Goal: Transaction & Acquisition: Purchase product/service

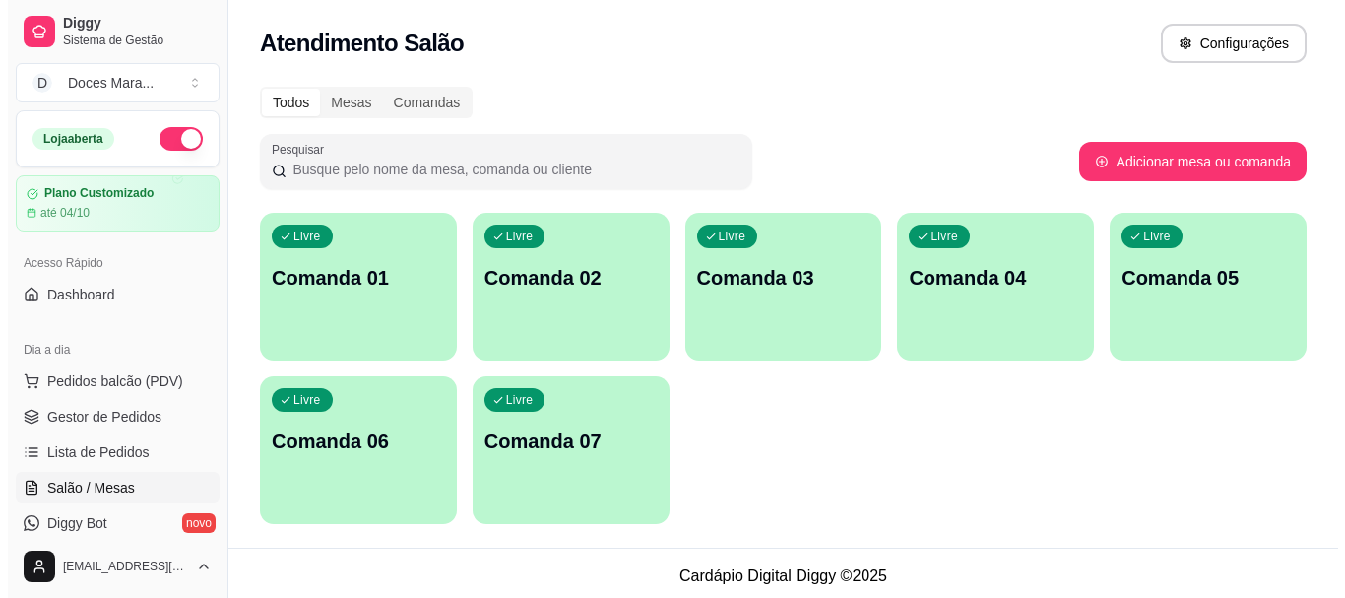
scroll to position [197, 0]
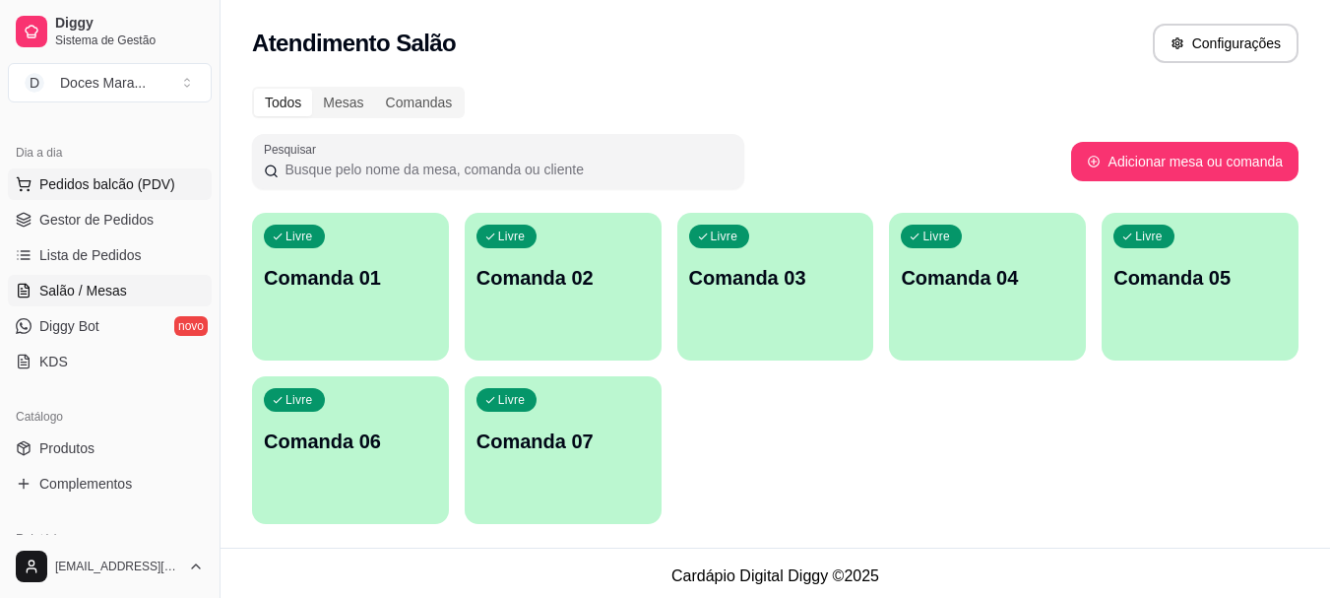
click at [104, 169] on button "Pedidos balcão (PDV)" at bounding box center [110, 184] width 204 height 32
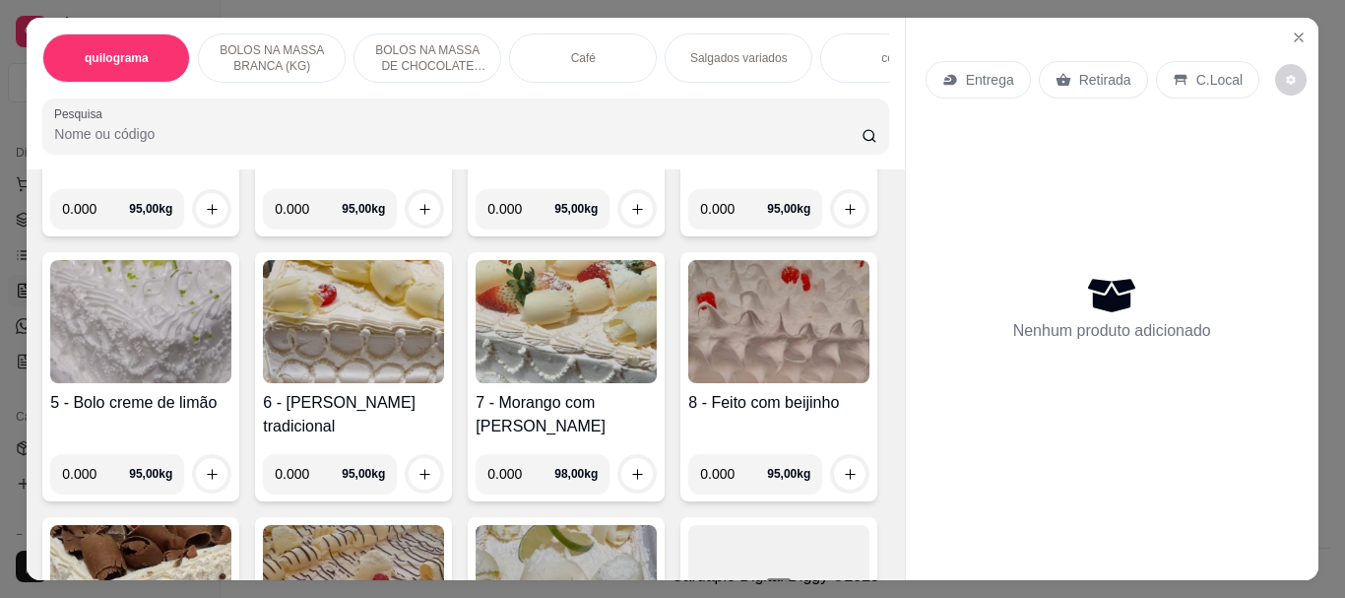
scroll to position [492, 0]
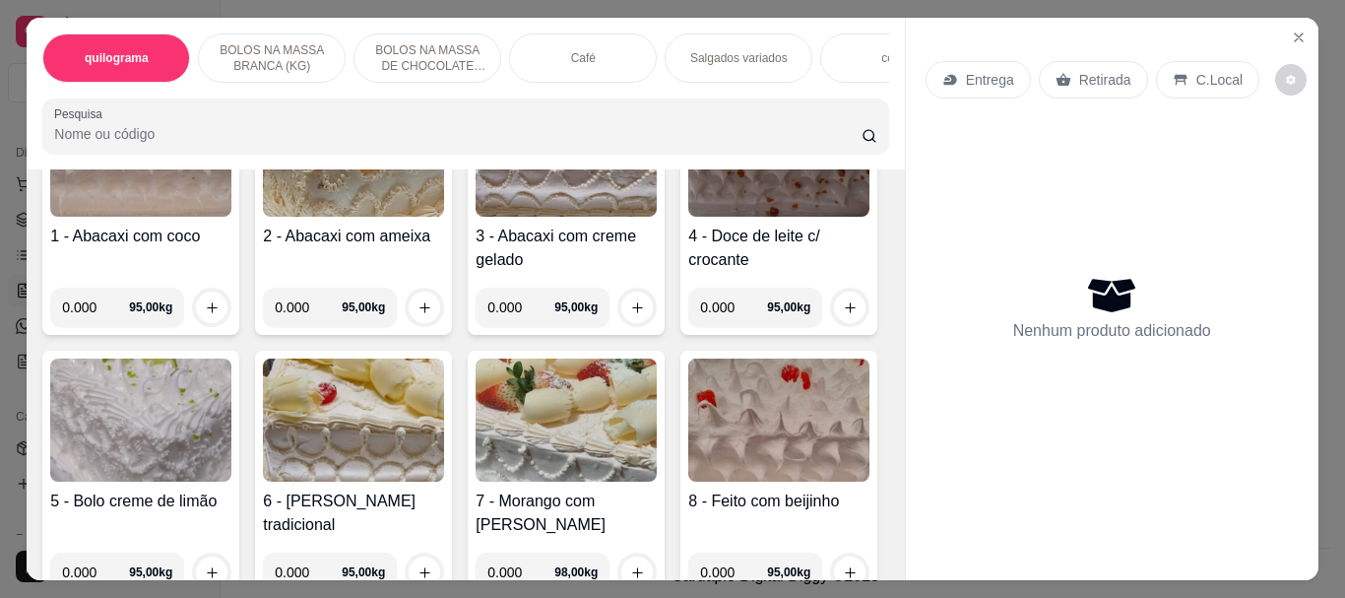
click at [444, 393] on img at bounding box center [353, 419] width 181 height 123
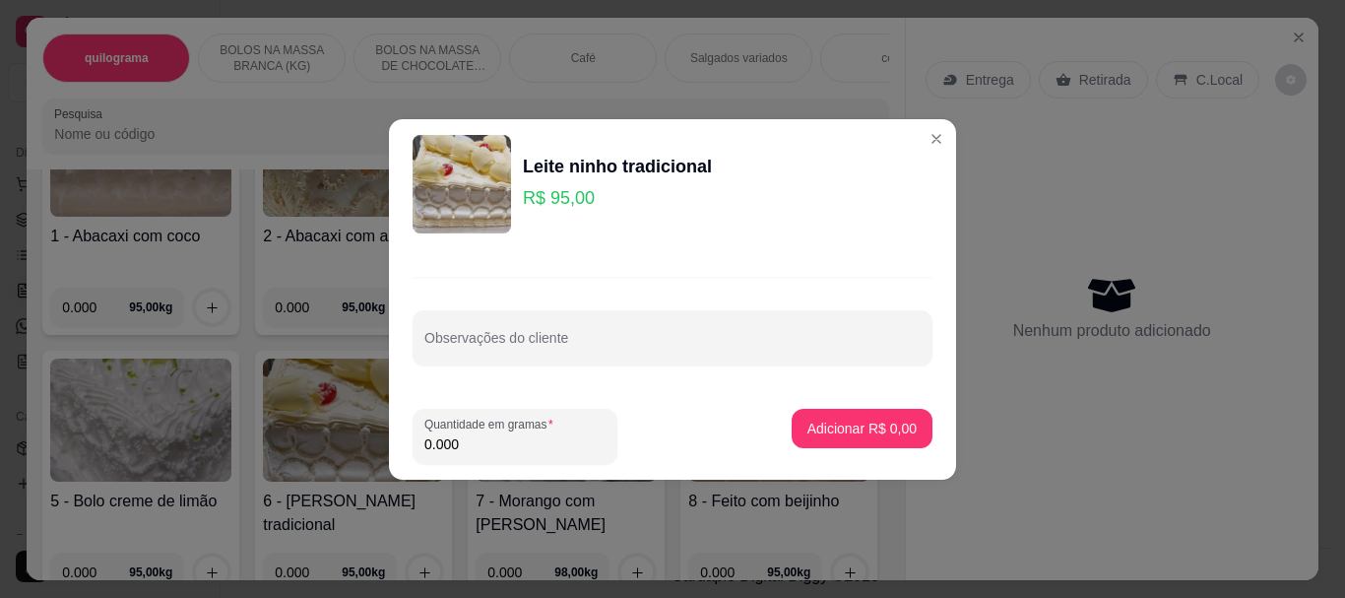
click at [478, 444] on input "0.000" at bounding box center [514, 444] width 181 height 20
click at [493, 444] on input "0.000" at bounding box center [514, 444] width 181 height 20
click at [459, 436] on input "2.800" at bounding box center [514, 444] width 181 height 20
type input "2.700"
click at [838, 431] on p "Adicionar R$ 256,50" at bounding box center [853, 427] width 121 height 19
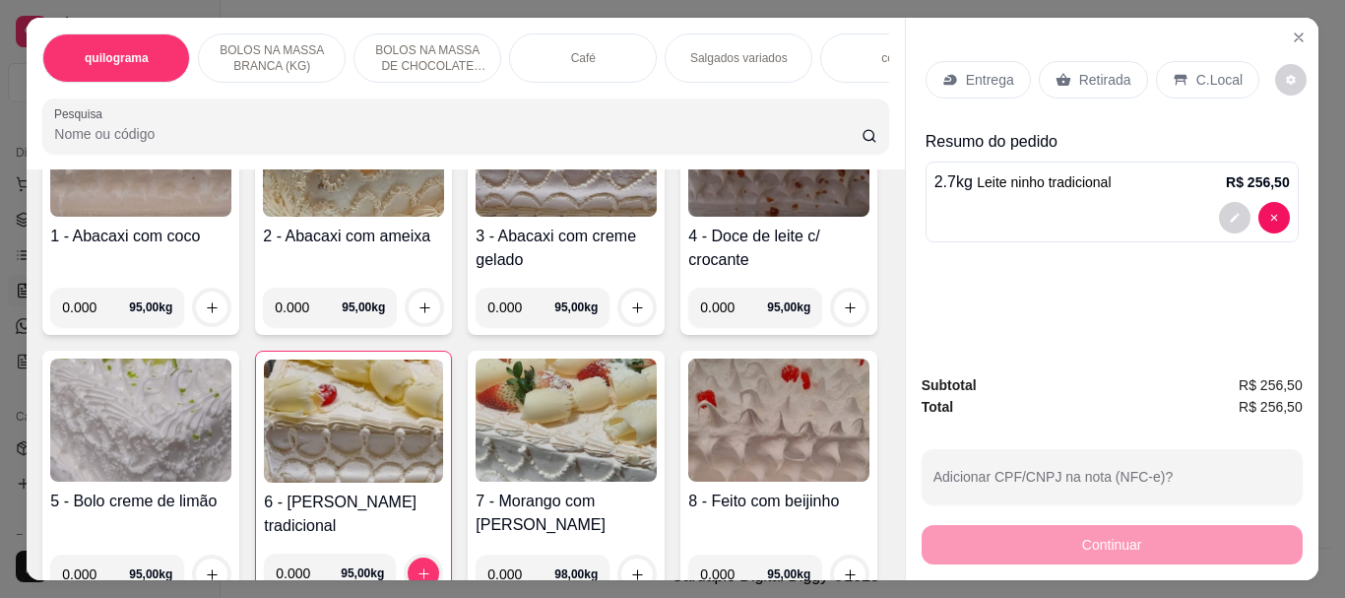
click at [1079, 73] on p "Retirada" at bounding box center [1105, 80] width 52 height 20
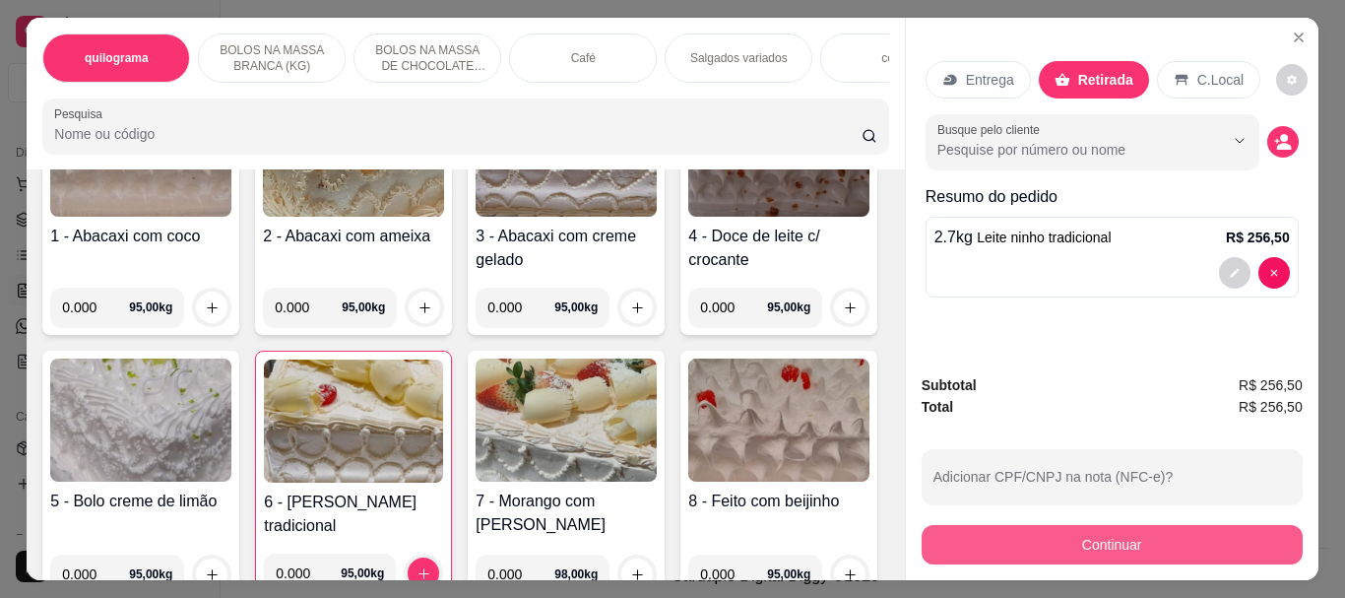
click at [1065, 528] on button "Continuar" at bounding box center [1111, 544] width 381 height 39
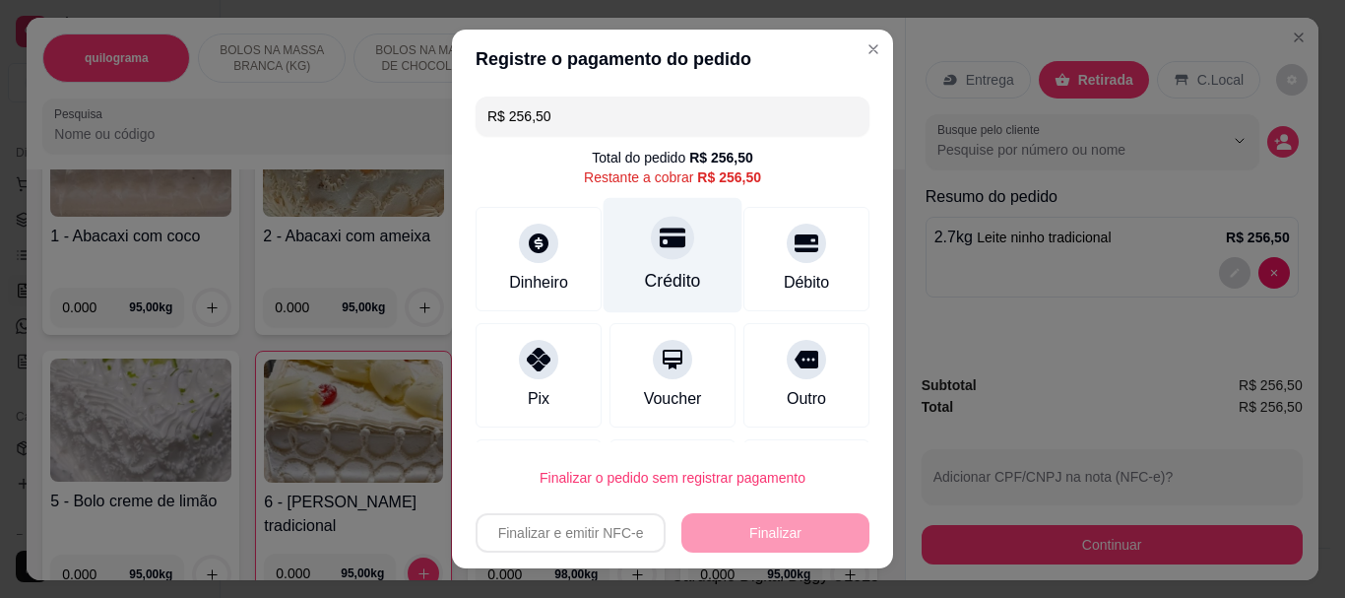
click at [660, 269] on div "Crédito" at bounding box center [673, 282] width 56 height 26
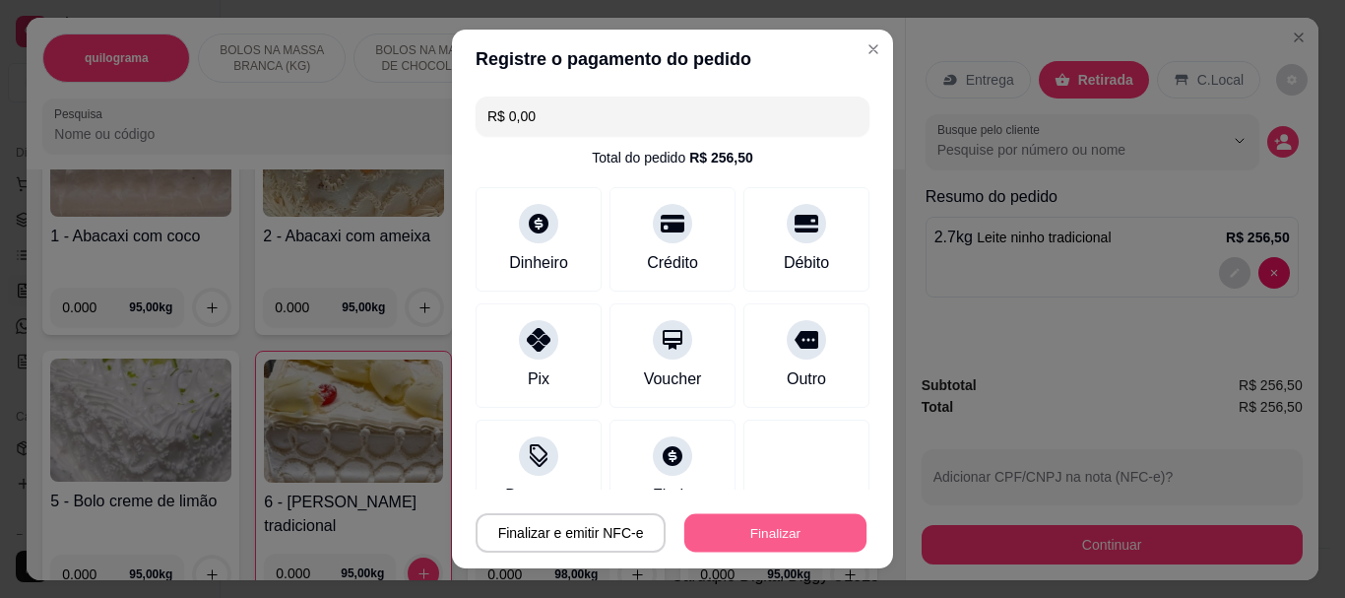
click at [722, 526] on button "Finalizar" at bounding box center [775, 532] width 182 height 38
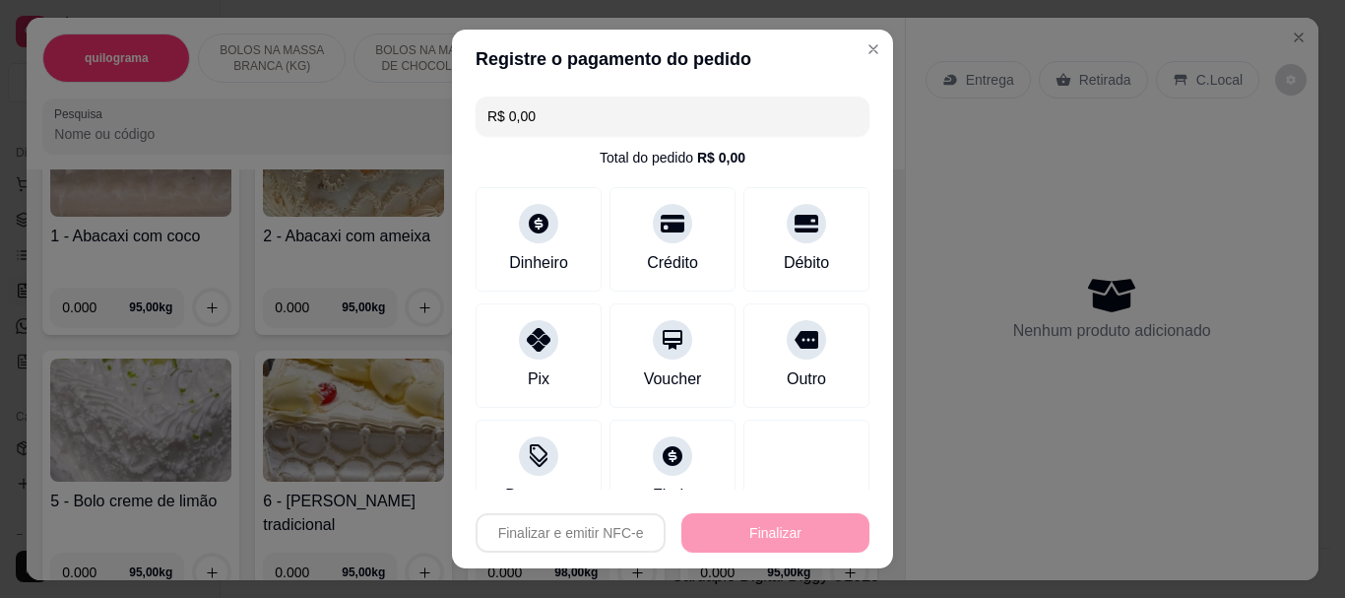
type input "-R$ 256,50"
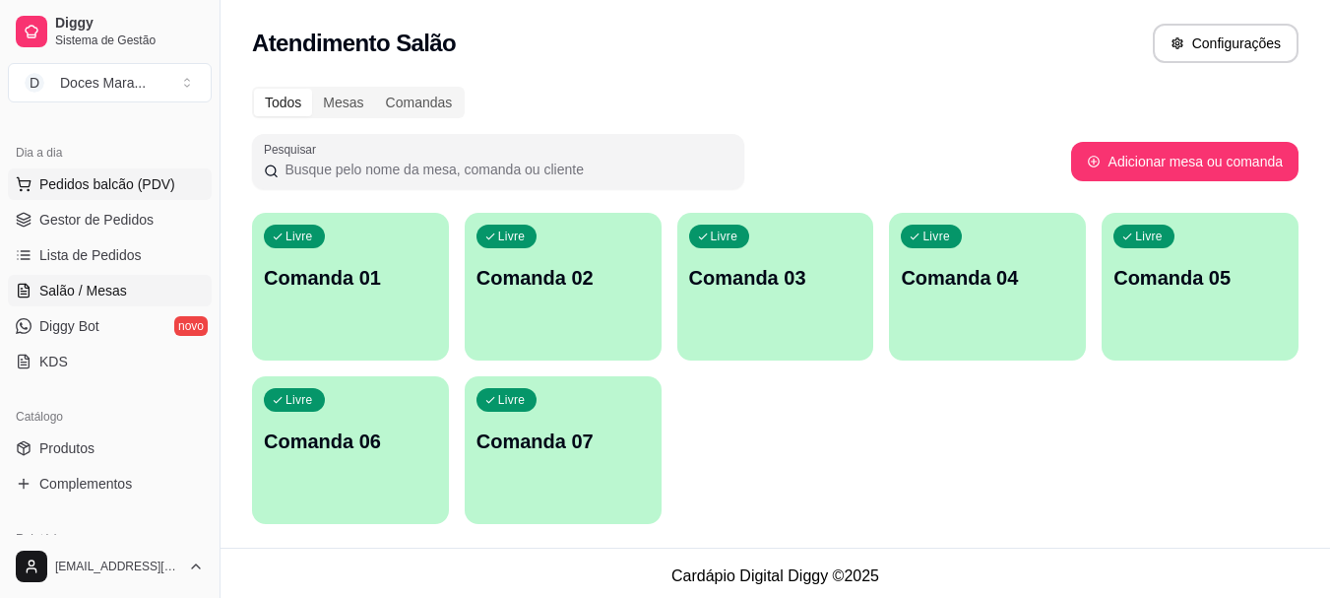
click at [88, 188] on span "Pedidos balcão (PDV)" at bounding box center [107, 184] width 136 height 20
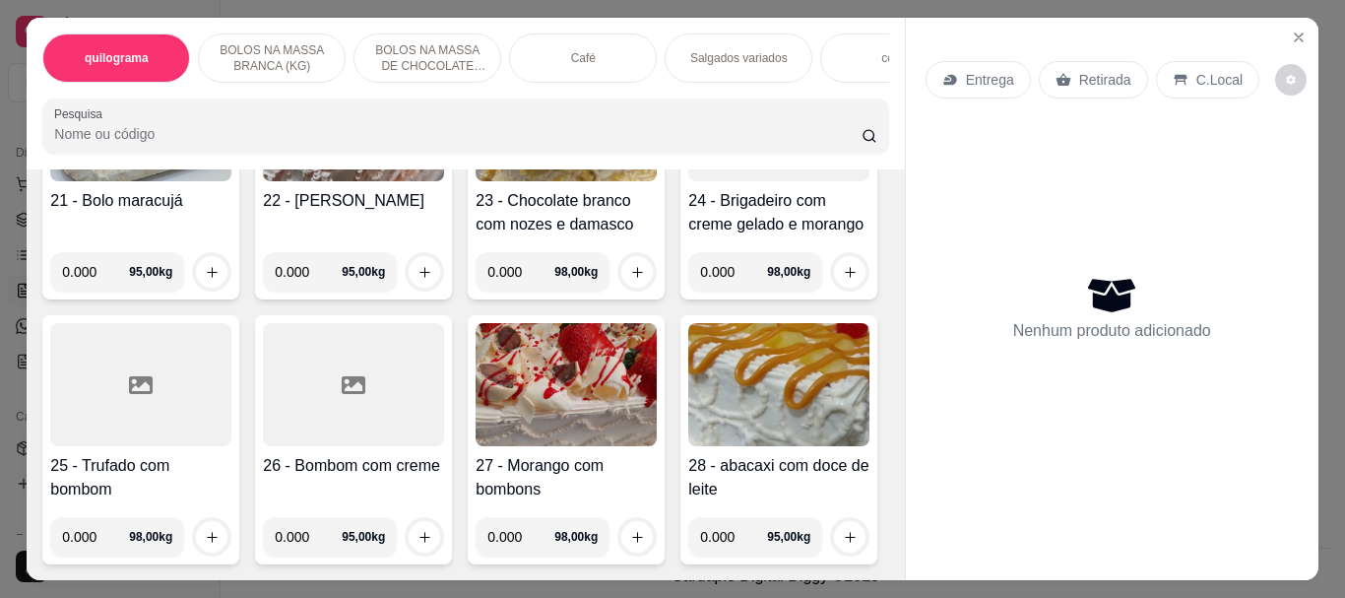
scroll to position [1870, 0]
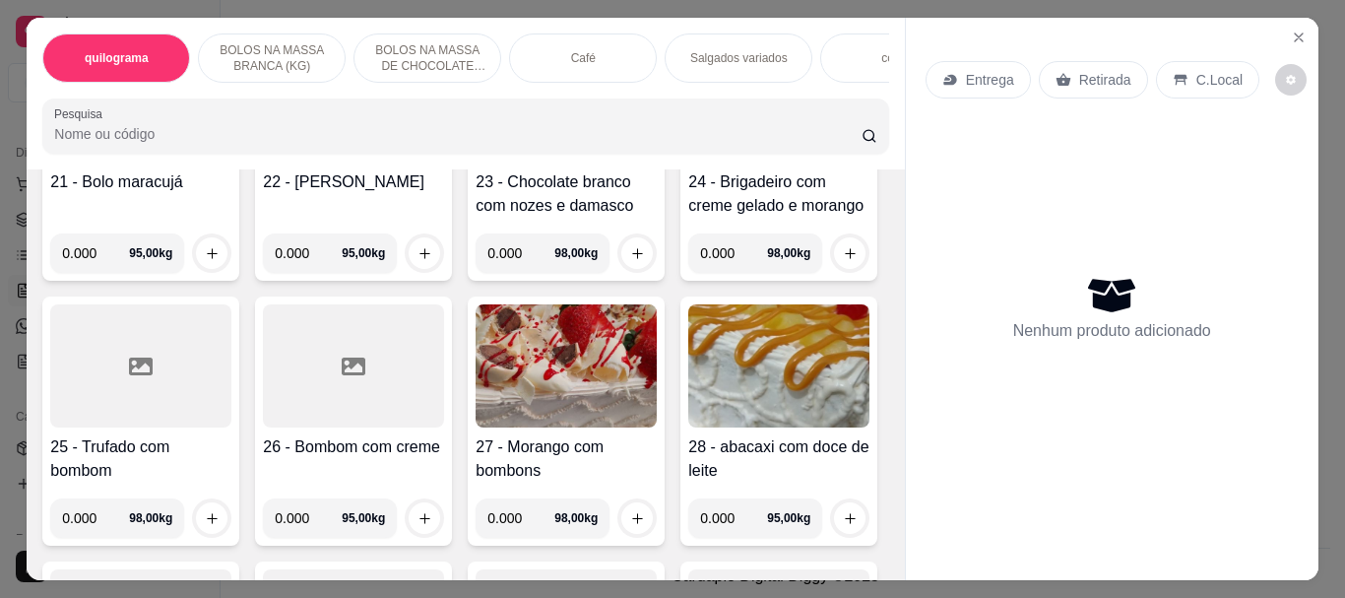
click at [231, 162] on img at bounding box center [140, 100] width 181 height 123
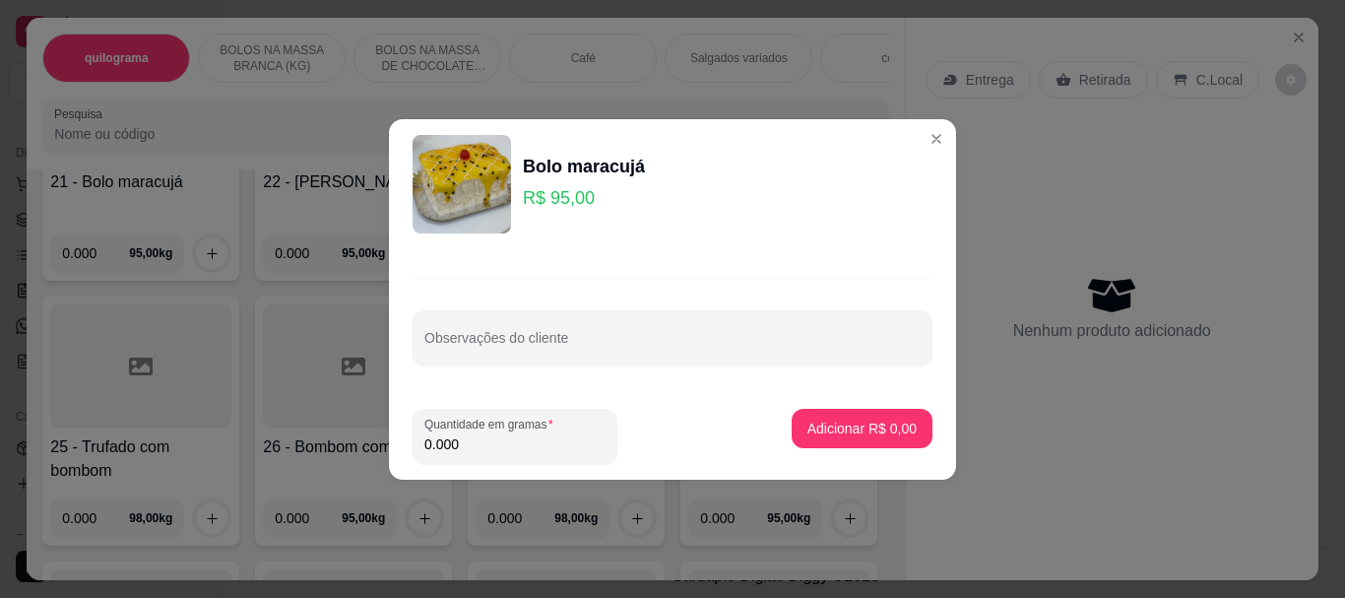
click at [512, 445] on input "0.000" at bounding box center [514, 444] width 181 height 20
type input "2.040"
click at [793, 427] on p "Adicionar R$ 193,80" at bounding box center [853, 427] width 121 height 19
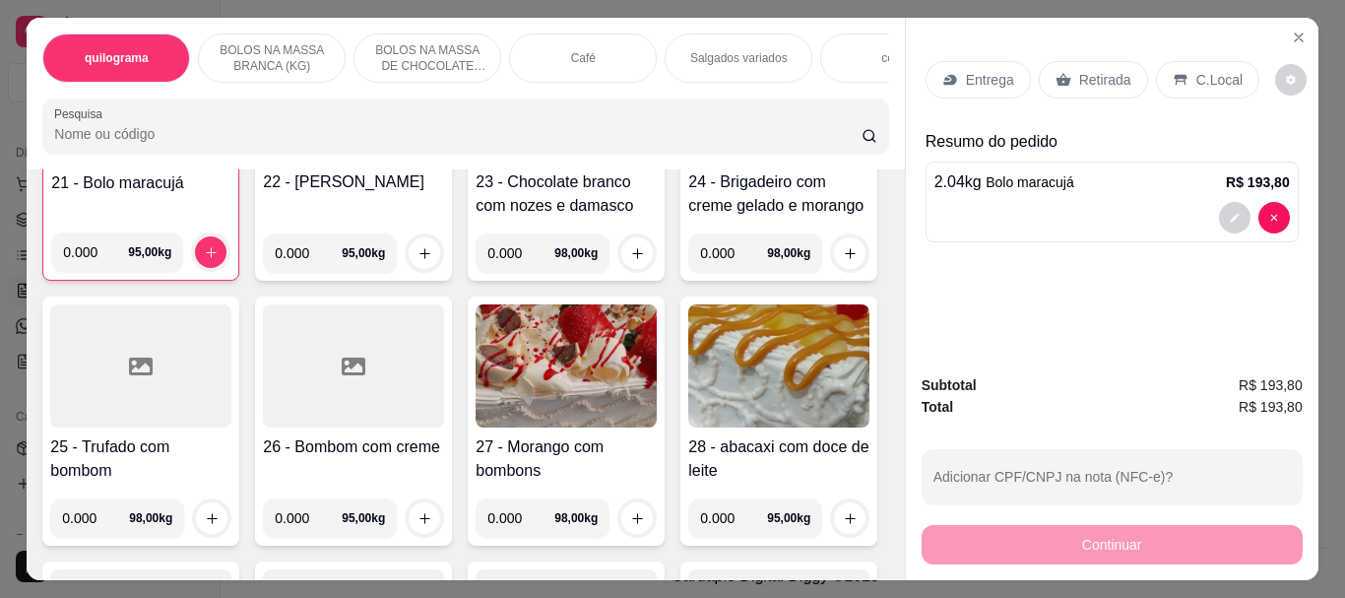
click at [91, 139] on input "Pesquisa" at bounding box center [457, 134] width 807 height 20
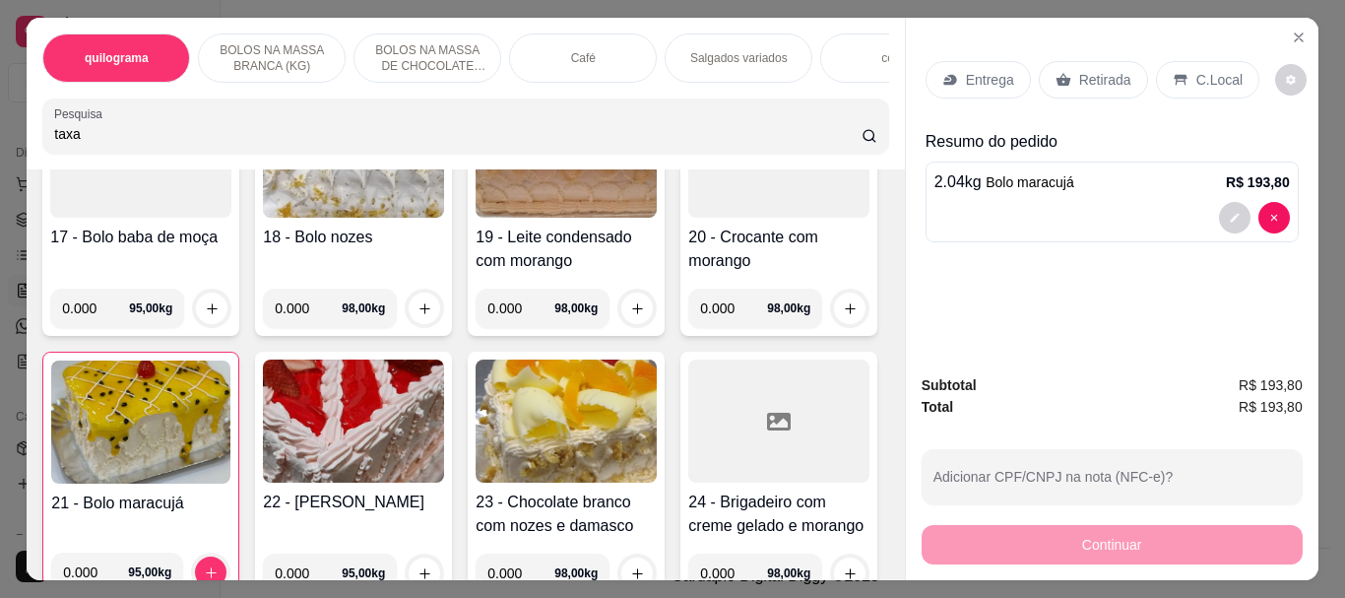
scroll to position [2190, 0]
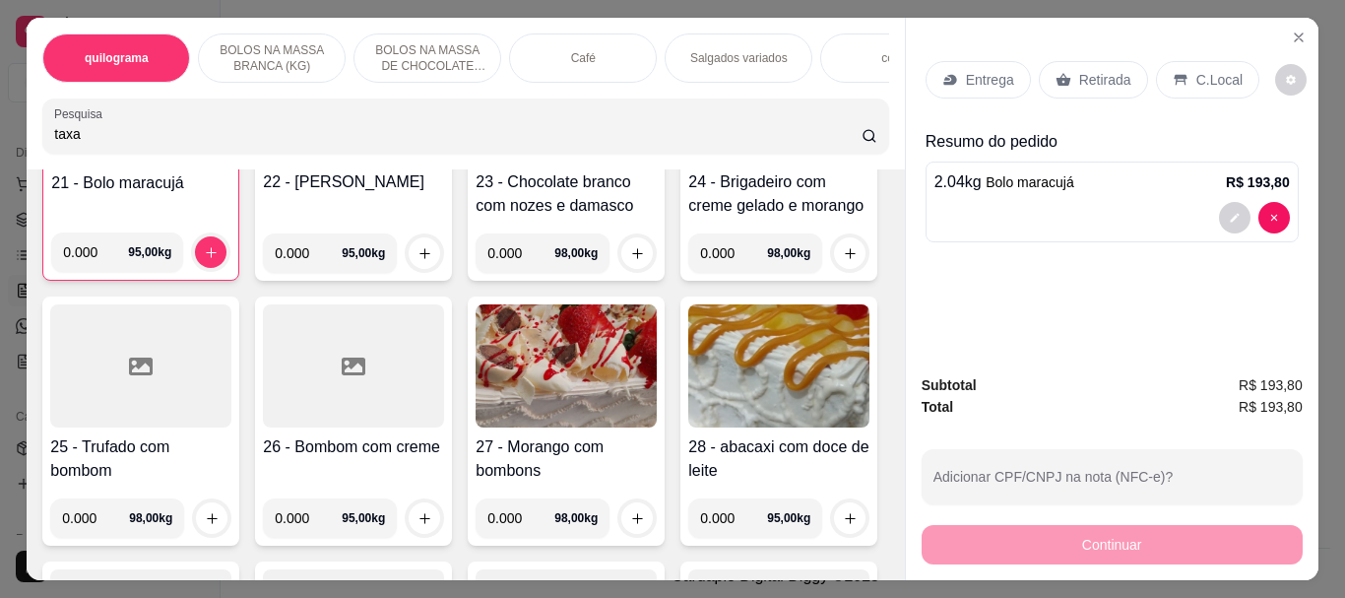
type input "taxa"
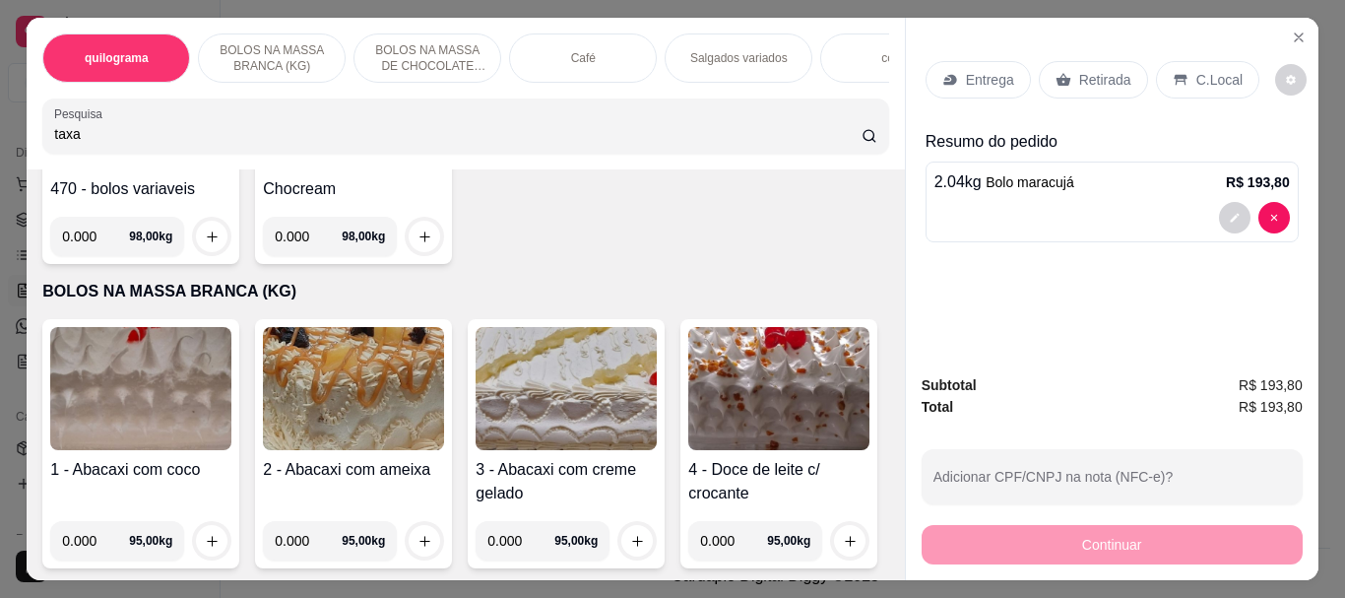
scroll to position [0, 0]
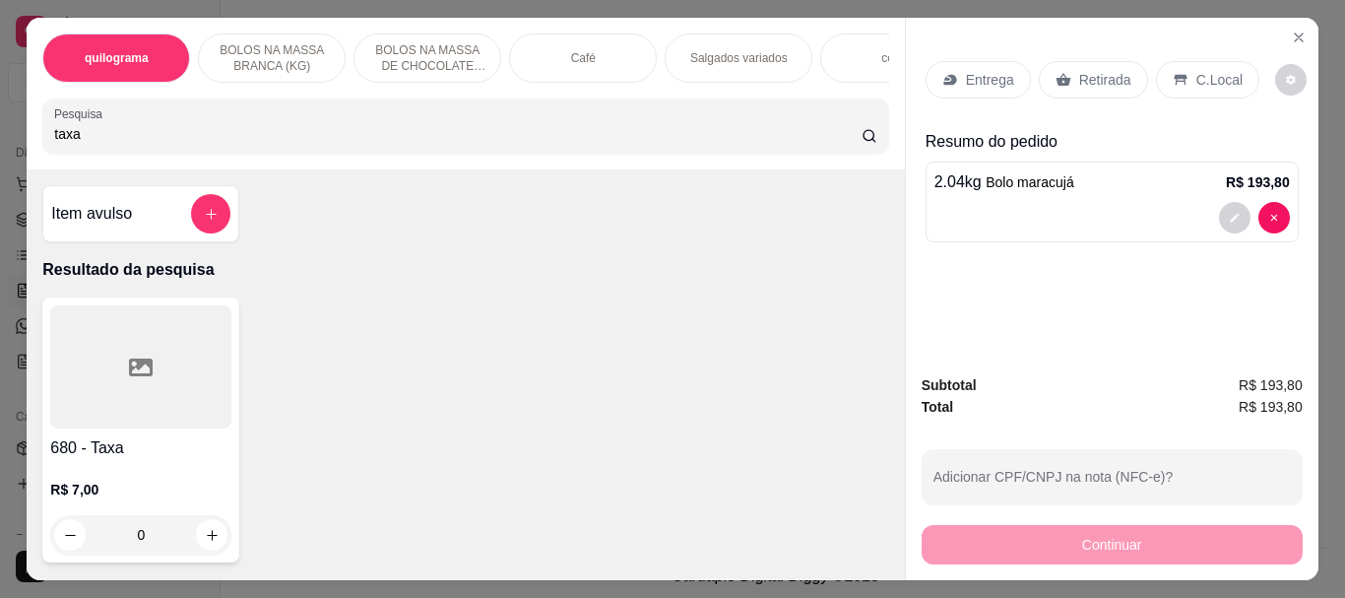
click at [185, 421] on div at bounding box center [140, 366] width 181 height 123
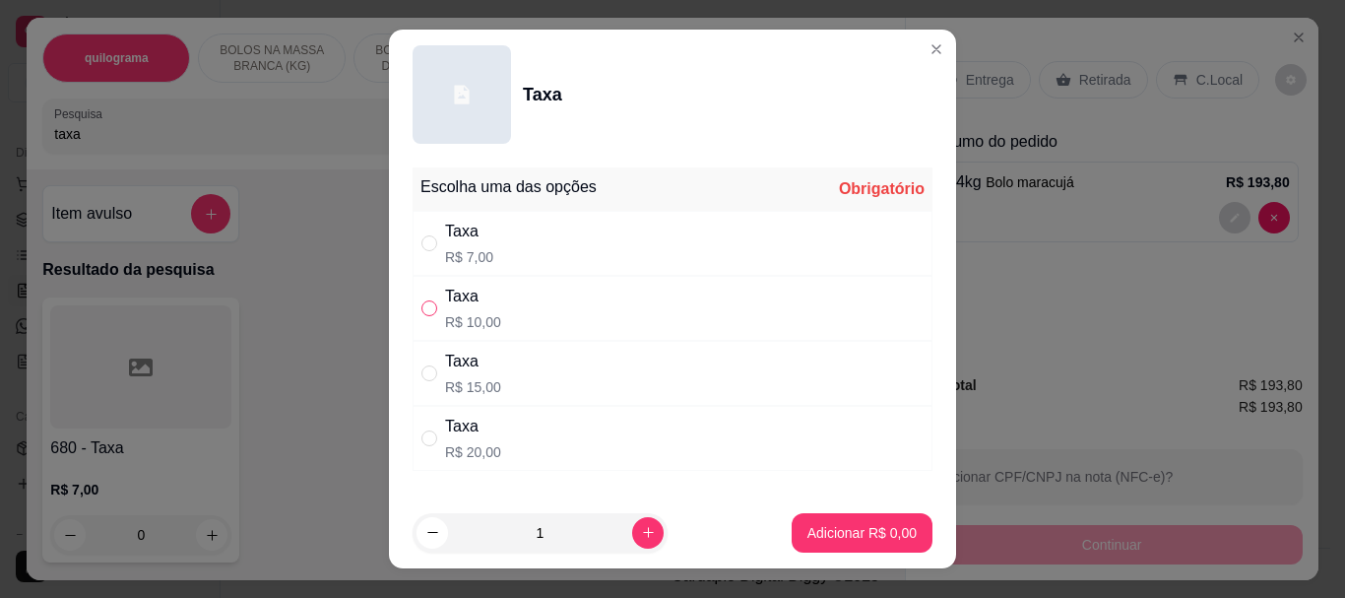
click at [423, 303] on input "" at bounding box center [429, 308] width 16 height 16
radio input "true"
click at [805, 535] on p "Adicionar R$ 10,00" at bounding box center [858, 532] width 114 height 19
type input "1"
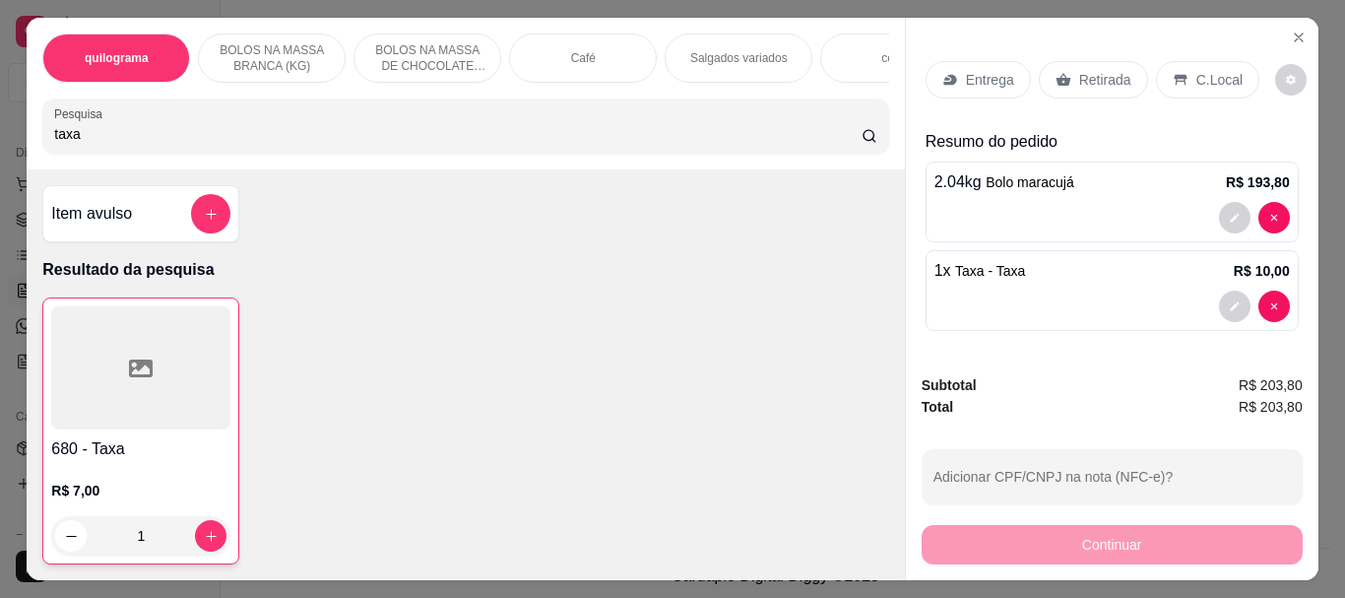
click at [1079, 70] on p "Retirada" at bounding box center [1105, 80] width 52 height 20
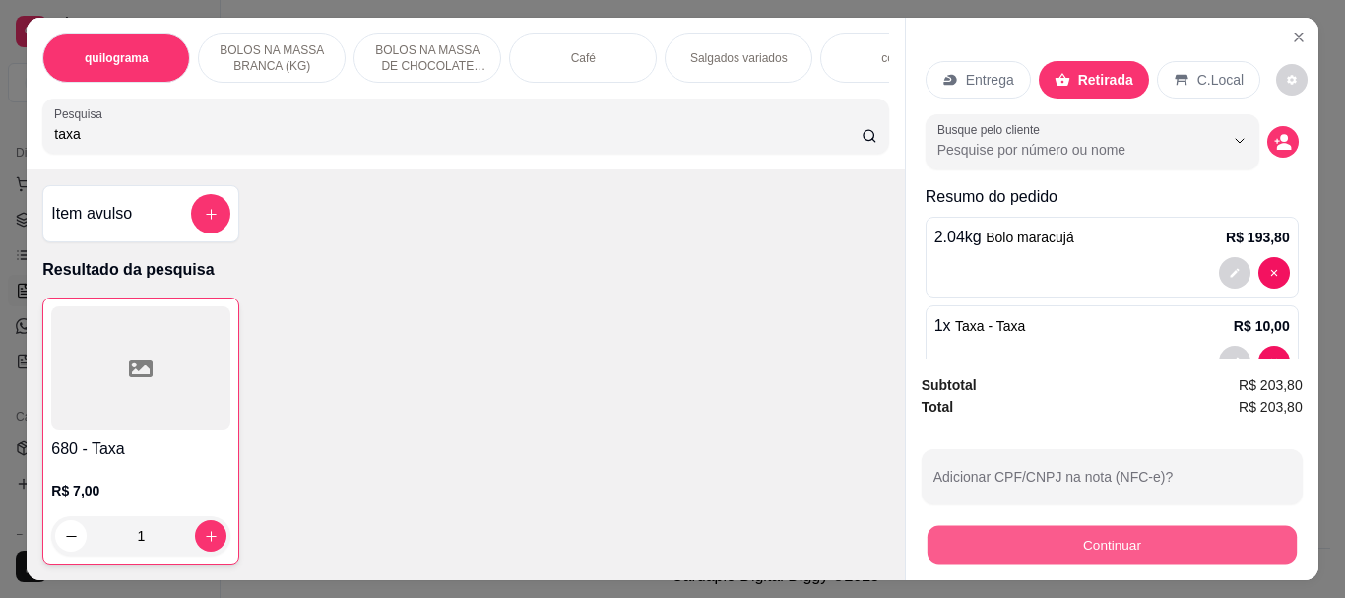
click at [1092, 538] on button "Continuar" at bounding box center [1110, 544] width 369 height 38
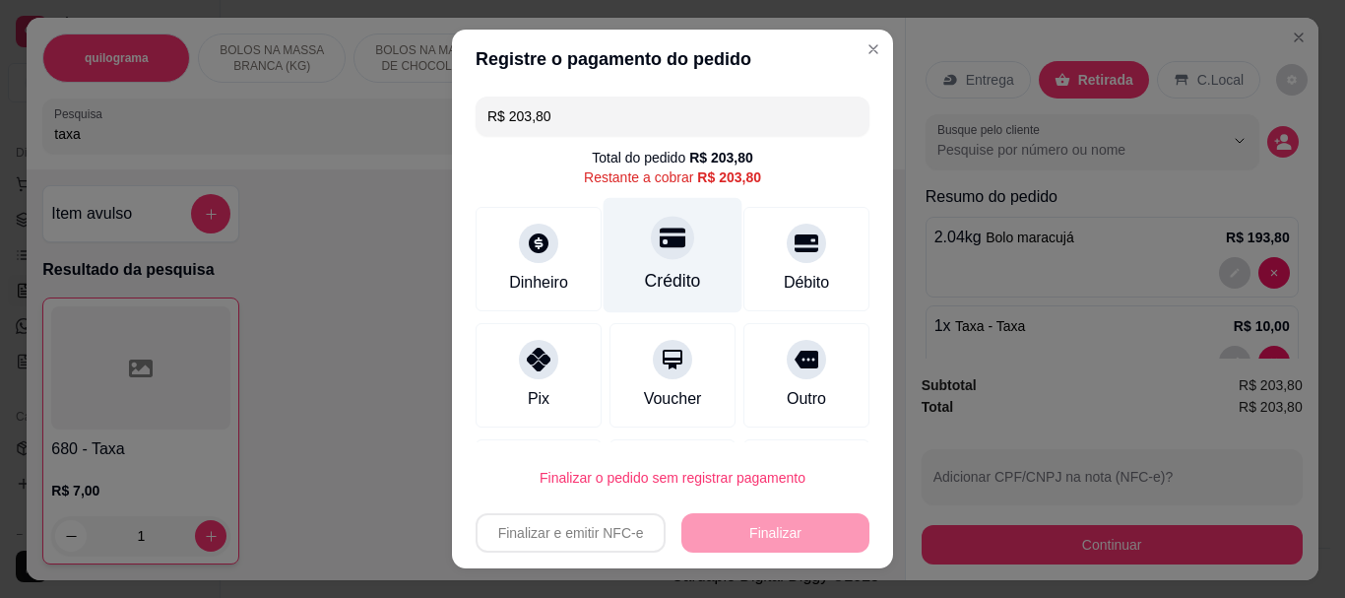
click at [653, 256] on div at bounding box center [672, 238] width 43 height 43
type input "R$ 0,00"
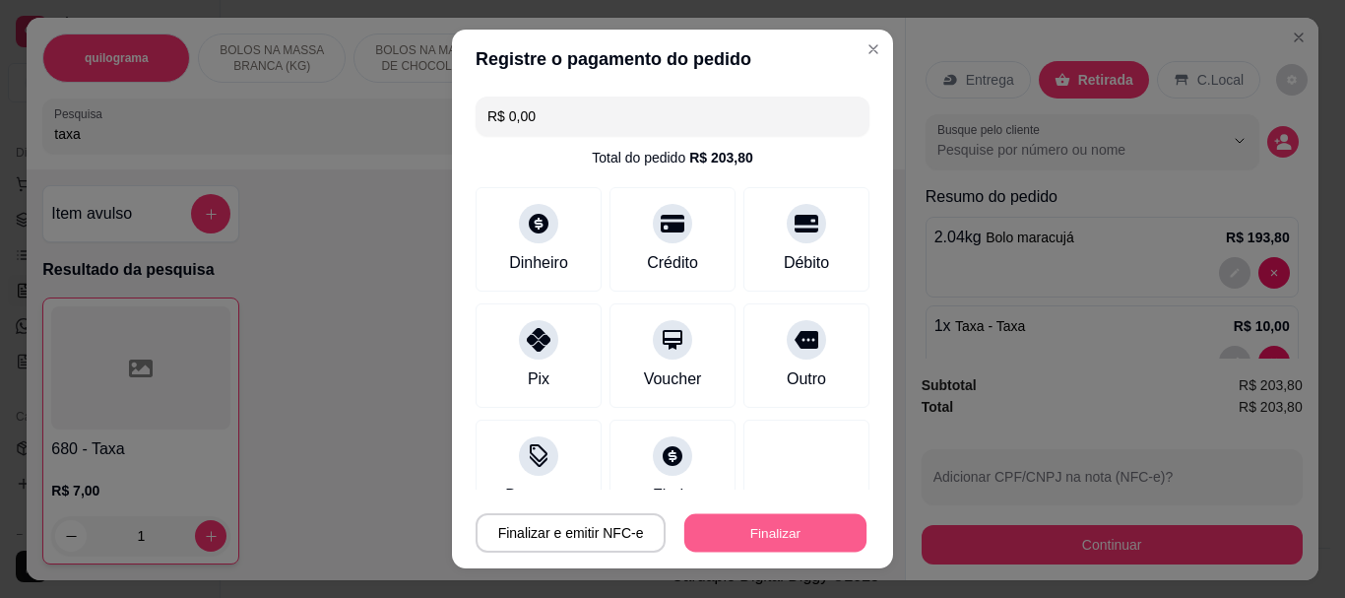
click at [740, 530] on button "Finalizar" at bounding box center [775, 532] width 182 height 38
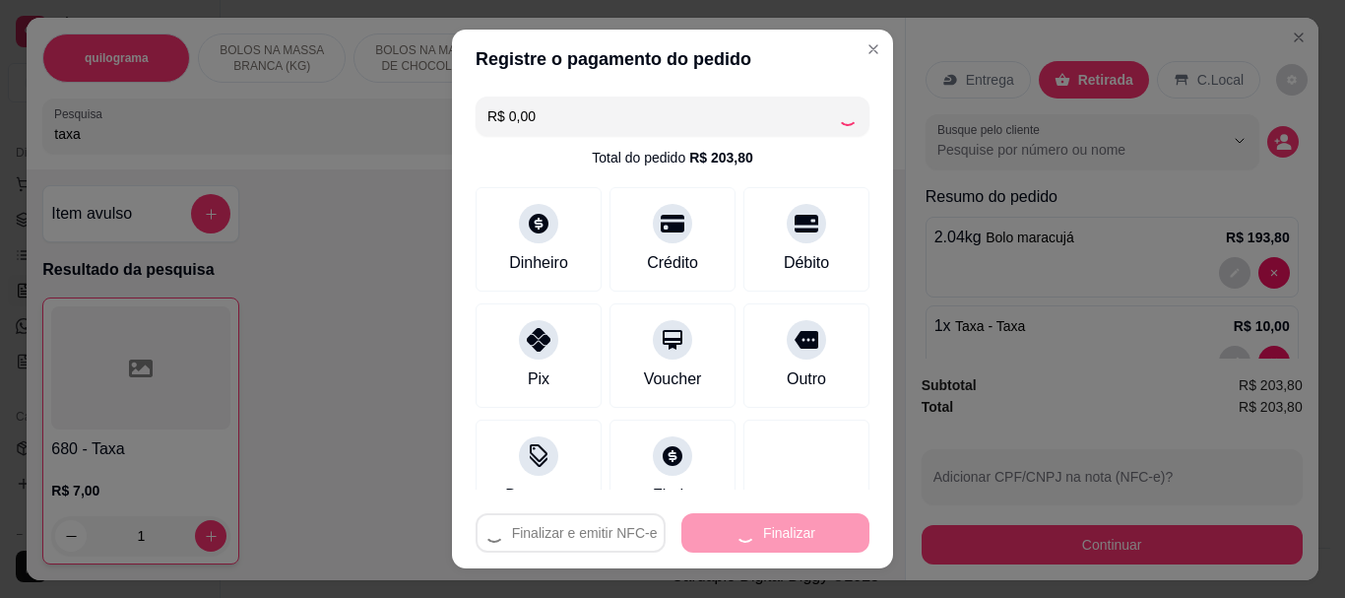
type input "0"
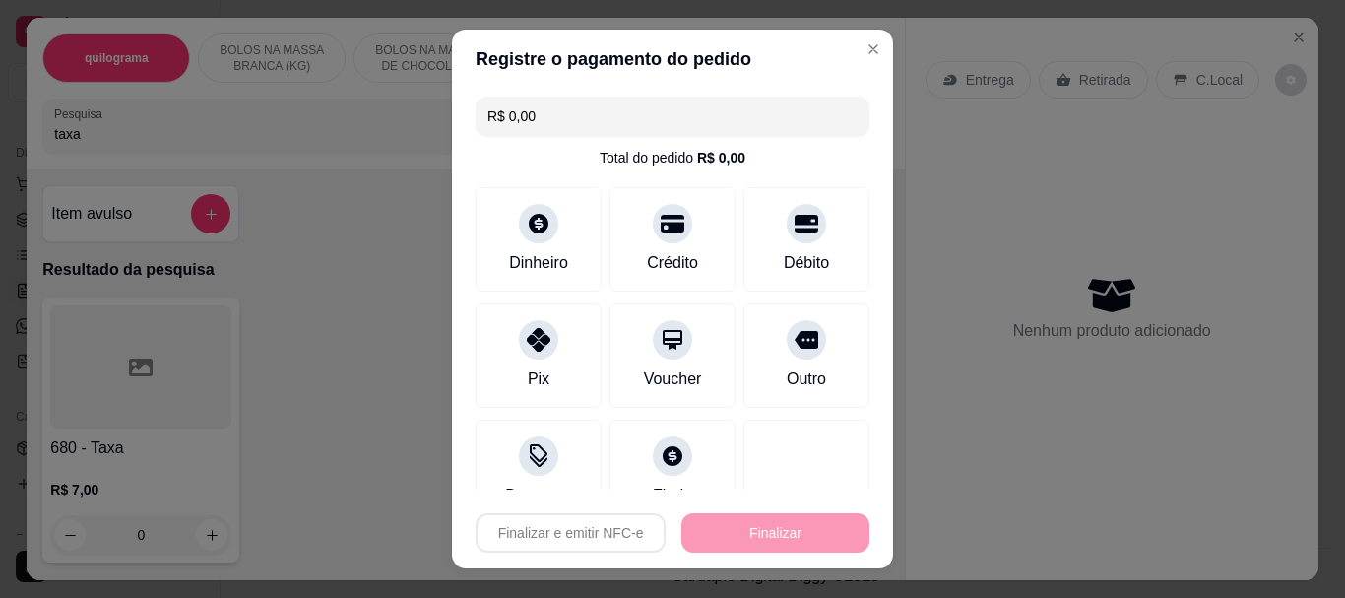
type input "-R$ 203,80"
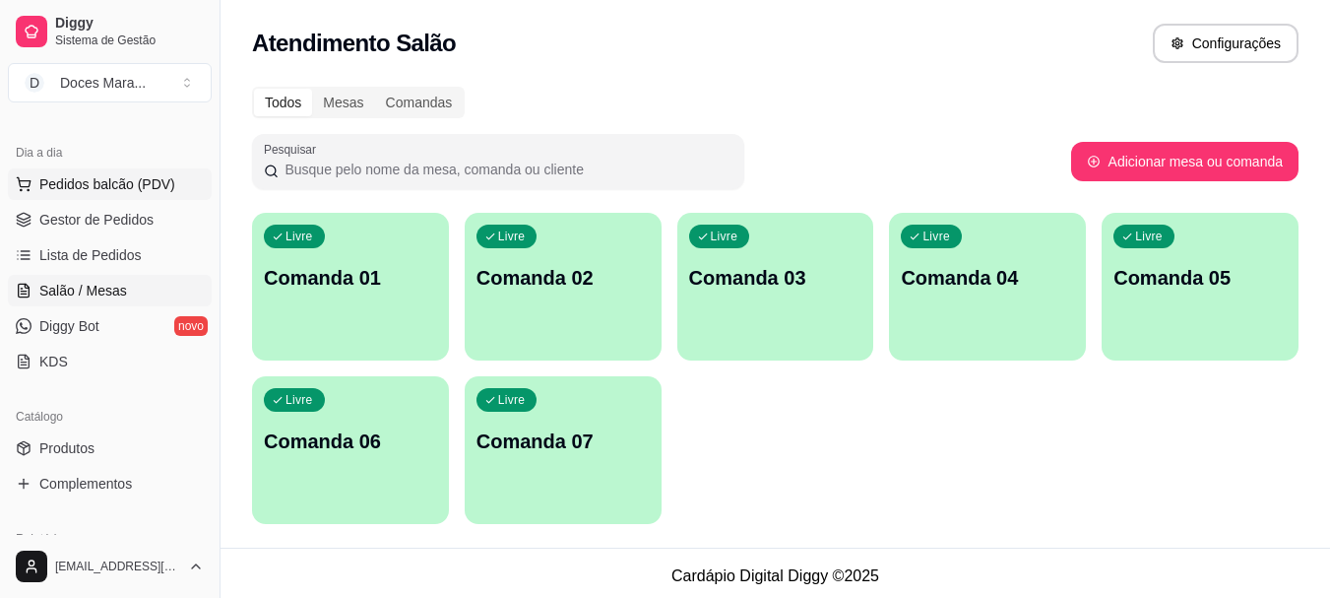
click at [115, 186] on span "Pedidos balcão (PDV)" at bounding box center [107, 184] width 136 height 20
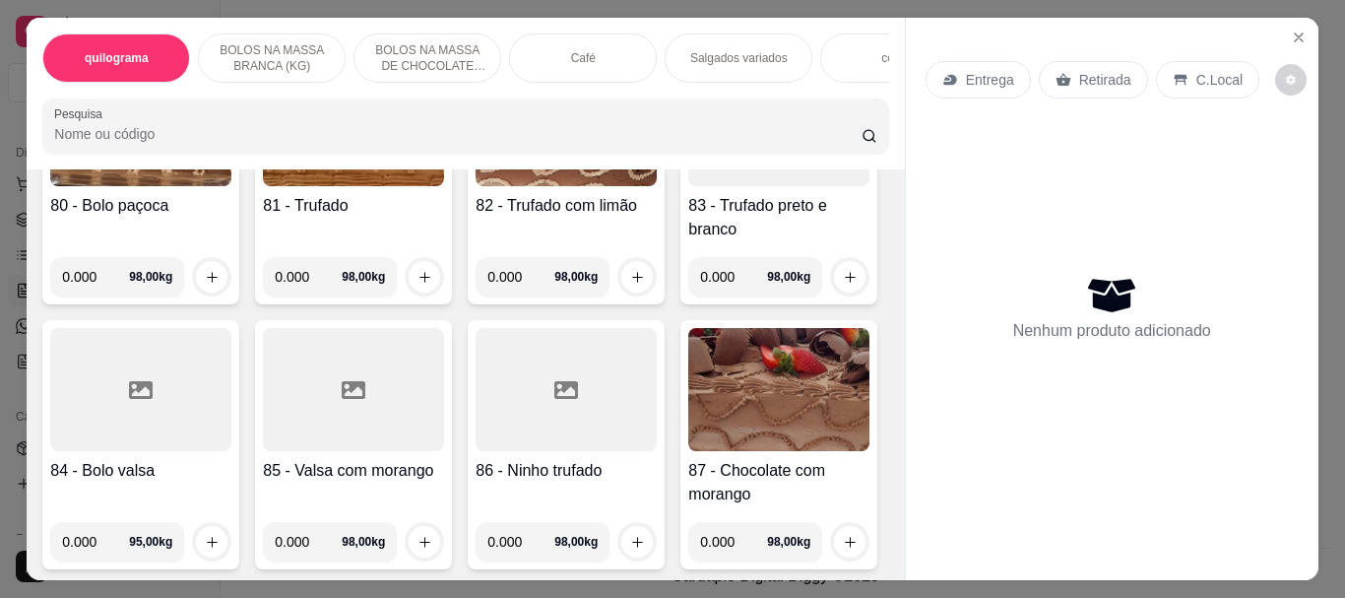
scroll to position [4627, 0]
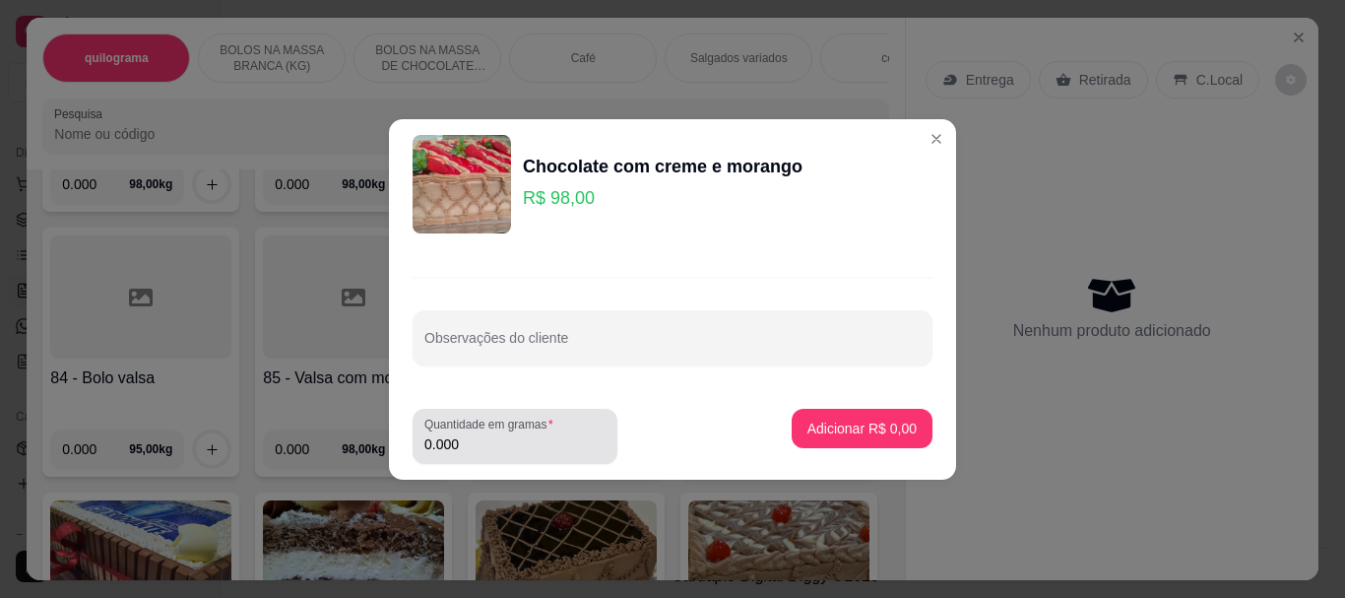
click at [529, 445] on input "0.000" at bounding box center [514, 444] width 181 height 20
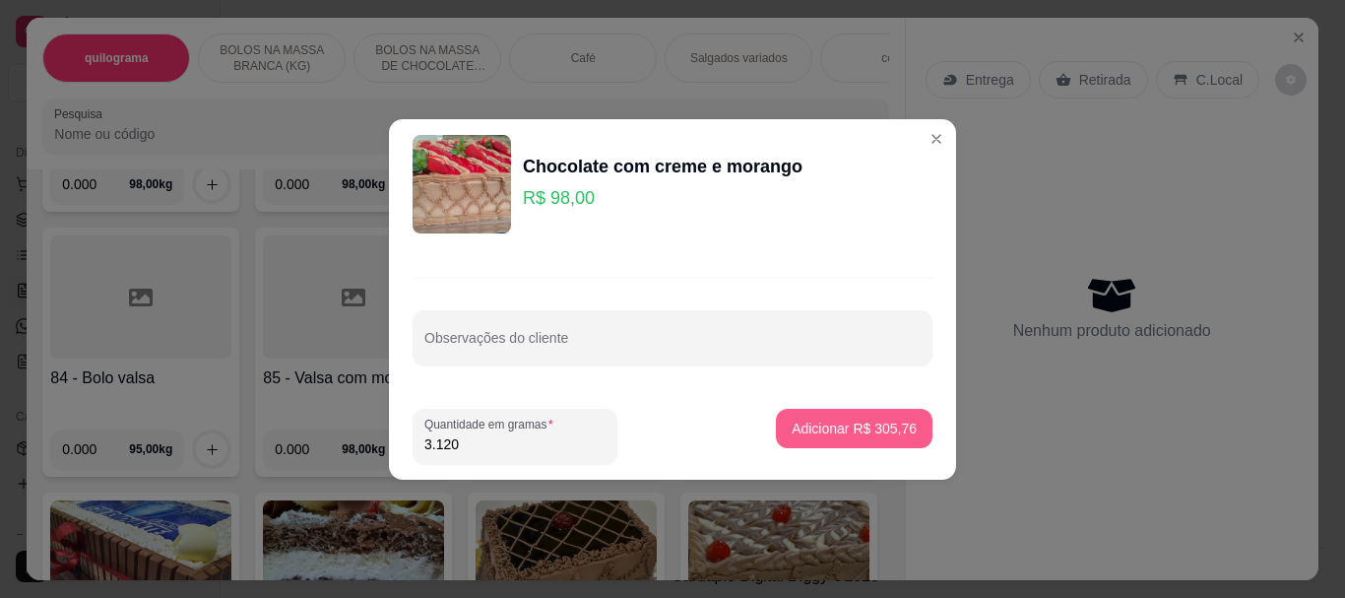
type input "3.120"
click at [869, 428] on p "Adicionar R$ 305,76" at bounding box center [854, 428] width 125 height 20
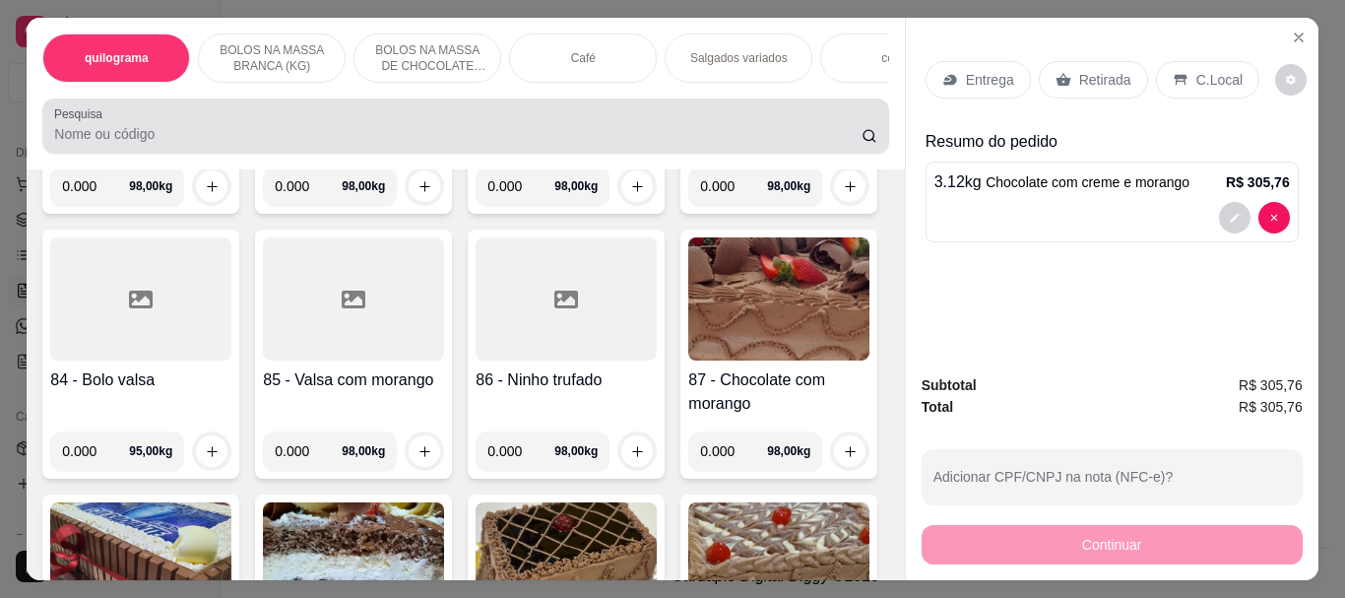
click at [64, 137] on input "Pesquisa" at bounding box center [457, 134] width 807 height 20
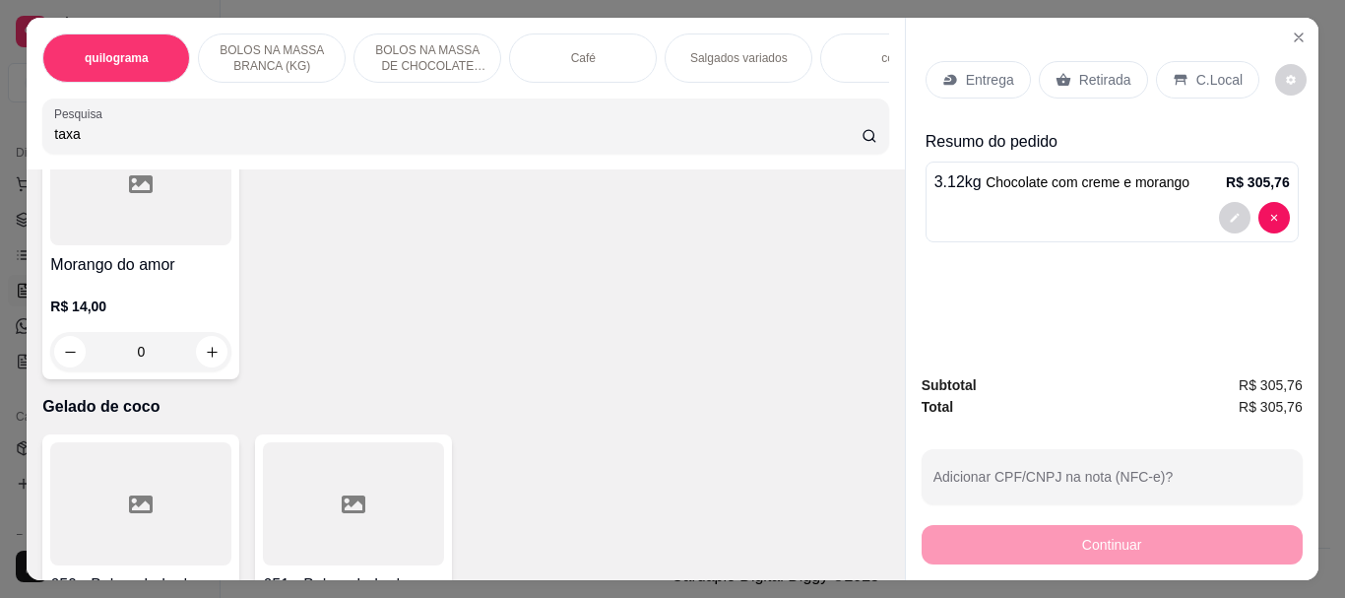
scroll to position [4947, 0]
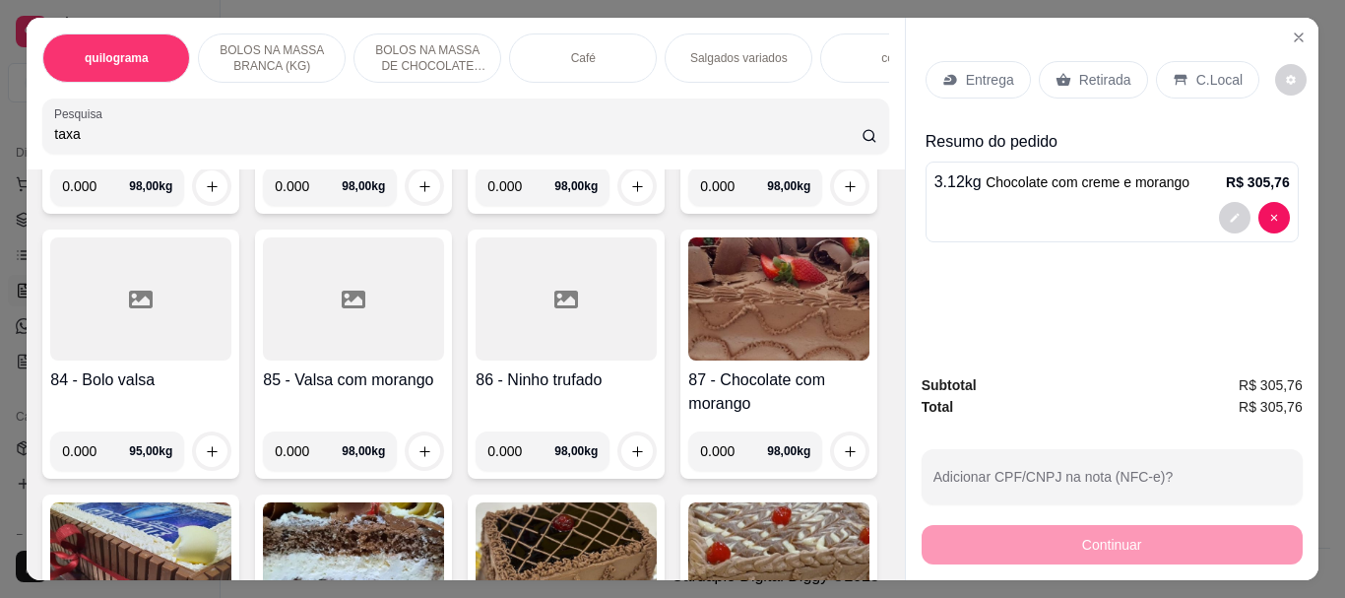
type input "taxa"
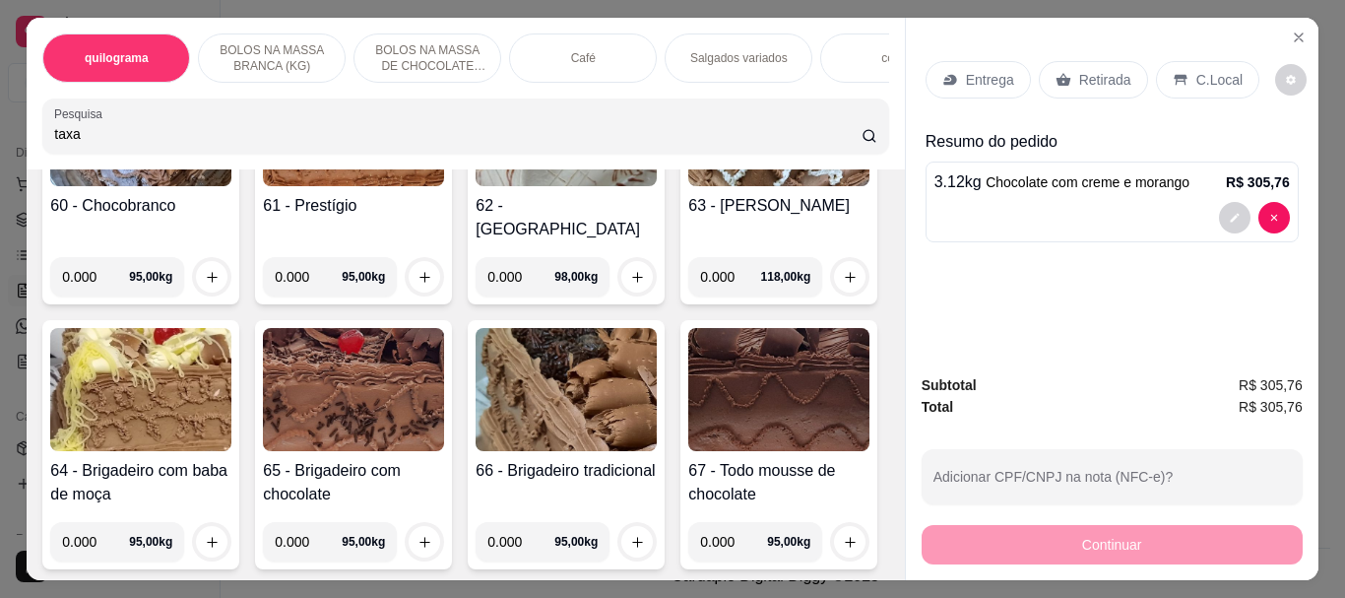
scroll to position [0, 0]
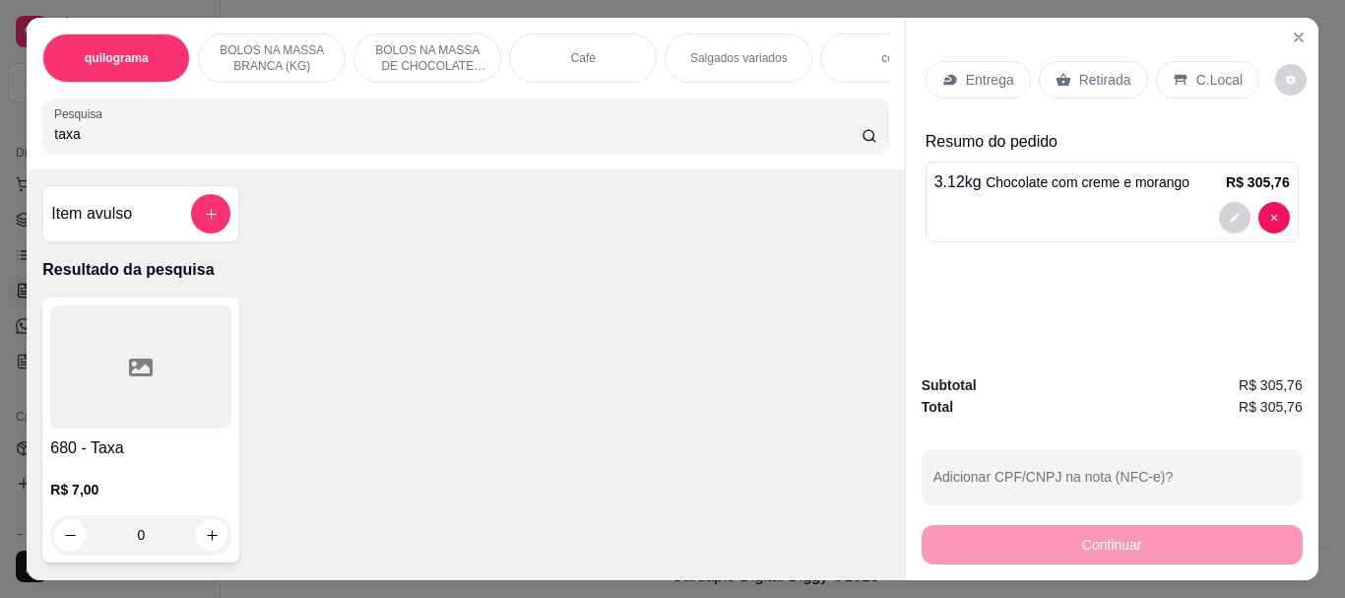
click at [199, 344] on div at bounding box center [140, 366] width 181 height 123
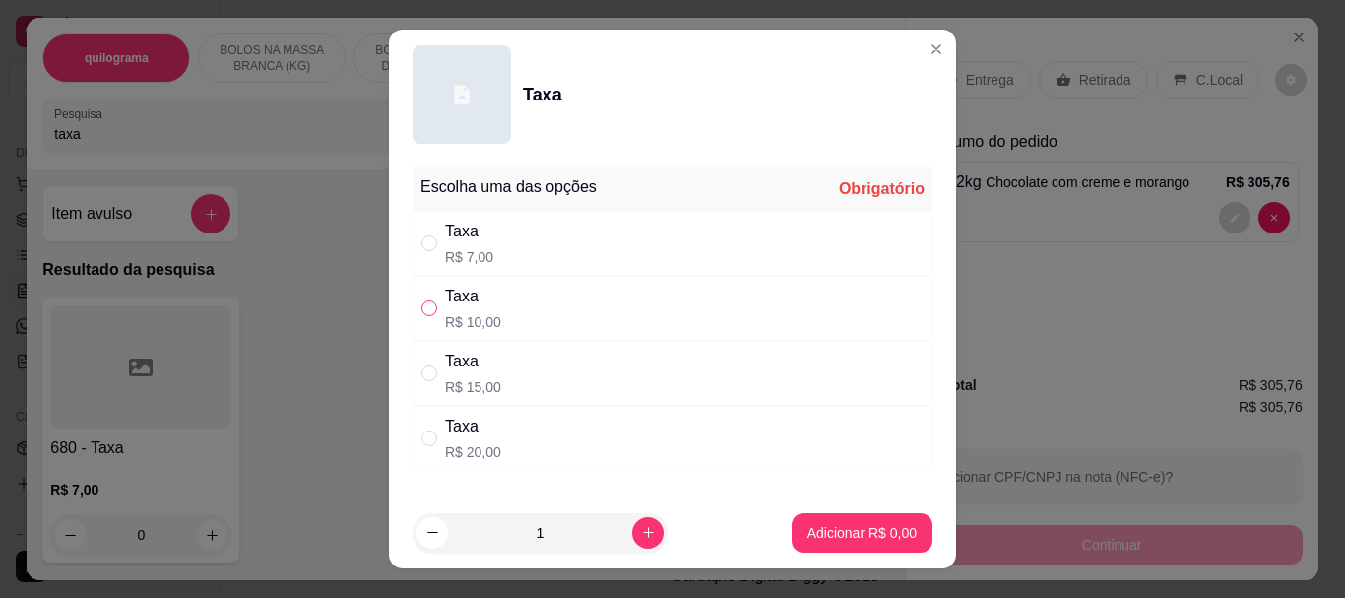
click at [421, 307] on input "" at bounding box center [429, 308] width 16 height 16
radio input "true"
click at [816, 529] on p "Adicionar R$ 10,00" at bounding box center [858, 532] width 114 height 19
type input "1"
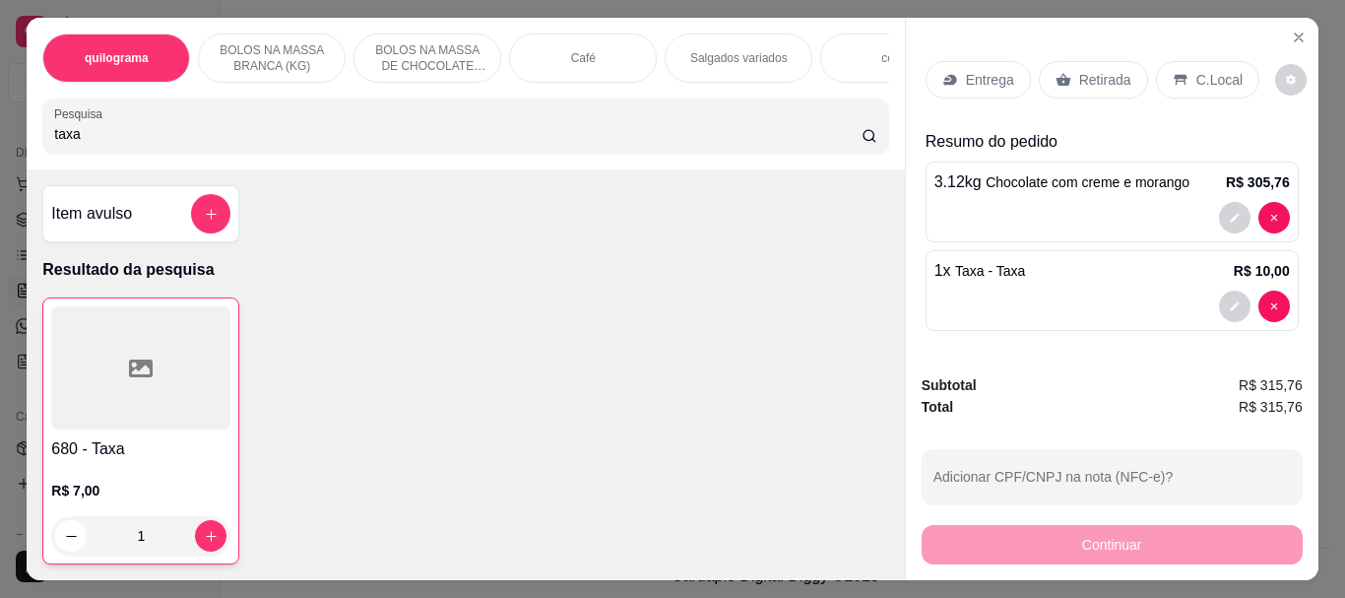
click at [1090, 80] on p "Retirada" at bounding box center [1105, 80] width 52 height 20
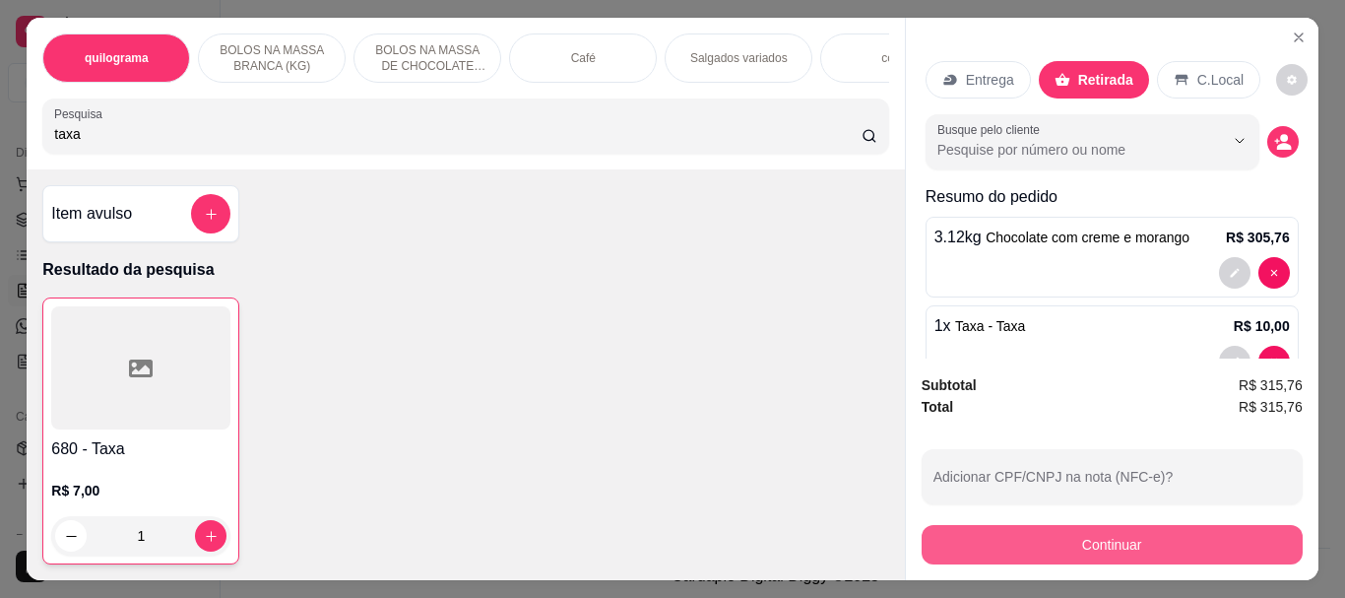
click at [1109, 544] on button "Continuar" at bounding box center [1111, 544] width 381 height 39
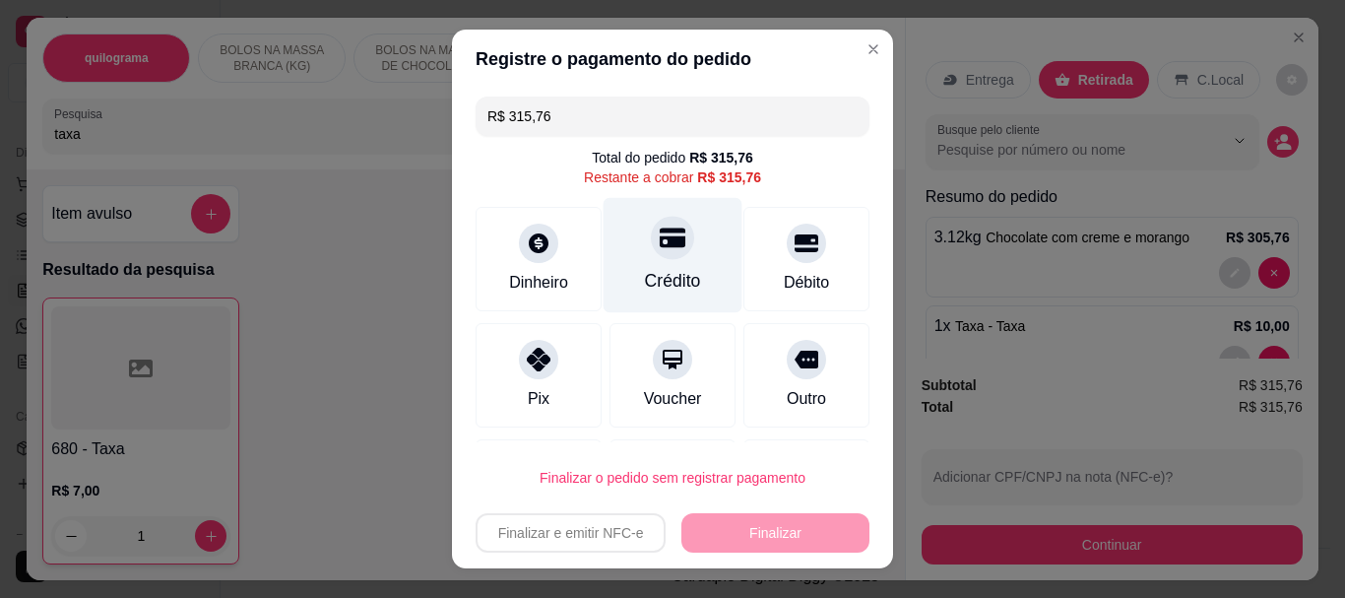
click at [647, 263] on div "Crédito" at bounding box center [672, 255] width 139 height 115
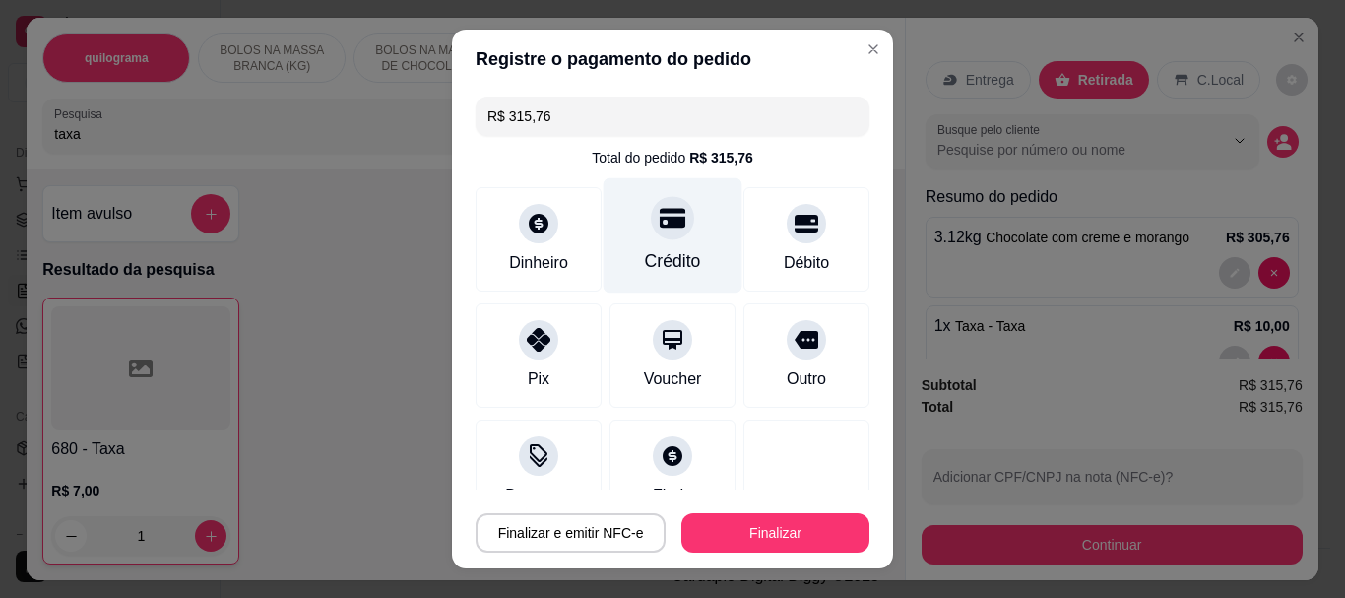
type input "R$ 0,00"
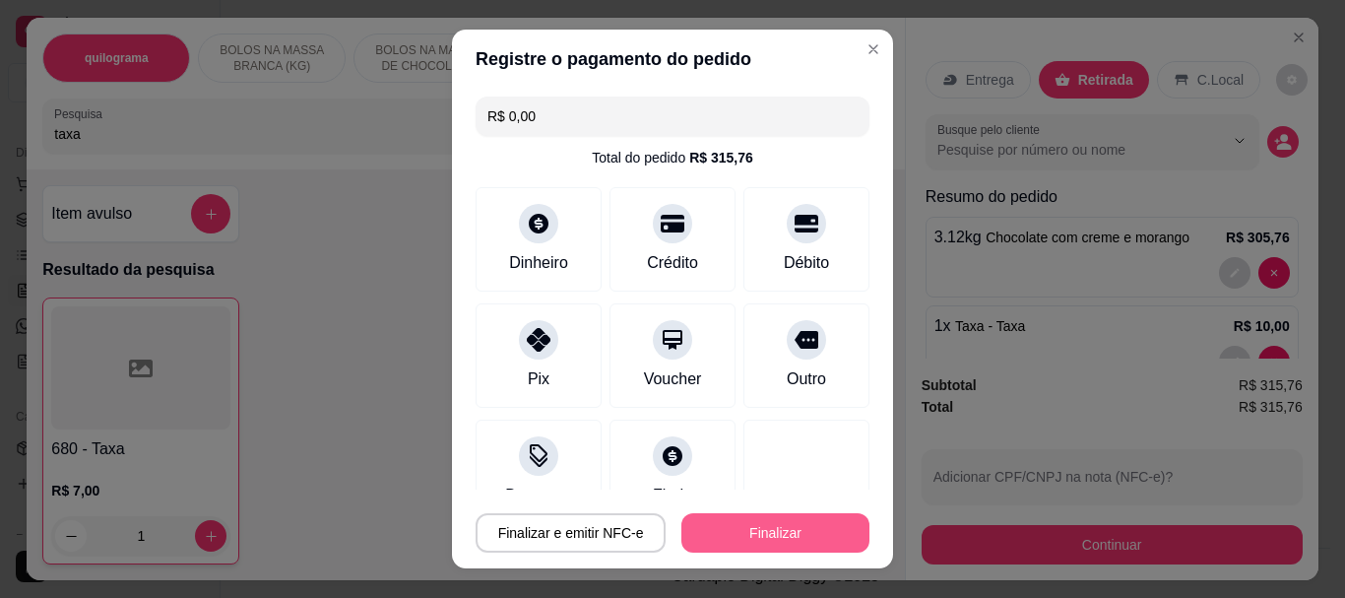
click at [737, 522] on button "Finalizar" at bounding box center [775, 532] width 188 height 39
click at [750, 539] on button "Finalizar" at bounding box center [775, 532] width 182 height 38
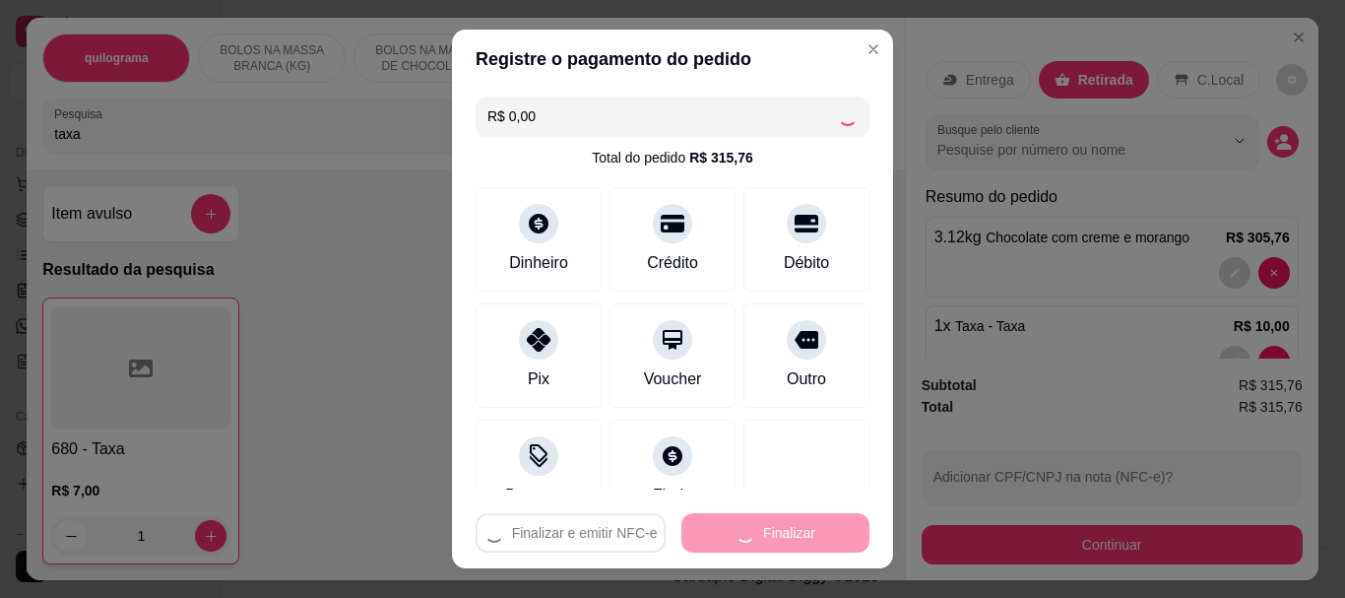
type input "0"
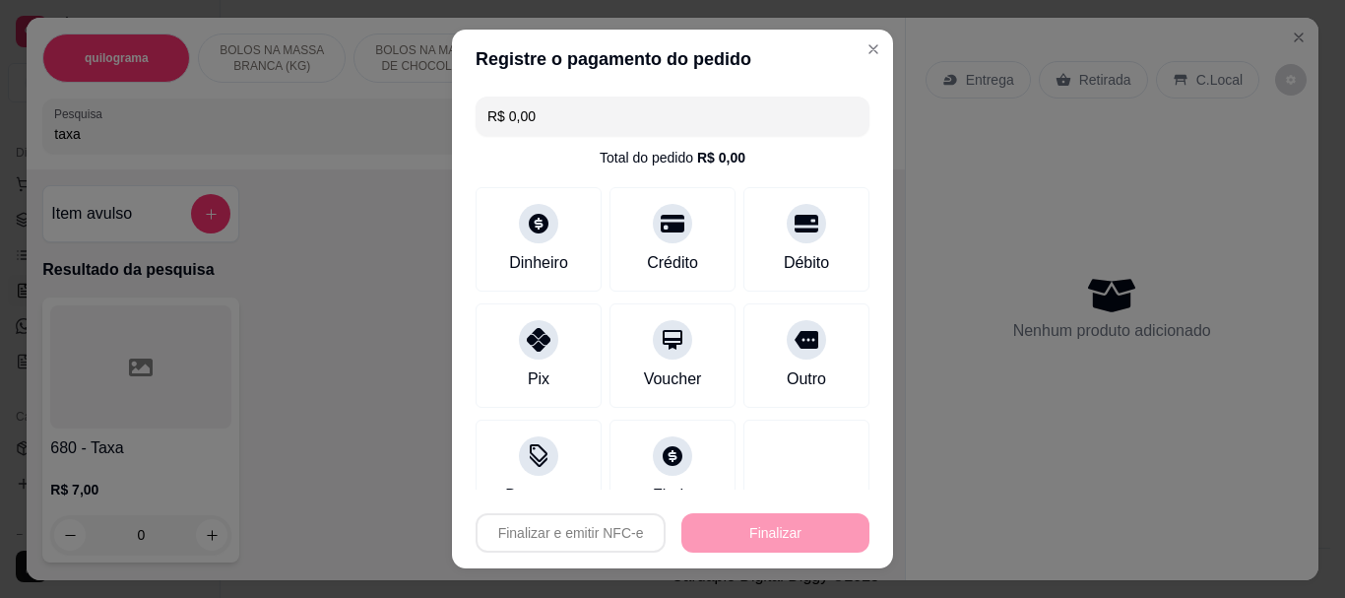
type input "-R$ 315,76"
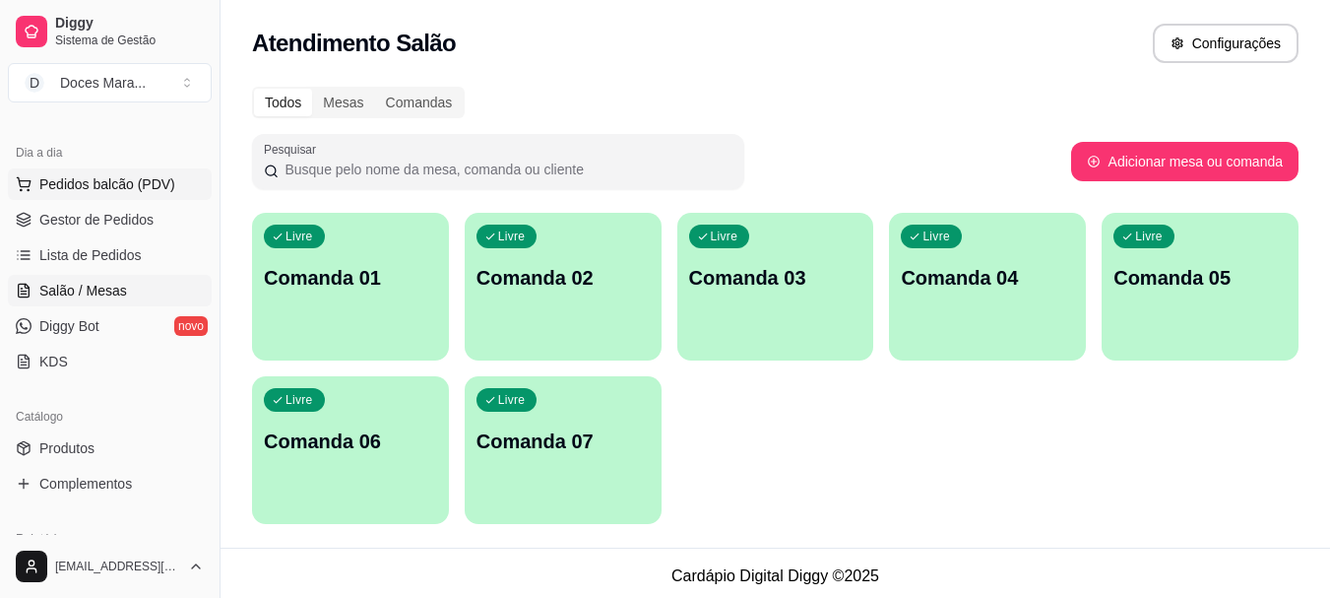
click at [77, 178] on span "Pedidos balcão (PDV)" at bounding box center [107, 184] width 136 height 20
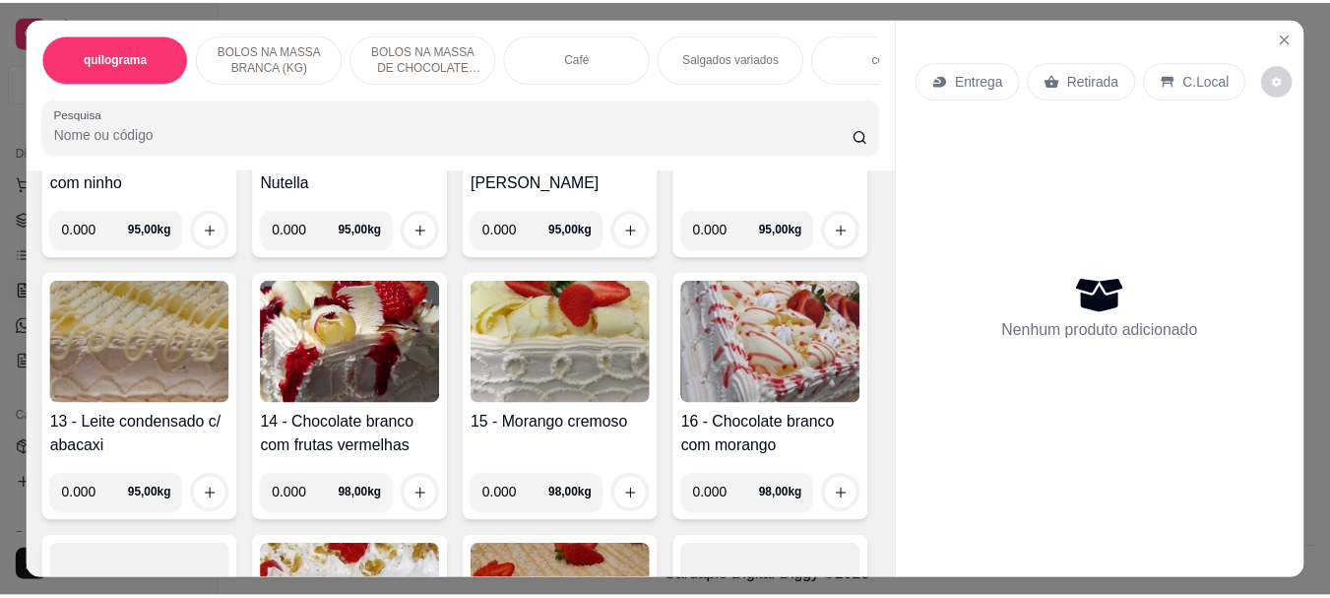
scroll to position [1083, 0]
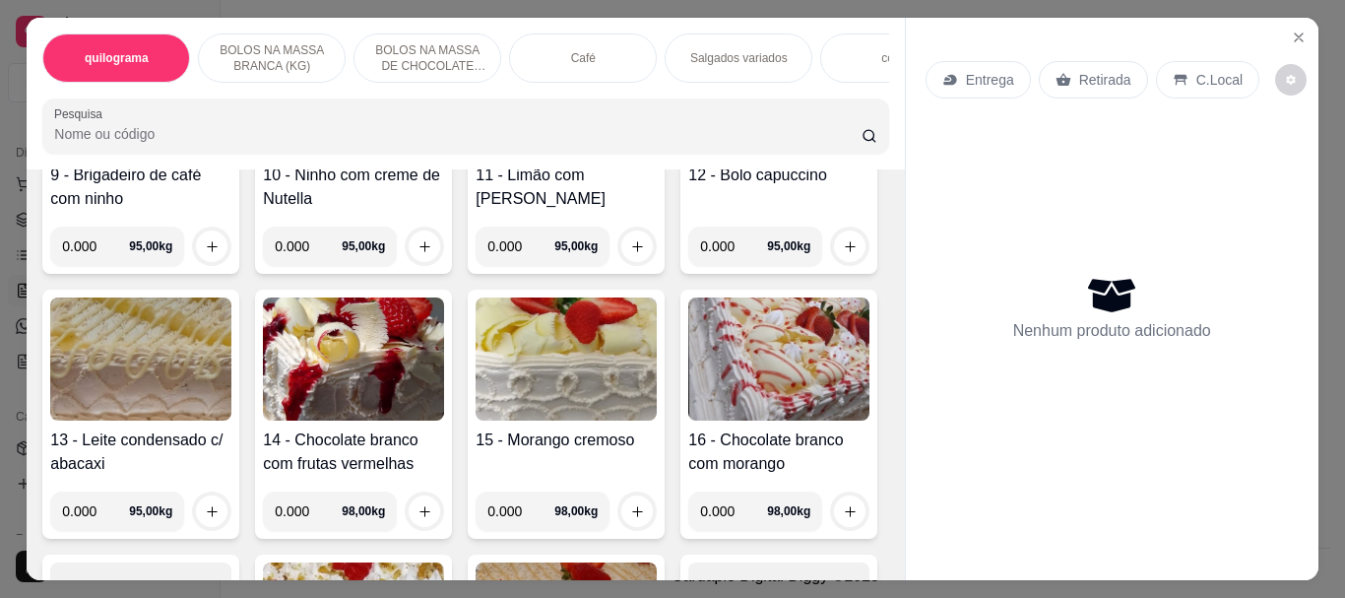
click at [263, 156] on img at bounding box center [353, 93] width 181 height 123
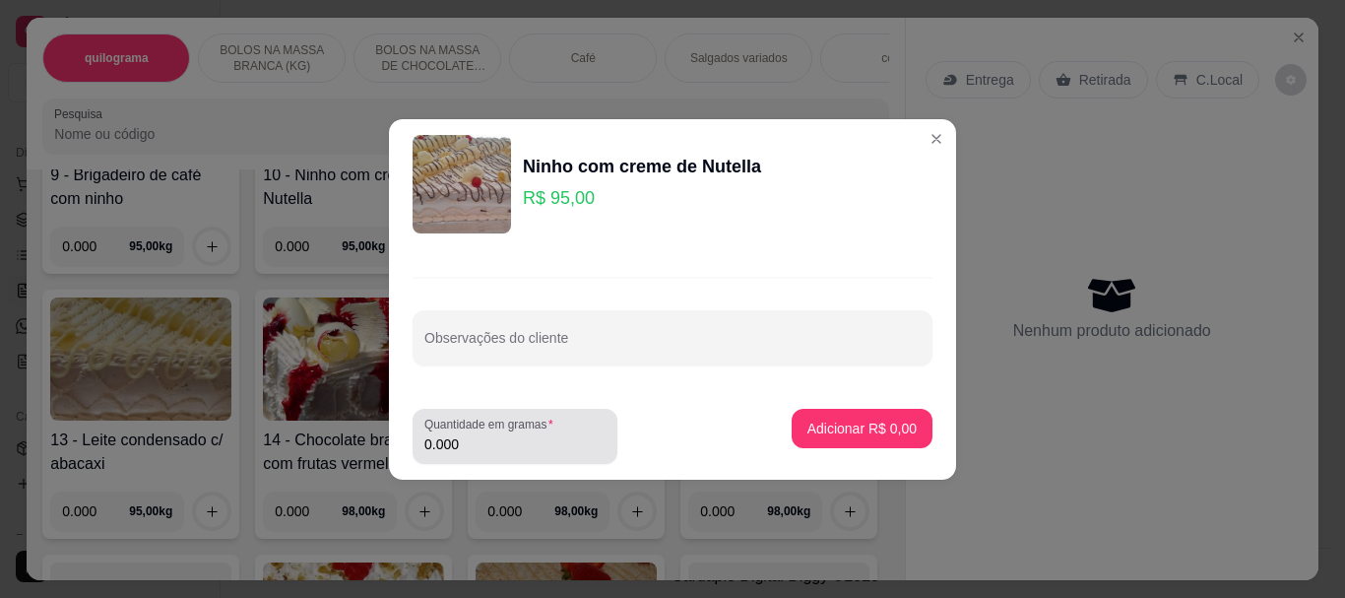
click at [474, 446] on input "0.000" at bounding box center [514, 444] width 181 height 20
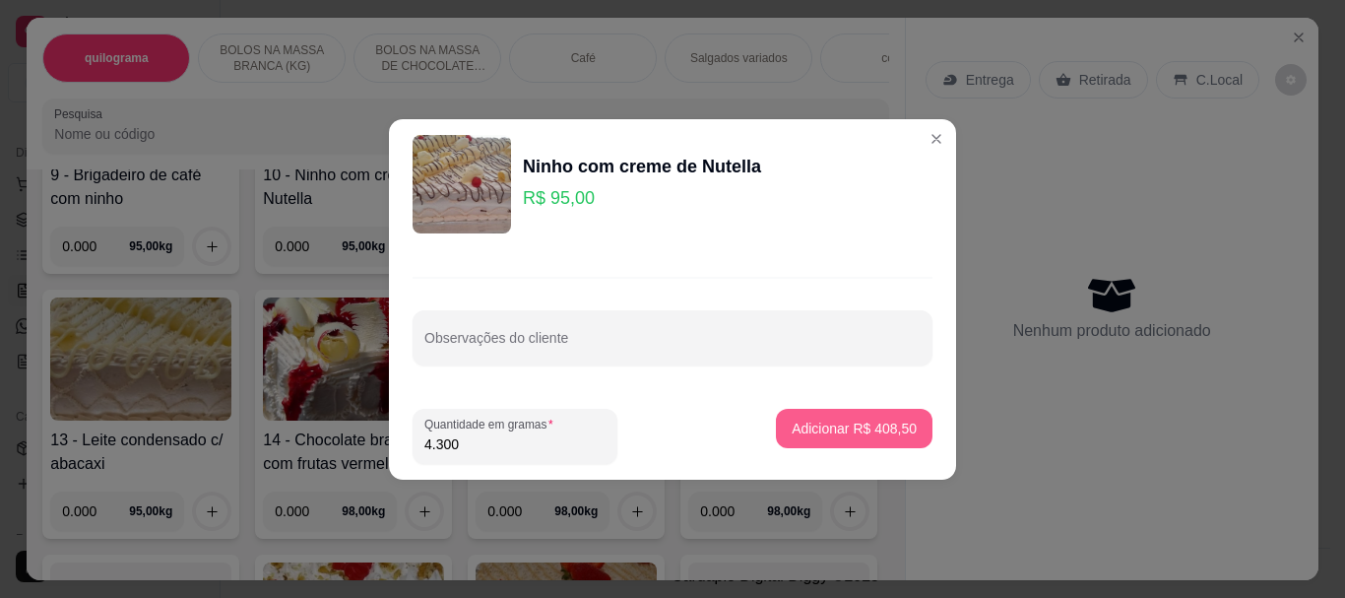
type input "4.300"
click at [798, 432] on p "Adicionar R$ 408,50" at bounding box center [853, 427] width 121 height 19
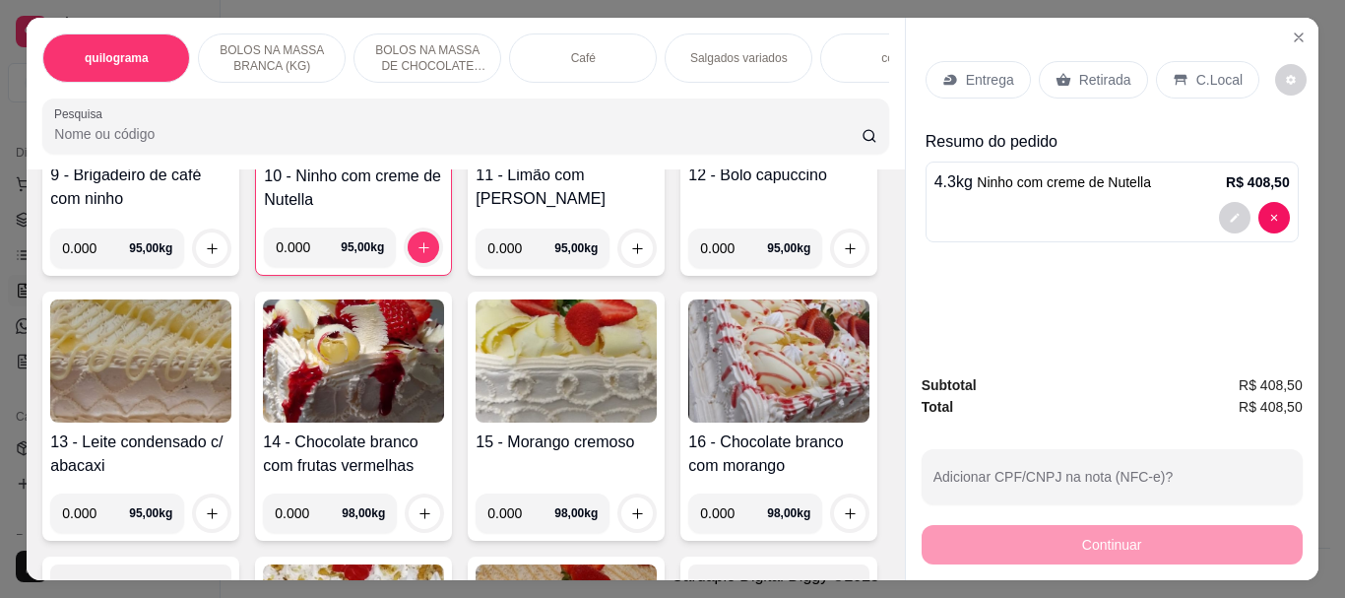
click at [1095, 73] on p "Retirada" at bounding box center [1105, 80] width 52 height 20
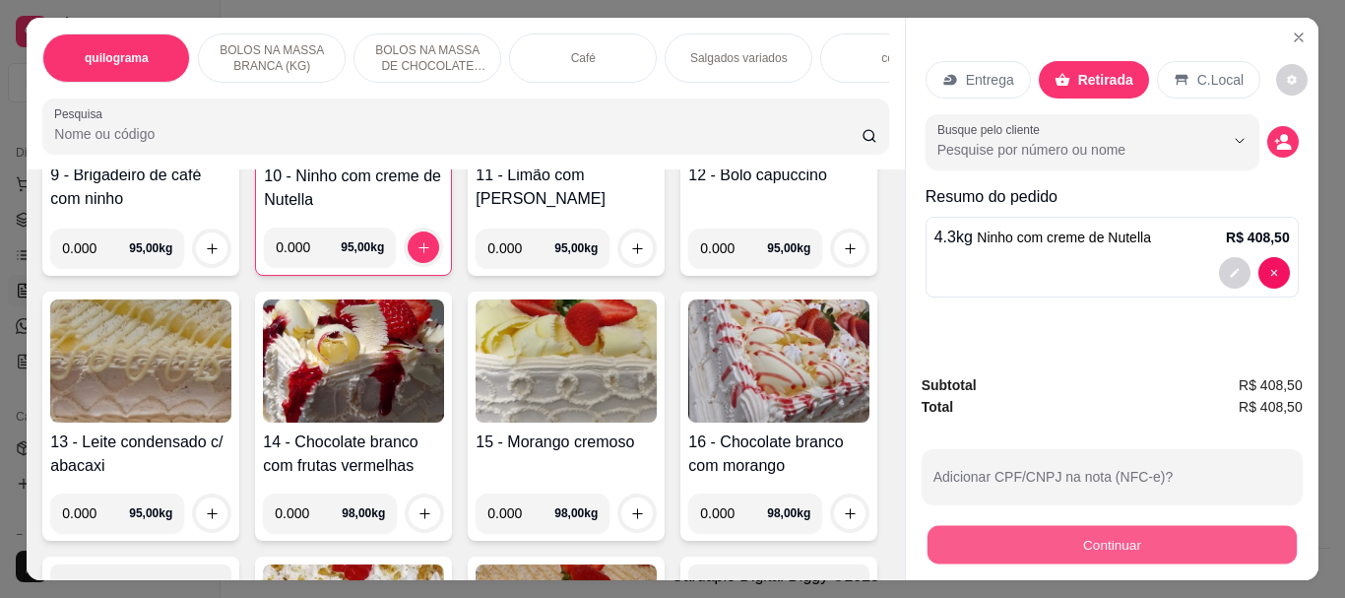
click at [1087, 529] on button "Continuar" at bounding box center [1110, 544] width 369 height 38
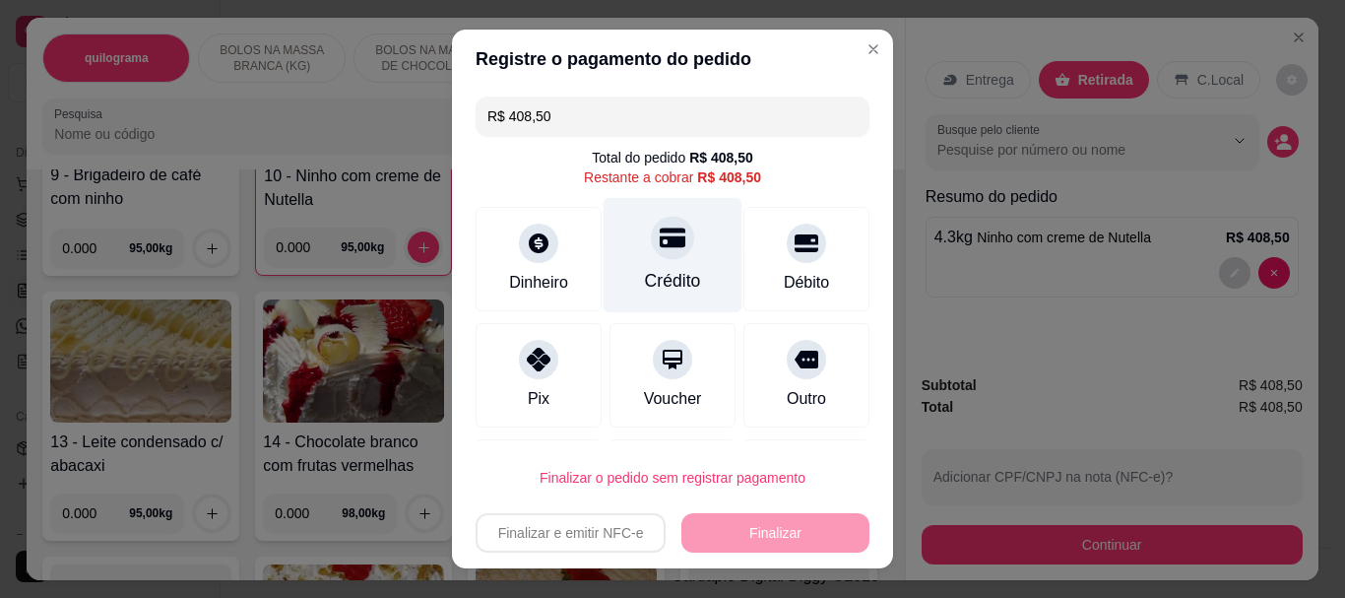
click at [651, 255] on div at bounding box center [672, 238] width 43 height 43
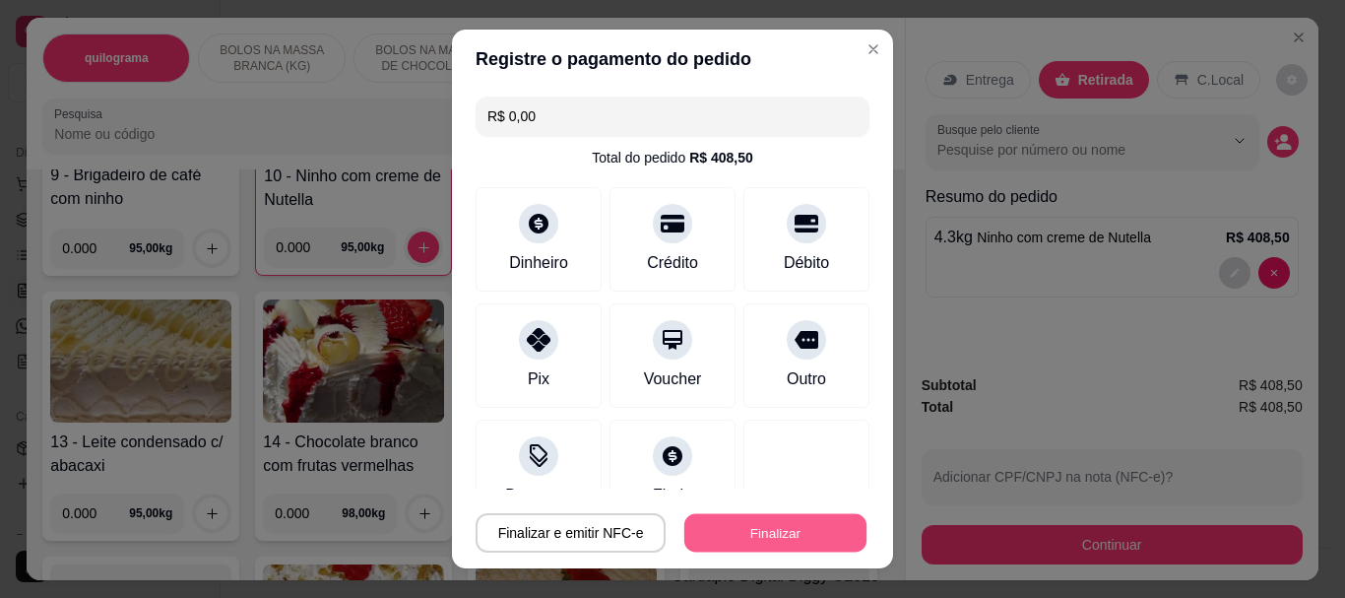
click at [755, 523] on button "Finalizar" at bounding box center [775, 532] width 182 height 38
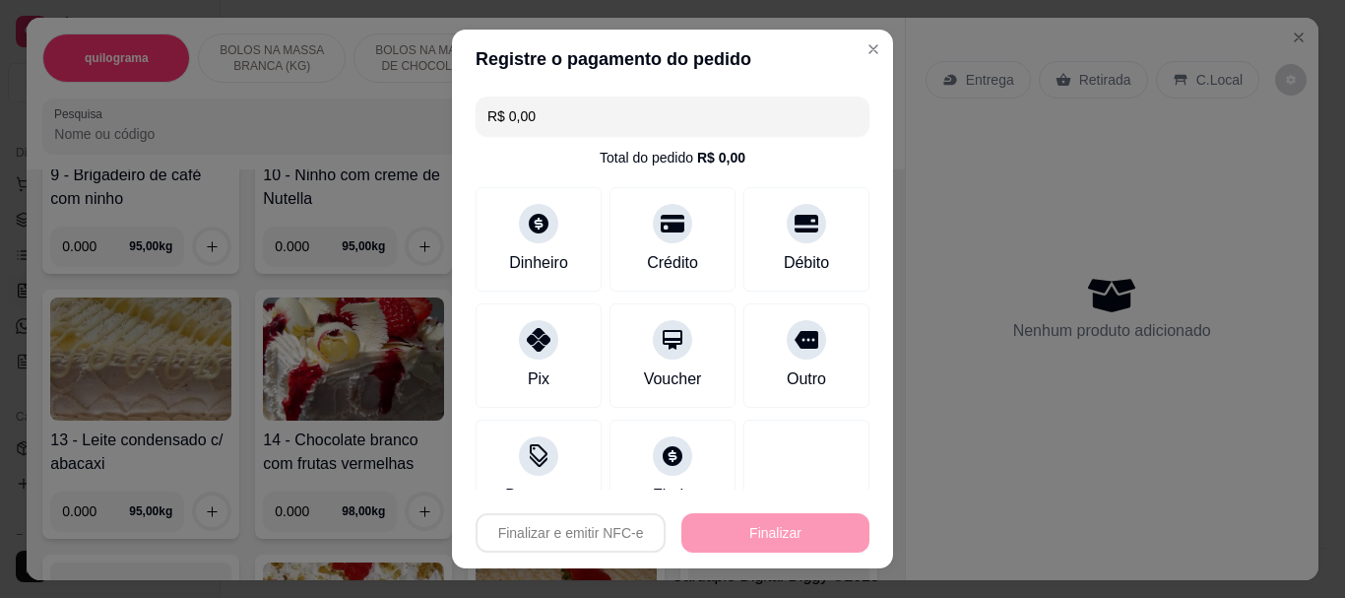
type input "-R$ 408,50"
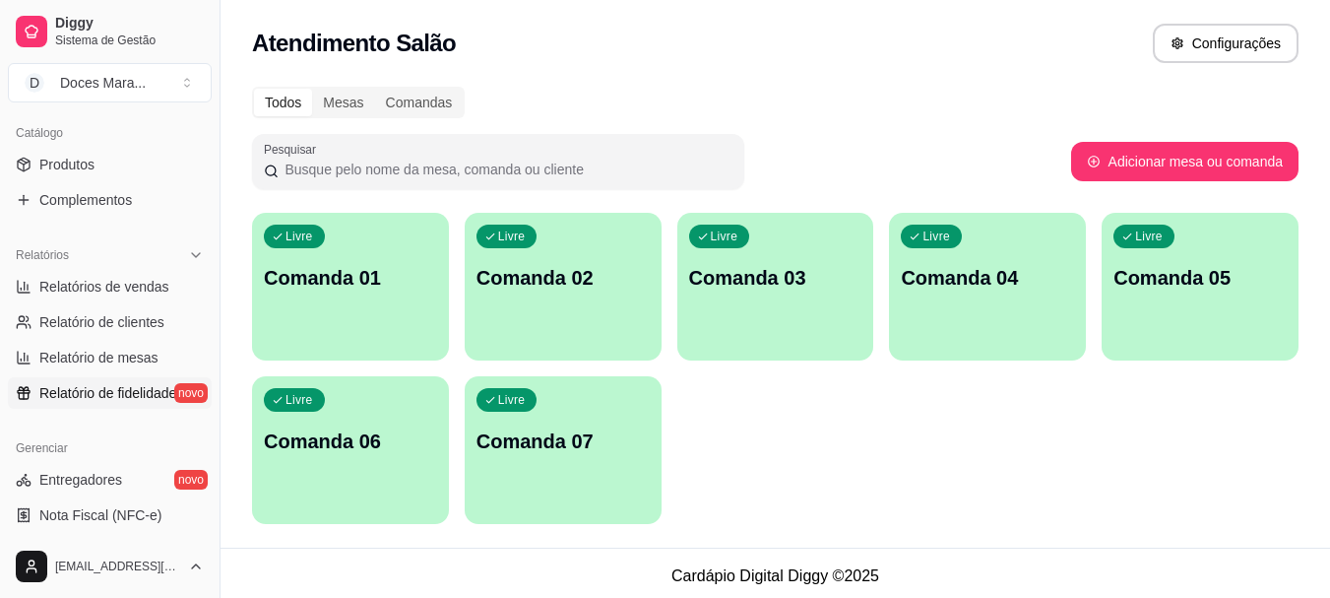
scroll to position [492, 0]
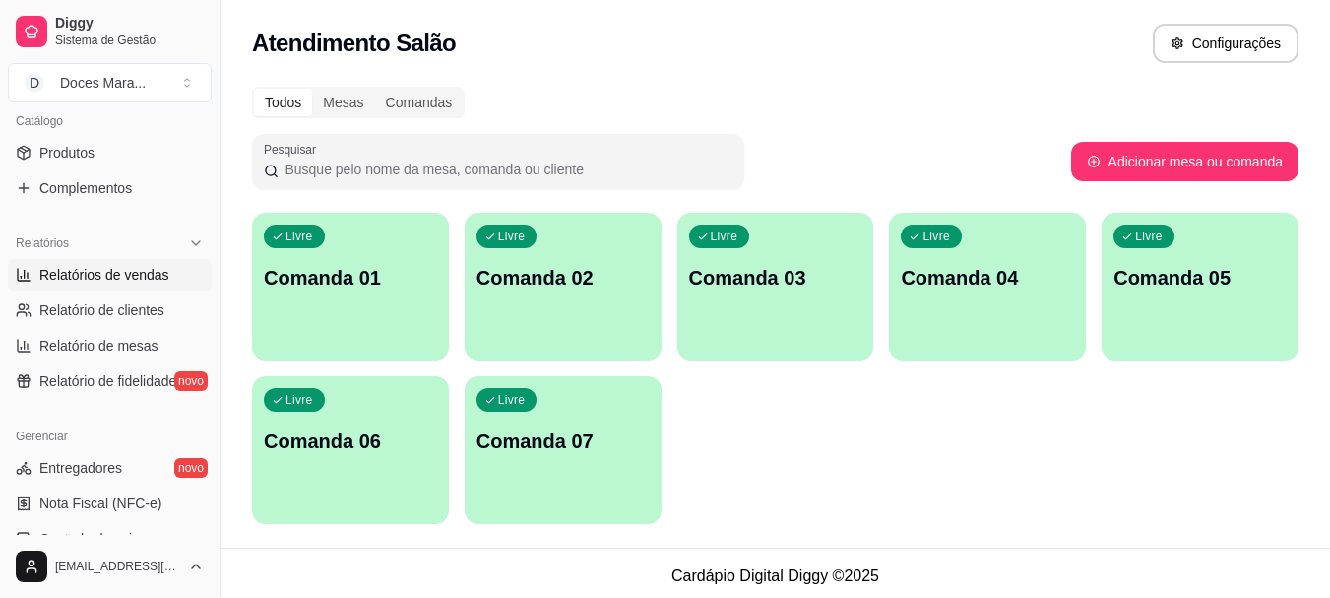
click at [91, 269] on span "Relatórios de vendas" at bounding box center [104, 275] width 130 height 20
select select "ALL"
select select "0"
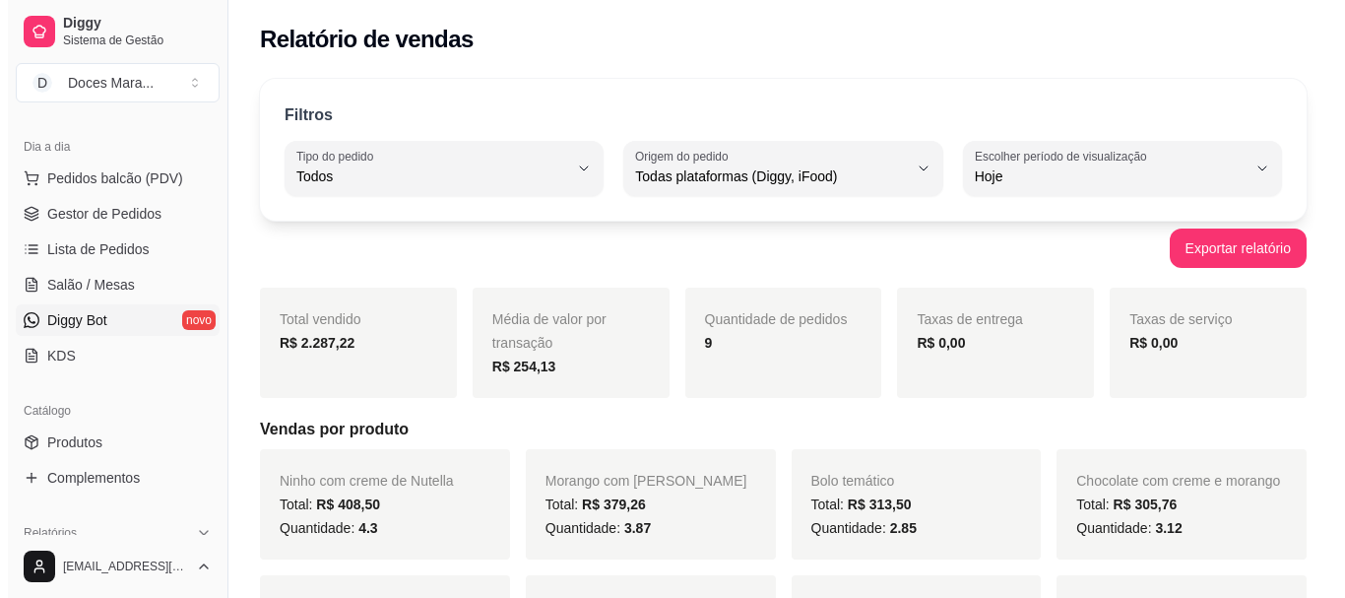
scroll to position [197, 0]
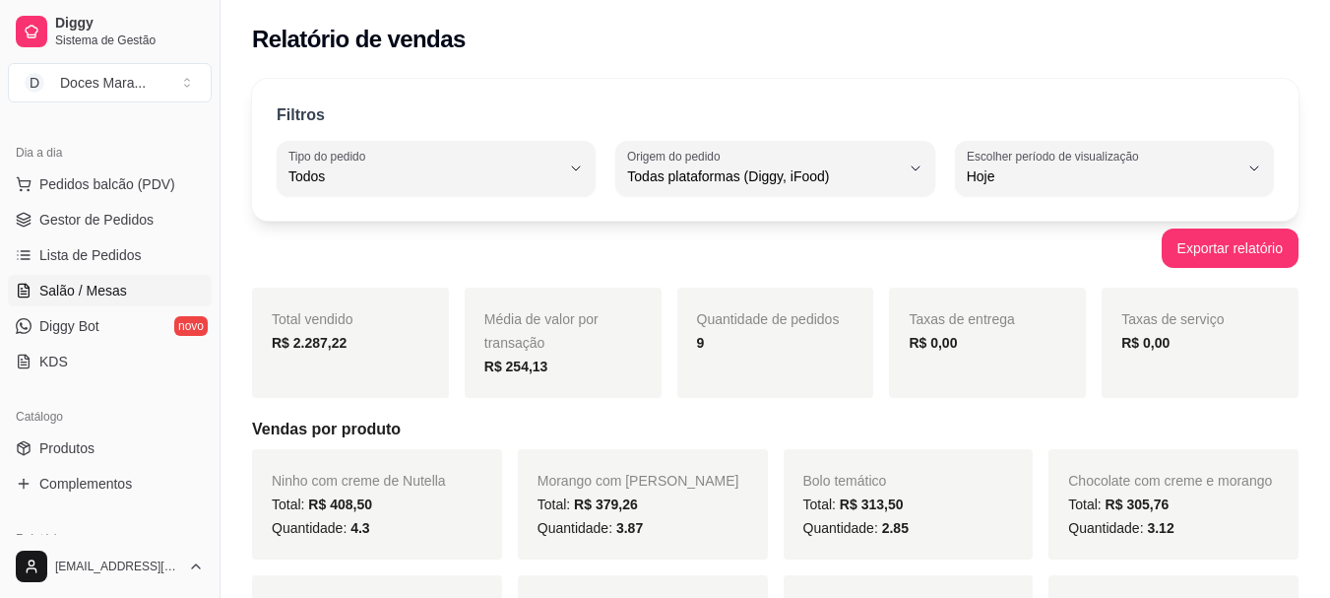
click at [94, 287] on span "Salão / Mesas" at bounding box center [83, 291] width 88 height 20
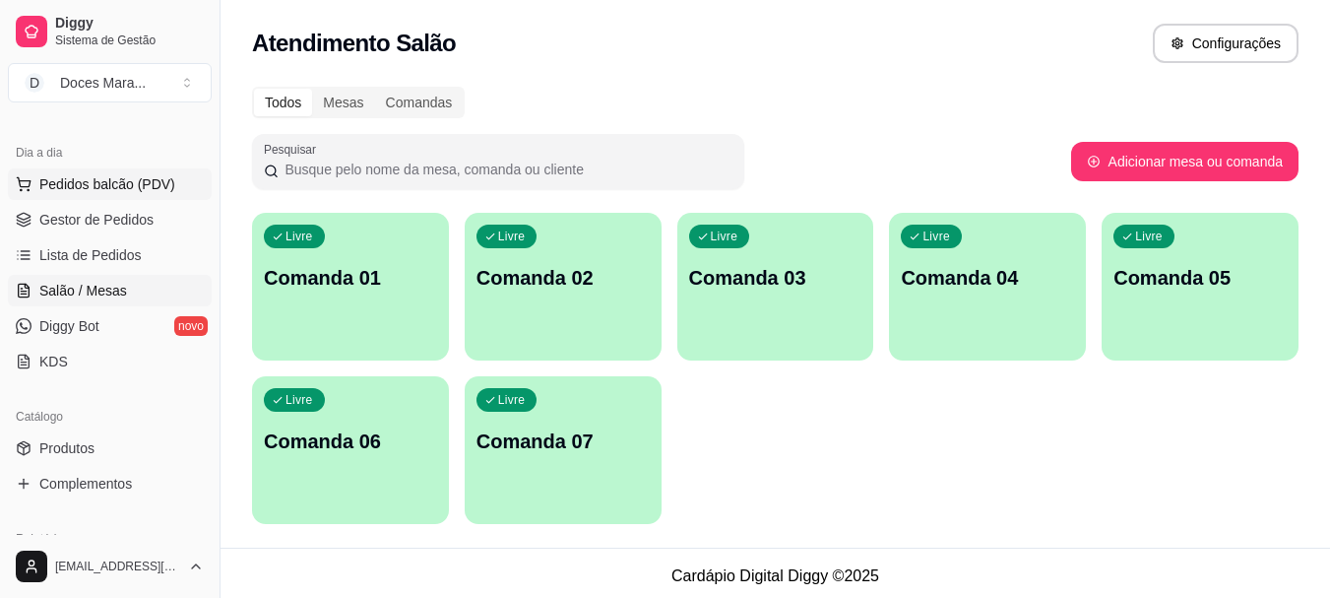
click at [50, 182] on span "Pedidos balcão (PDV)" at bounding box center [107, 184] width 136 height 20
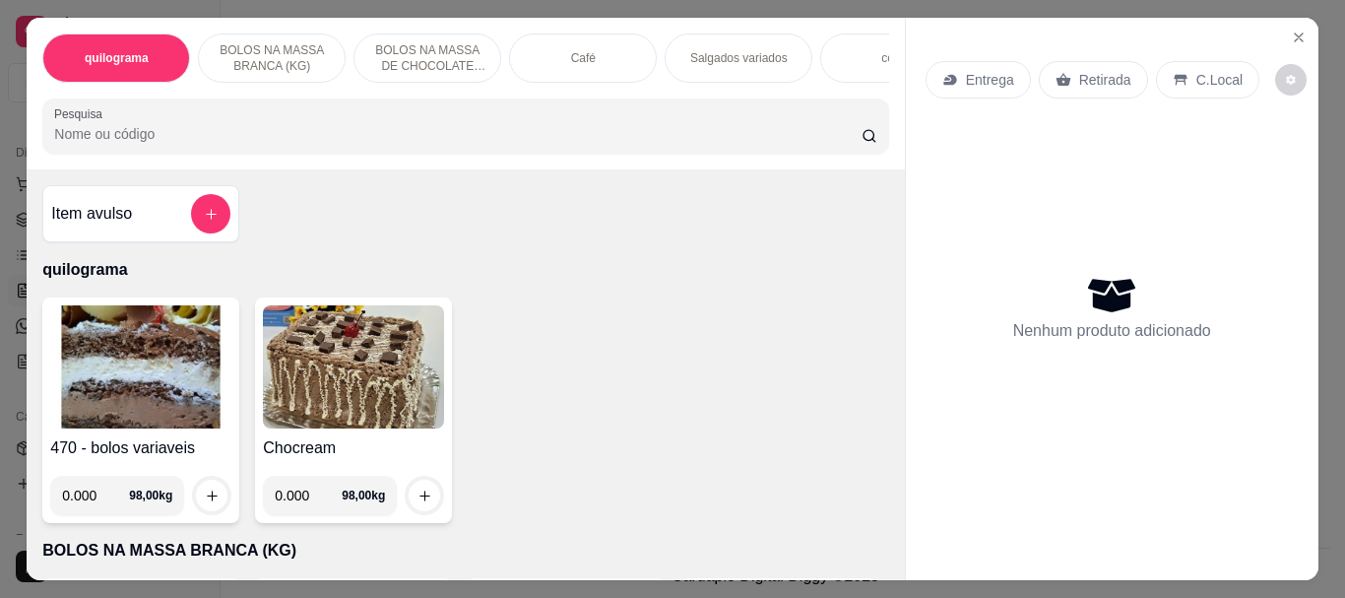
click at [101, 383] on img at bounding box center [140, 366] width 181 height 123
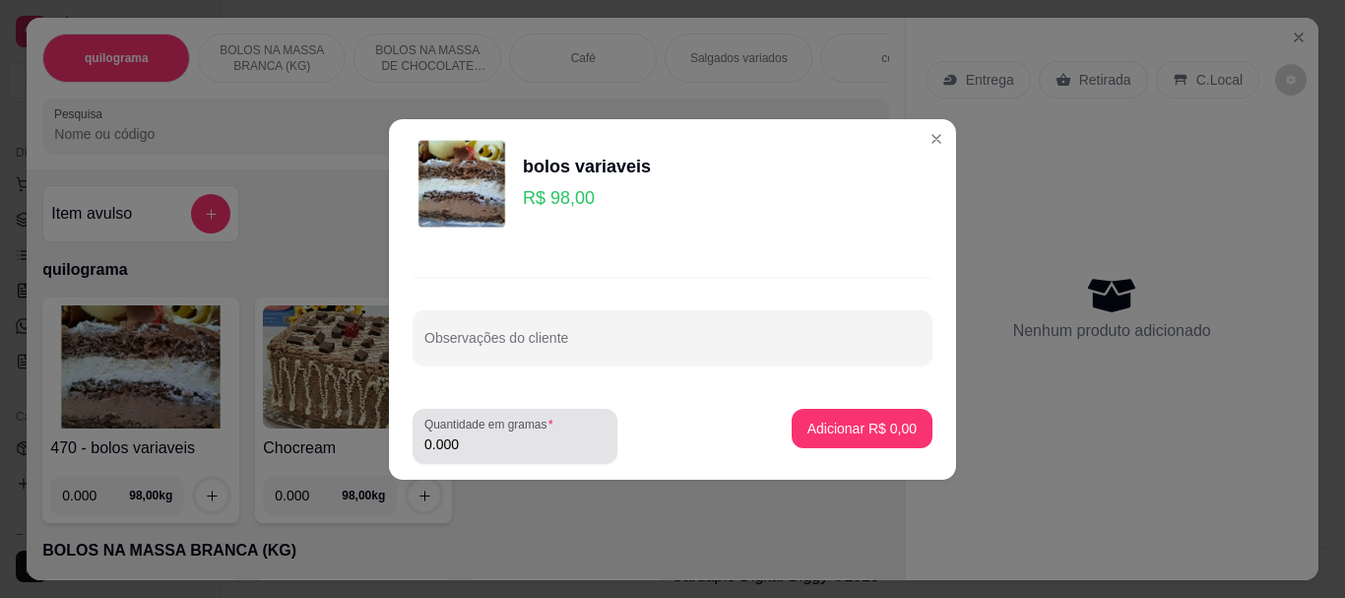
click at [477, 434] on input "0.000" at bounding box center [514, 444] width 181 height 20
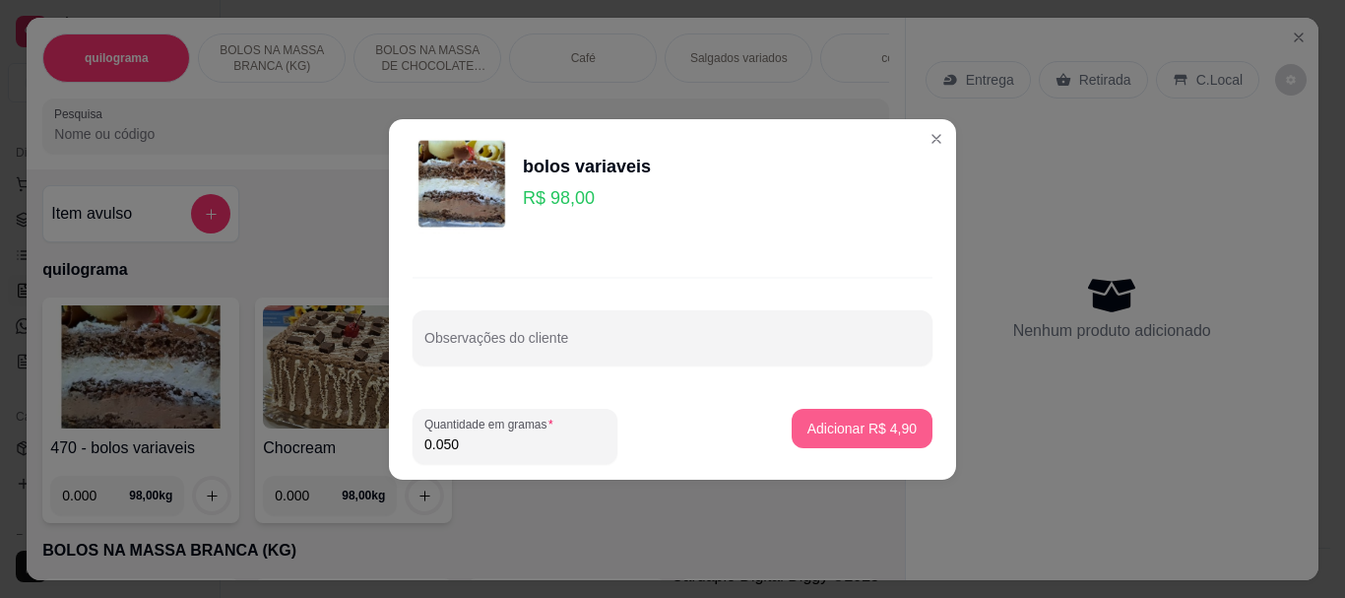
type input "0.050"
click at [792, 434] on button "Adicionar R$ 4,90" at bounding box center [862, 428] width 141 height 39
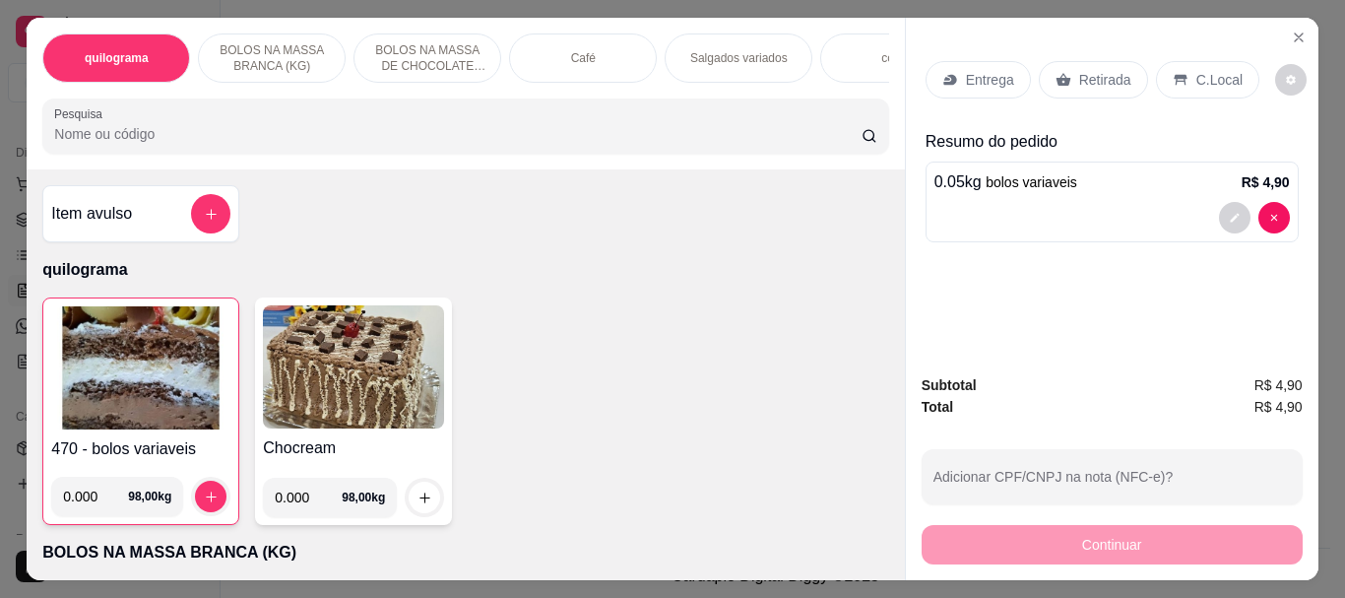
click at [594, 61] on div "Café" at bounding box center [583, 57] width 148 height 49
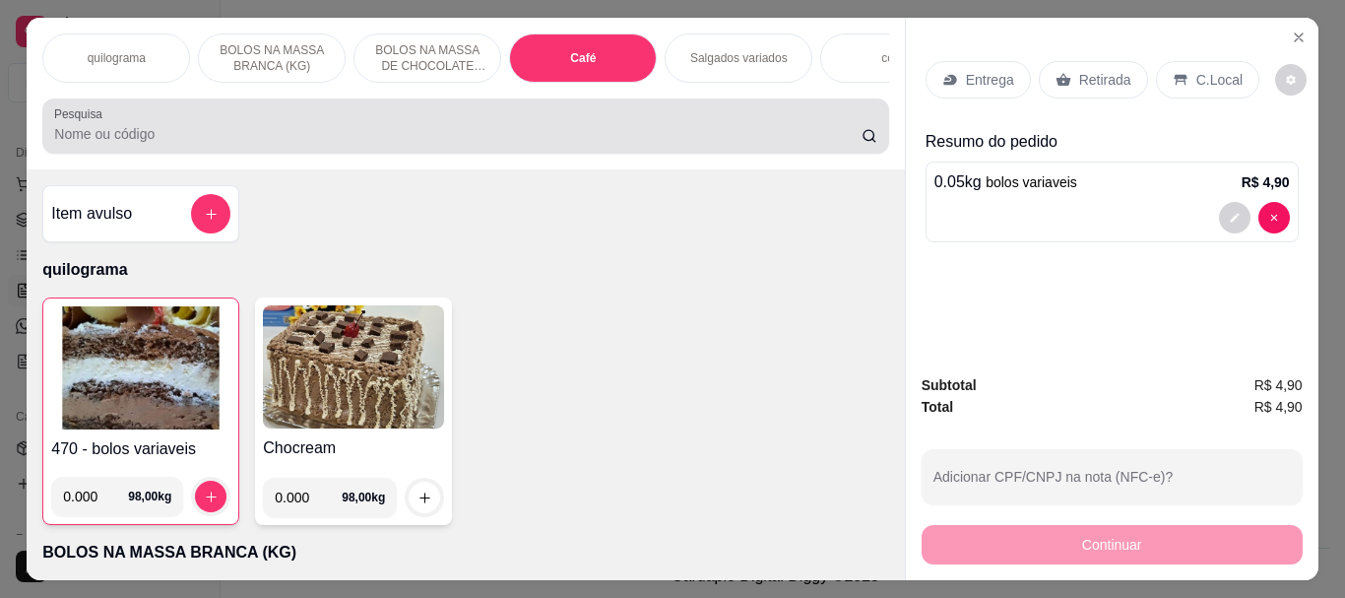
scroll to position [52, 0]
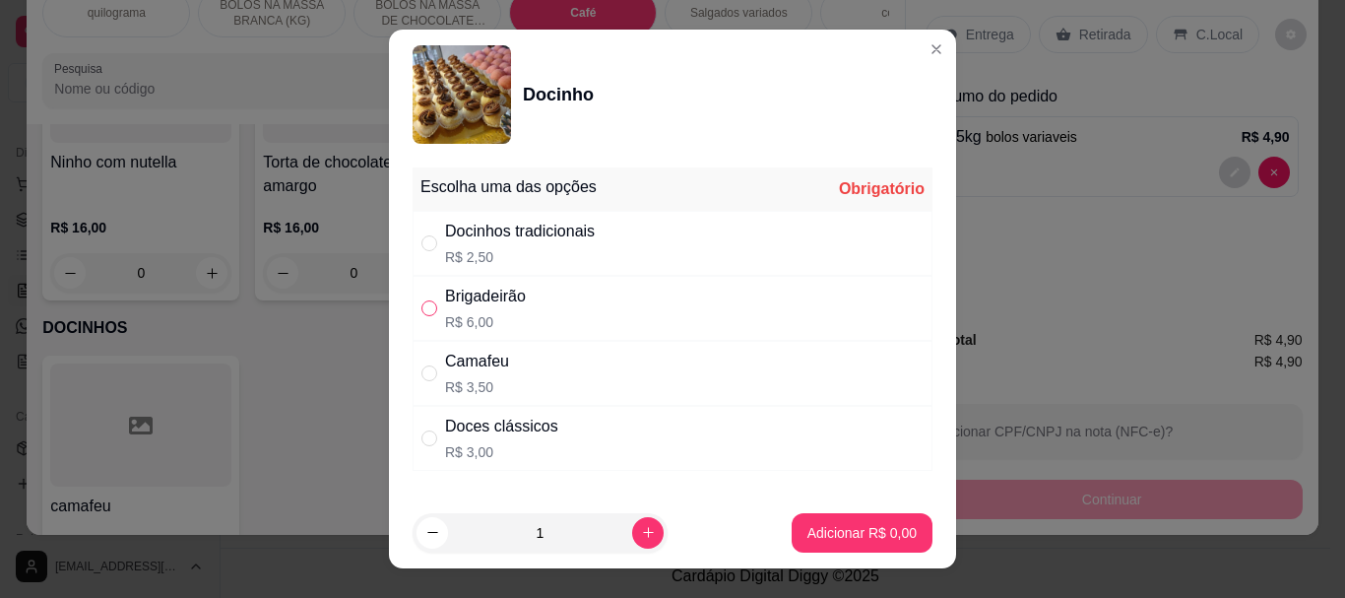
click at [421, 311] on input "" at bounding box center [429, 308] width 16 height 16
radio input "true"
click at [844, 535] on p "Adicionar R$ 6,00" at bounding box center [861, 532] width 106 height 19
type input "1"
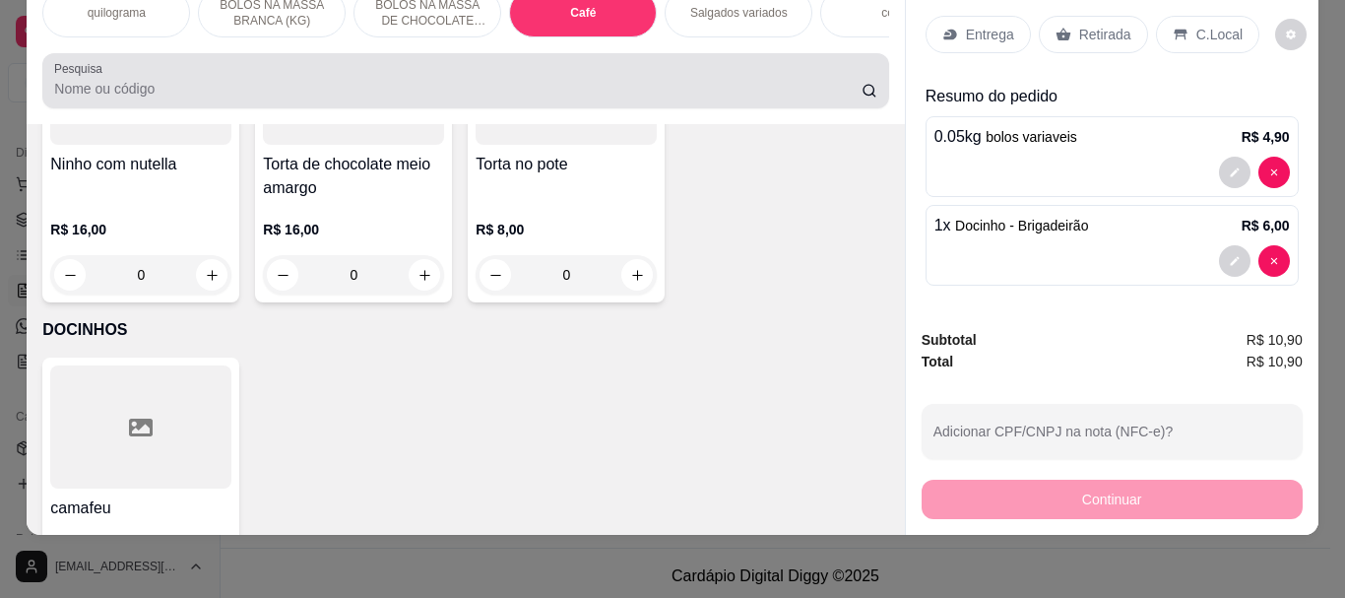
click at [125, 88] on input "Pesquisa" at bounding box center [457, 89] width 807 height 20
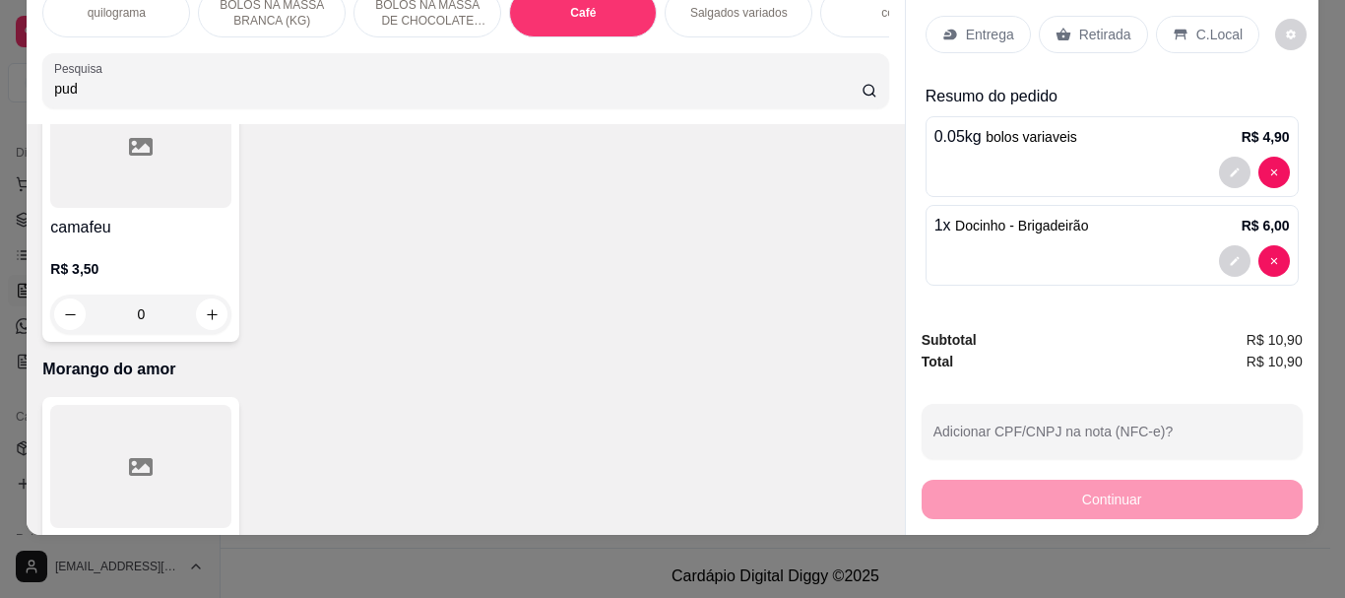
scroll to position [7296, 0]
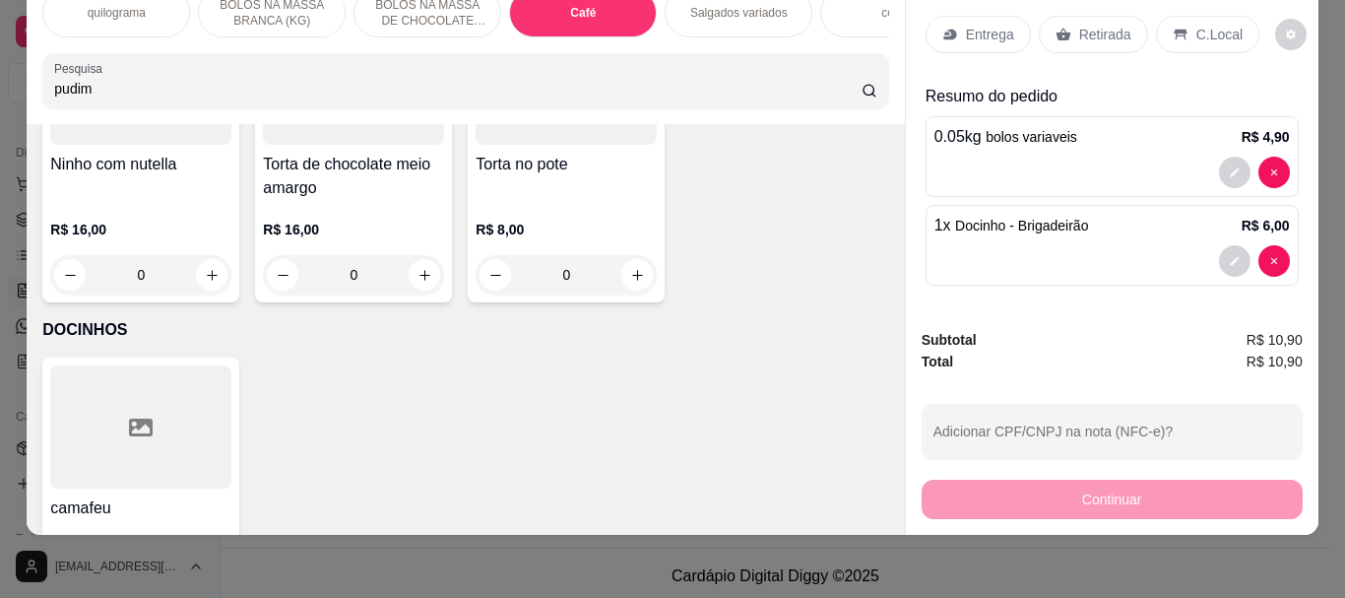
type input "pudim"
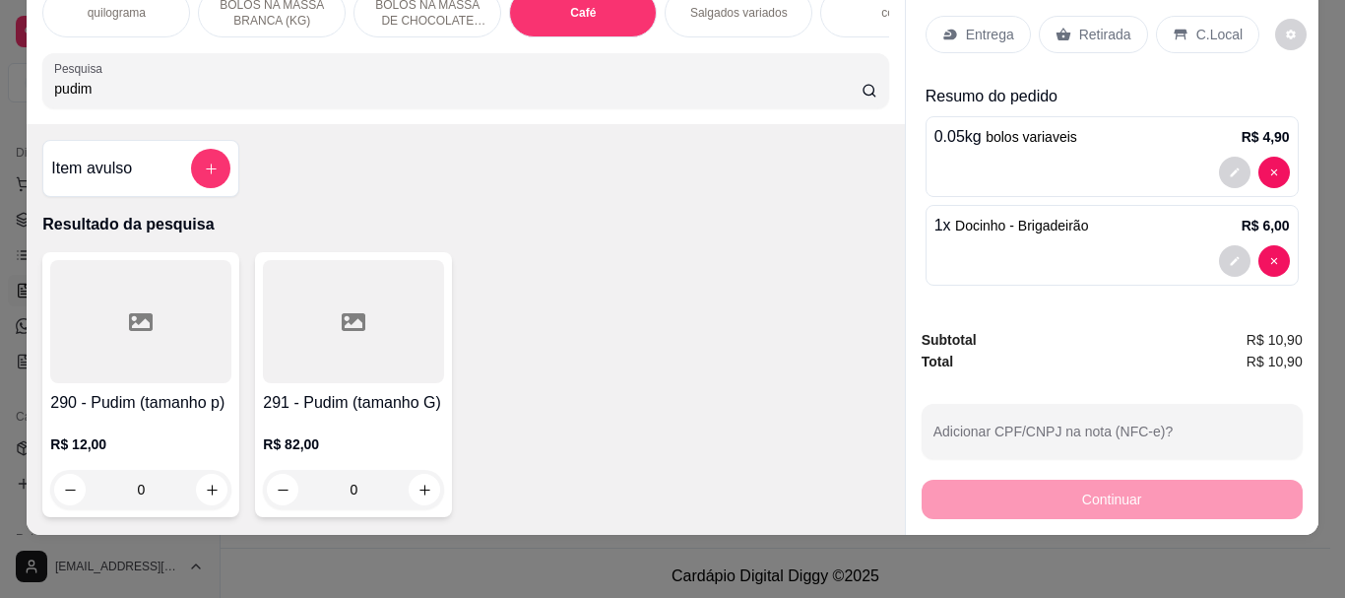
click at [179, 346] on div at bounding box center [140, 321] width 181 height 123
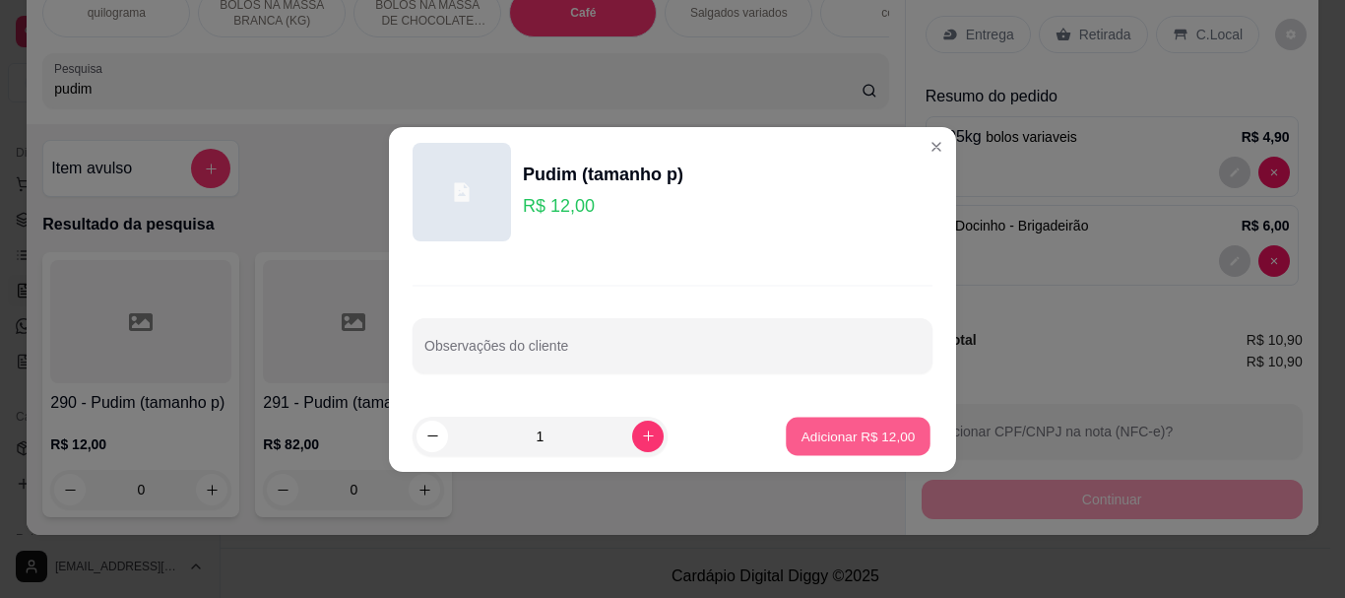
click at [861, 431] on p "Adicionar R$ 12,00" at bounding box center [858, 435] width 114 height 19
type input "1"
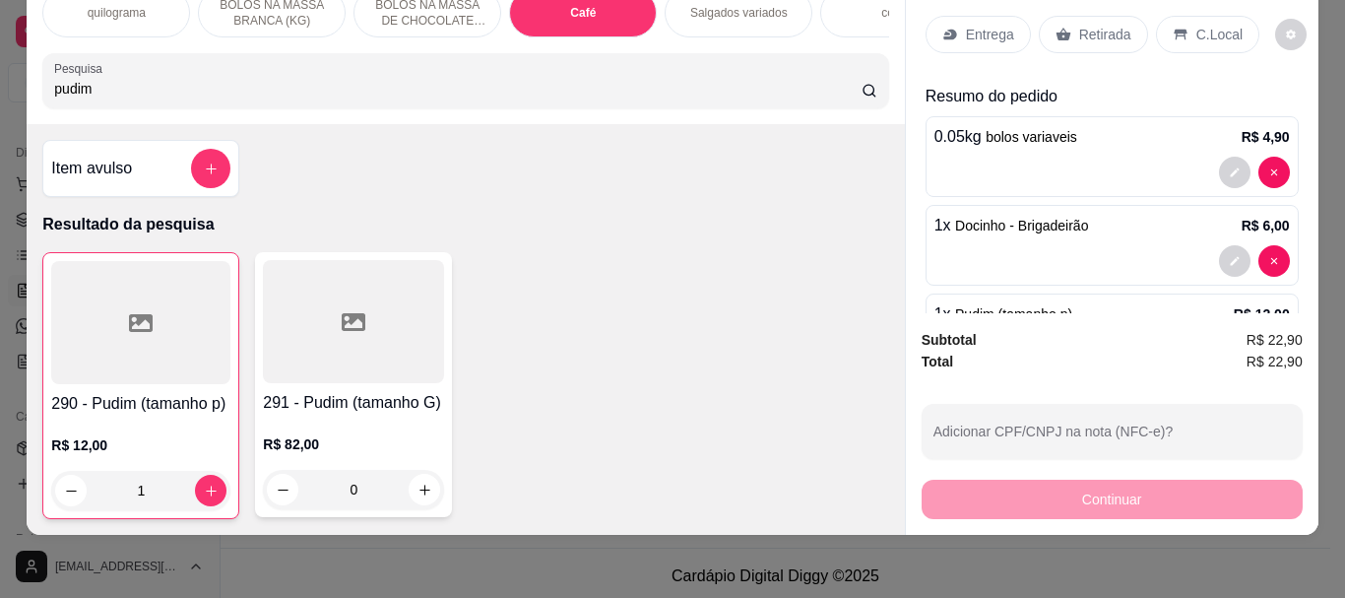
click at [122, 94] on input "pudim" at bounding box center [457, 89] width 807 height 20
type input "p"
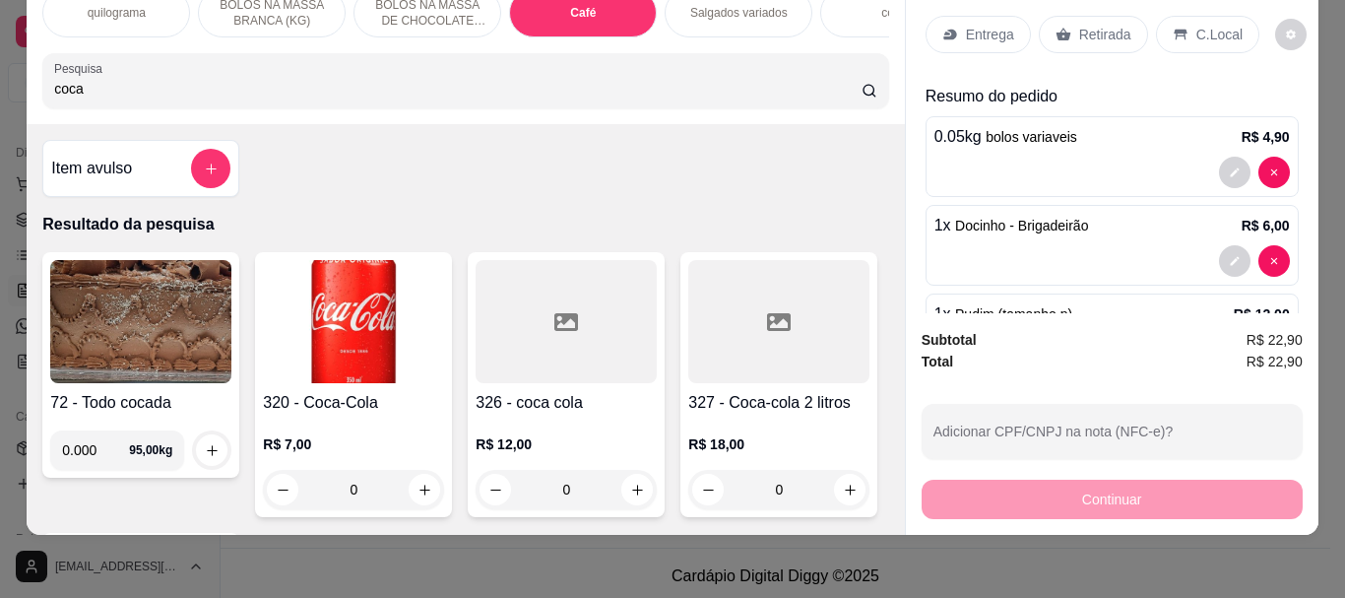
type input "coca"
click at [283, 297] on img at bounding box center [353, 321] width 181 height 123
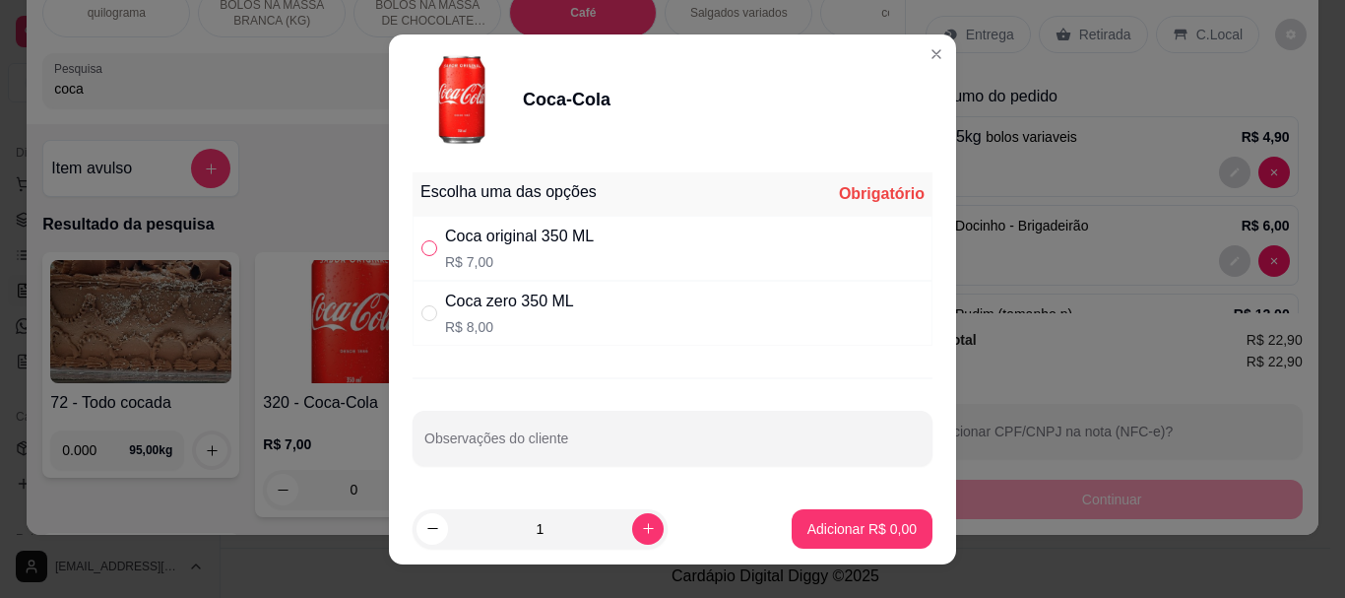
click at [421, 247] on input "" at bounding box center [429, 248] width 16 height 16
radio input "true"
click at [831, 523] on p "Adicionar R$ 7,00" at bounding box center [861, 528] width 106 height 19
type input "1"
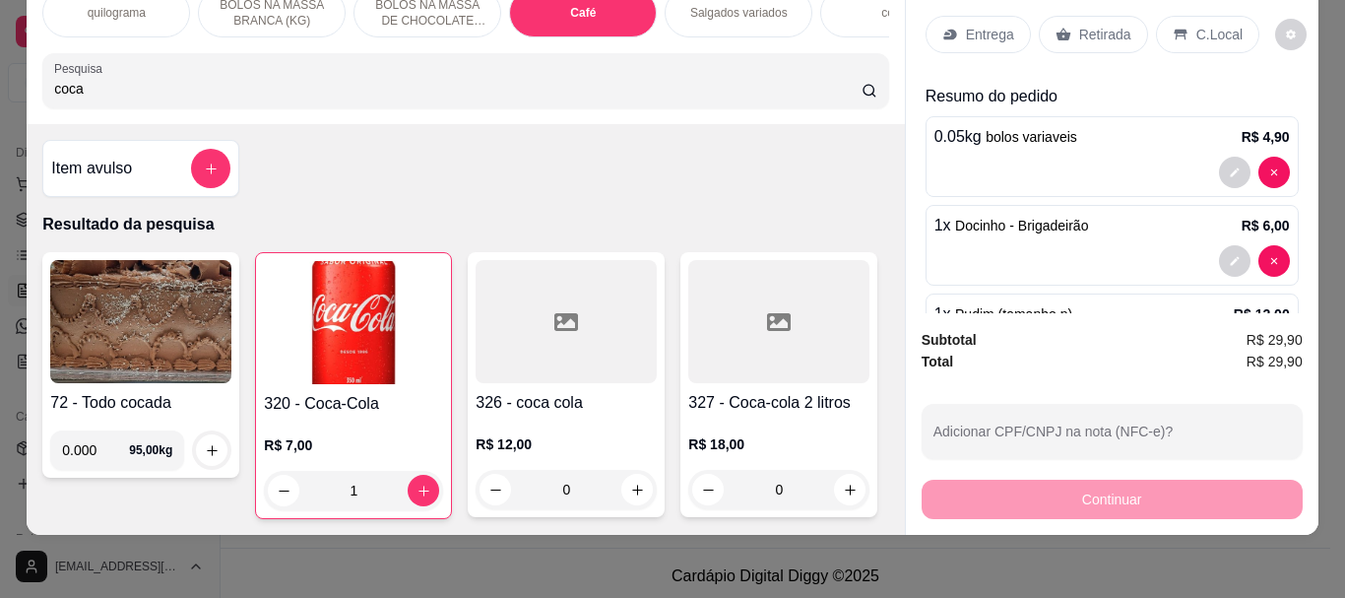
click at [111, 87] on input "coca" at bounding box center [457, 89] width 807 height 20
type input "c"
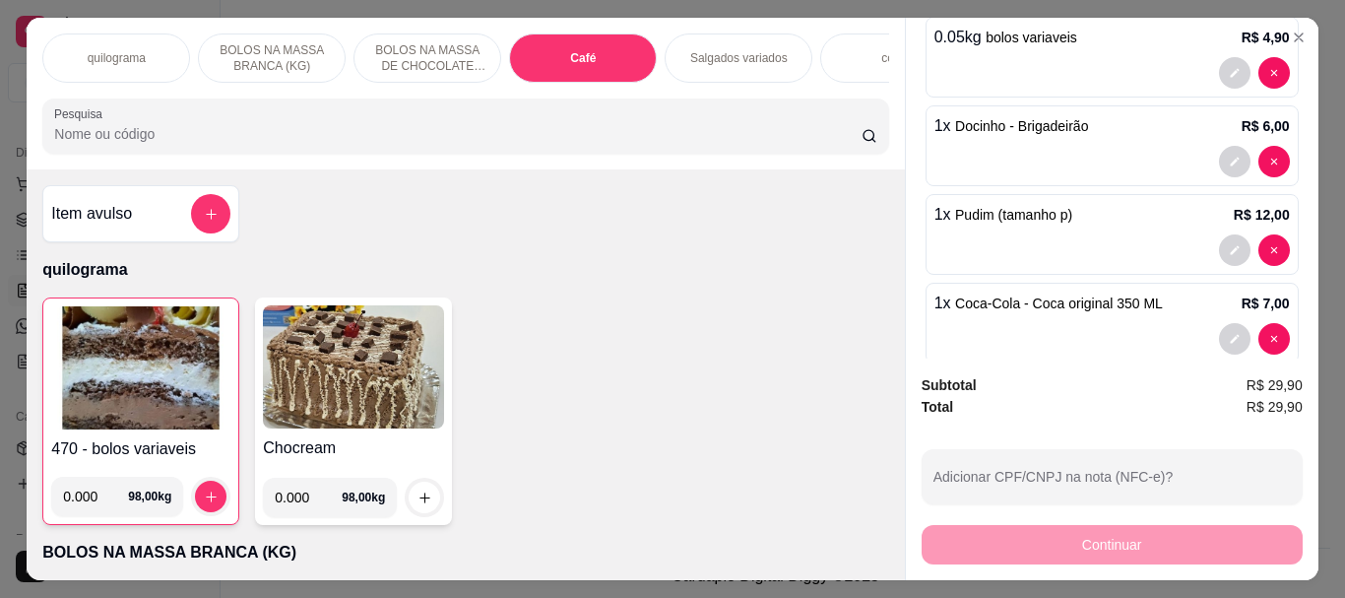
scroll to position [177, 0]
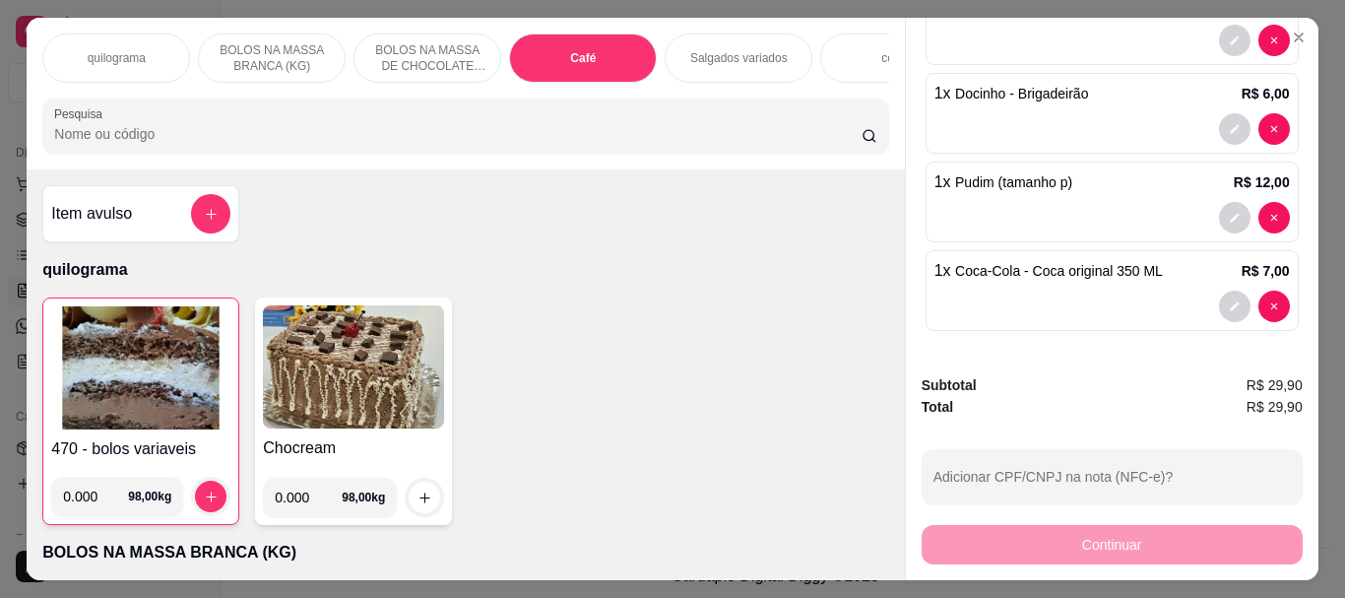
click at [84, 134] on input "Pesquisa" at bounding box center [457, 134] width 807 height 20
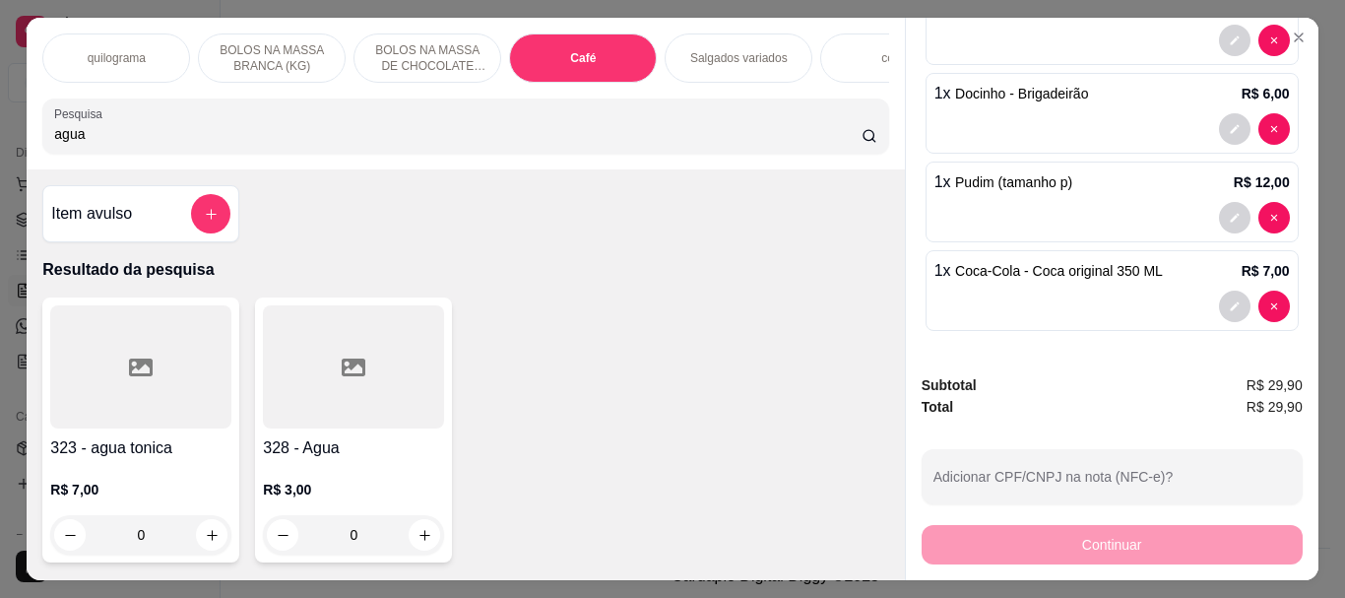
scroll to position [52, 0]
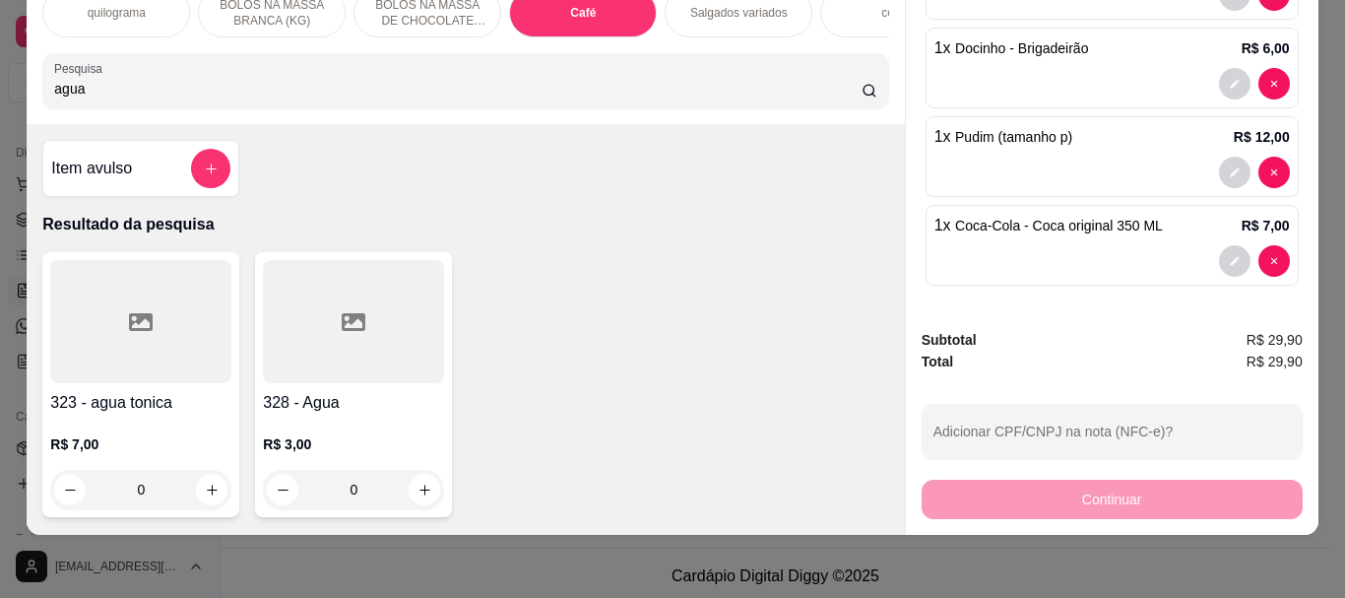
type input "agua"
click at [317, 345] on div at bounding box center [353, 321] width 181 height 123
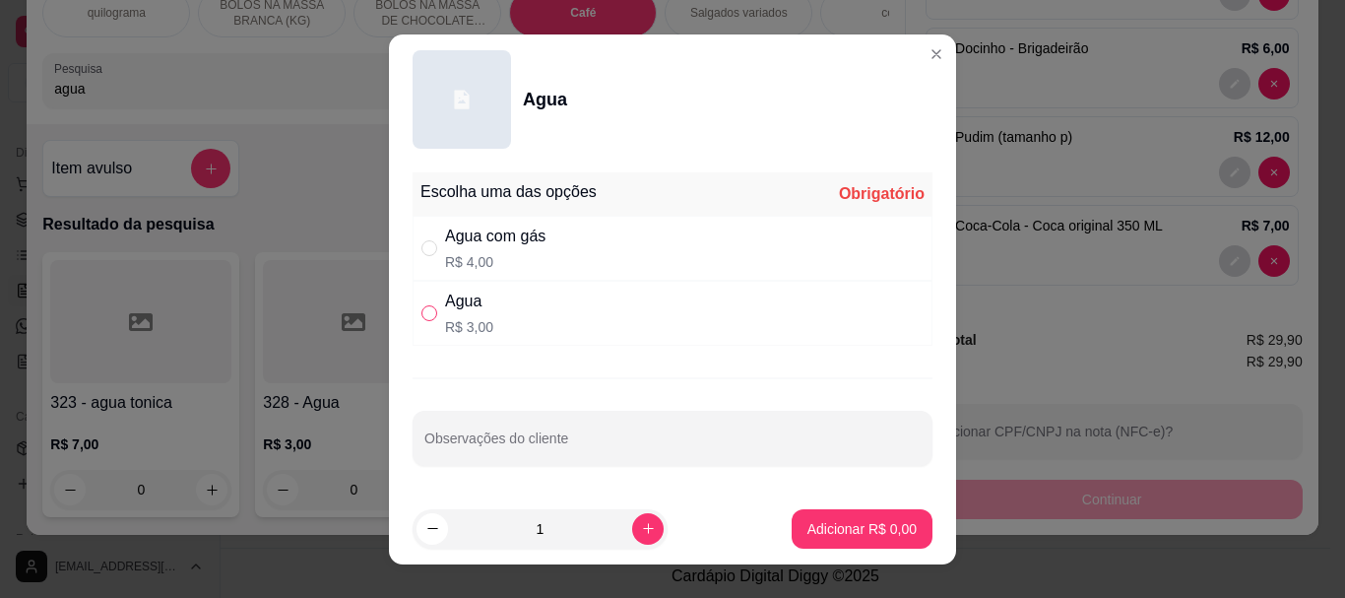
click at [427, 309] on input "" at bounding box center [429, 313] width 16 height 16
radio input "true"
click at [803, 516] on button "Adicionar R$ 3,00" at bounding box center [861, 528] width 137 height 38
type input "1"
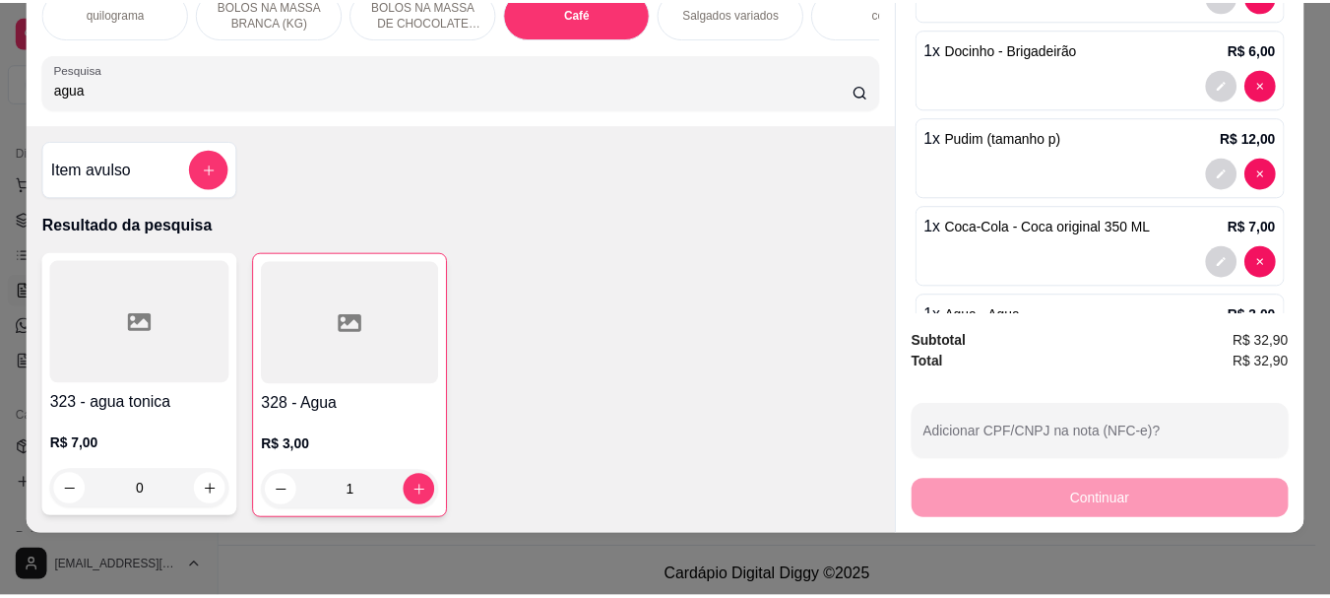
scroll to position [0, 0]
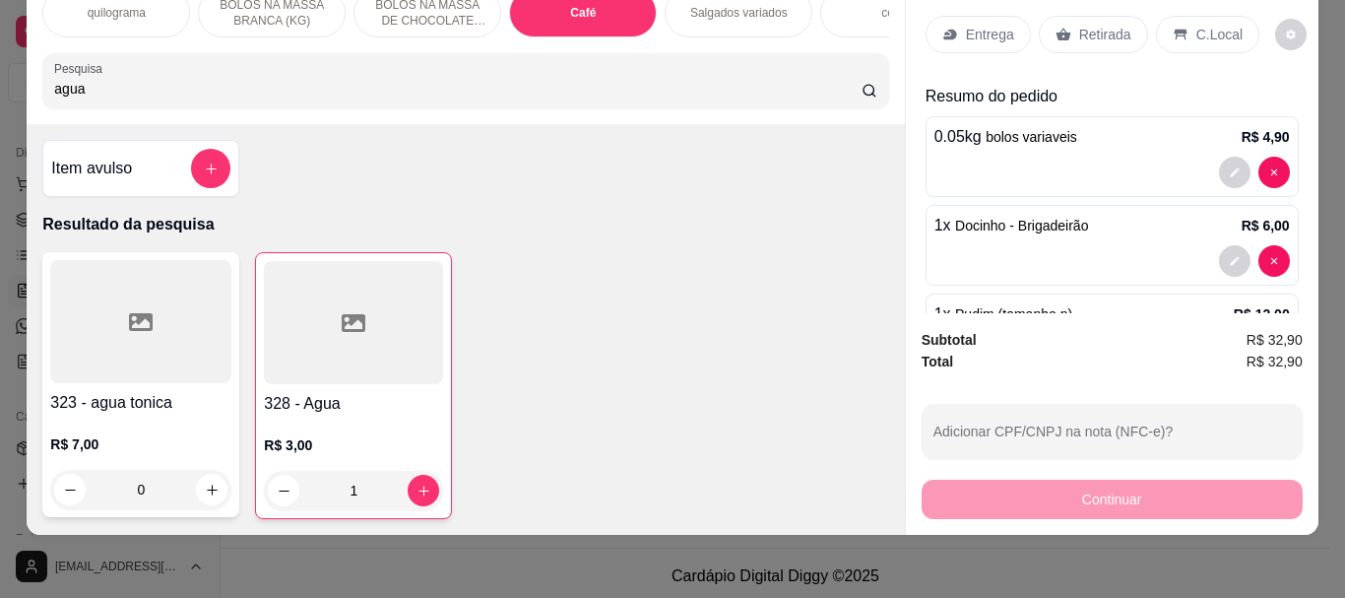
click at [1085, 25] on p "Retirada" at bounding box center [1105, 35] width 52 height 20
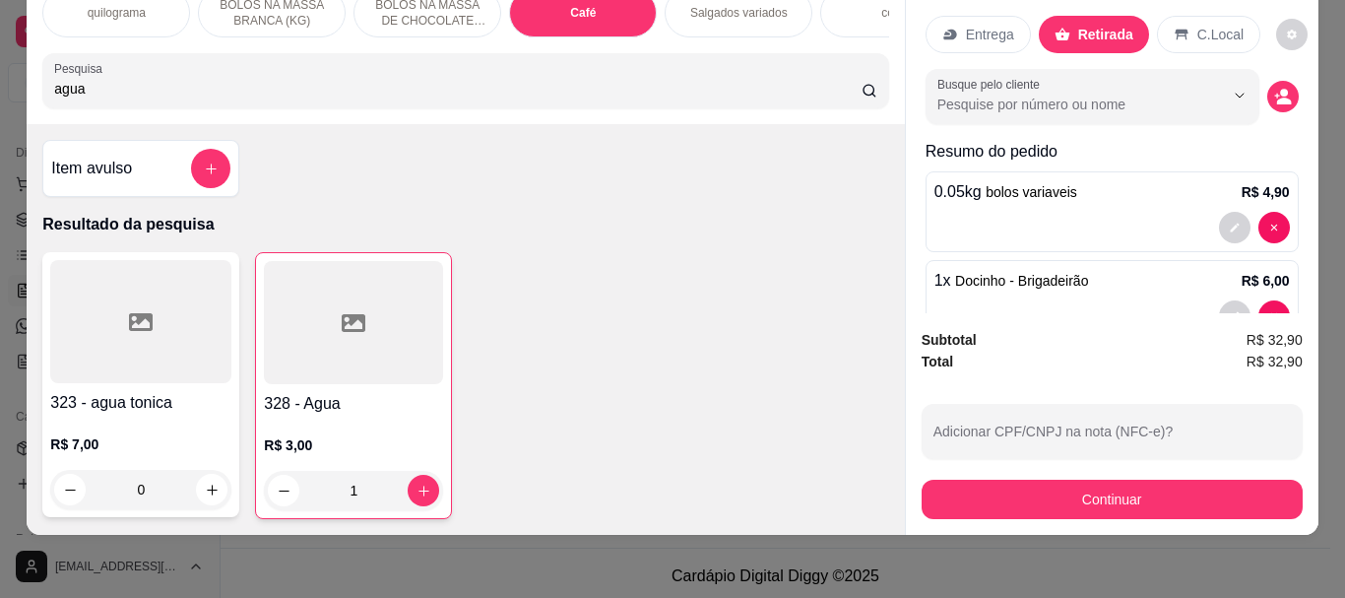
click at [1157, 20] on div "C.Local" at bounding box center [1208, 34] width 103 height 37
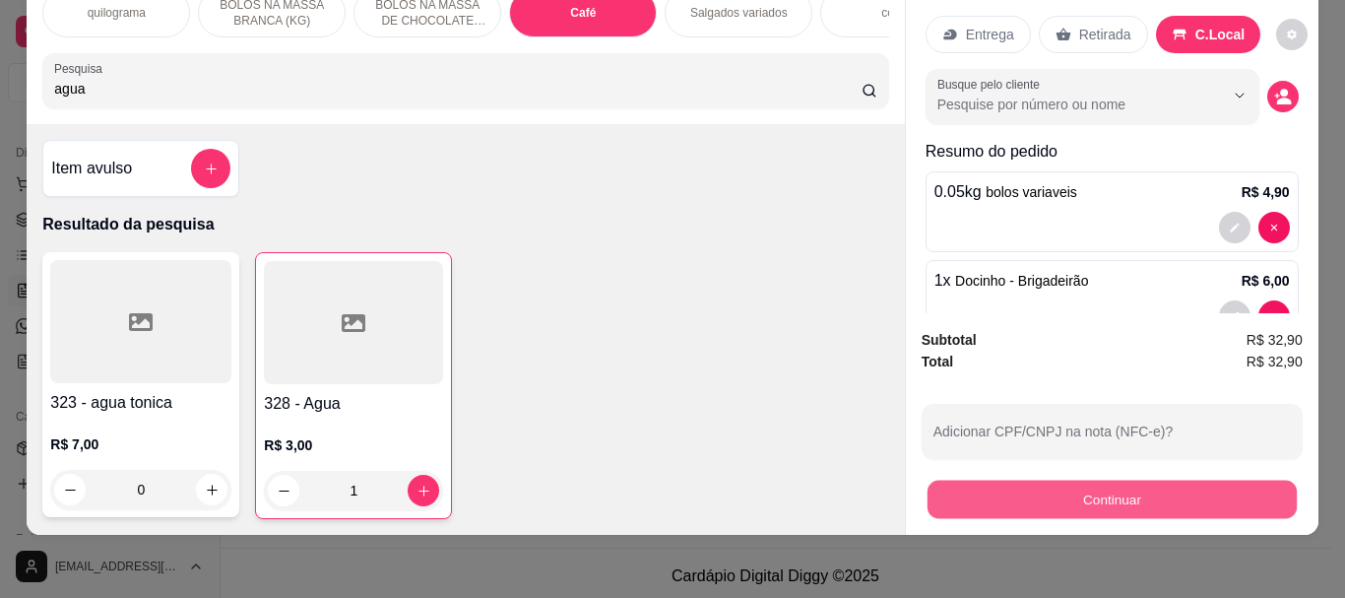
click at [1080, 485] on button "Continuar" at bounding box center [1110, 498] width 369 height 38
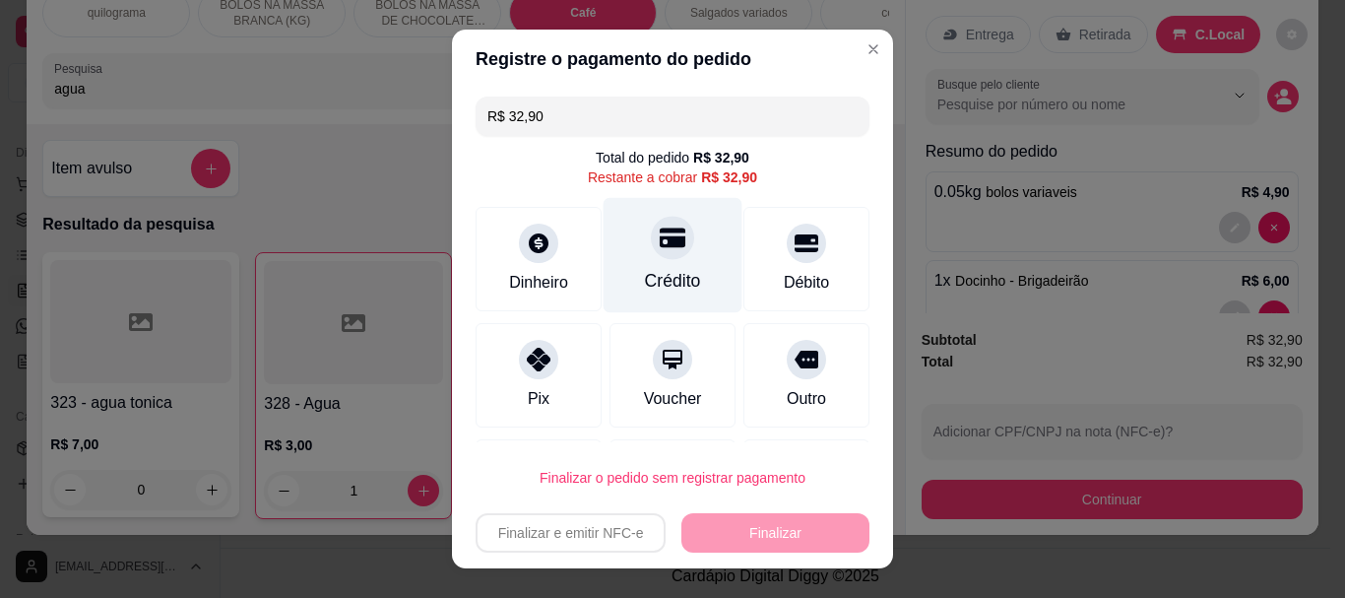
click at [645, 269] on div "Crédito" at bounding box center [673, 282] width 56 height 26
type input "R$ 0,00"
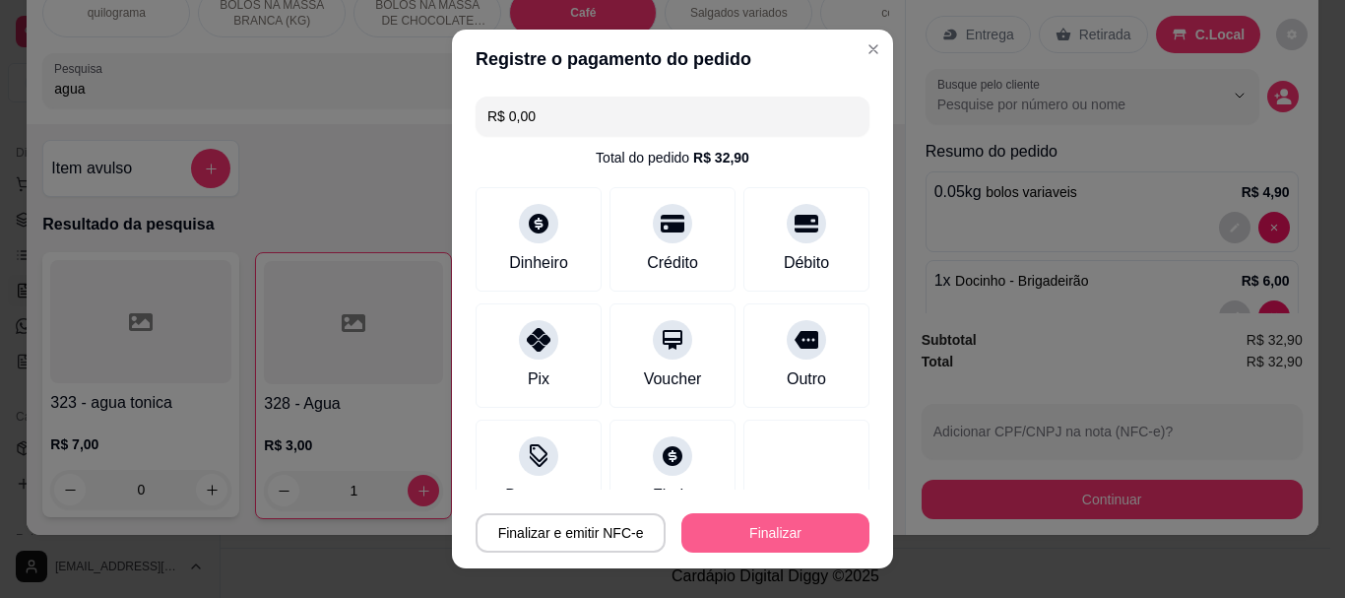
click at [711, 520] on button "Finalizar" at bounding box center [775, 532] width 188 height 39
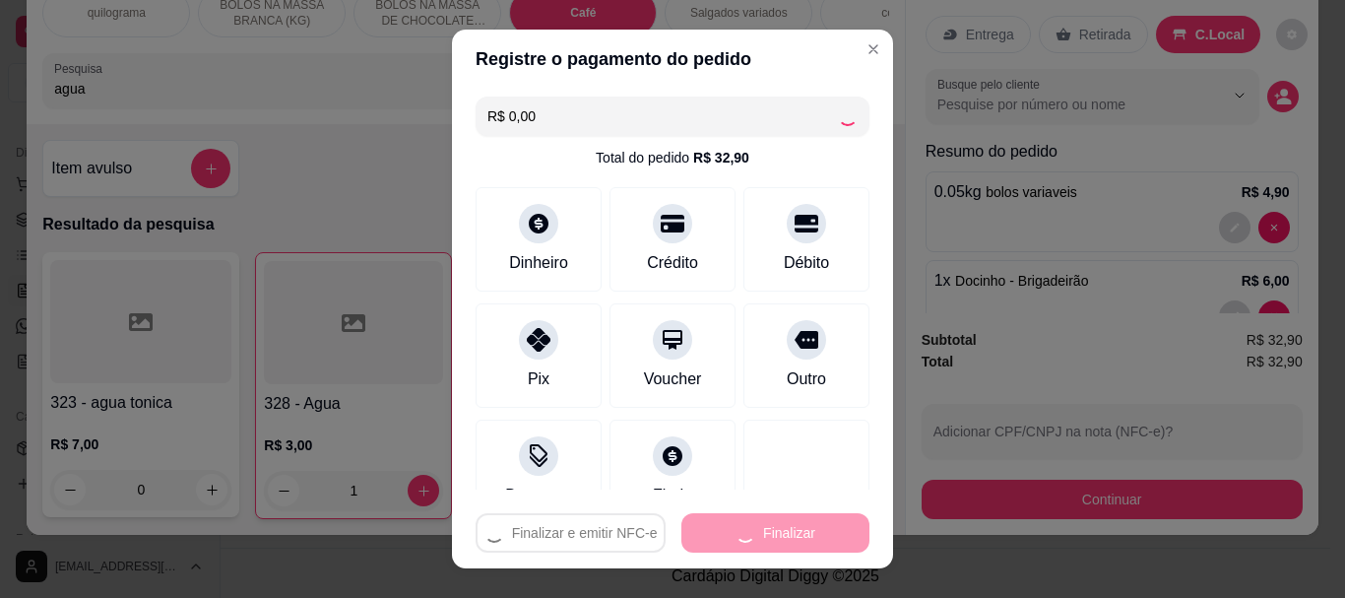
type input "0"
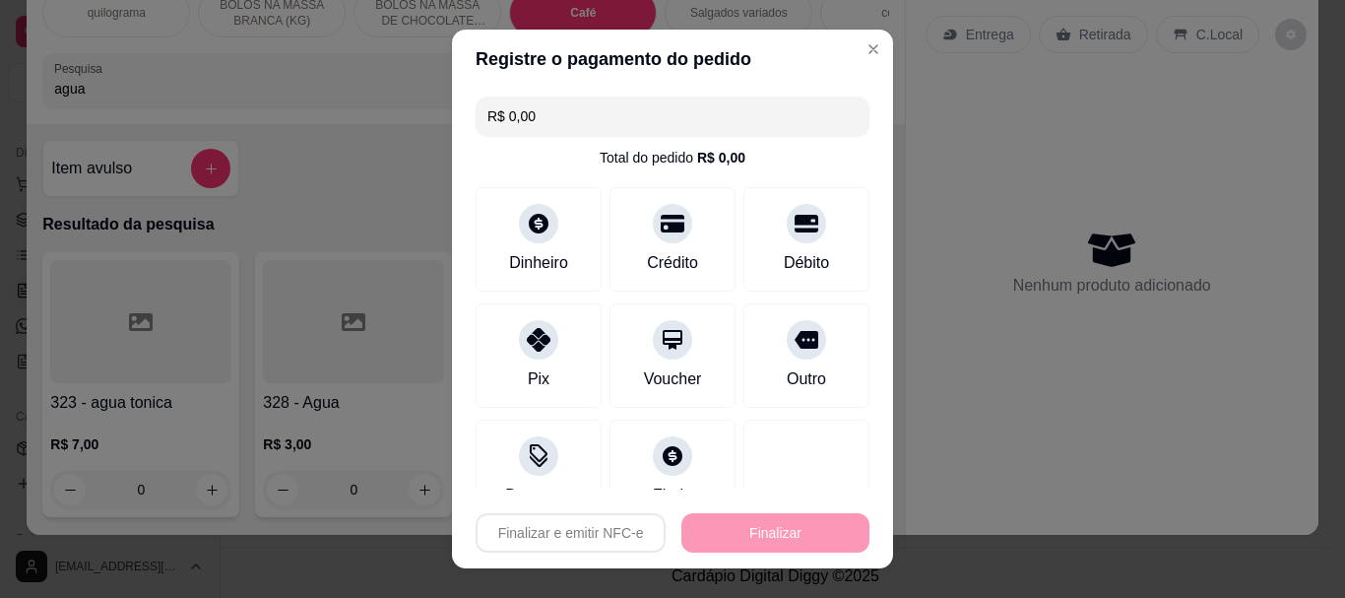
type input "-R$ 32,90"
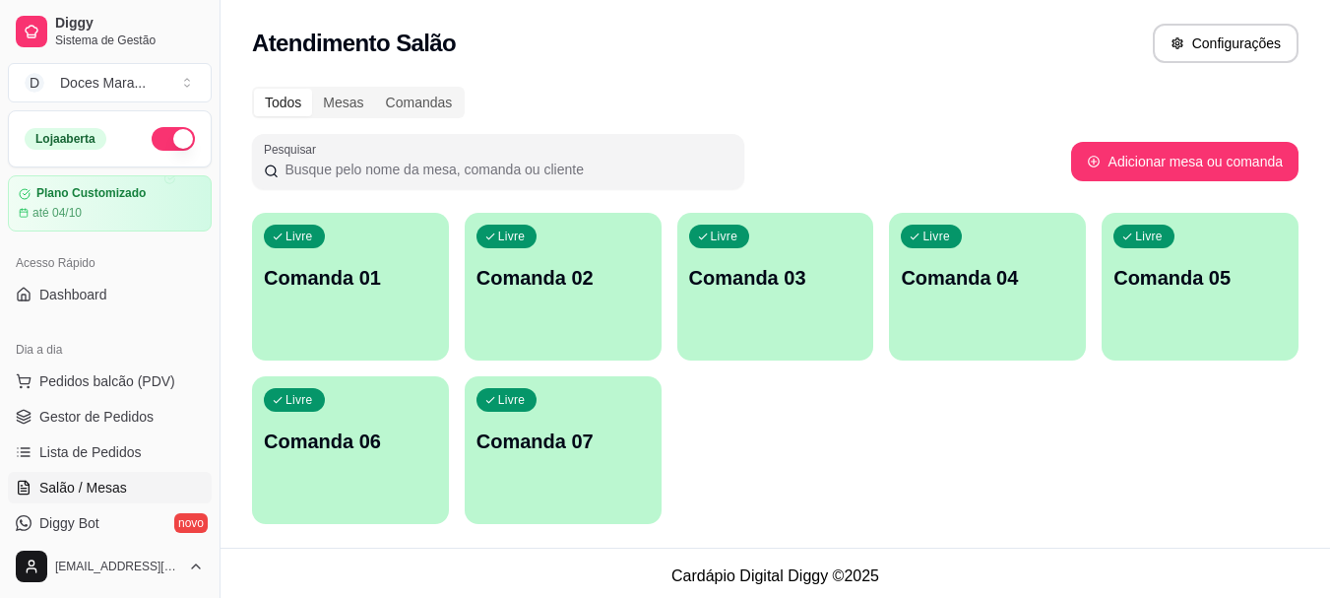
scroll to position [197, 0]
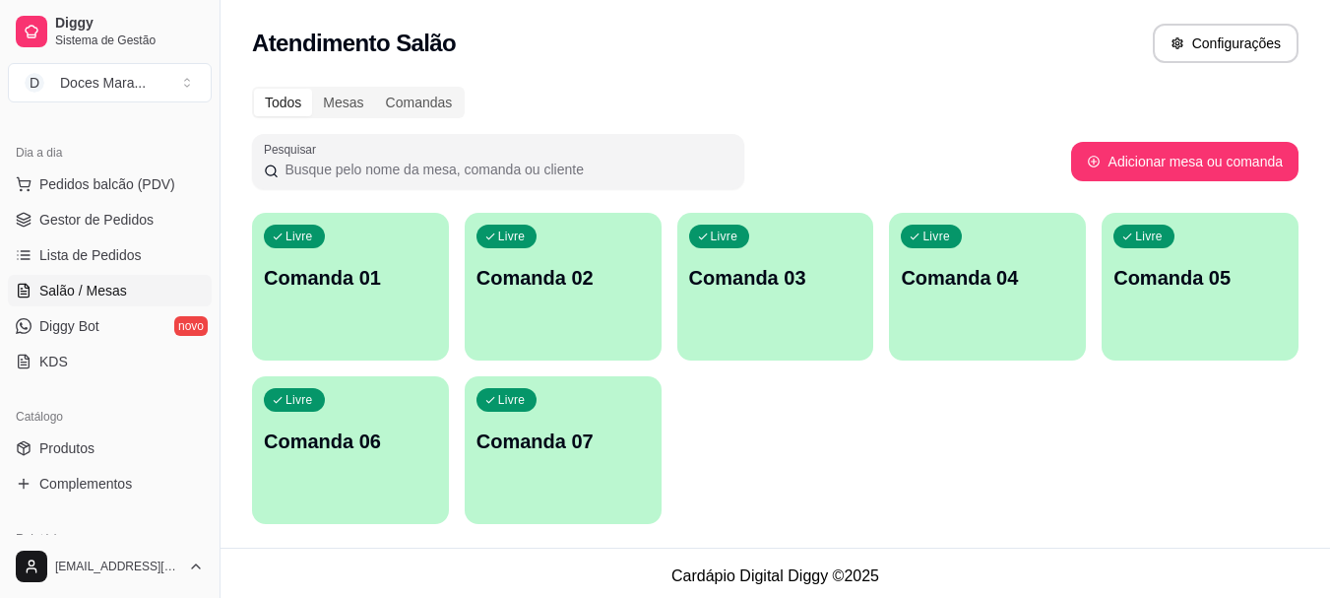
click at [99, 292] on span "Salão / Mesas" at bounding box center [83, 291] width 88 height 20
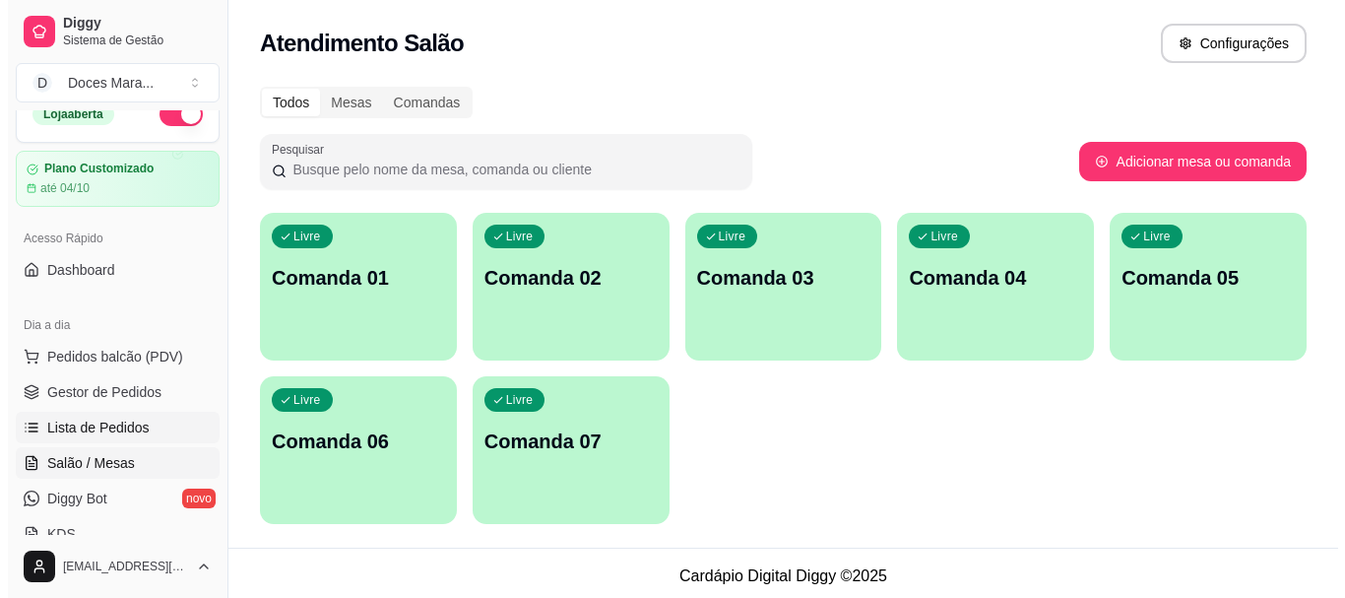
scroll to position [0, 0]
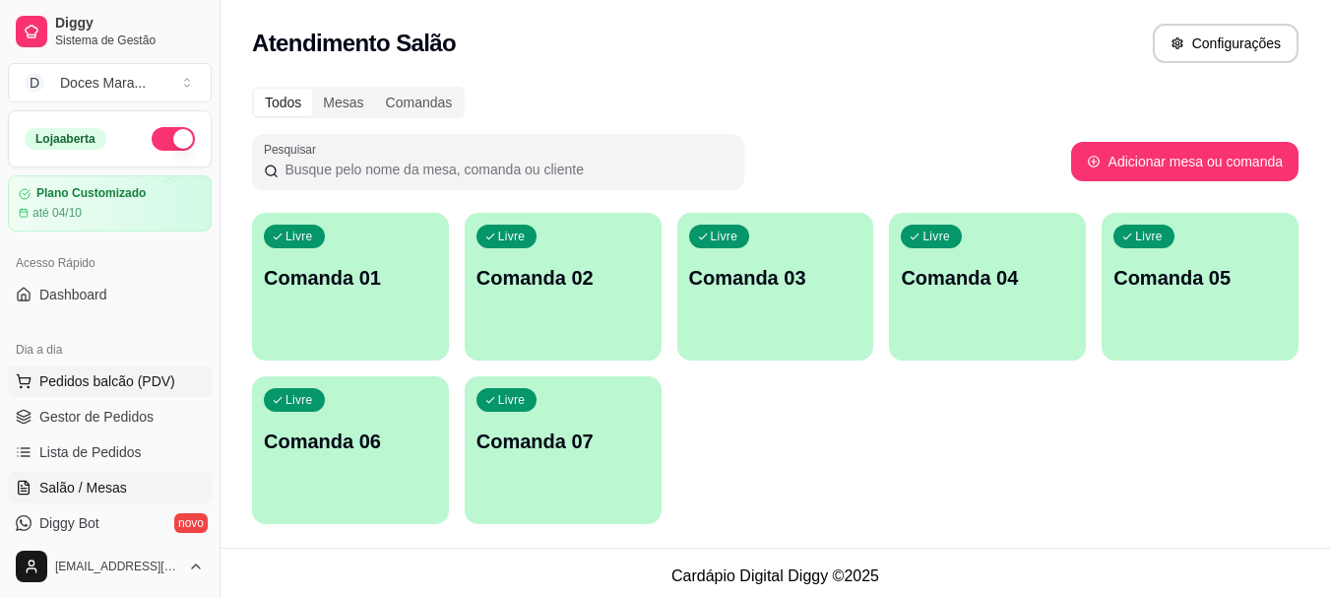
click at [91, 383] on span "Pedidos balcão (PDV)" at bounding box center [107, 381] width 136 height 20
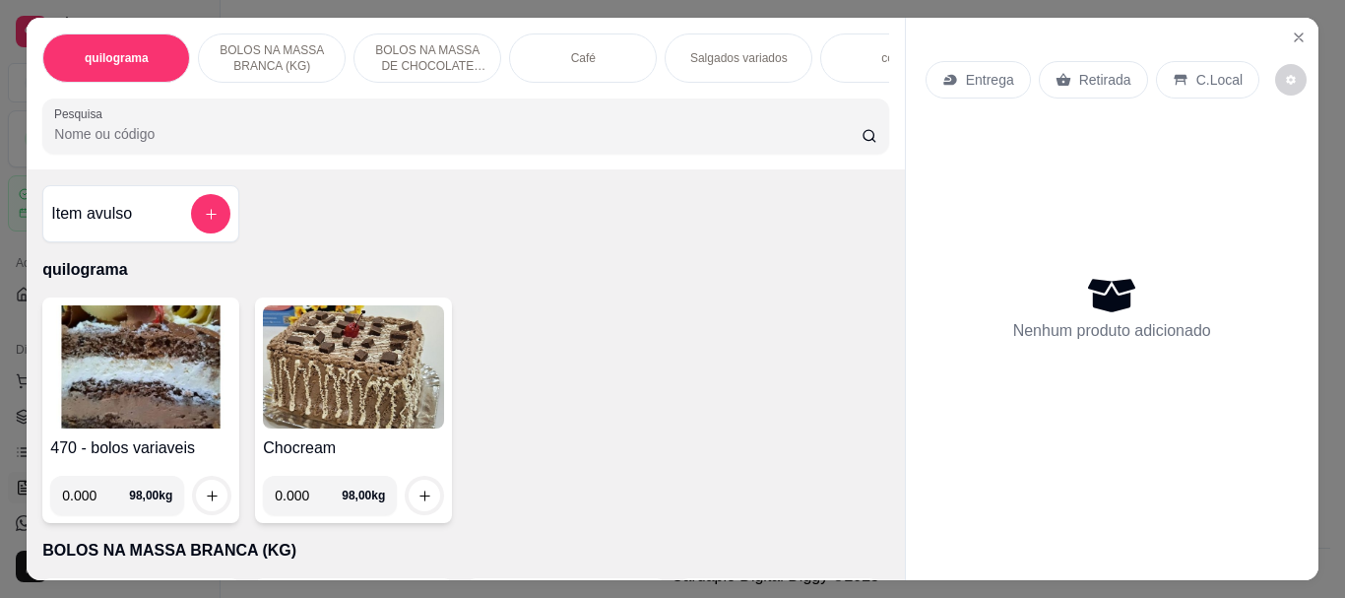
click at [86, 391] on img at bounding box center [140, 366] width 181 height 123
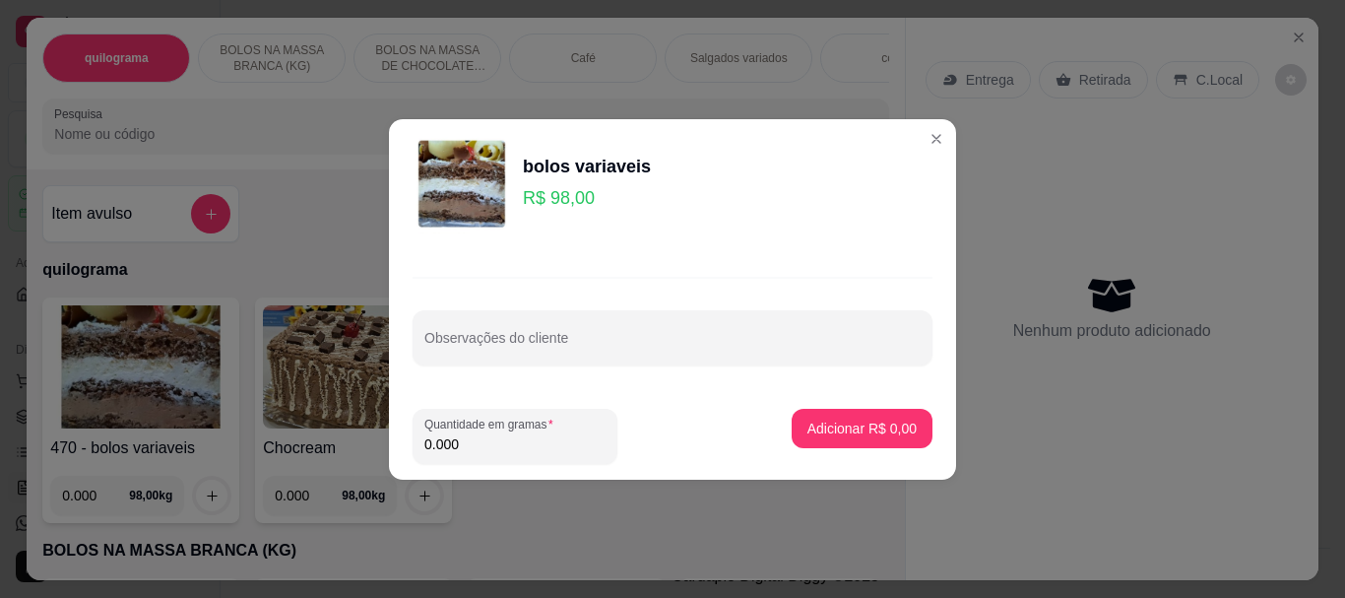
click at [479, 451] on input "0.000" at bounding box center [514, 444] width 181 height 20
type input "0.100"
click at [829, 426] on p "Adicionar R$ 9,80" at bounding box center [861, 428] width 109 height 20
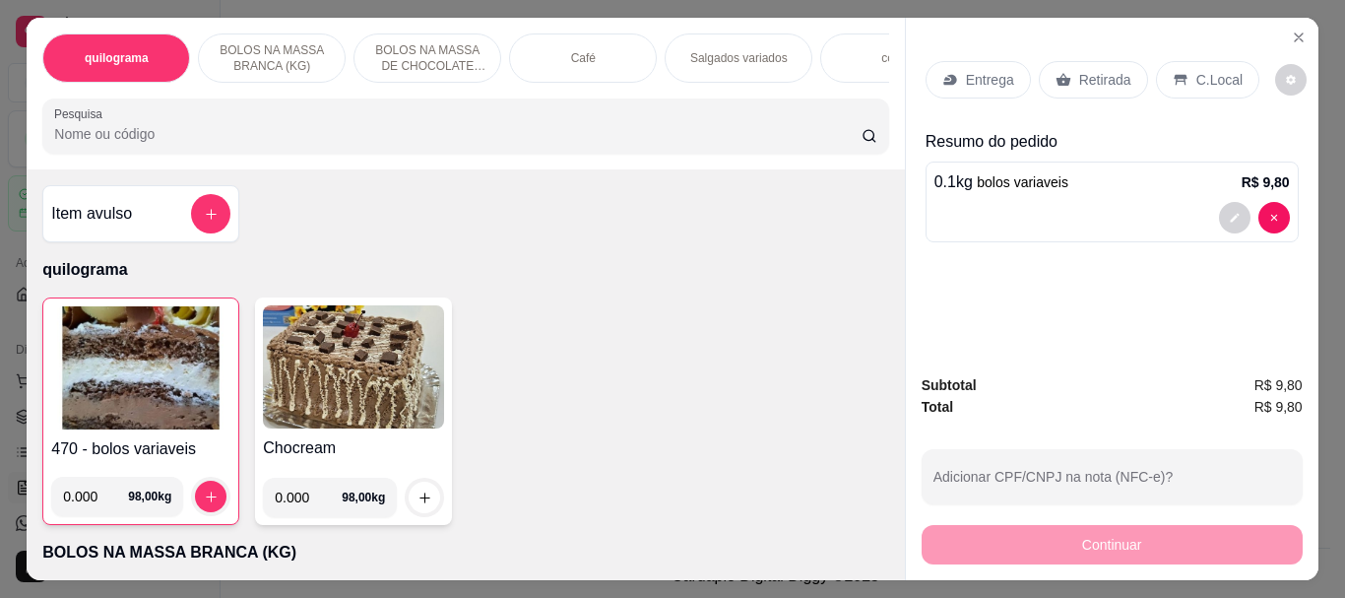
click at [1082, 70] on p "Retirada" at bounding box center [1105, 80] width 52 height 20
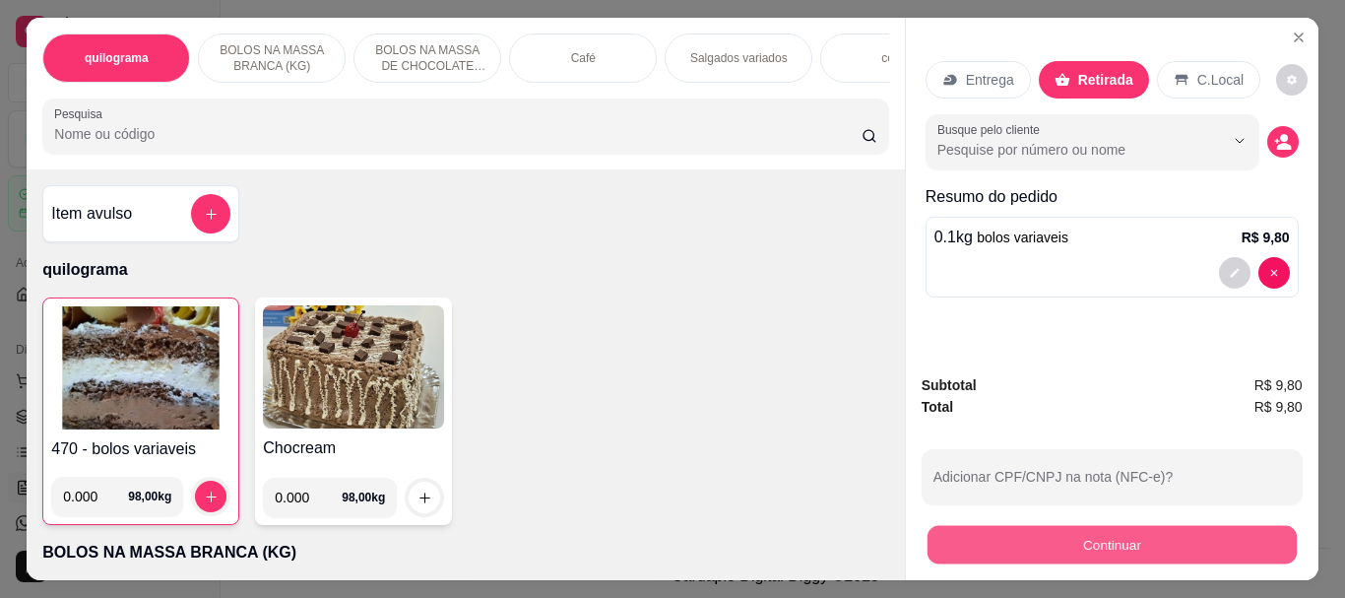
click at [1097, 532] on button "Continuar" at bounding box center [1110, 544] width 369 height 38
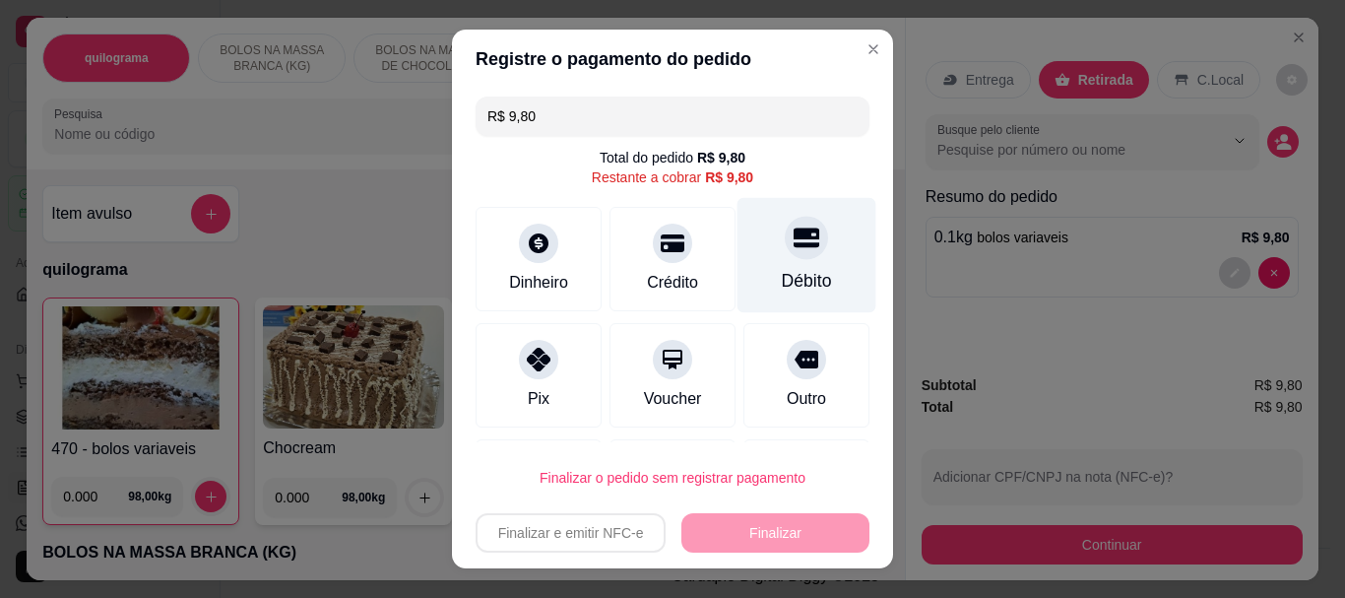
click at [785, 251] on div at bounding box center [806, 238] width 43 height 43
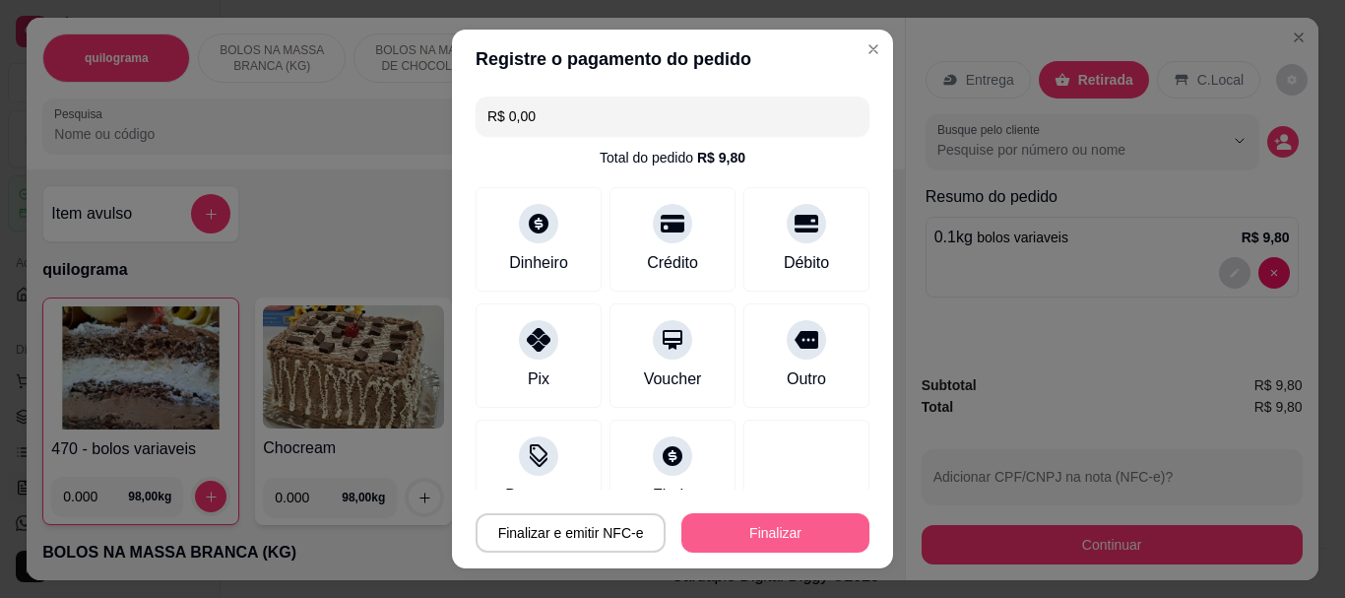
click at [745, 518] on button "Finalizar" at bounding box center [775, 532] width 188 height 39
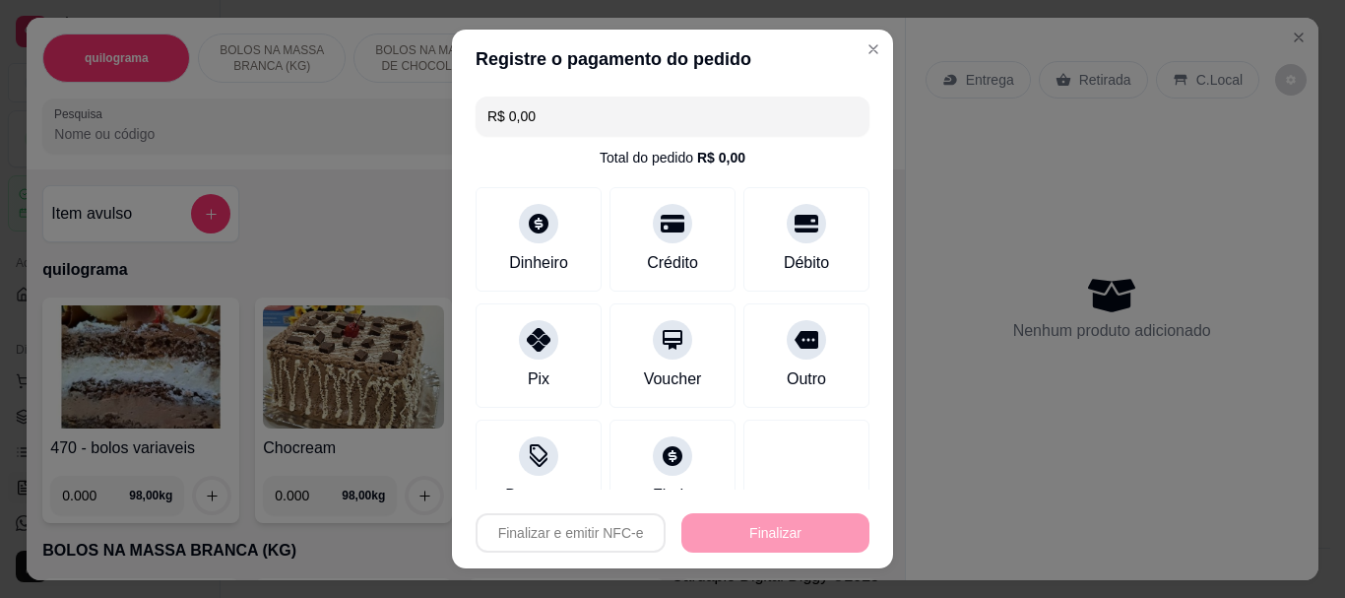
type input "-R$ 9,80"
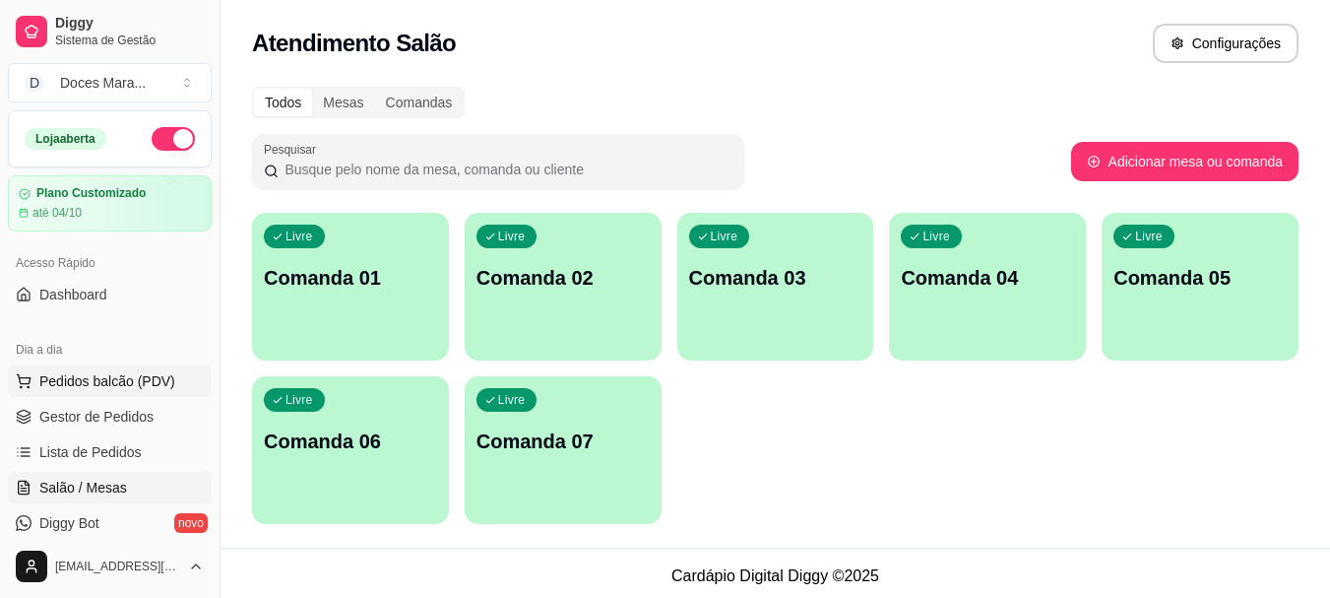
click at [114, 371] on span "Pedidos balcão (PDV)" at bounding box center [107, 381] width 136 height 20
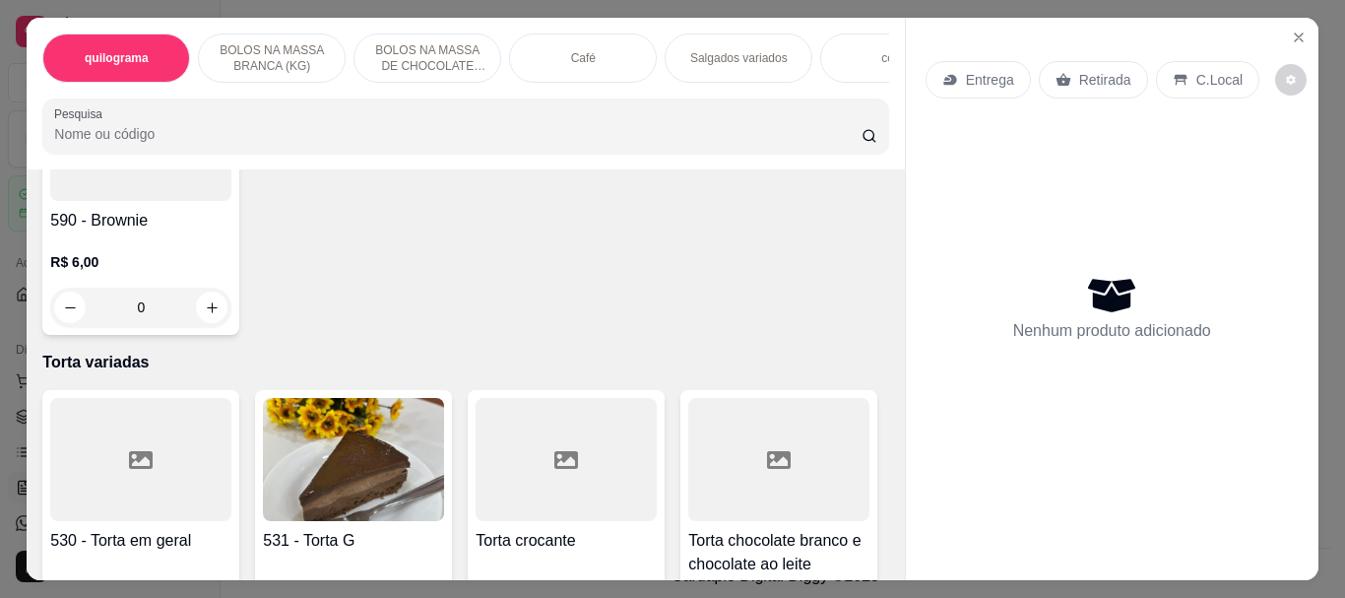
scroll to position [6399, 0]
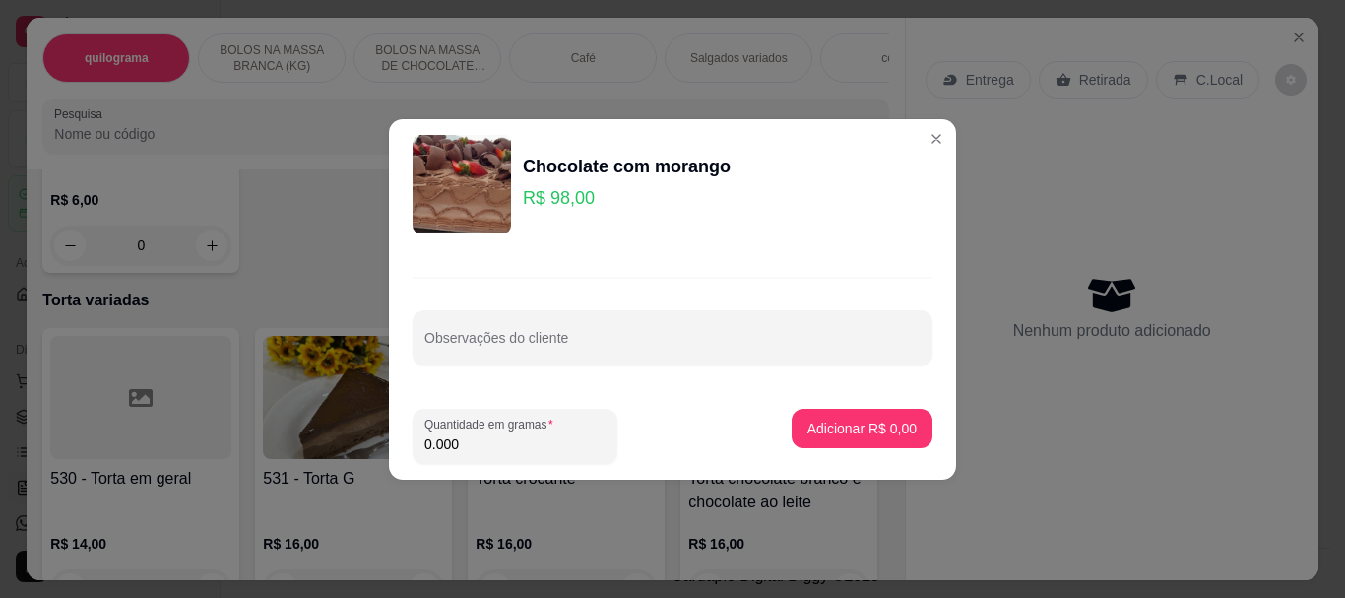
click at [515, 452] on input "0.000" at bounding box center [514, 444] width 181 height 20
type input "3.880"
click at [822, 419] on p "Adicionar R$ 380,24" at bounding box center [854, 428] width 125 height 20
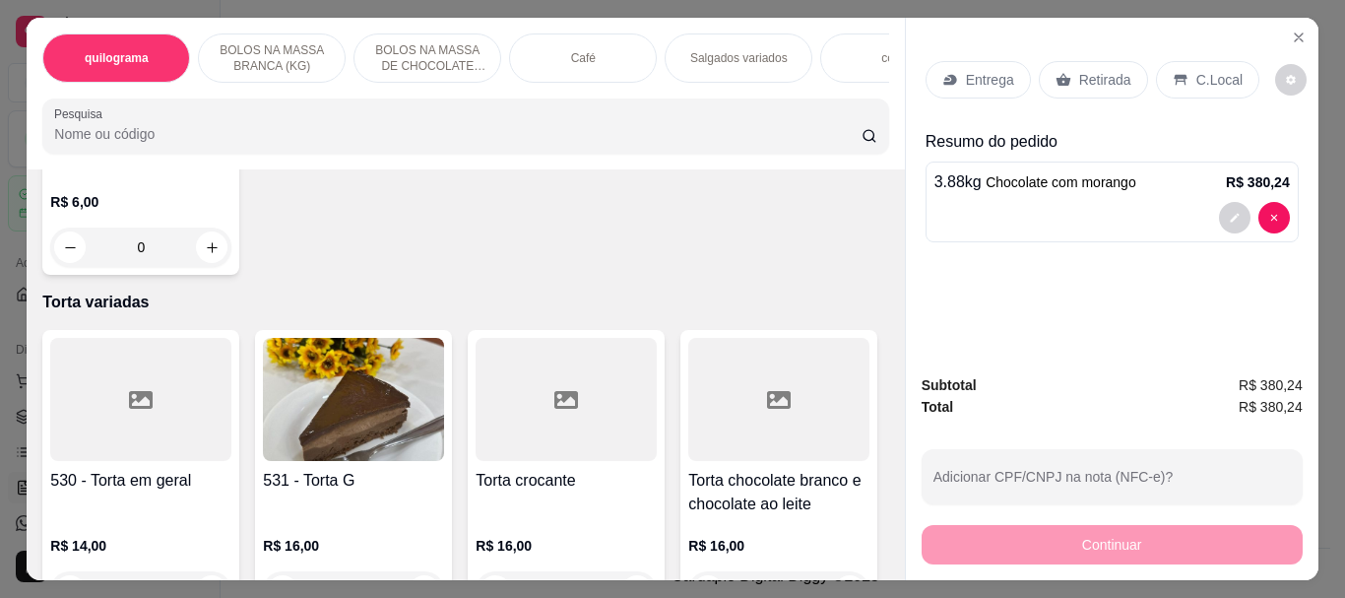
scroll to position [0, 0]
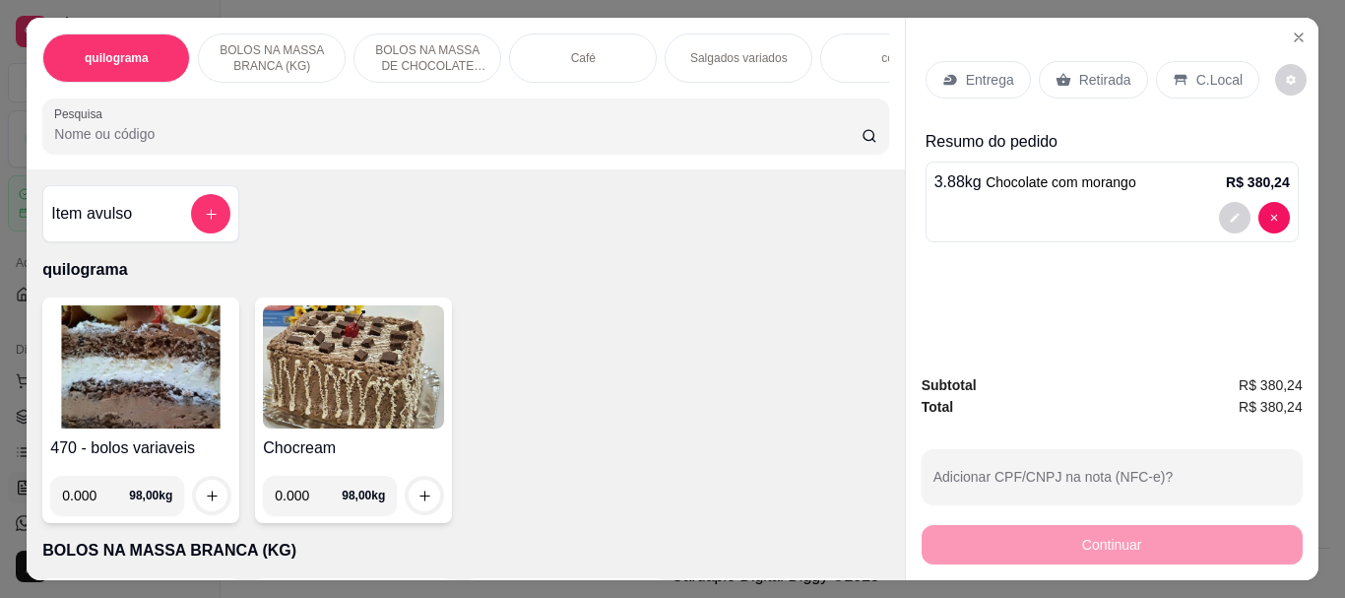
click at [75, 379] on img at bounding box center [140, 366] width 181 height 123
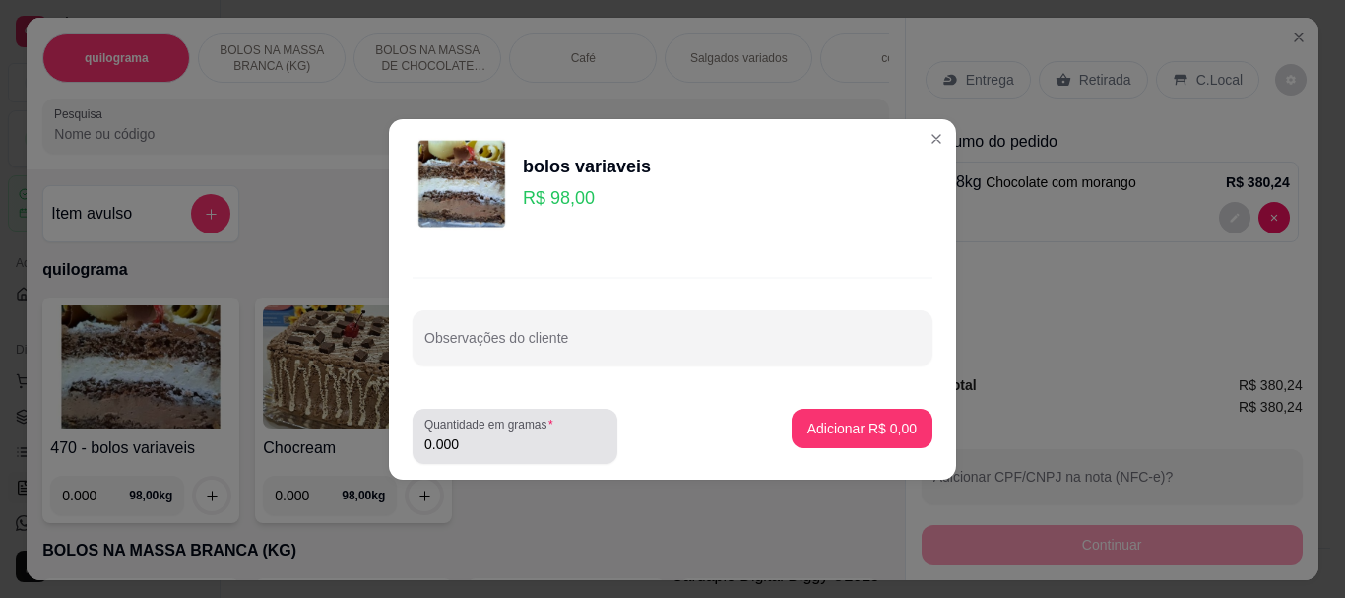
click at [466, 440] on input "0.000" at bounding box center [514, 444] width 181 height 20
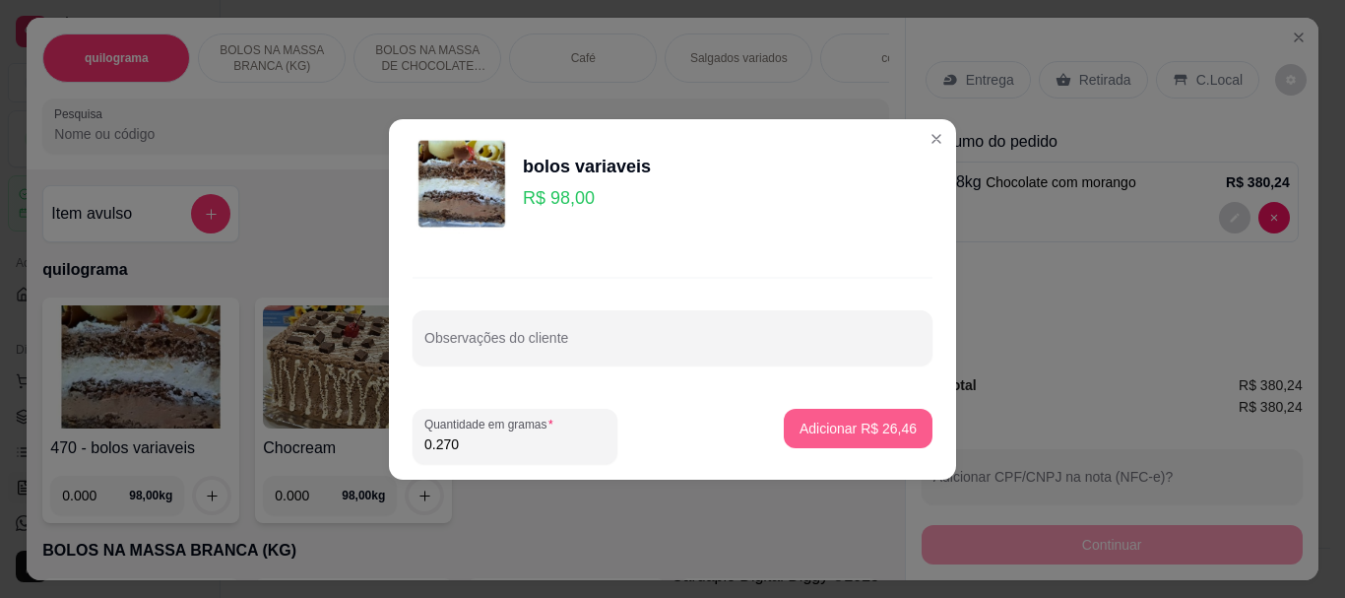
type input "0.270"
click at [880, 421] on p "Adicionar R$ 26,46" at bounding box center [858, 427] width 114 height 19
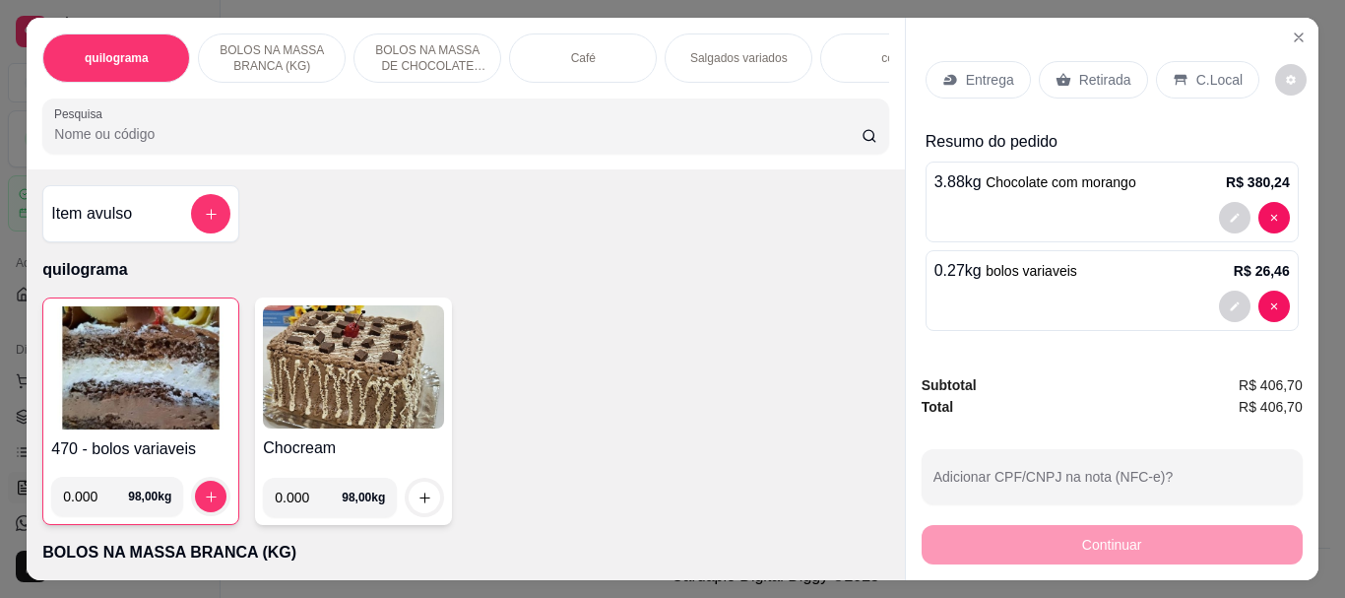
click at [1097, 72] on p "Retirada" at bounding box center [1105, 80] width 52 height 20
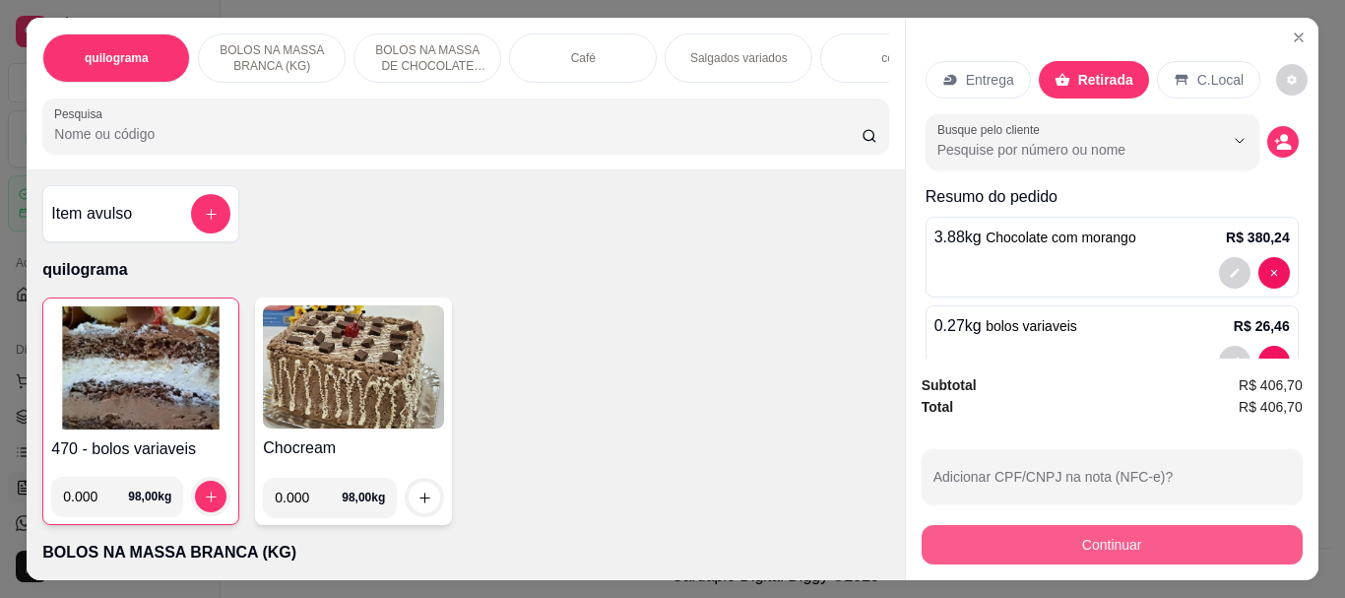
click at [1093, 529] on button "Continuar" at bounding box center [1111, 544] width 381 height 39
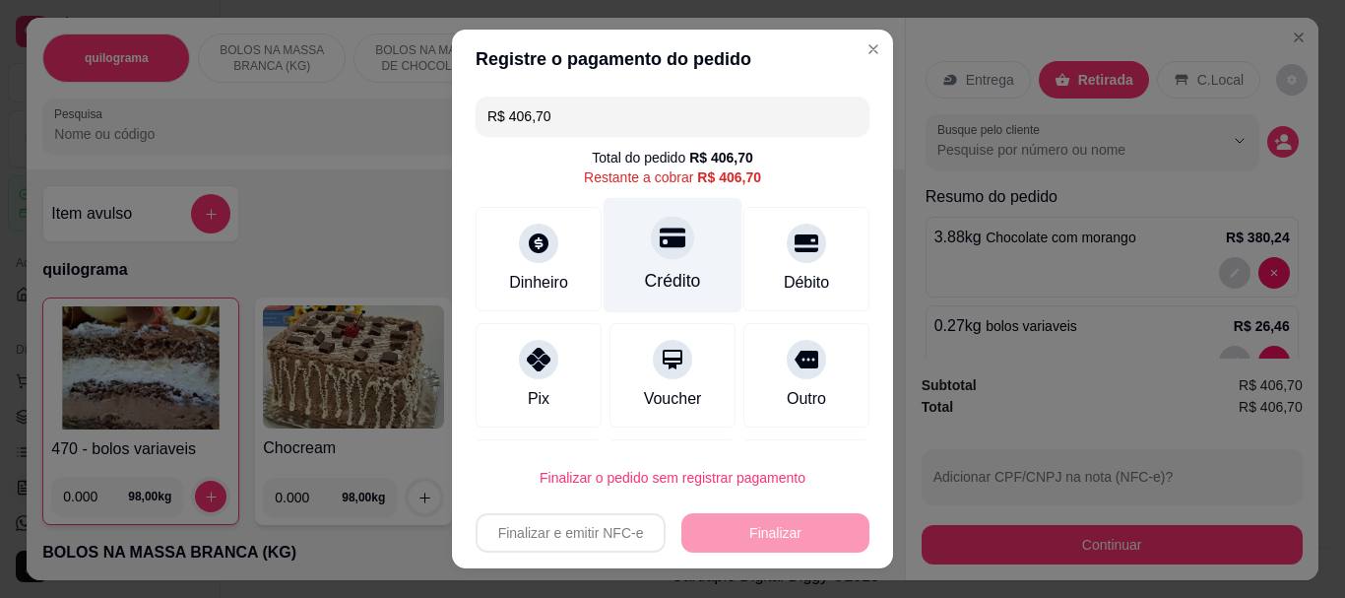
click at [645, 282] on div "Crédito" at bounding box center [673, 282] width 56 height 26
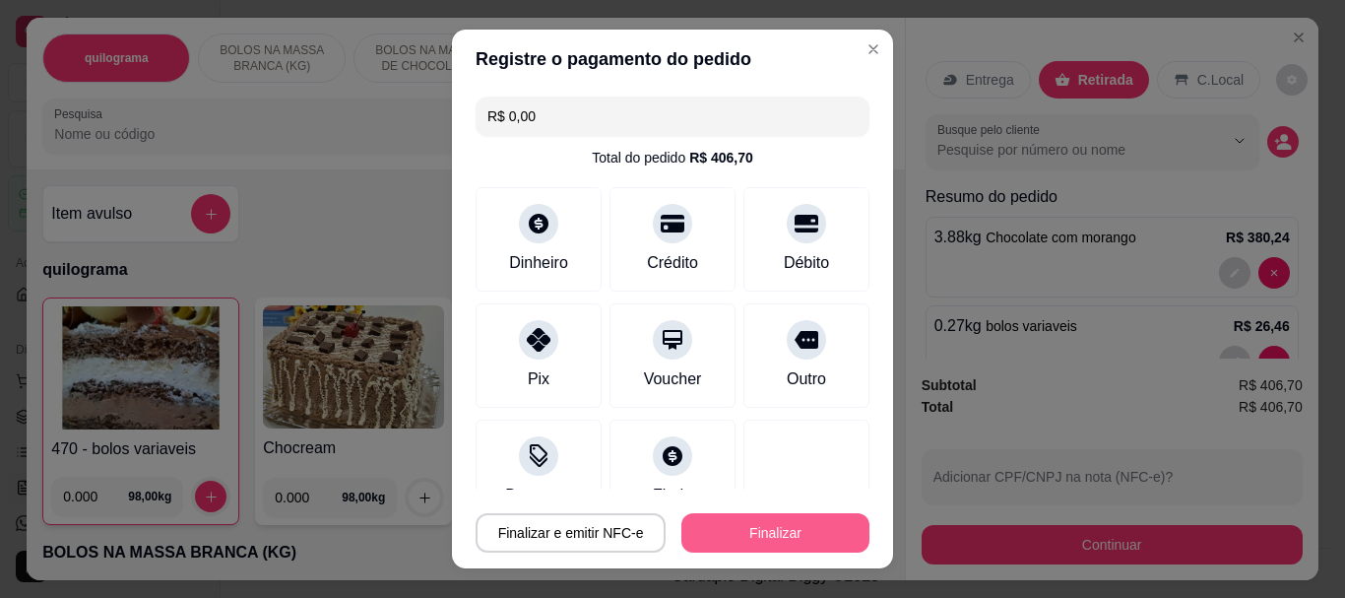
click at [701, 527] on button "Finalizar" at bounding box center [775, 532] width 188 height 39
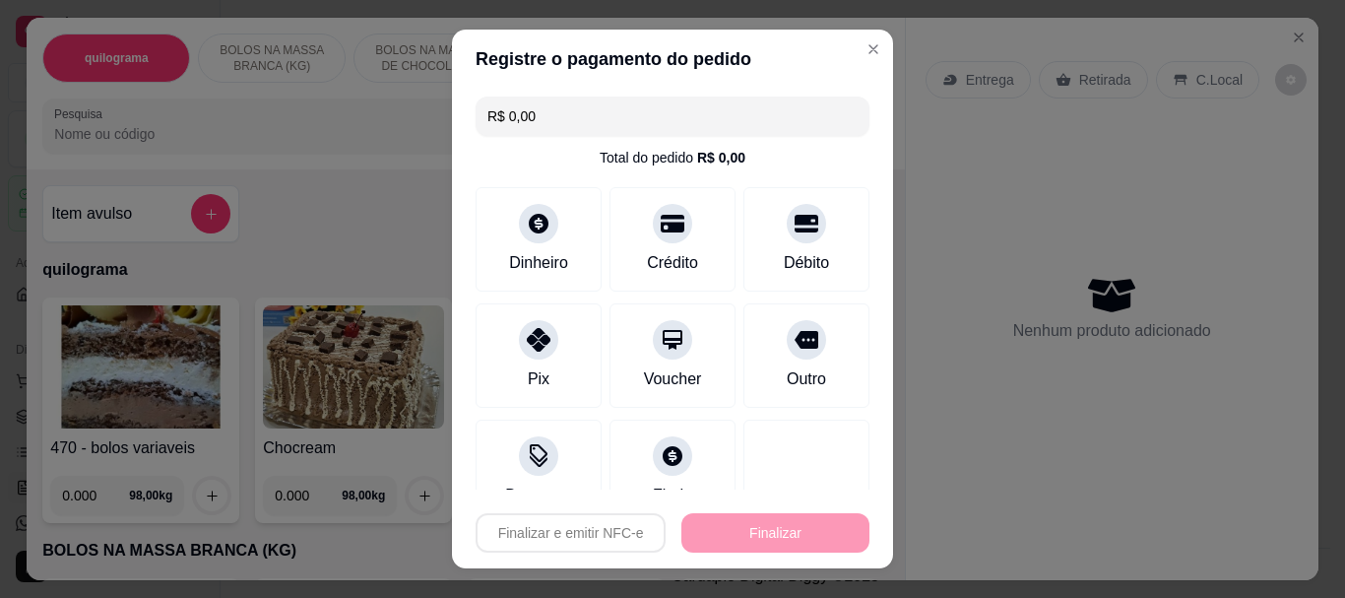
type input "-R$ 406,70"
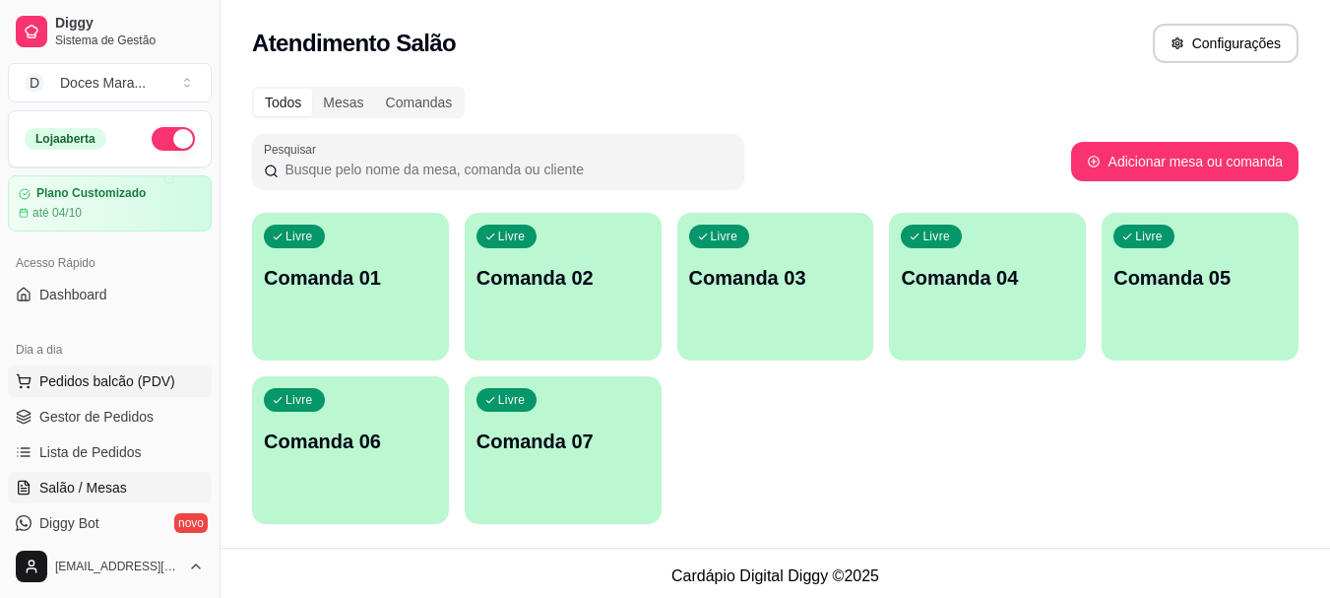
click at [90, 381] on span "Pedidos balcão (PDV)" at bounding box center [107, 381] width 136 height 20
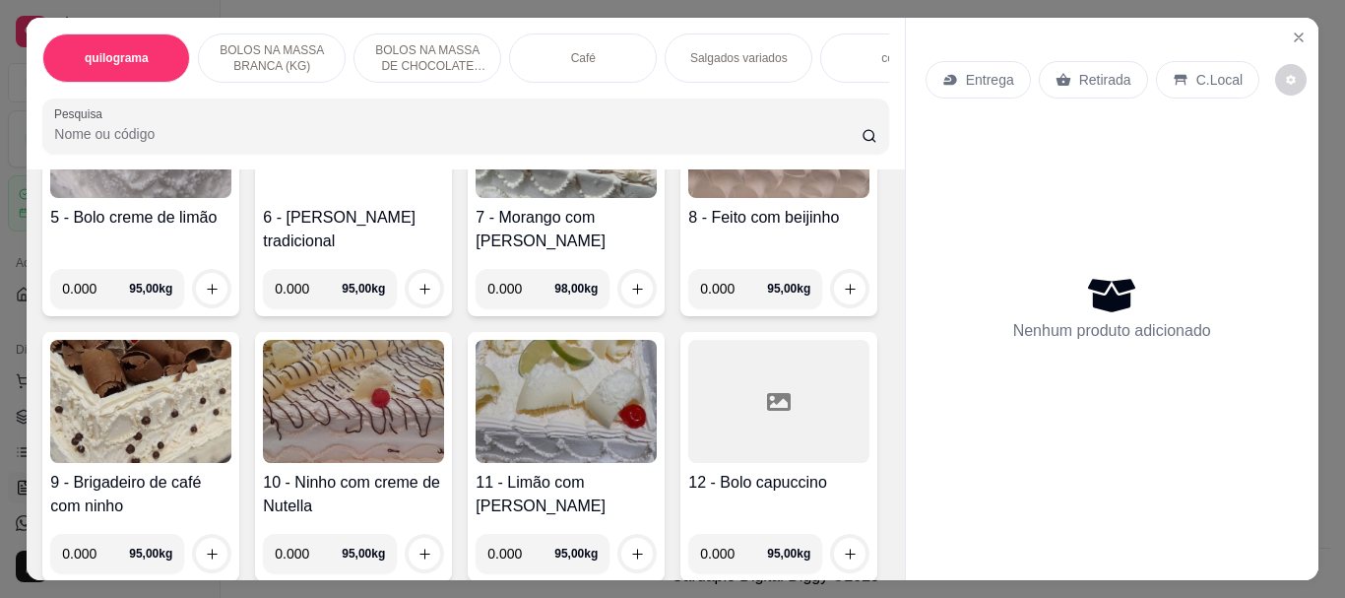
scroll to position [788, 0]
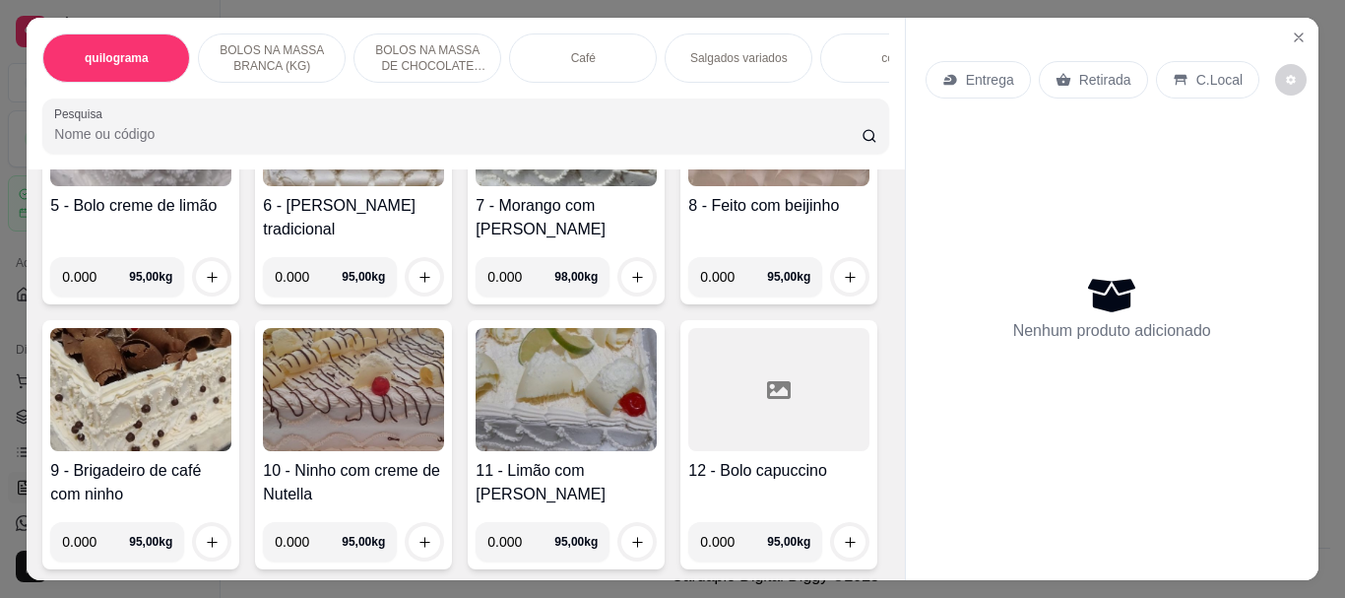
click at [475, 186] on img at bounding box center [565, 124] width 181 height 123
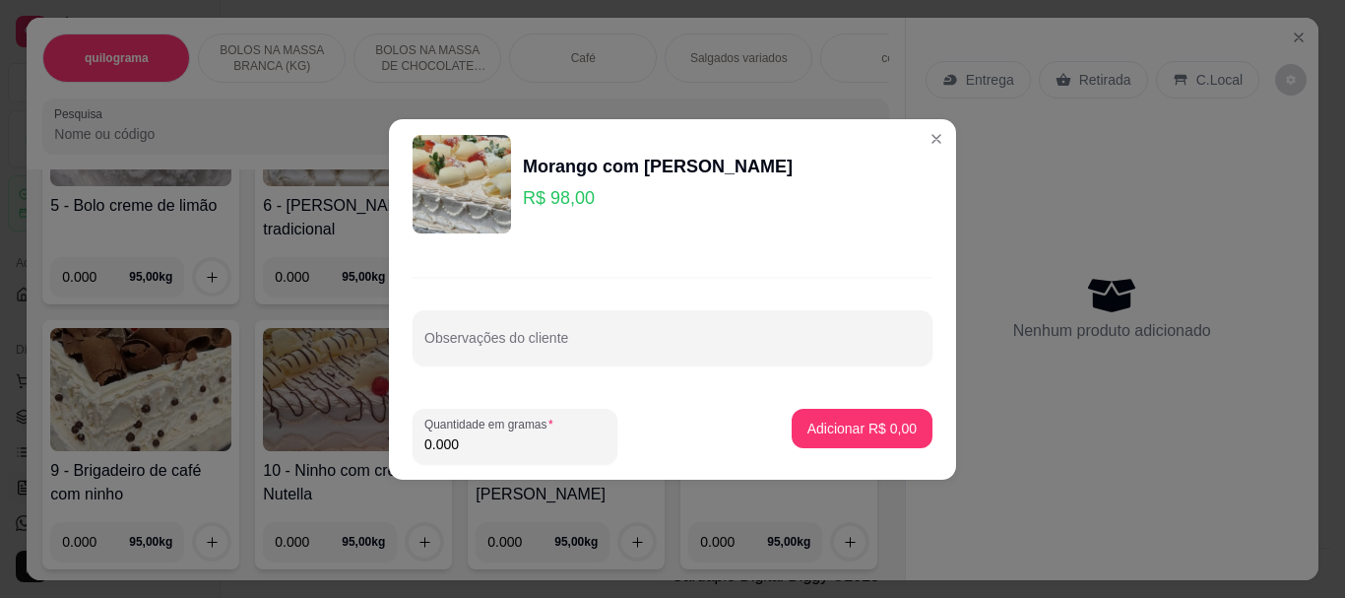
click at [495, 436] on input "0.000" at bounding box center [514, 444] width 181 height 20
type input "2.130"
click at [837, 422] on p "Adicionar R$ 208,74" at bounding box center [853, 427] width 121 height 19
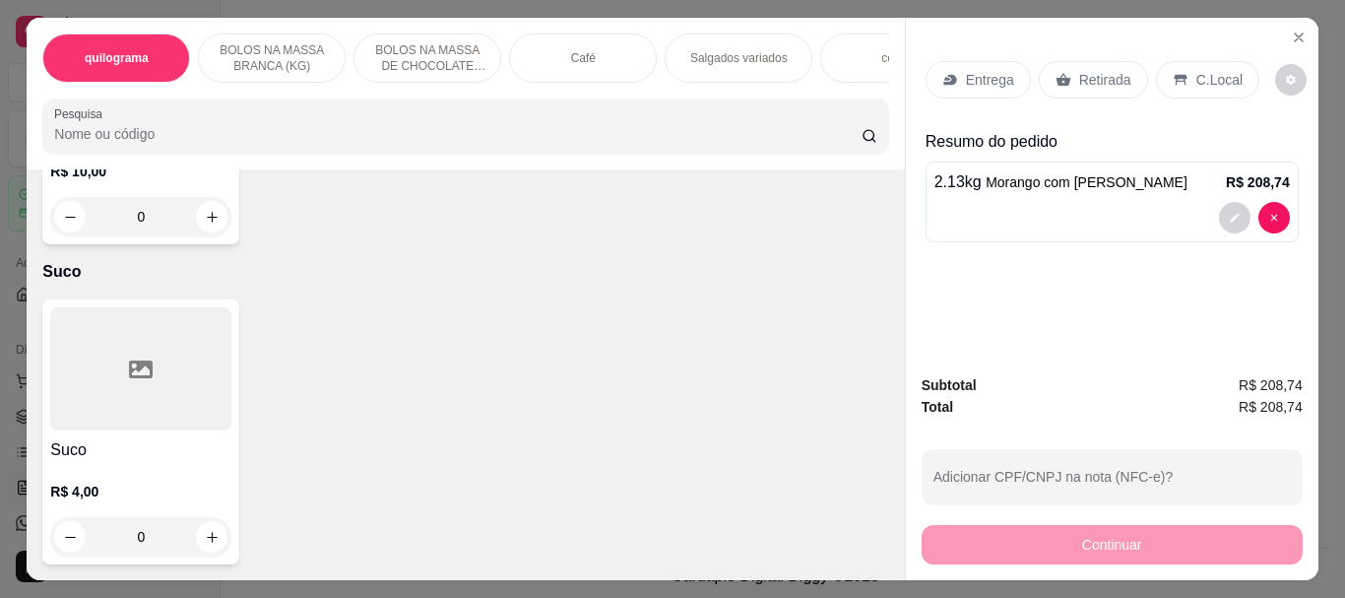
scroll to position [15838, 0]
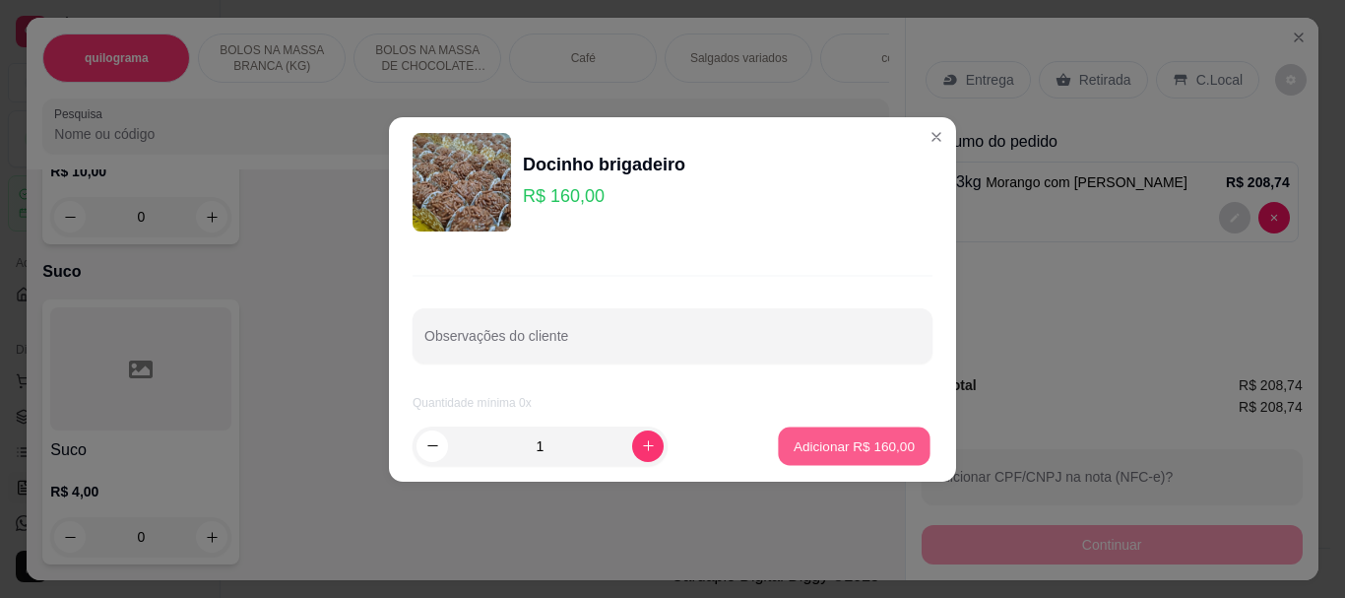
click at [835, 440] on p "Adicionar R$ 160,00" at bounding box center [853, 445] width 121 height 19
type input "1"
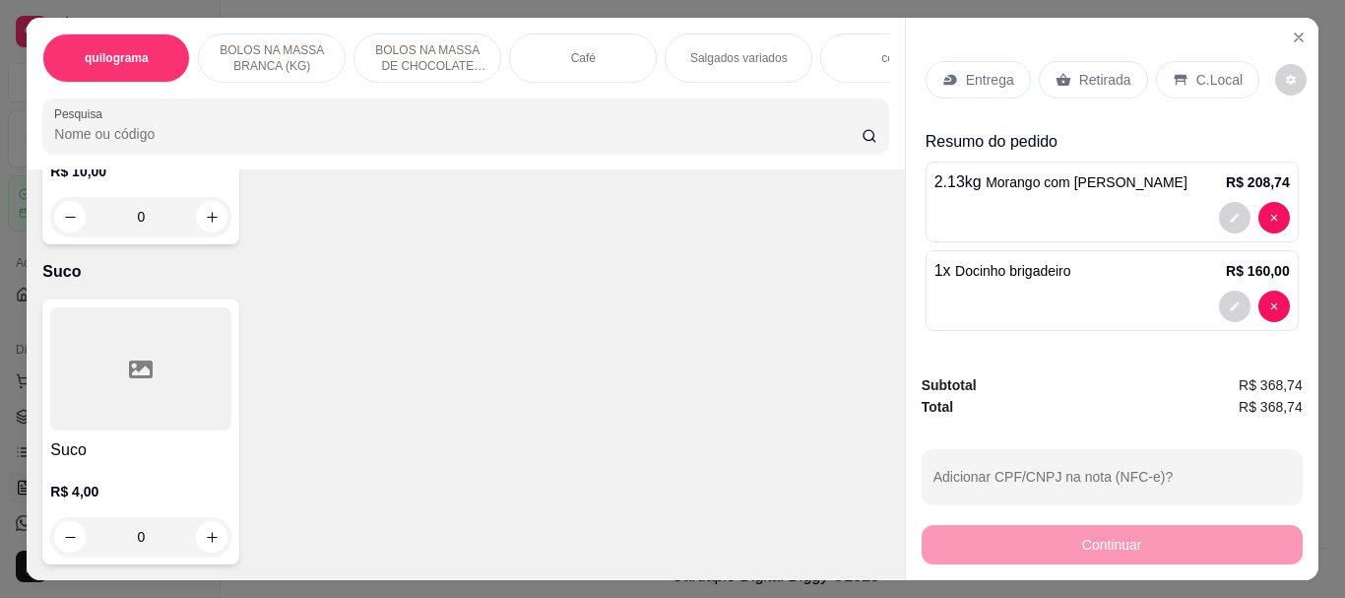
click at [1091, 71] on p "Retirada" at bounding box center [1105, 80] width 52 height 20
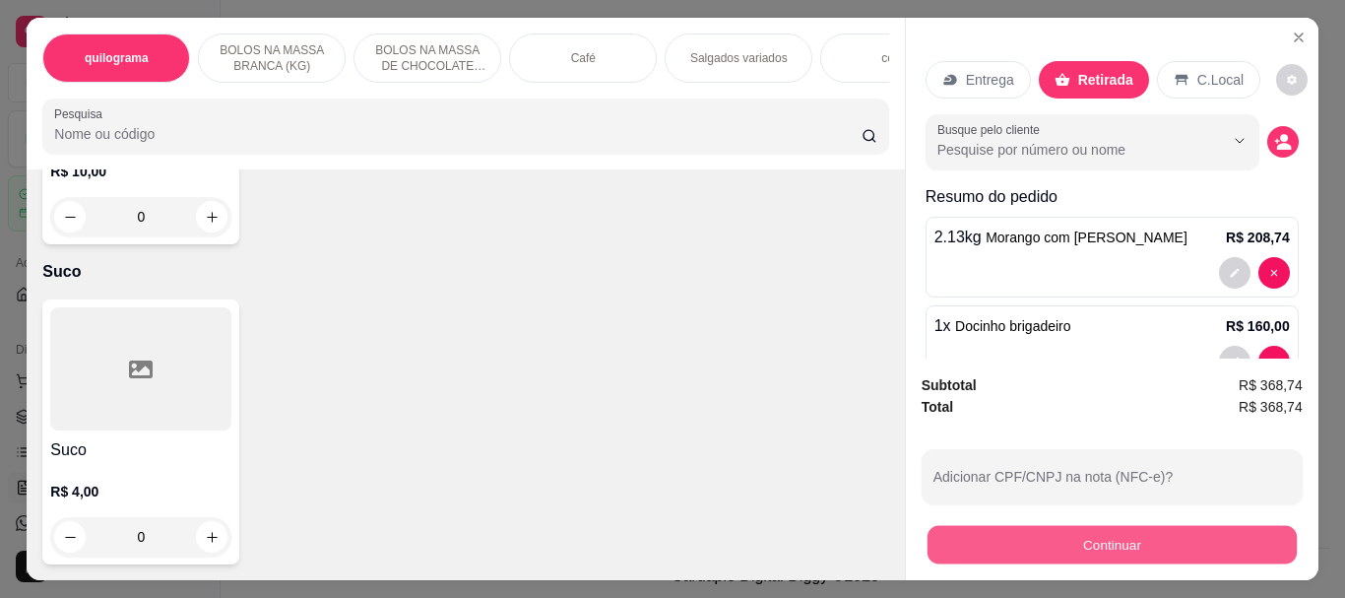
click at [1102, 530] on button "Continuar" at bounding box center [1110, 544] width 369 height 38
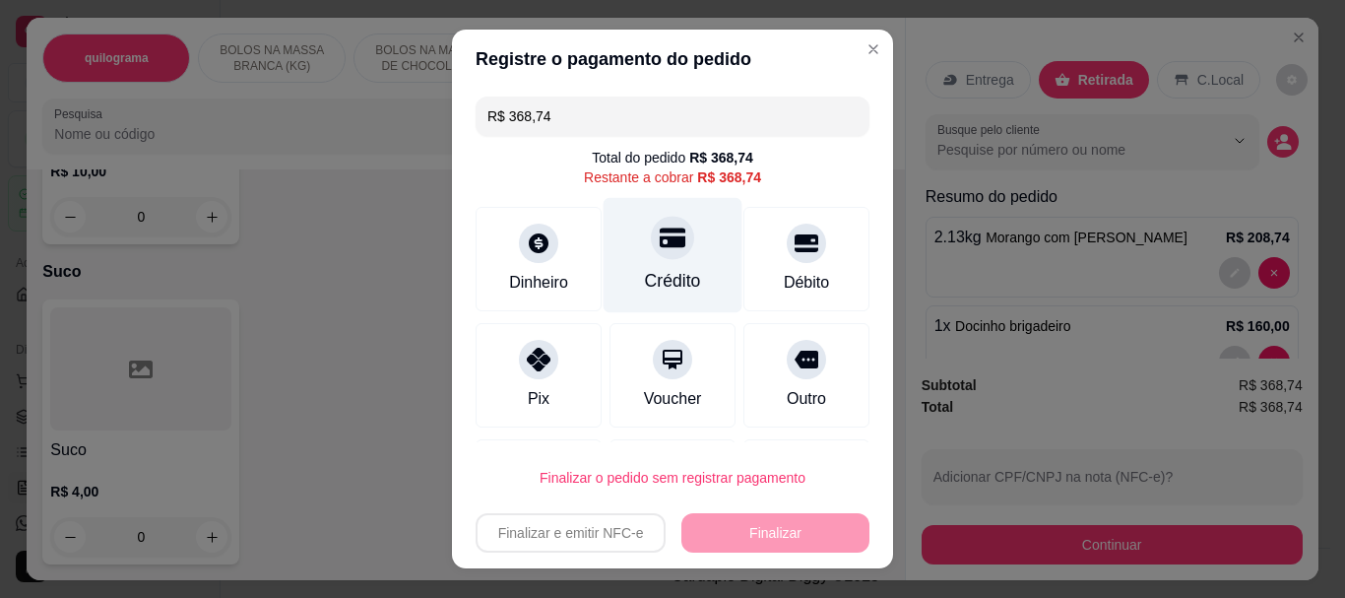
click at [657, 276] on div "Crédito" at bounding box center [673, 282] width 56 height 26
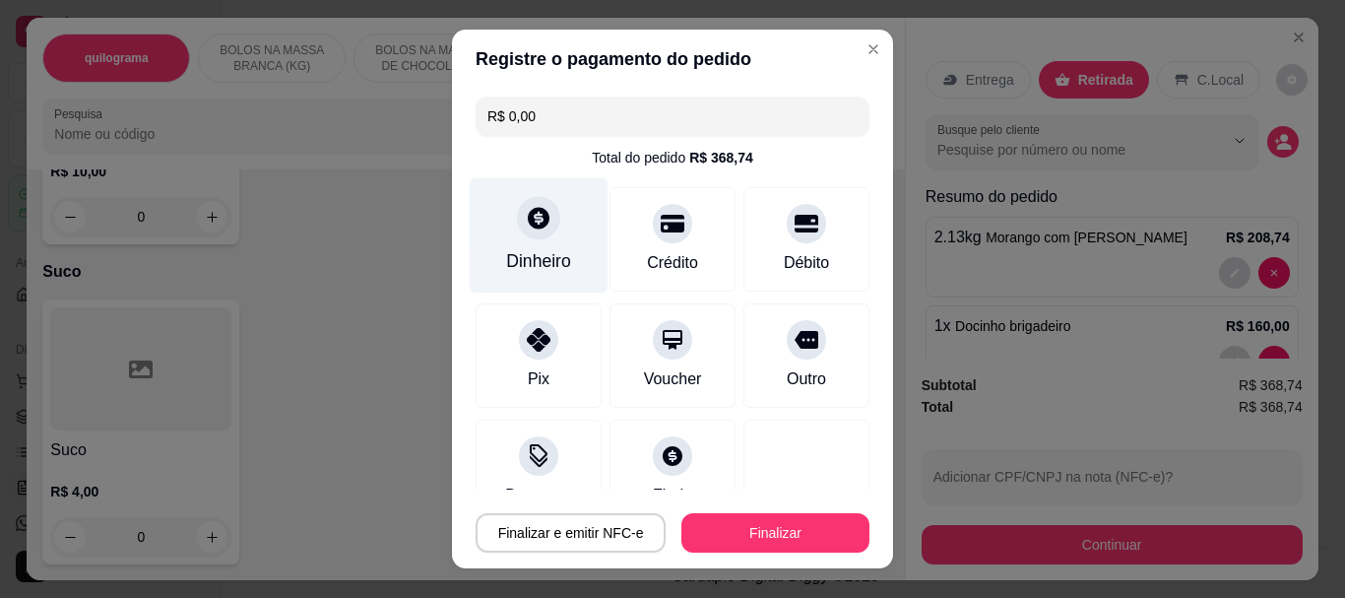
click at [506, 257] on div "Dinheiro" at bounding box center [538, 262] width 65 height 26
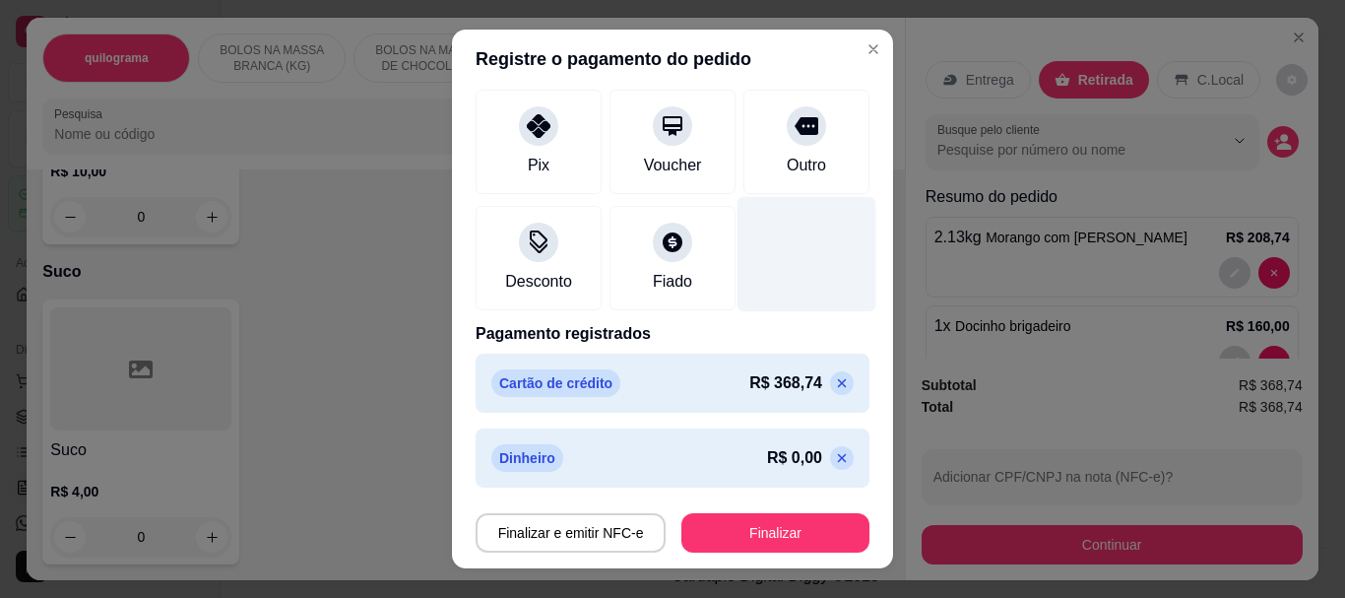
scroll to position [220, 0]
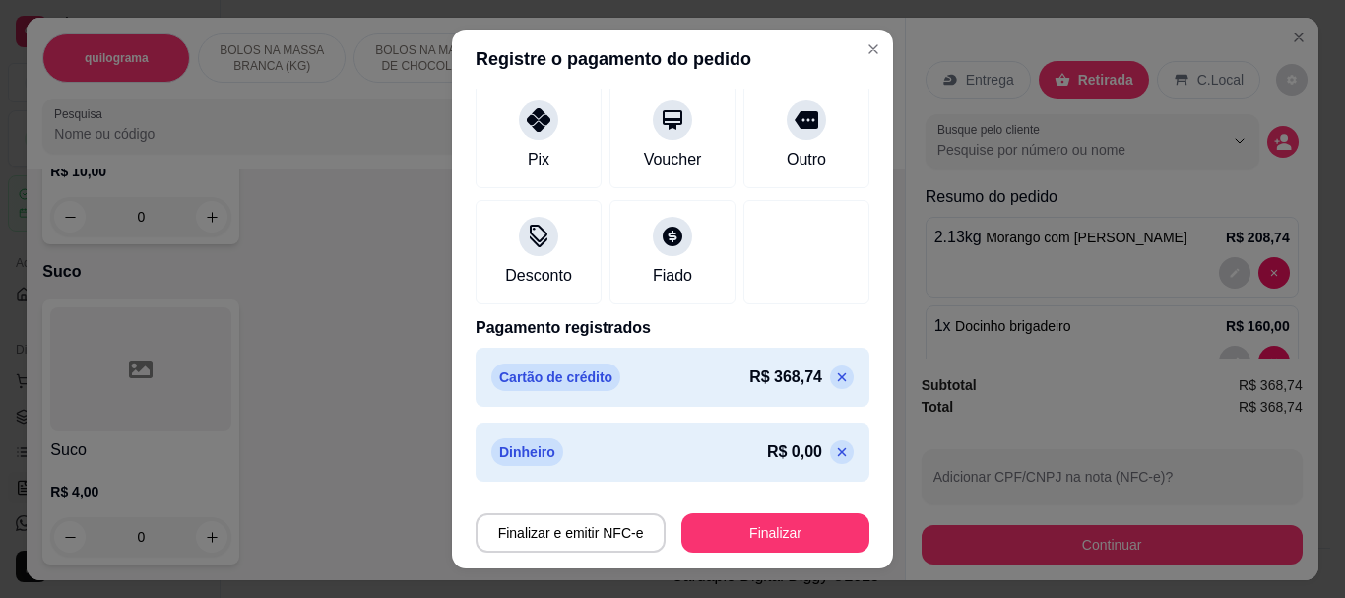
click at [834, 448] on icon at bounding box center [842, 452] width 16 height 16
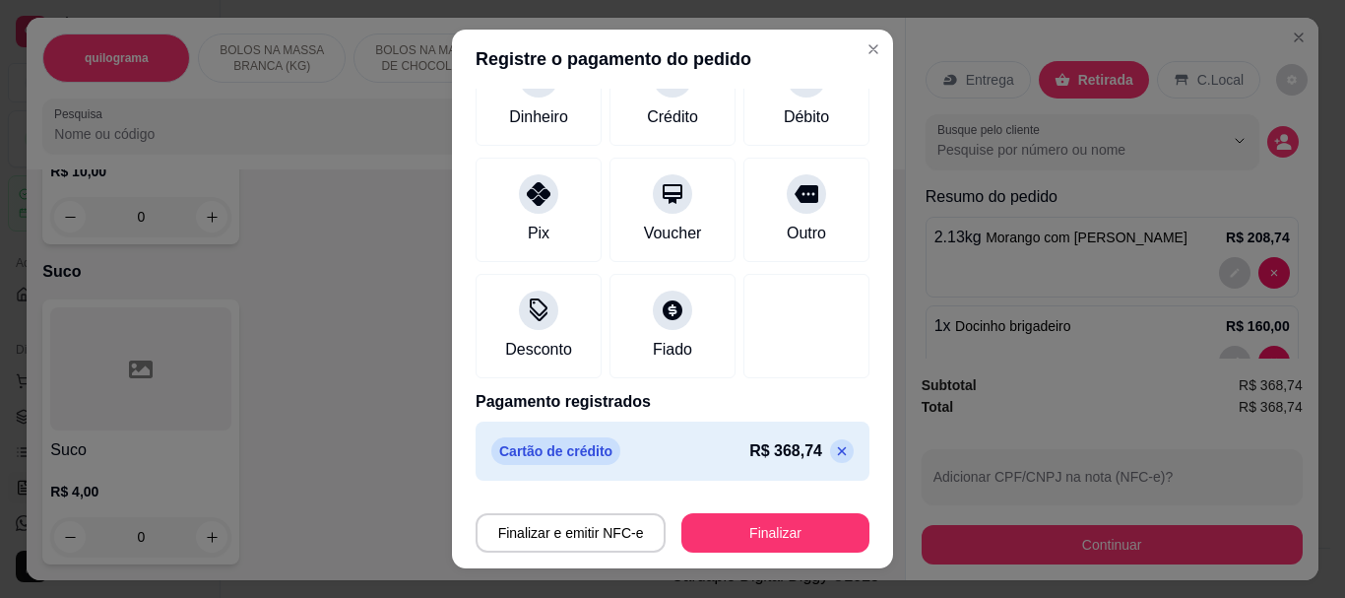
scroll to position [146, 0]
click at [834, 449] on icon at bounding box center [842, 451] width 16 height 16
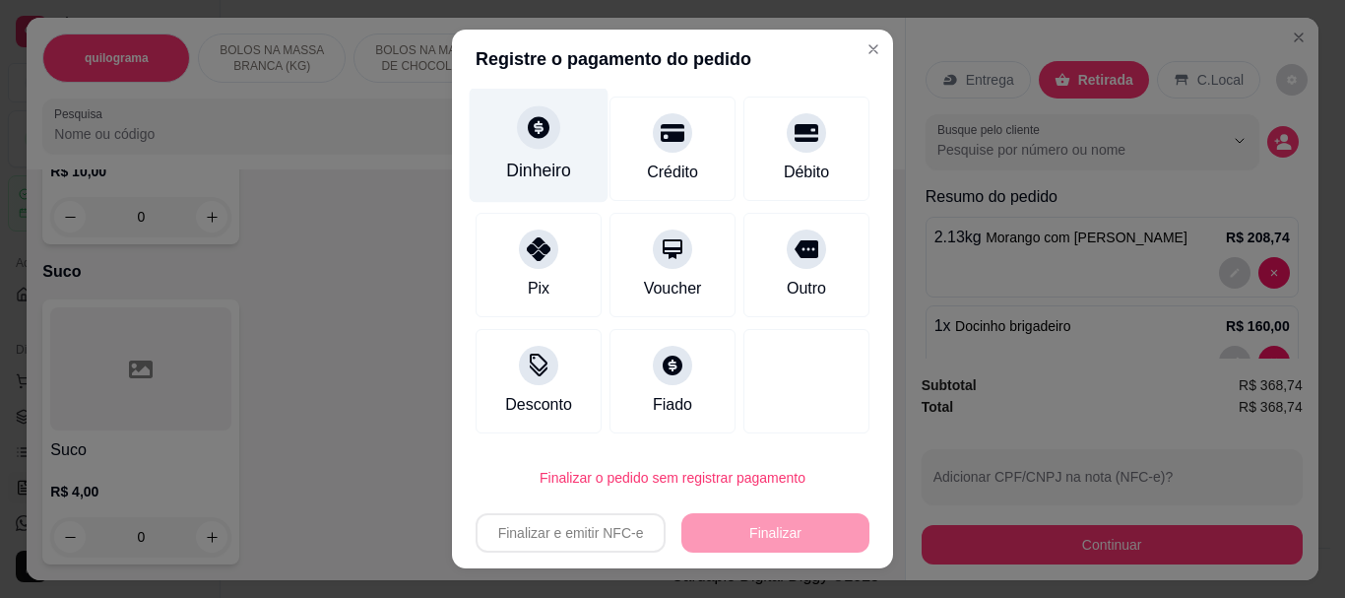
click at [536, 155] on div "Dinheiro" at bounding box center [539, 145] width 139 height 115
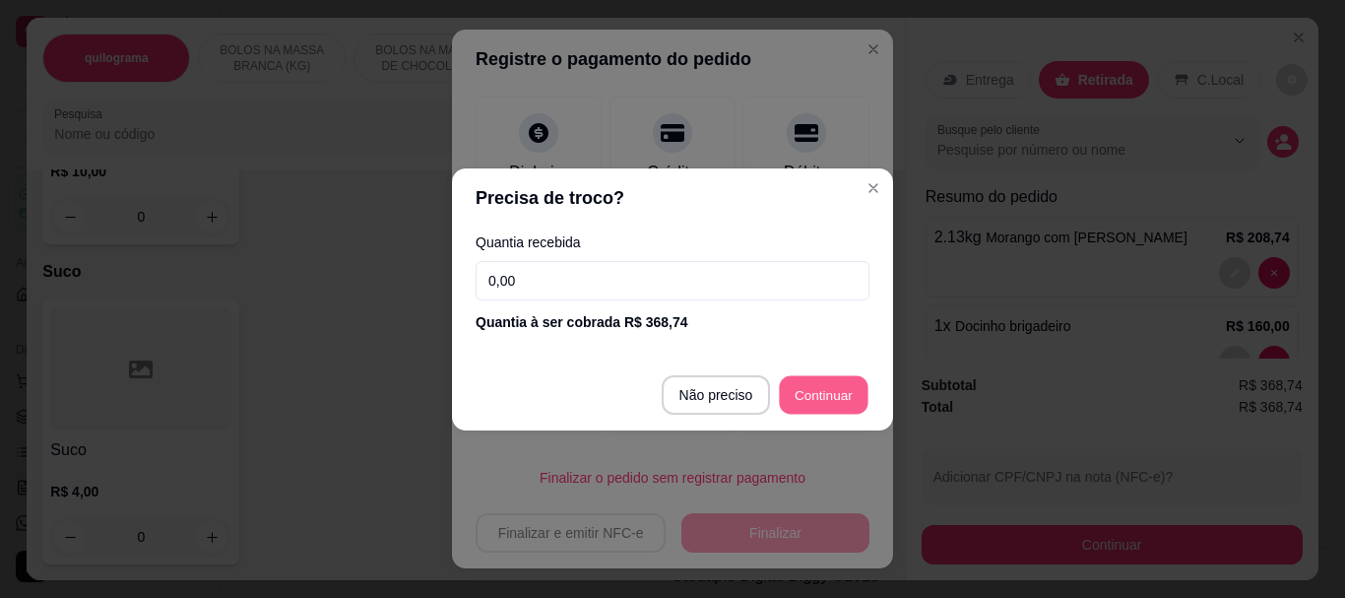
type input "R$ 0,00"
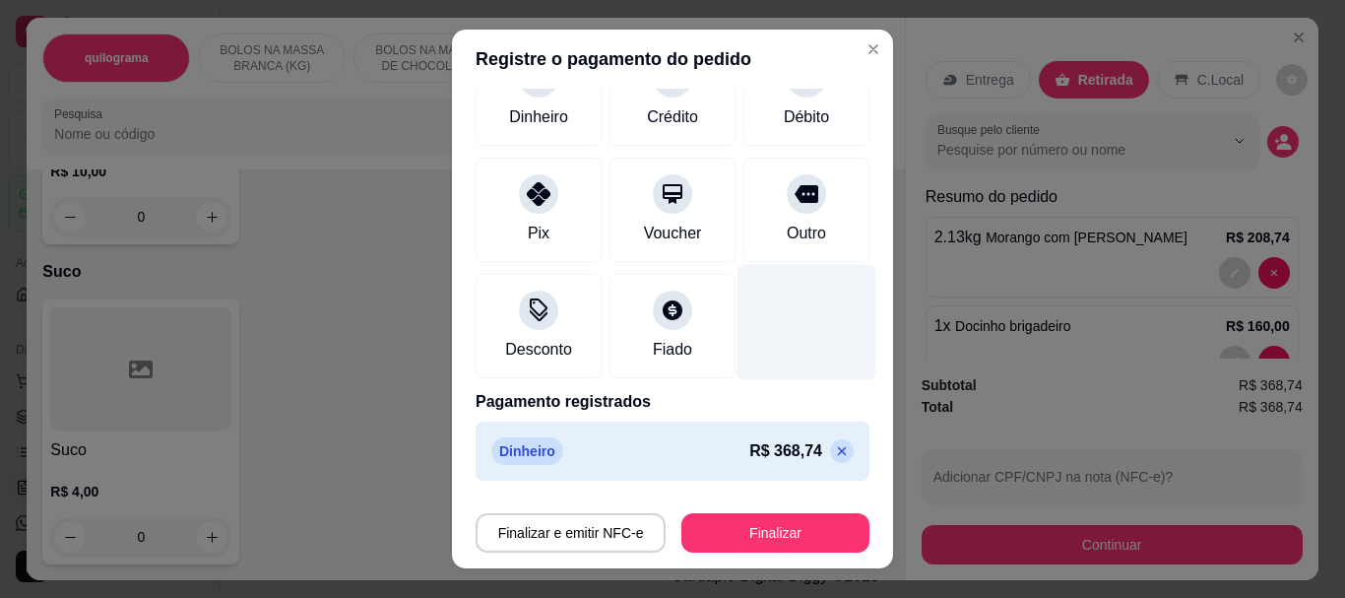
scroll to position [145, 0]
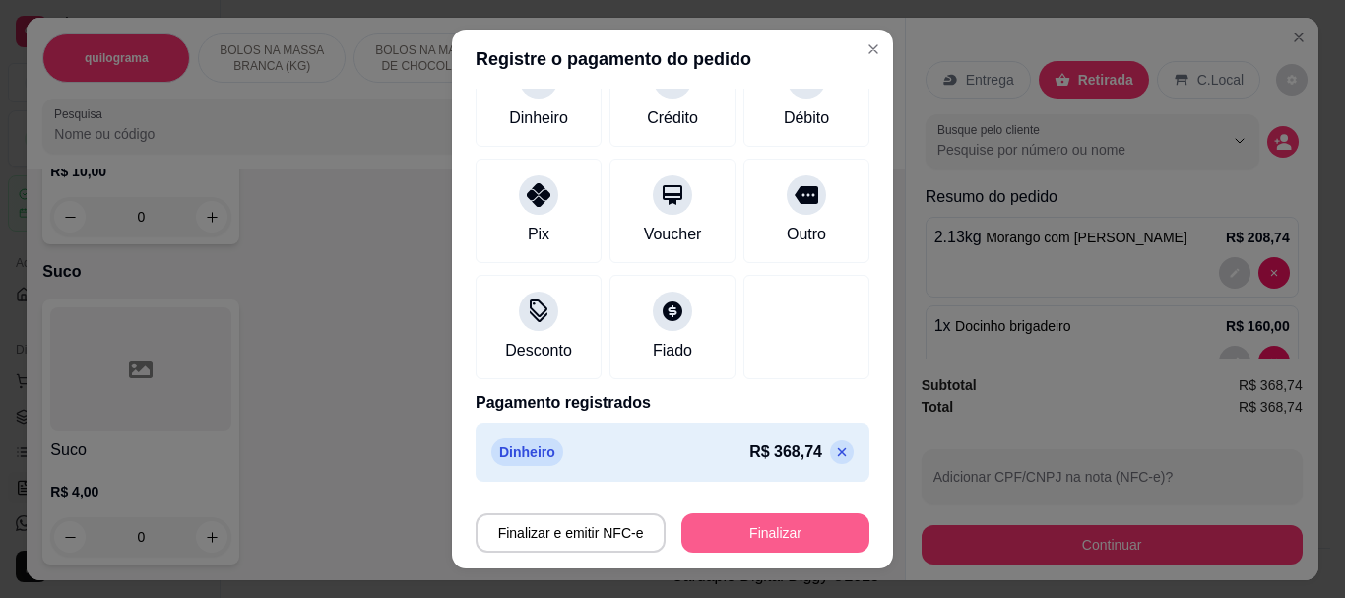
click at [737, 527] on button "Finalizar" at bounding box center [775, 532] width 188 height 39
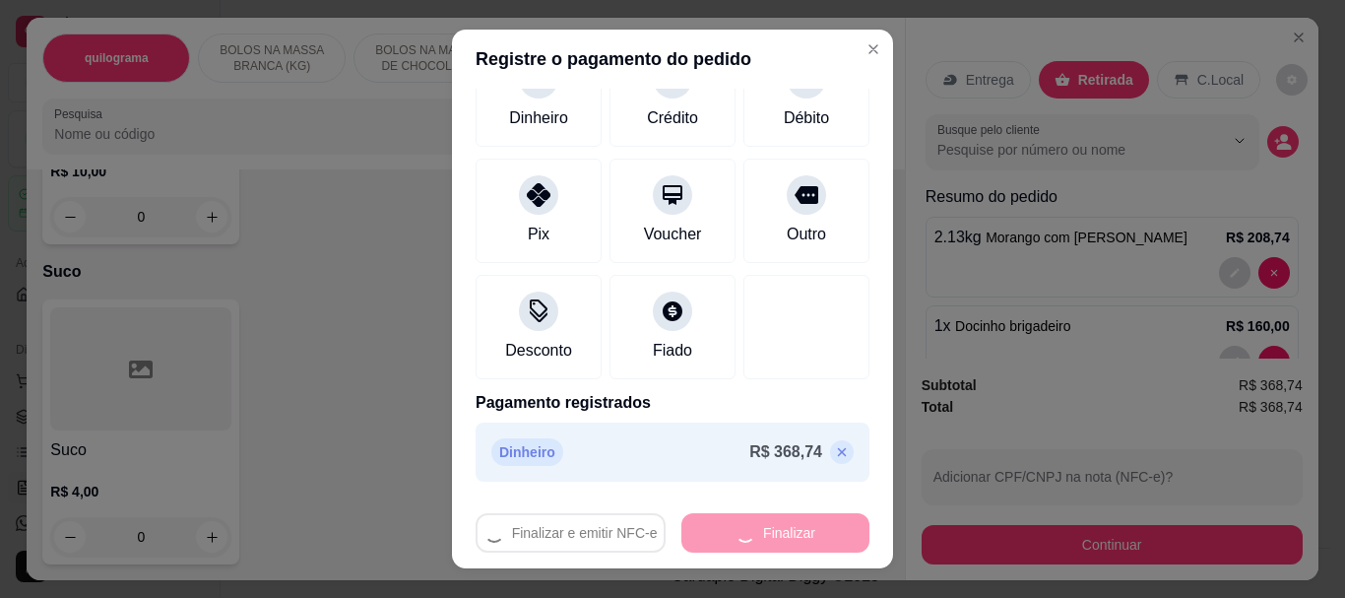
type input "0"
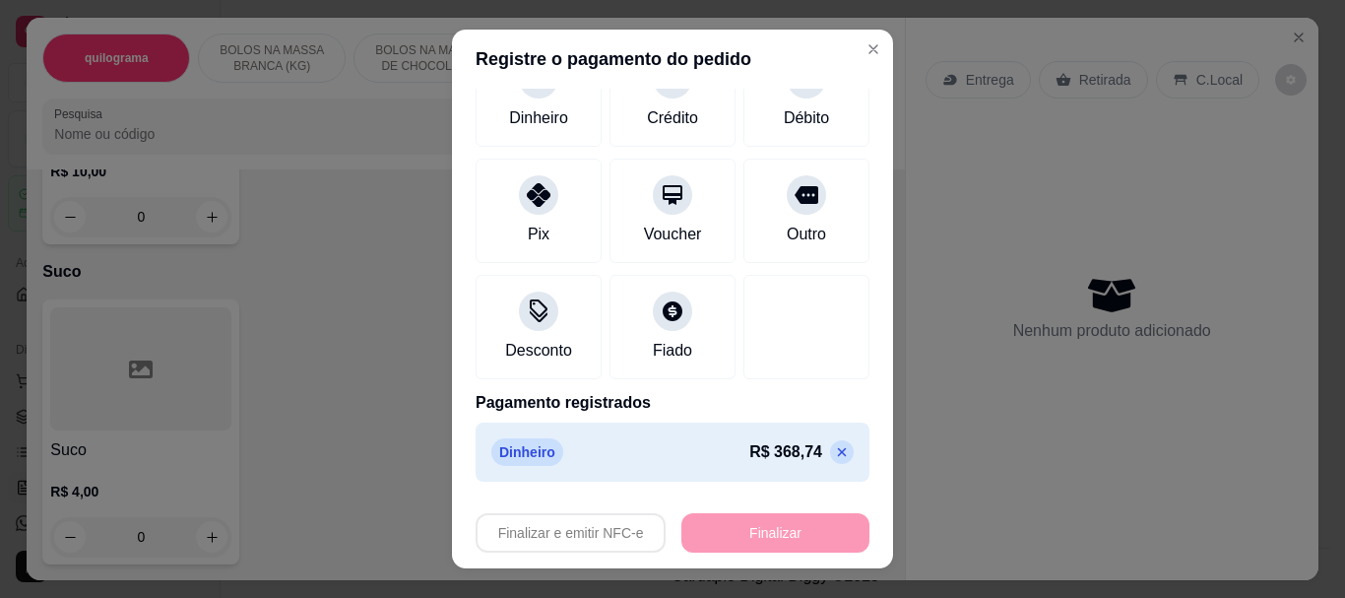
type input "-R$ 368,74"
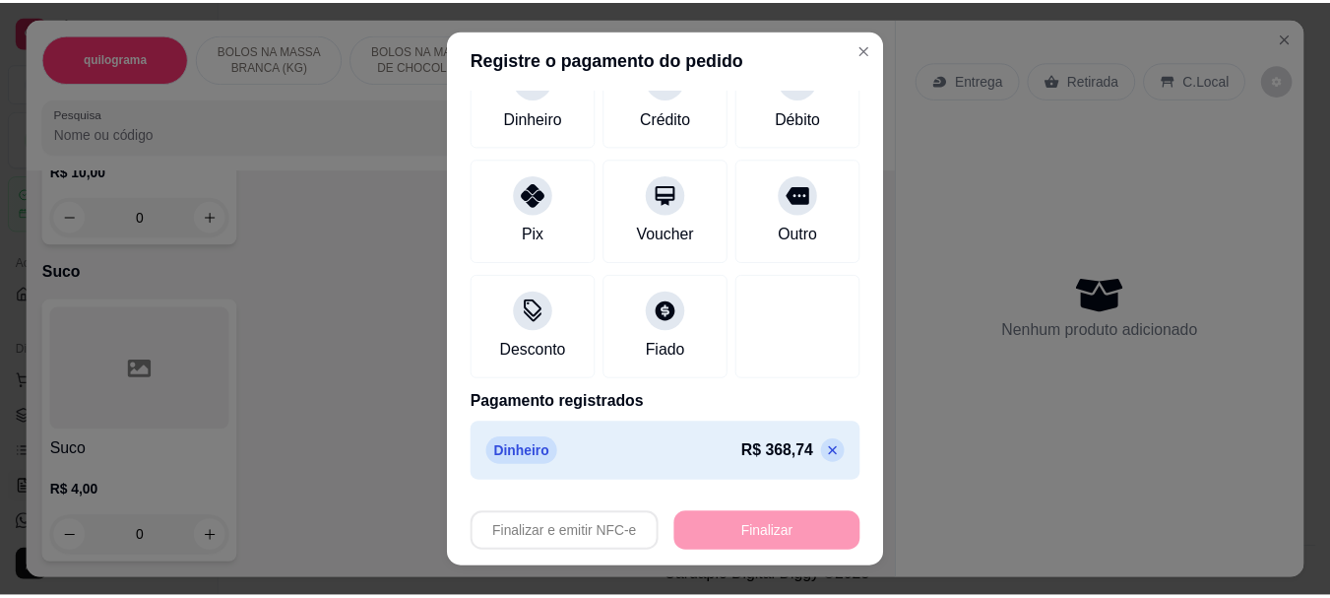
scroll to position [15836, 0]
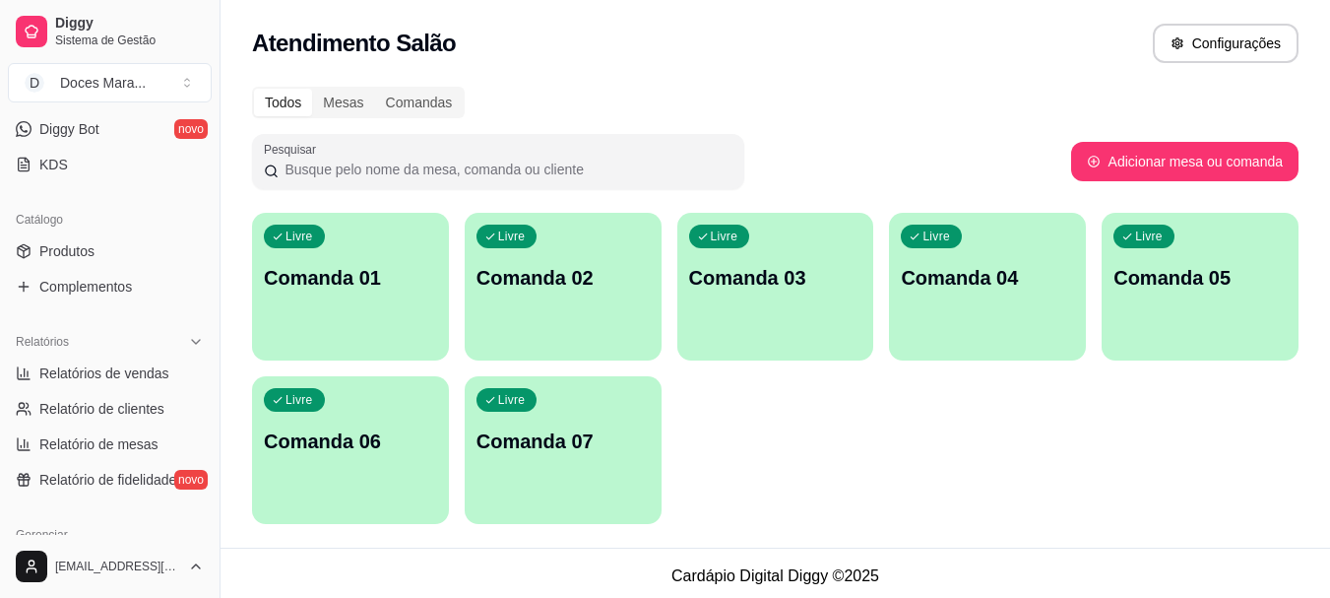
scroll to position [492, 0]
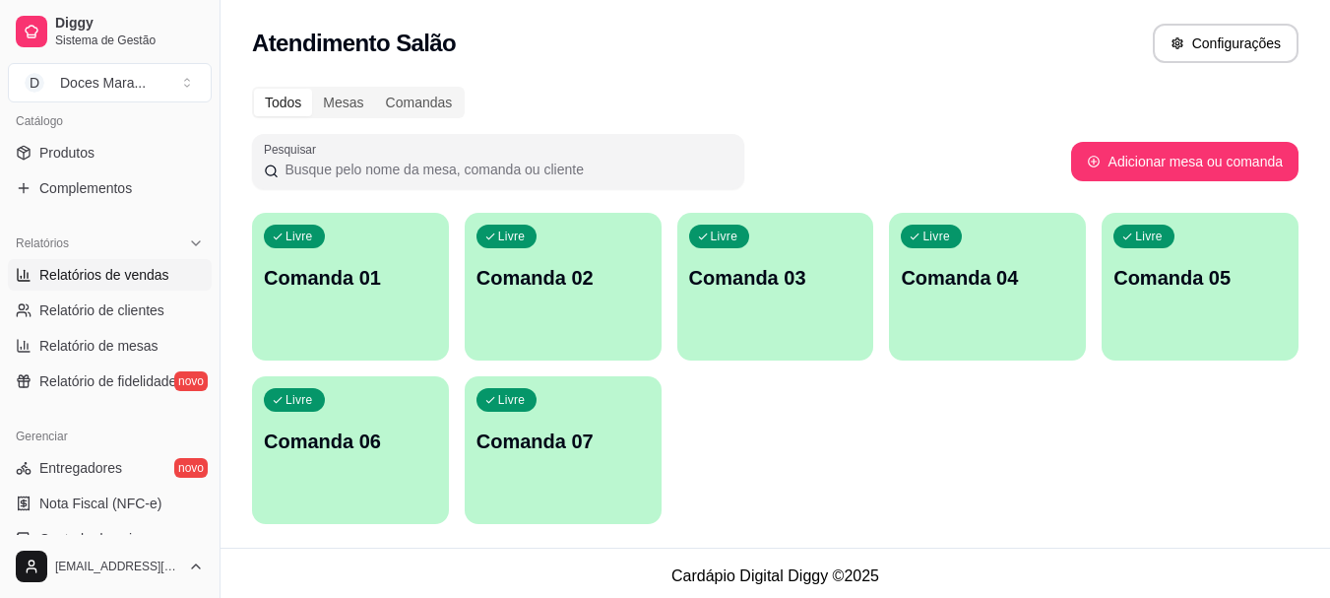
click at [111, 275] on span "Relatórios de vendas" at bounding box center [104, 275] width 130 height 20
select select "ALL"
select select "0"
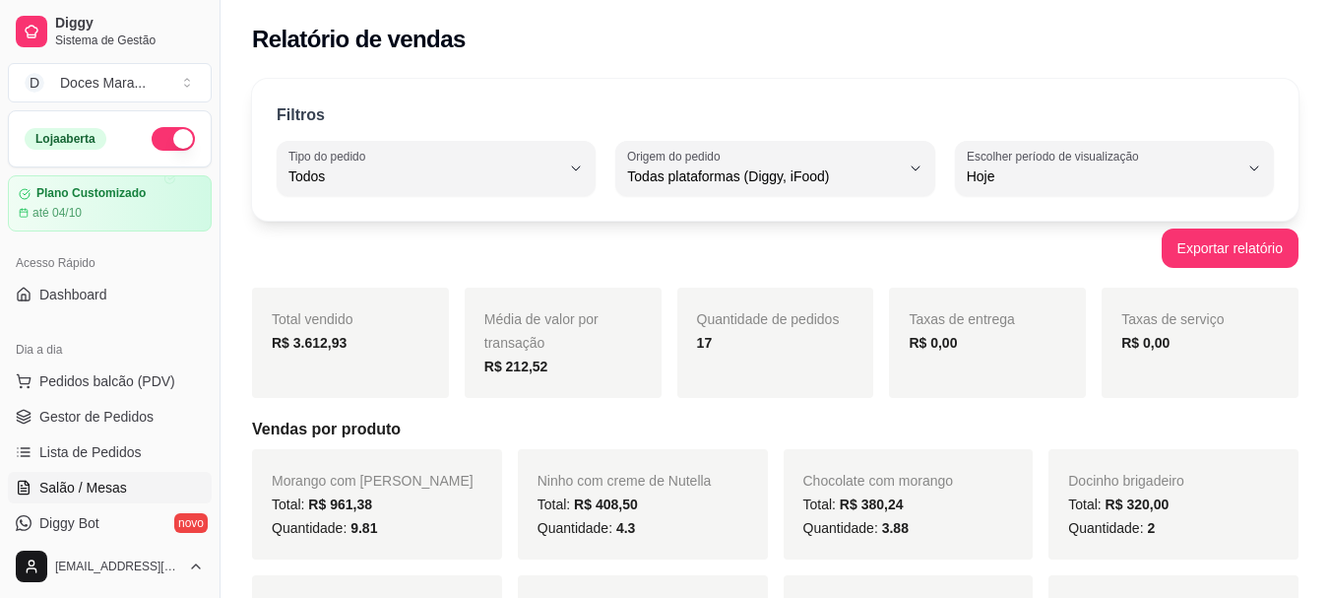
click at [62, 487] on span "Salão / Mesas" at bounding box center [83, 487] width 88 height 20
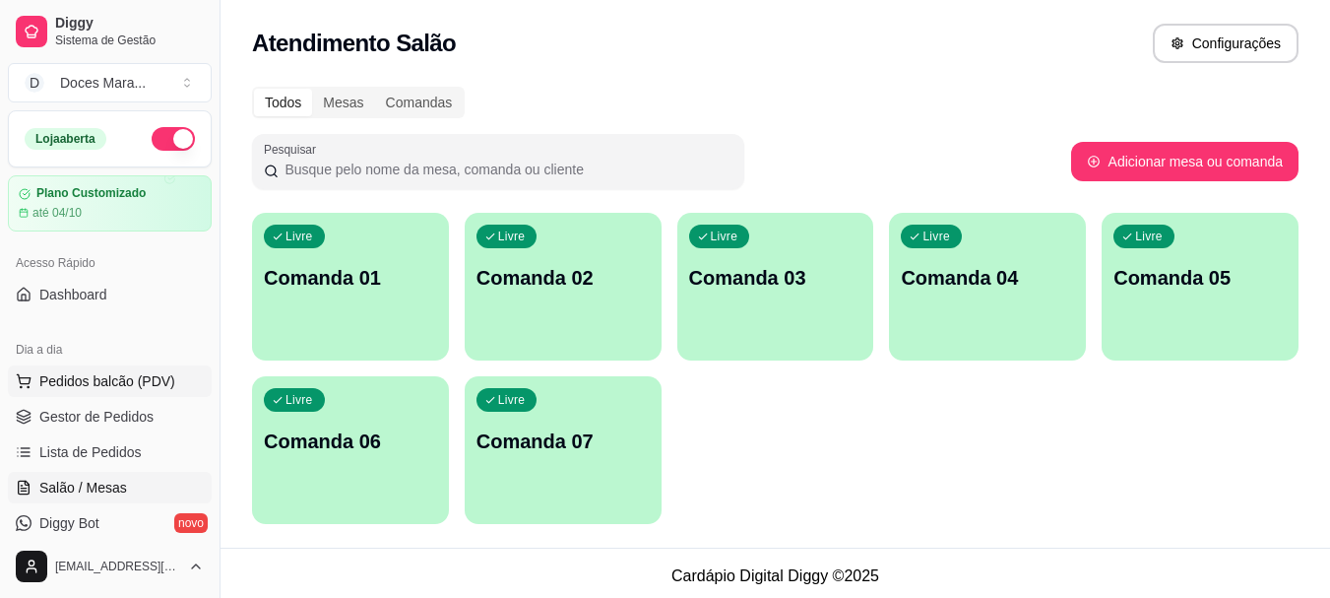
click at [62, 378] on span "Pedidos balcão (PDV)" at bounding box center [107, 381] width 136 height 20
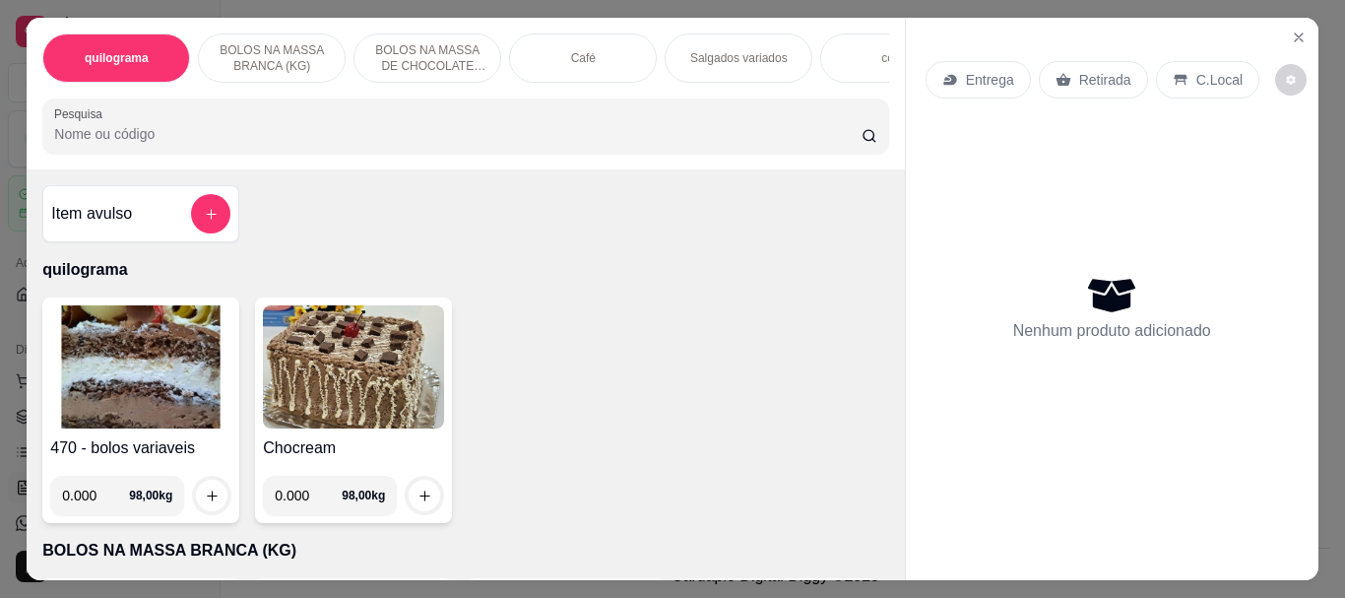
click at [159, 397] on img at bounding box center [140, 366] width 181 height 123
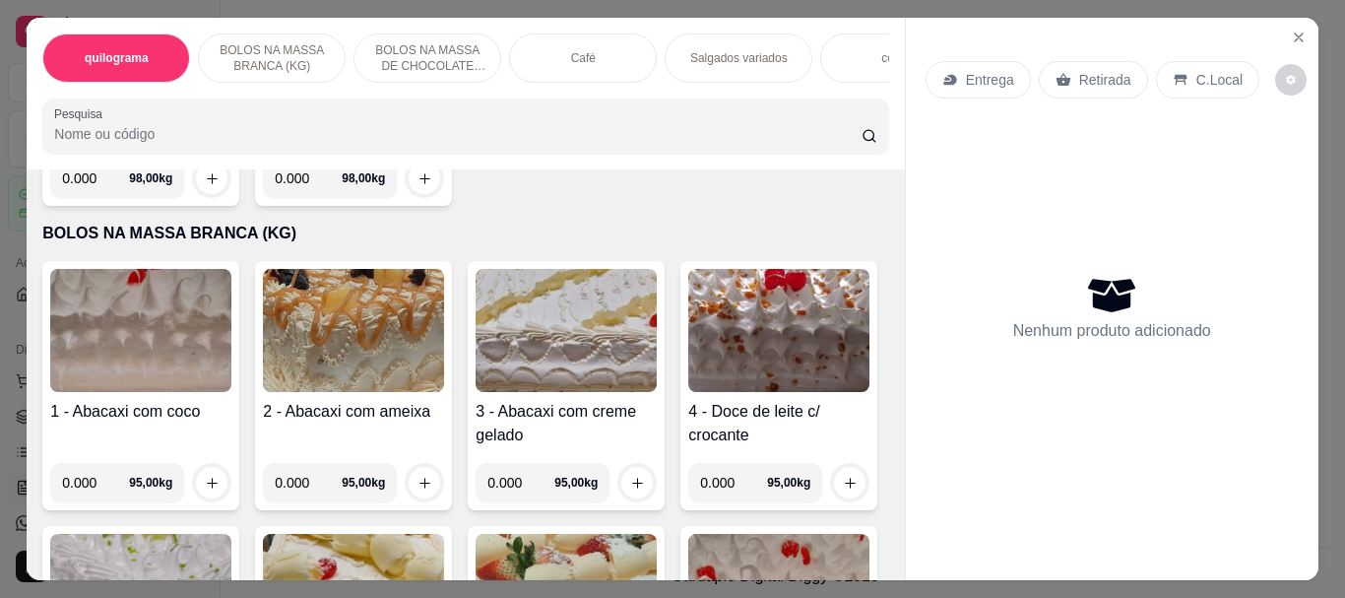
scroll to position [394, 0]
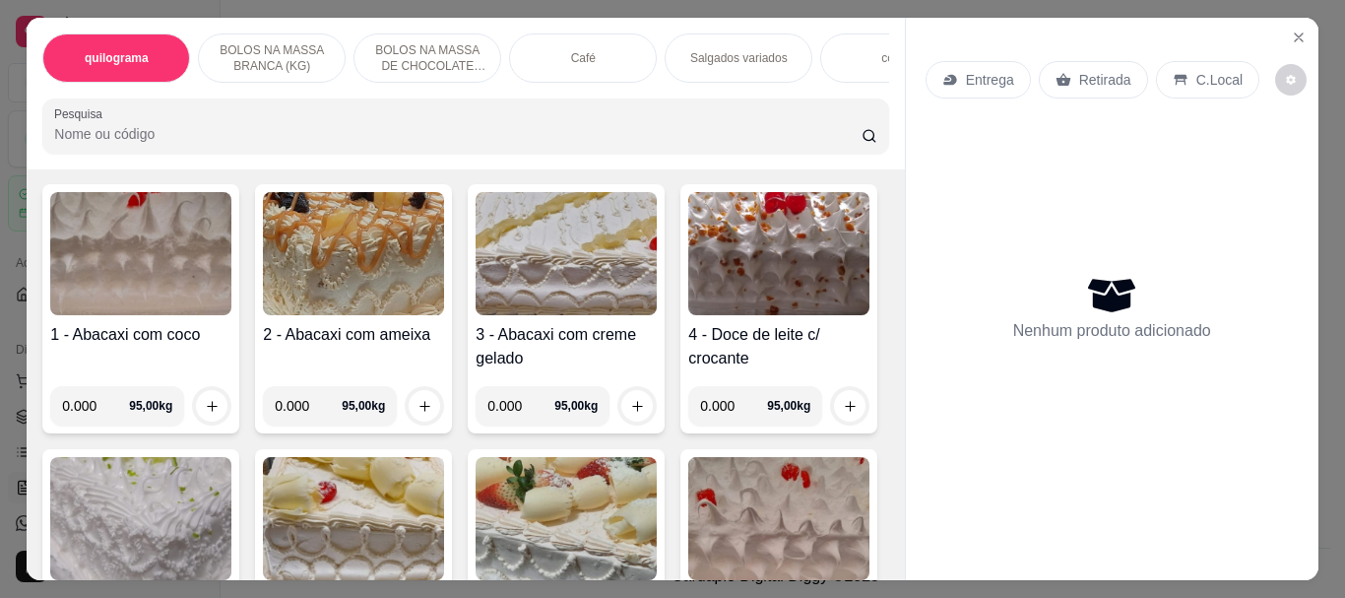
click at [184, 284] on img at bounding box center [140, 253] width 181 height 123
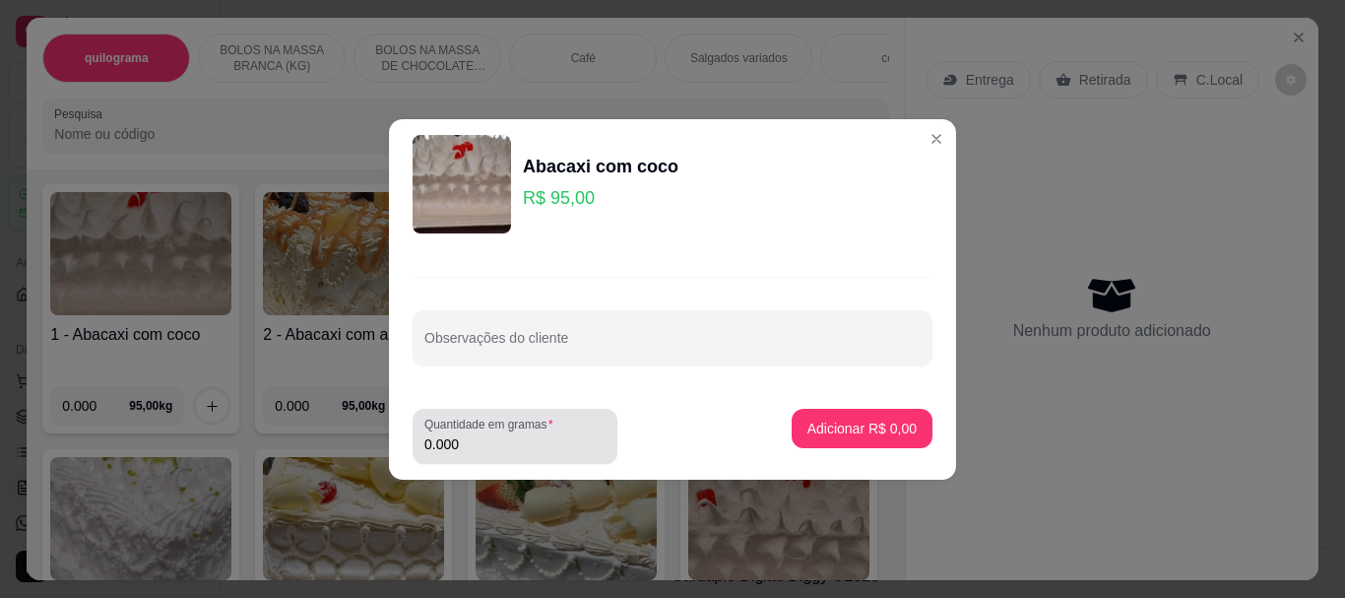
click at [484, 432] on div "0.000" at bounding box center [514, 435] width 181 height 39
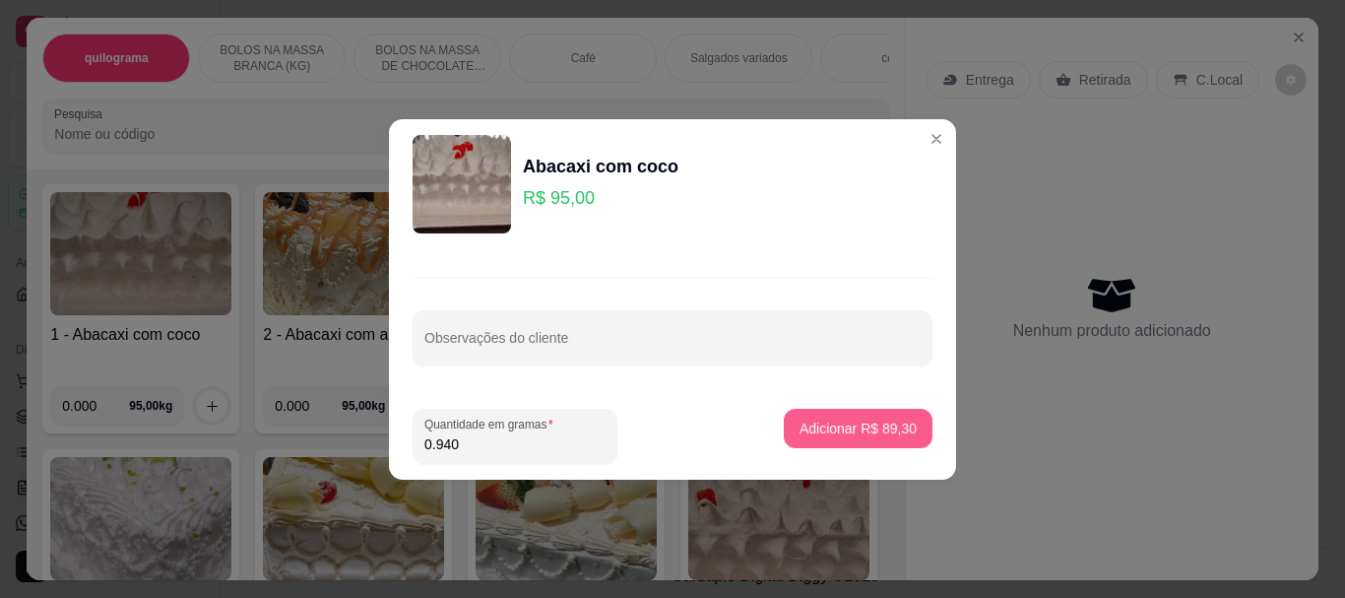
type input "0.940"
click at [827, 418] on p "Adicionar R$ 89,30" at bounding box center [858, 427] width 114 height 19
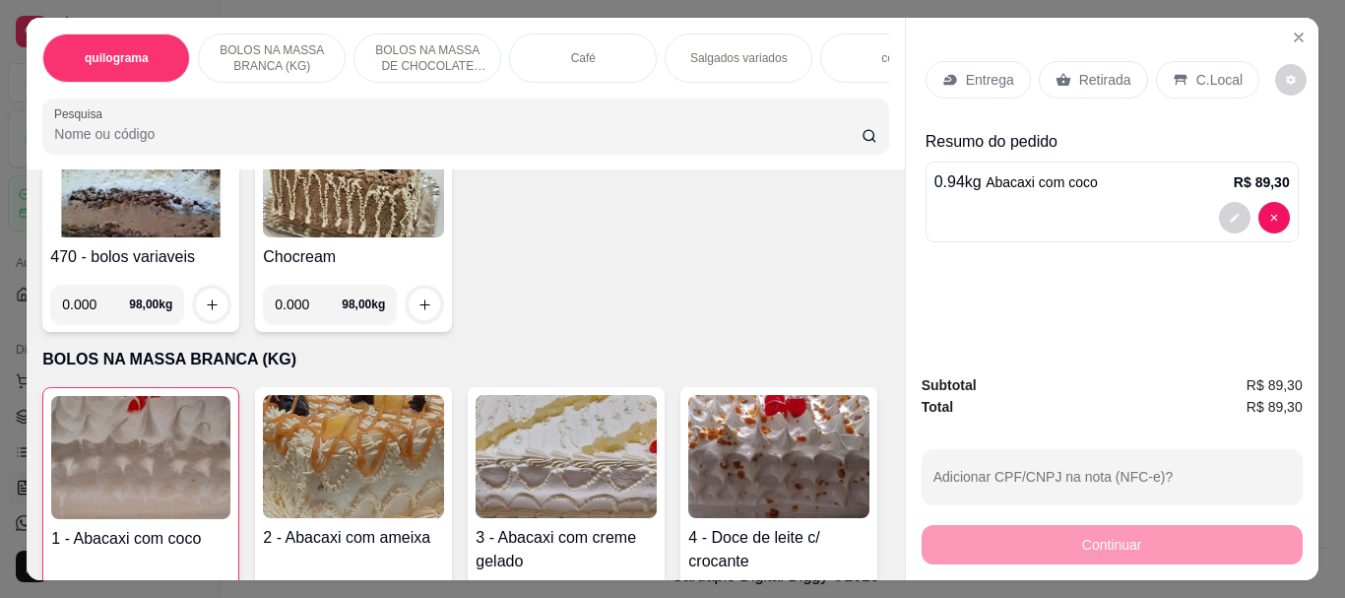
scroll to position [0, 0]
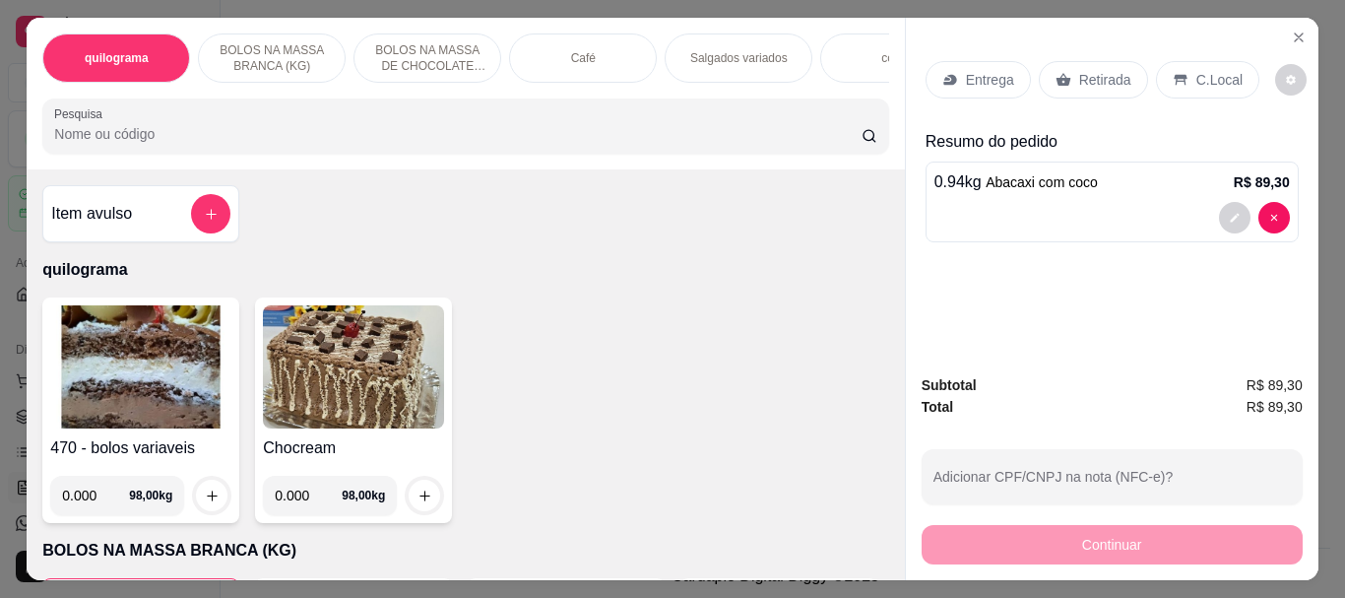
click at [155, 369] on img at bounding box center [140, 366] width 181 height 123
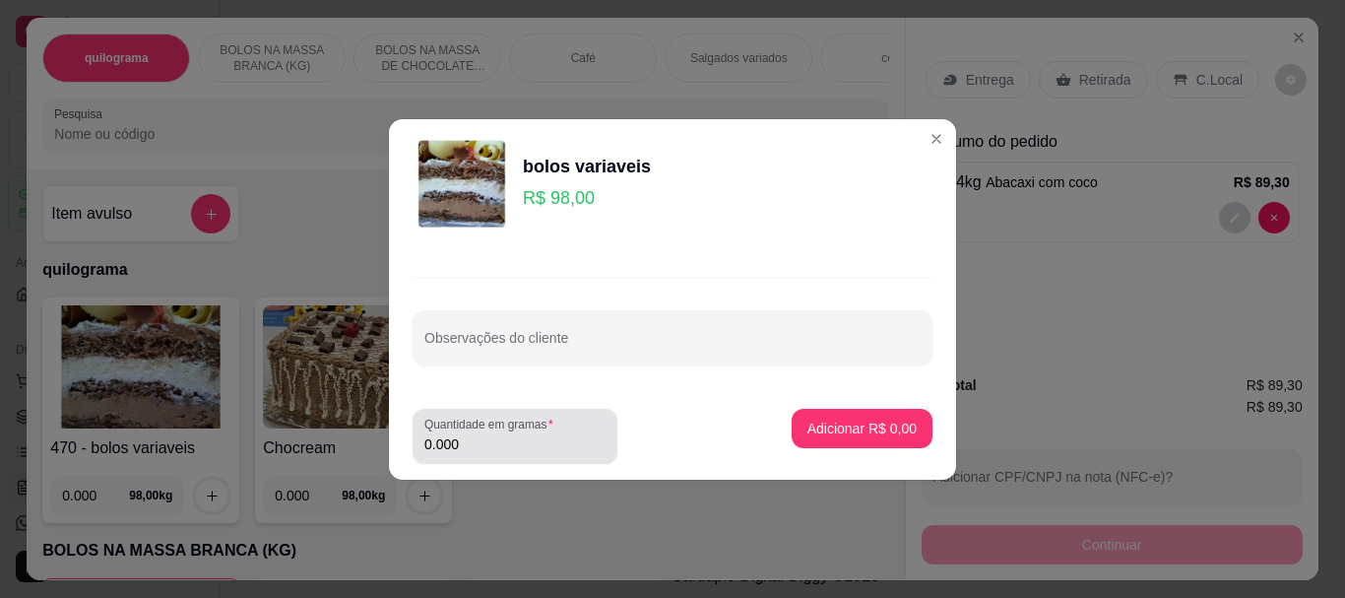
click at [465, 454] on div "0.000" at bounding box center [514, 435] width 181 height 39
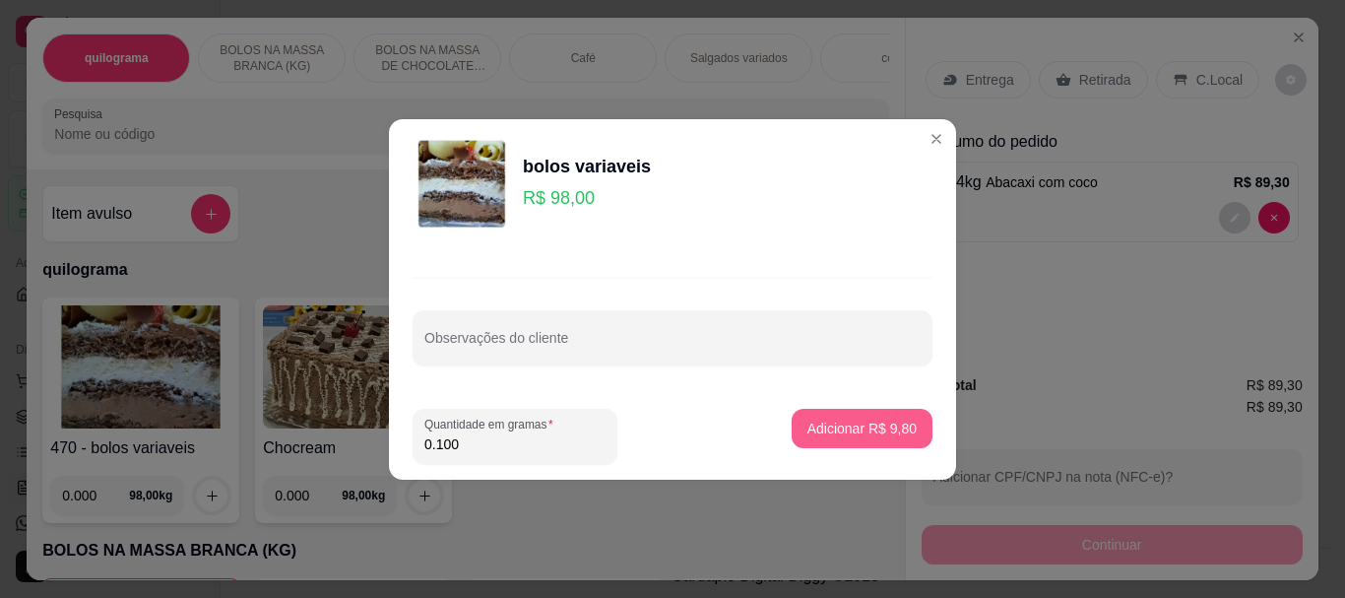
type input "0.100"
click at [830, 431] on p "Adicionar R$ 9,80" at bounding box center [861, 428] width 109 height 20
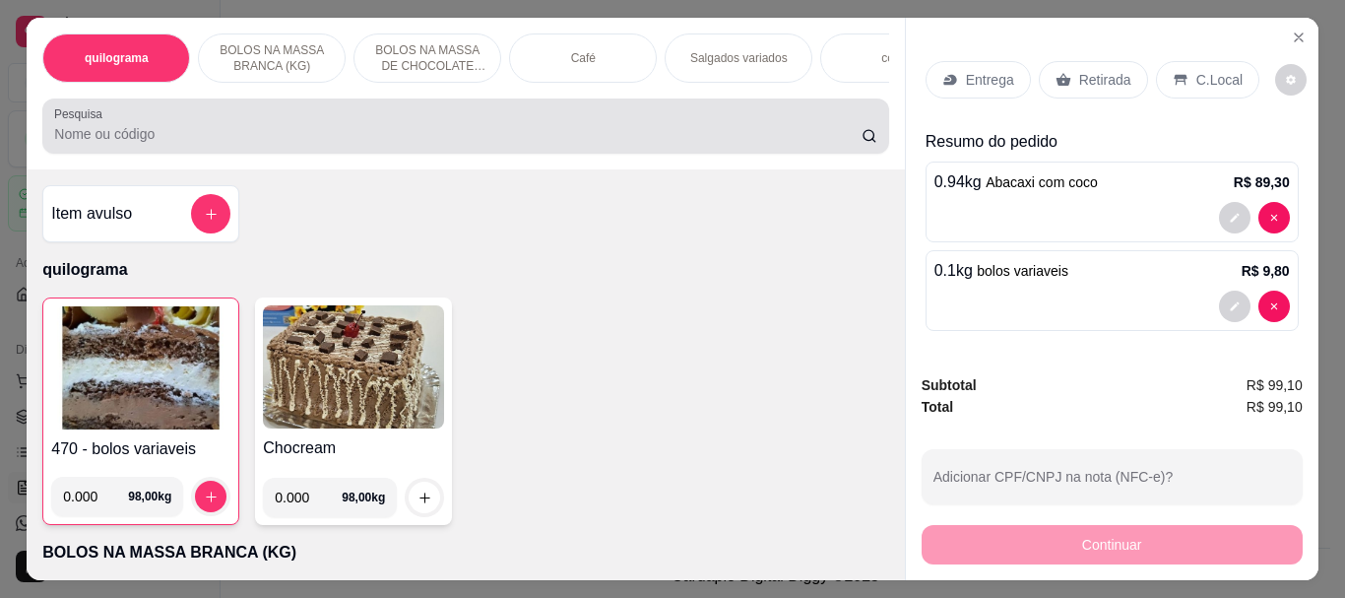
click at [88, 141] on input "Pesquisa" at bounding box center [457, 134] width 807 height 20
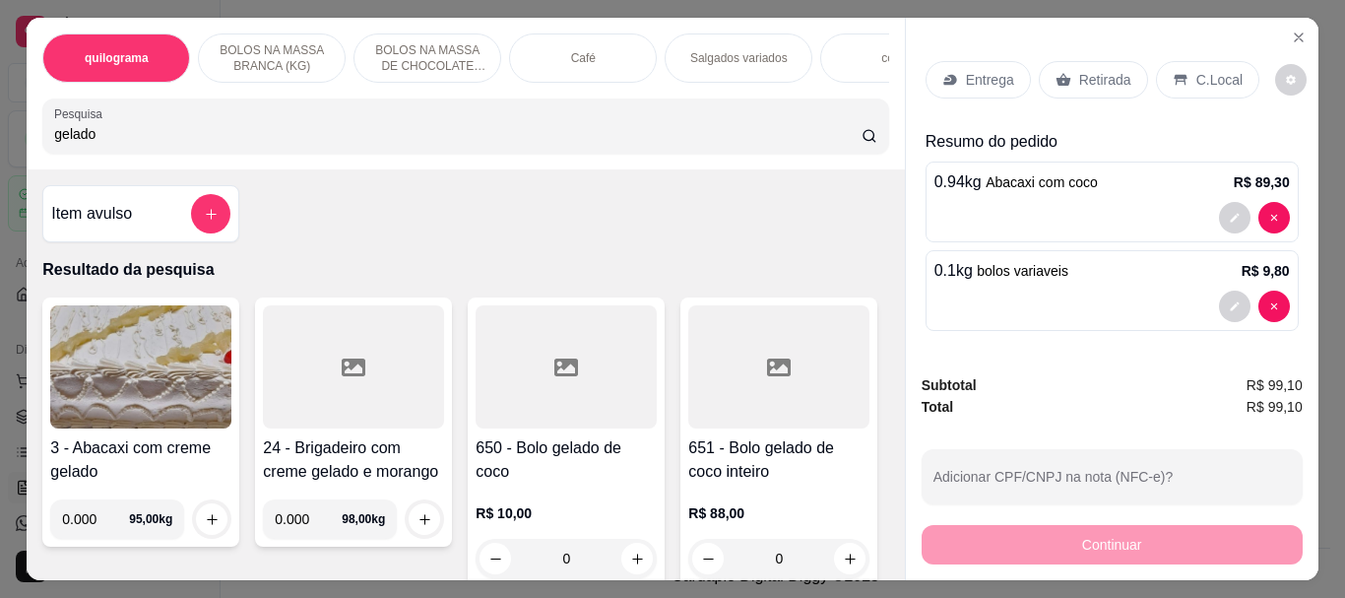
type input "gelado"
click at [521, 378] on div at bounding box center [565, 366] width 181 height 123
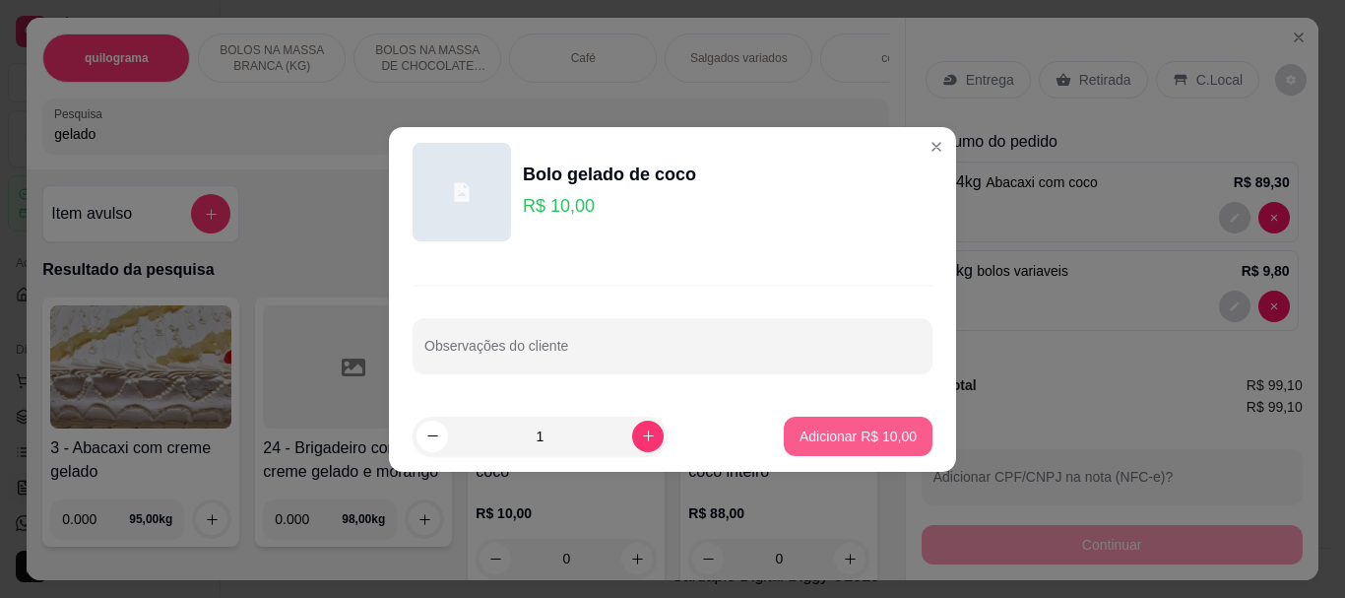
click at [821, 428] on p "Adicionar R$ 10,00" at bounding box center [857, 436] width 117 height 20
type input "1"
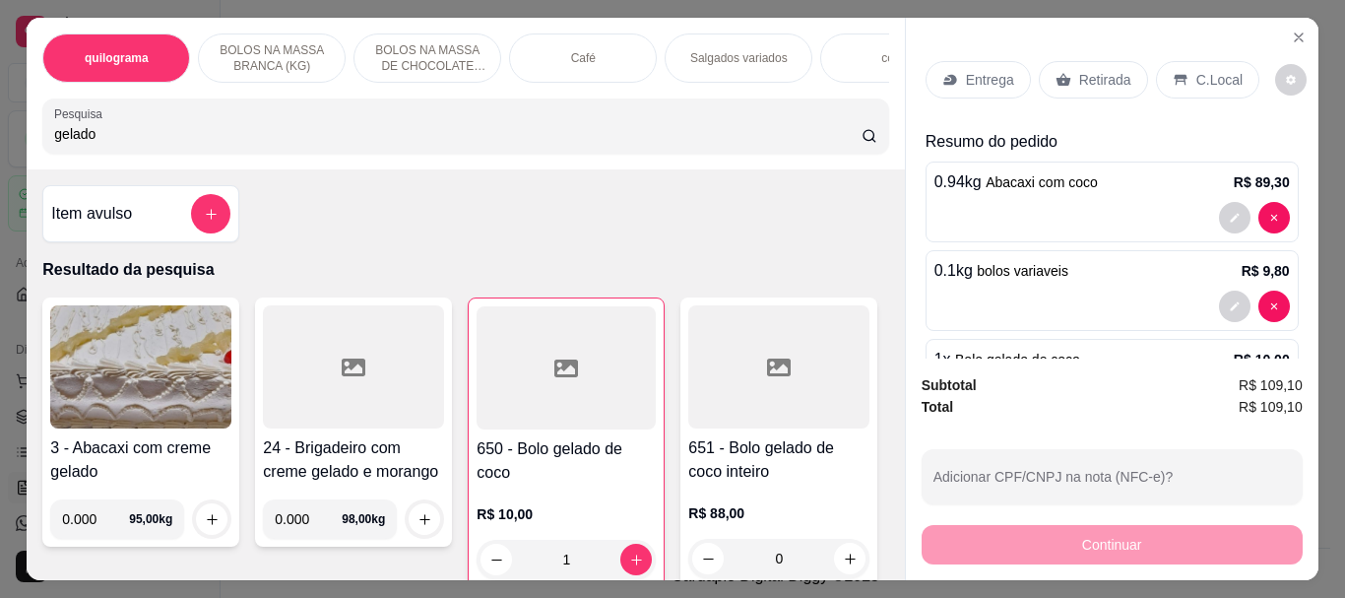
click at [1079, 71] on p "Retirada" at bounding box center [1105, 80] width 52 height 20
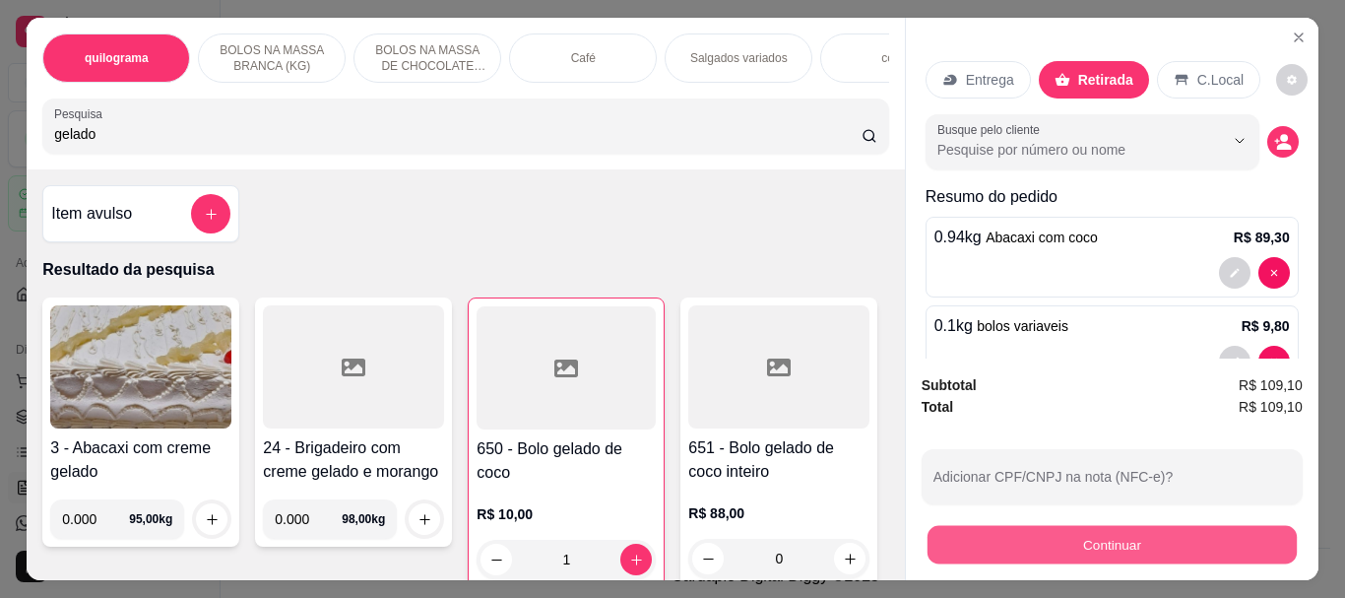
click at [1082, 538] on button "Continuar" at bounding box center [1110, 544] width 369 height 38
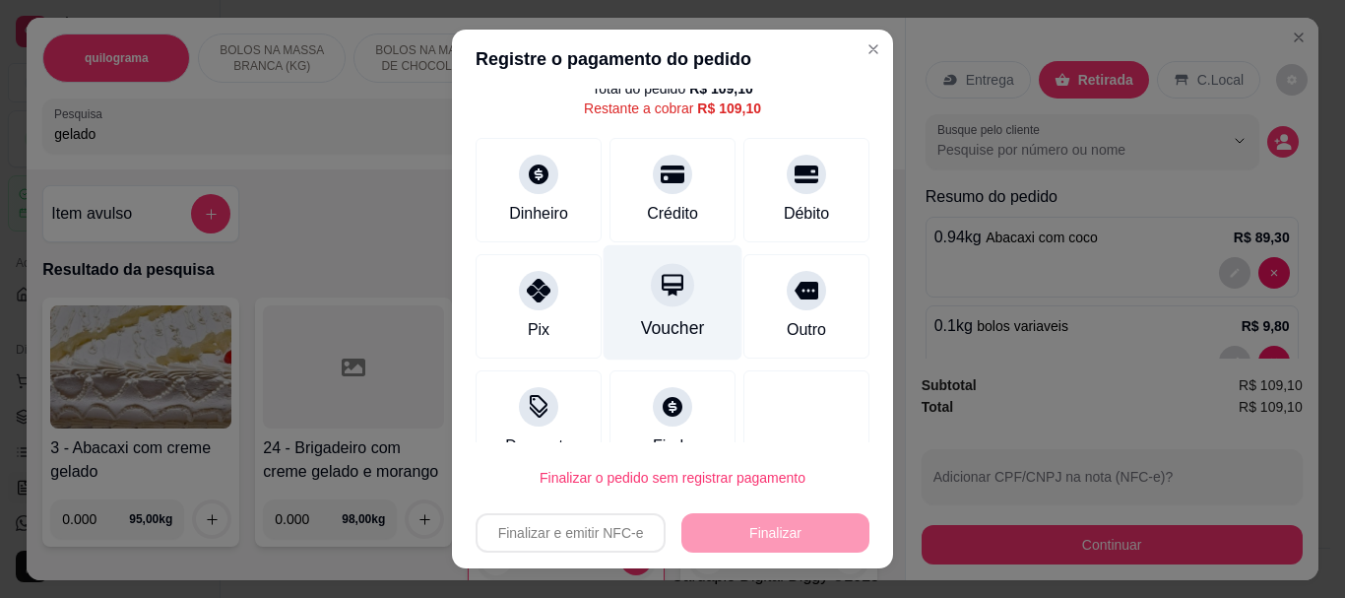
scroll to position [109, 0]
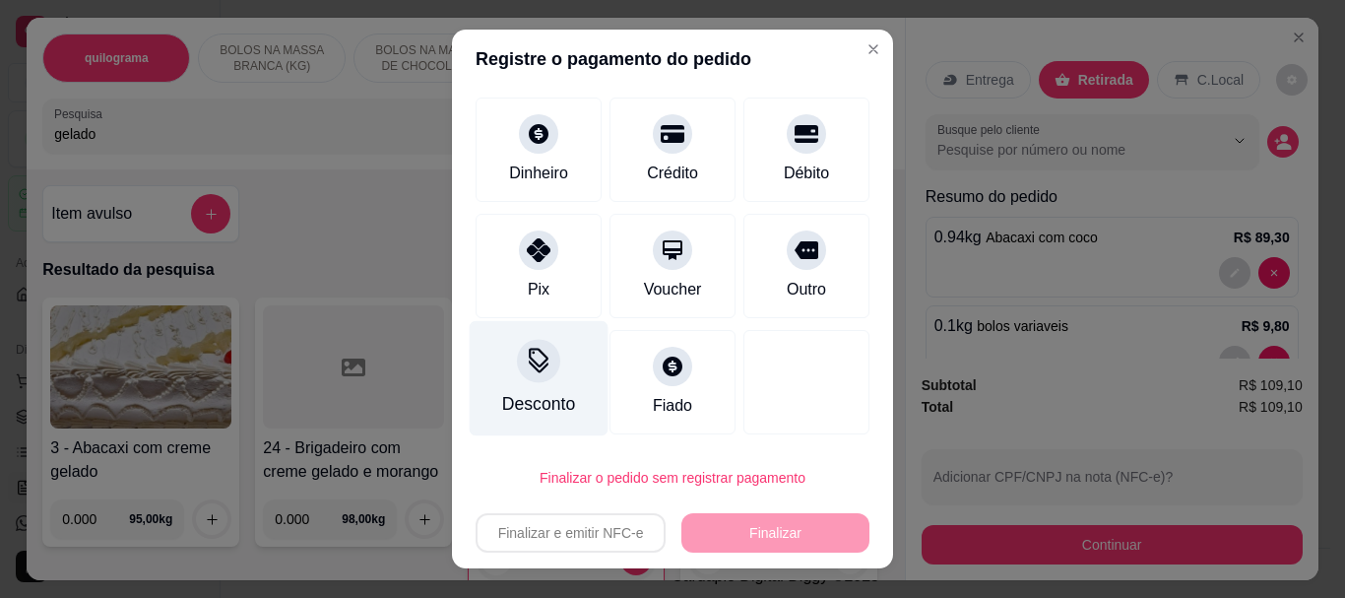
click at [509, 390] on div "Desconto" at bounding box center [539, 378] width 139 height 115
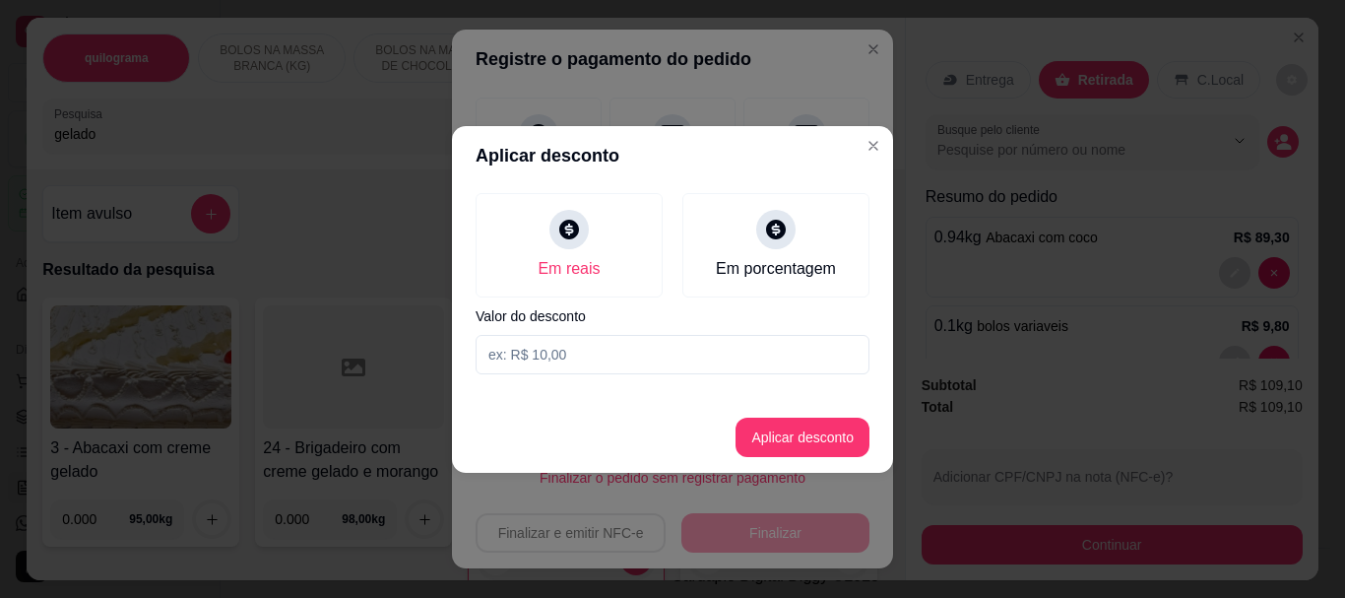
click at [573, 353] on input at bounding box center [672, 354] width 394 height 39
type input "9,10"
click at [784, 424] on button "Aplicar desconto" at bounding box center [802, 436] width 134 height 39
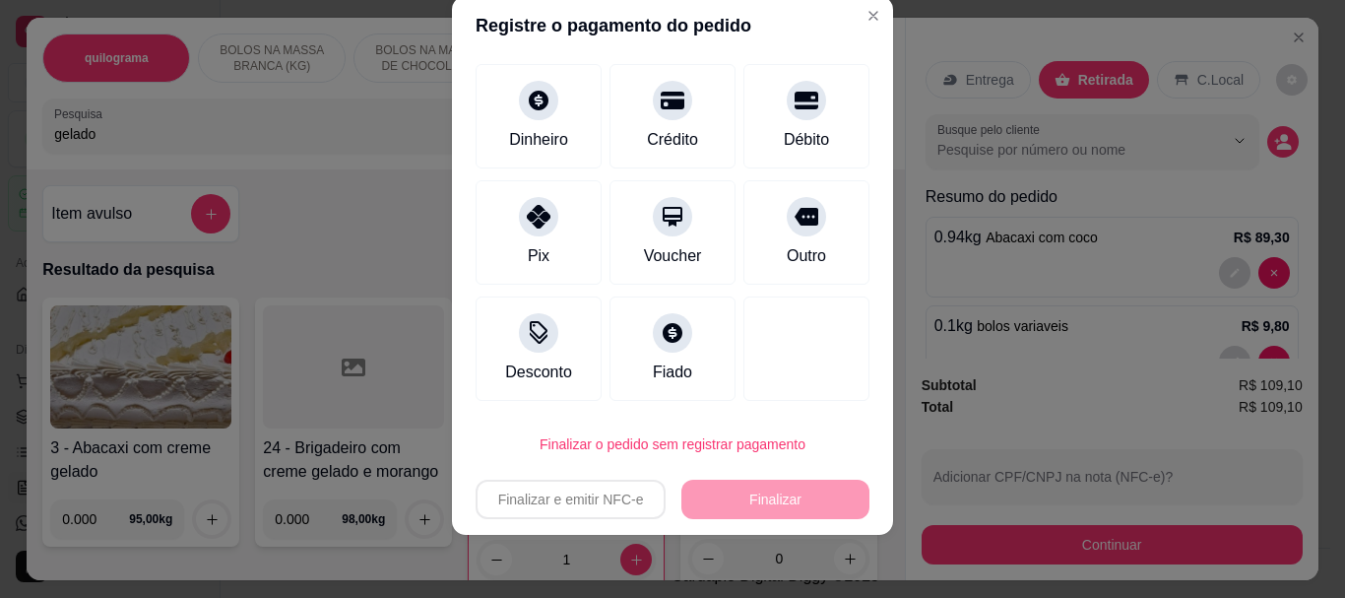
scroll to position [0, 0]
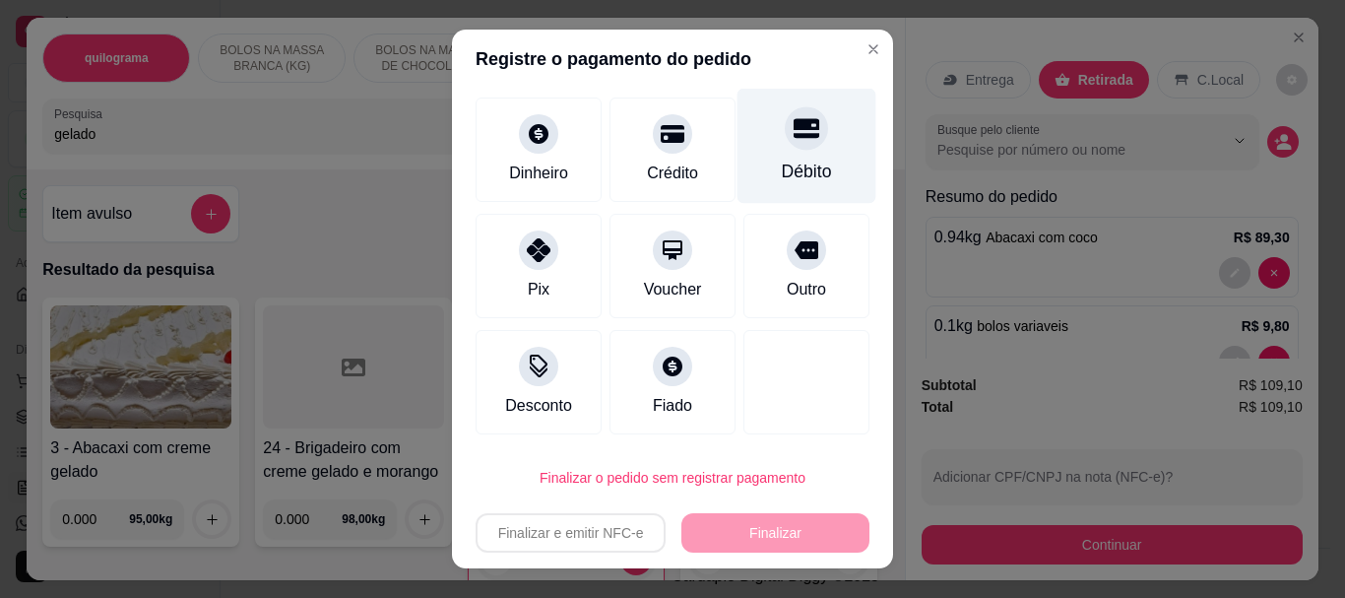
click at [782, 170] on div "Débito" at bounding box center [807, 172] width 50 height 26
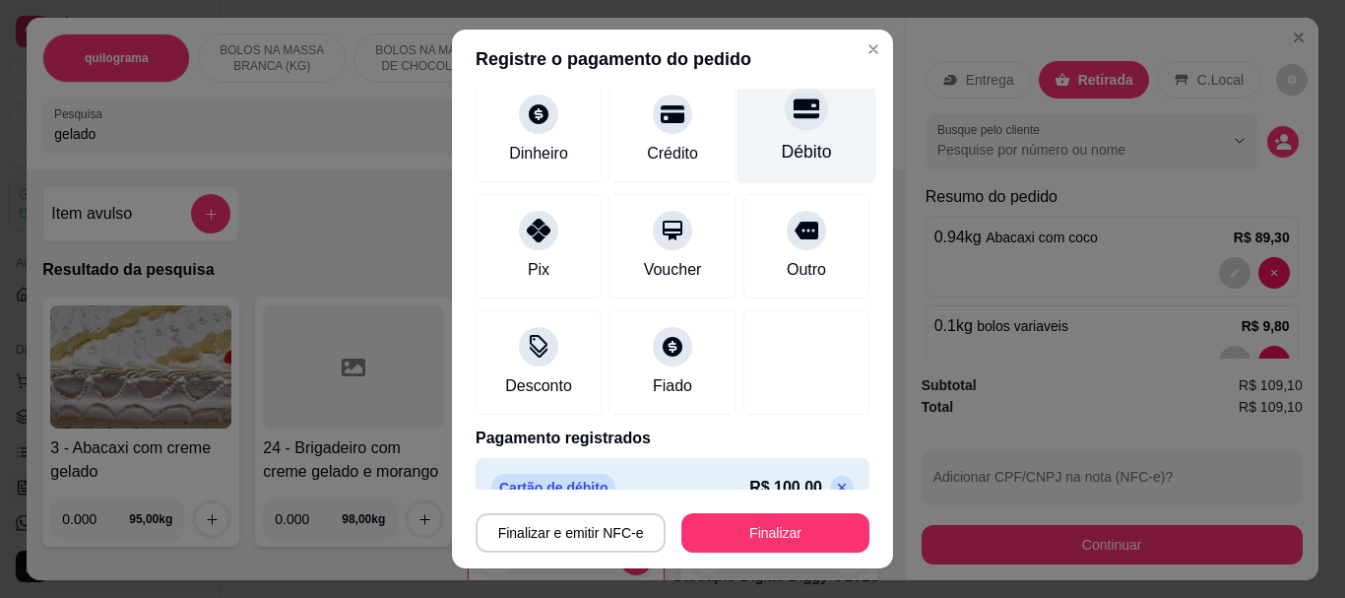
type input "R$ 0,00"
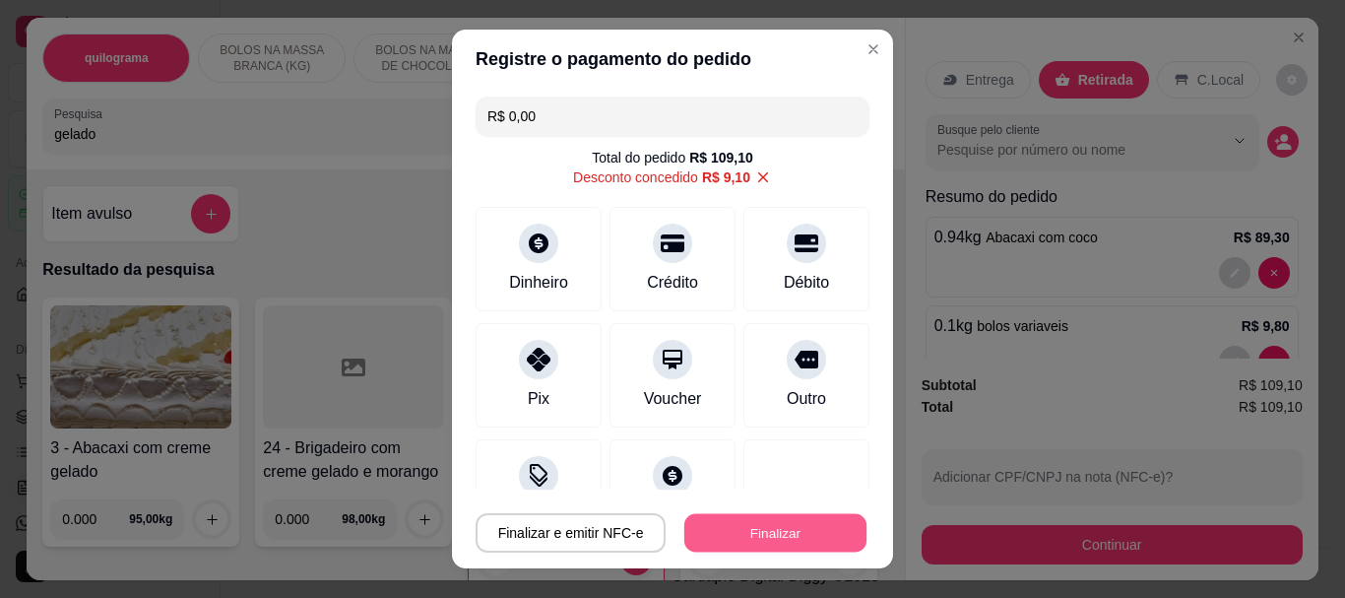
click at [756, 531] on button "Finalizar" at bounding box center [775, 532] width 182 height 38
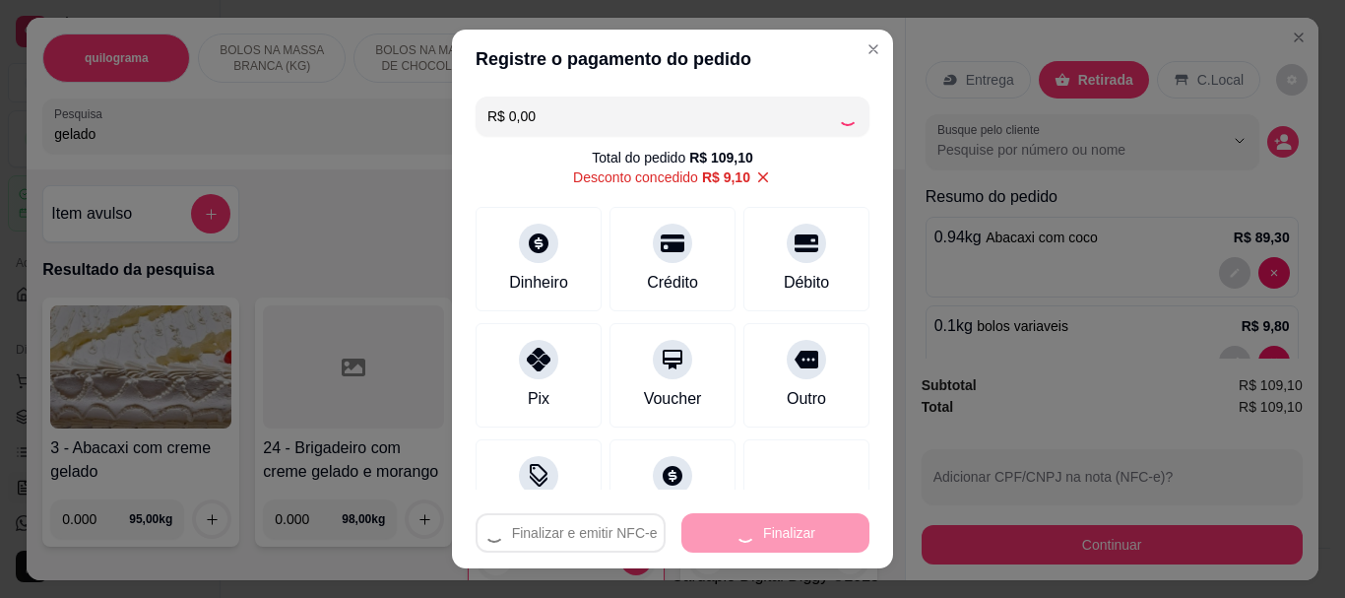
type input "0"
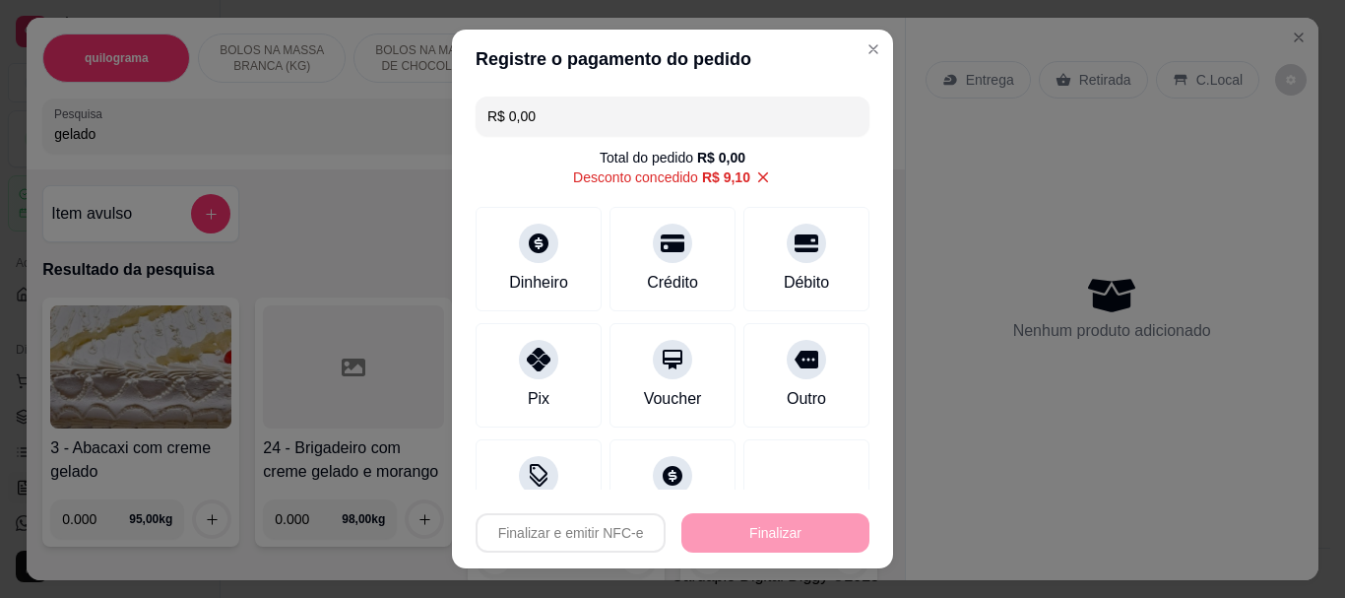
type input "-R$ 109,10"
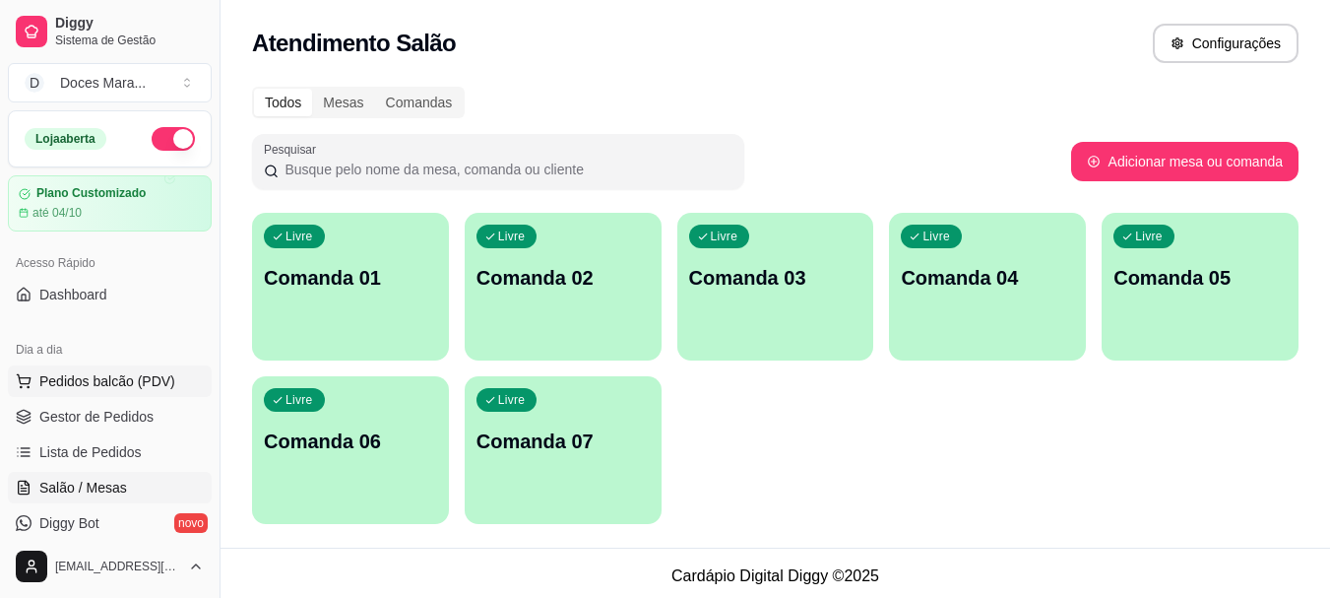
click at [128, 376] on span "Pedidos balcão (PDV)" at bounding box center [107, 381] width 136 height 20
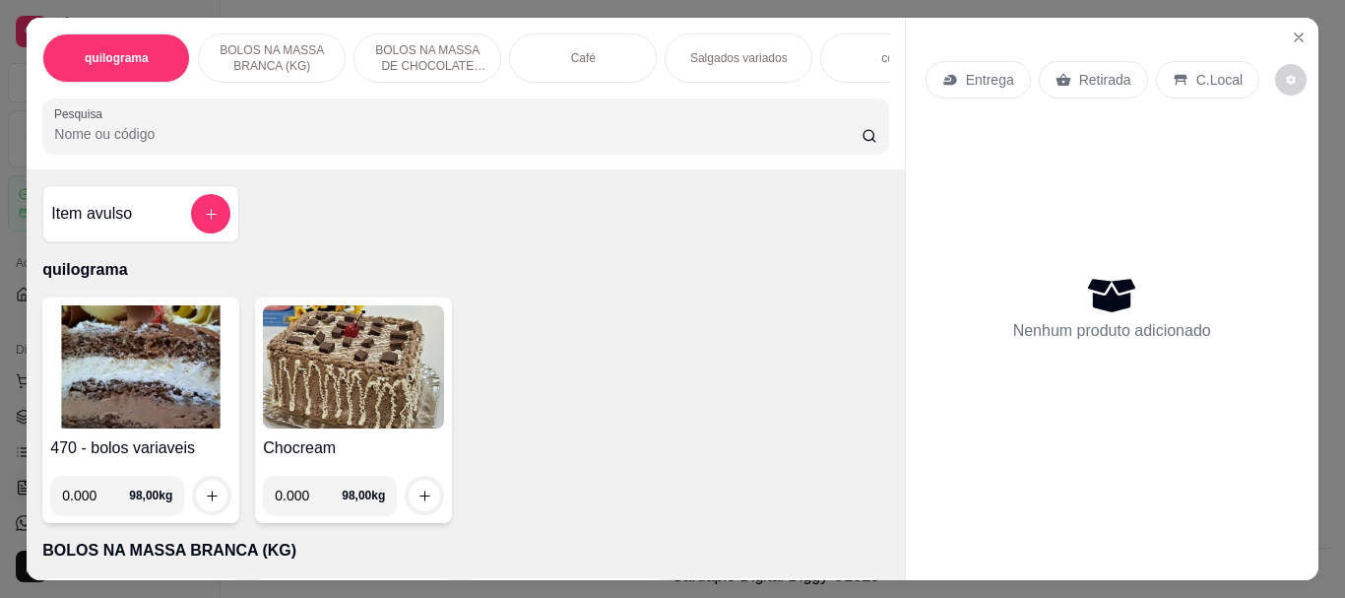
click at [171, 348] on img at bounding box center [140, 366] width 181 height 123
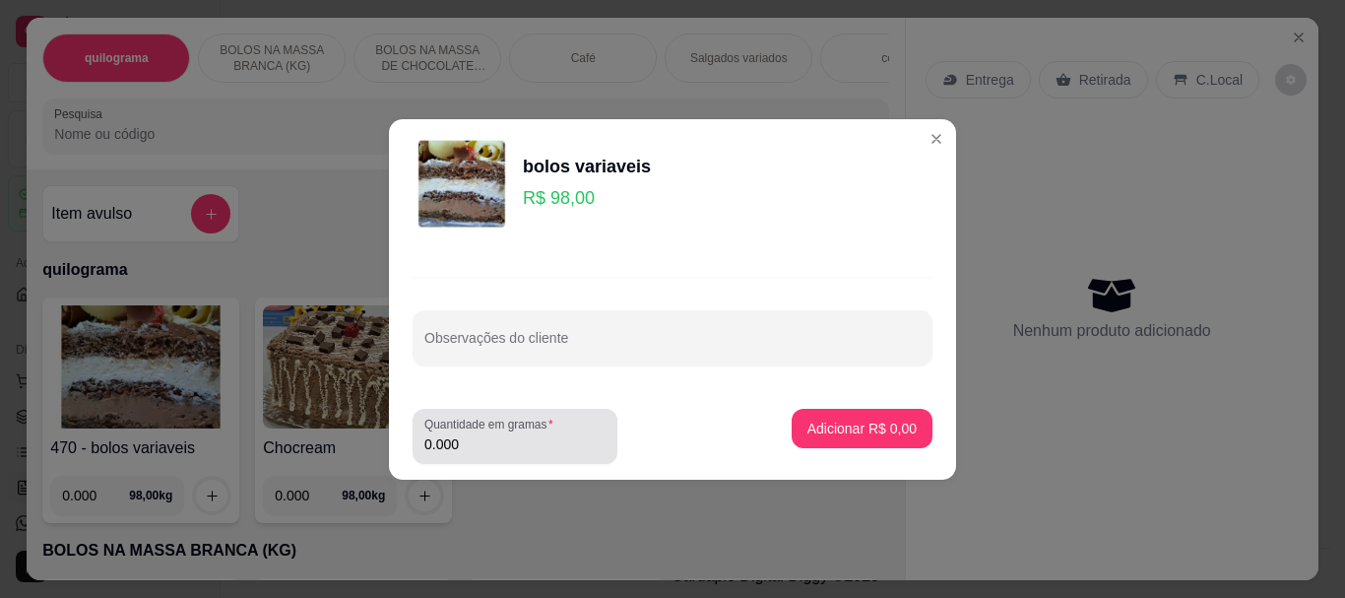
click at [491, 441] on input "0.000" at bounding box center [514, 444] width 181 height 20
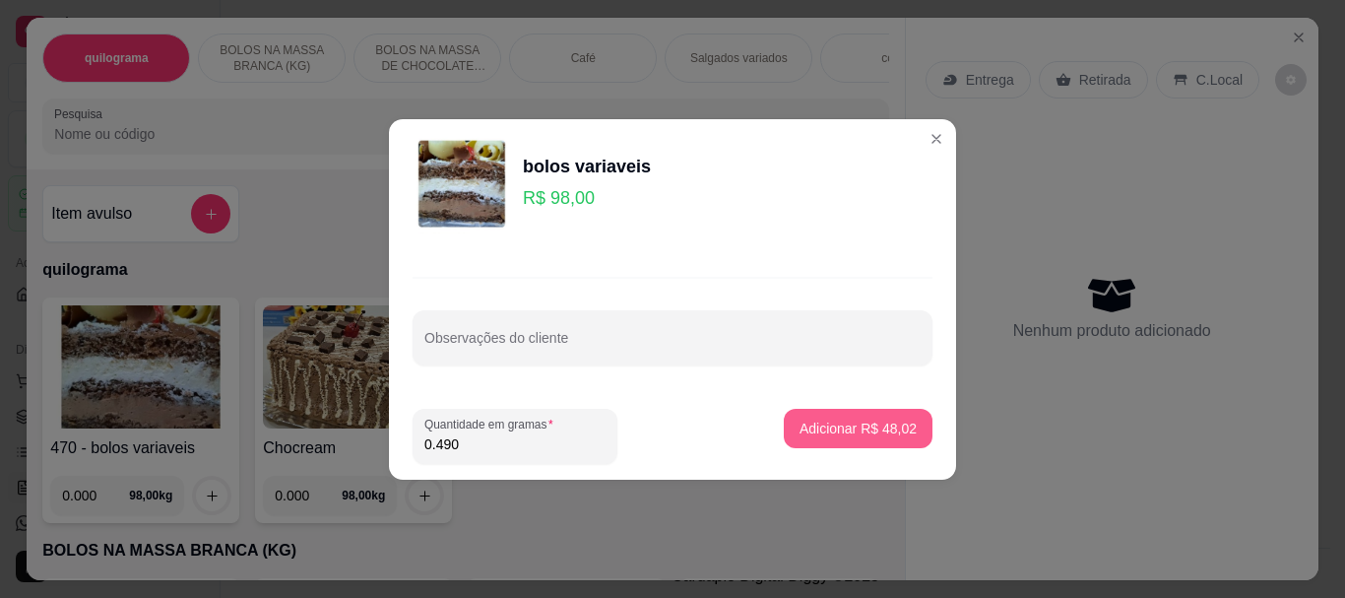
type input "0.490"
click at [807, 419] on p "Adicionar R$ 48,02" at bounding box center [857, 428] width 117 height 20
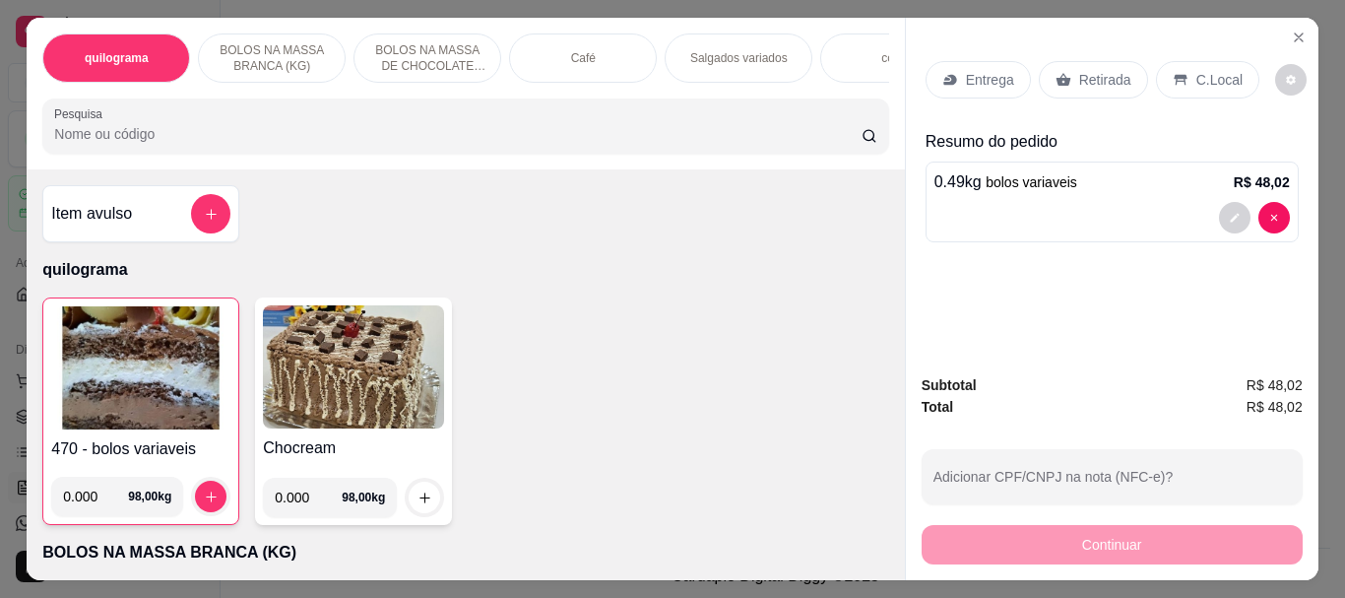
click at [119, 139] on input "Pesquisa" at bounding box center [457, 134] width 807 height 20
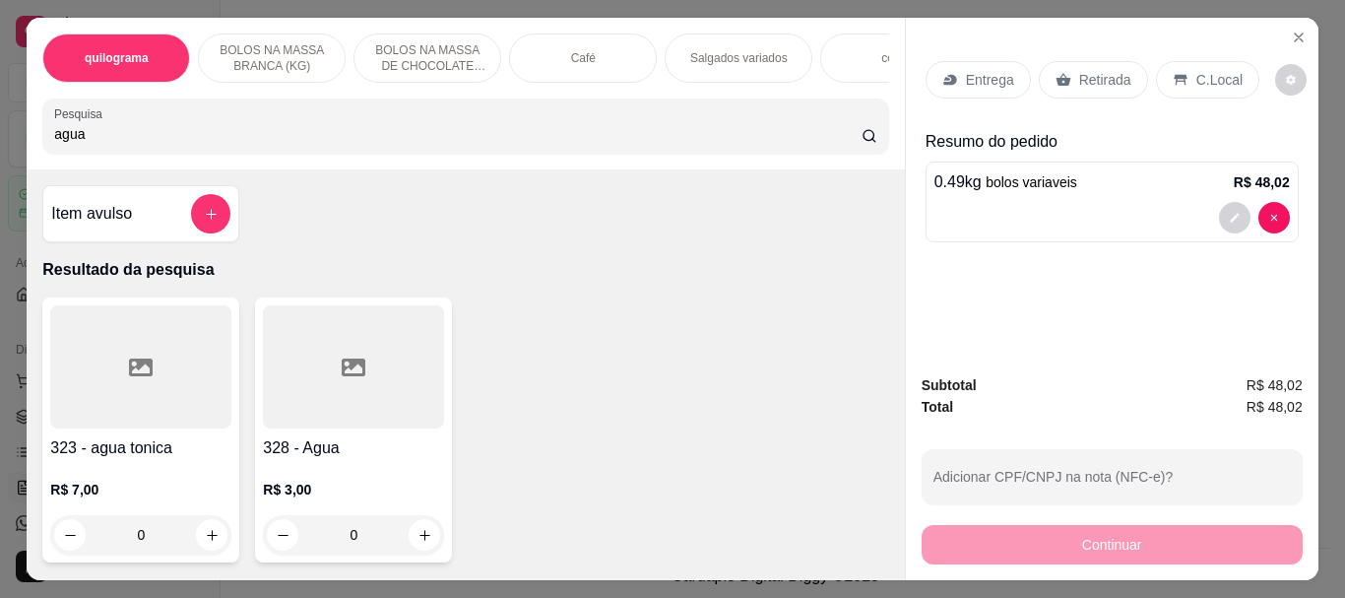
type input "agua"
click at [314, 405] on div at bounding box center [353, 366] width 181 height 123
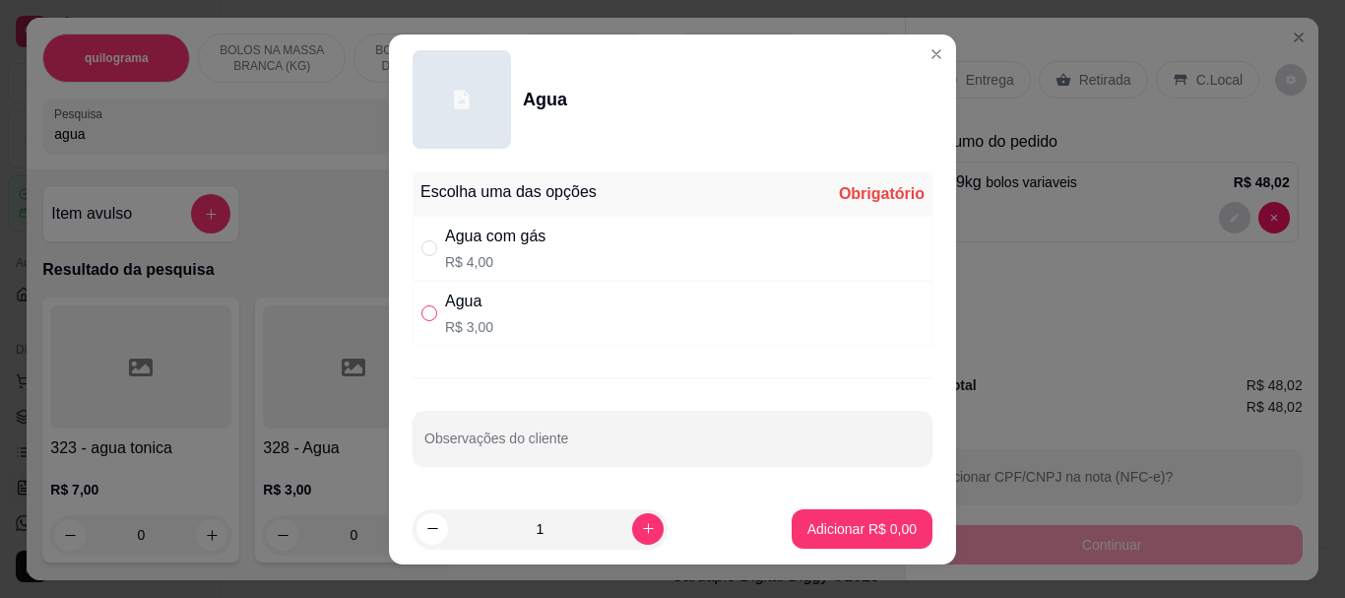
click at [424, 311] on input "" at bounding box center [429, 313] width 16 height 16
radio input "true"
click at [807, 531] on p "Adicionar R$ 3,00" at bounding box center [861, 529] width 109 height 20
type input "1"
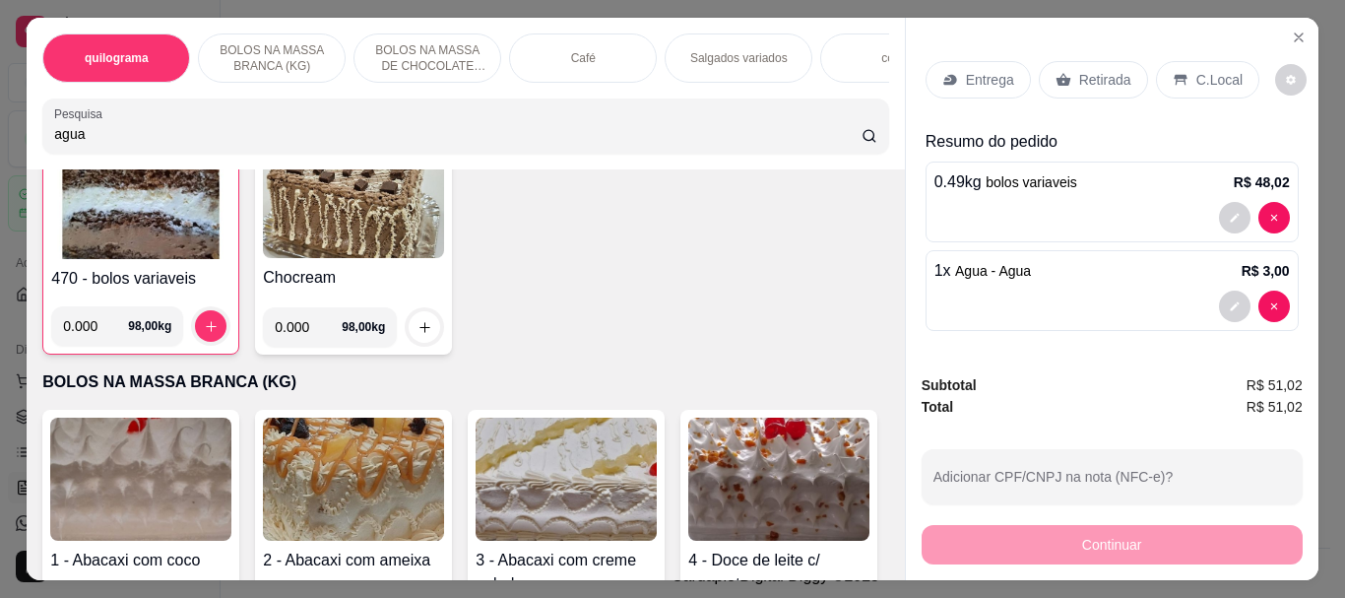
scroll to position [394, 0]
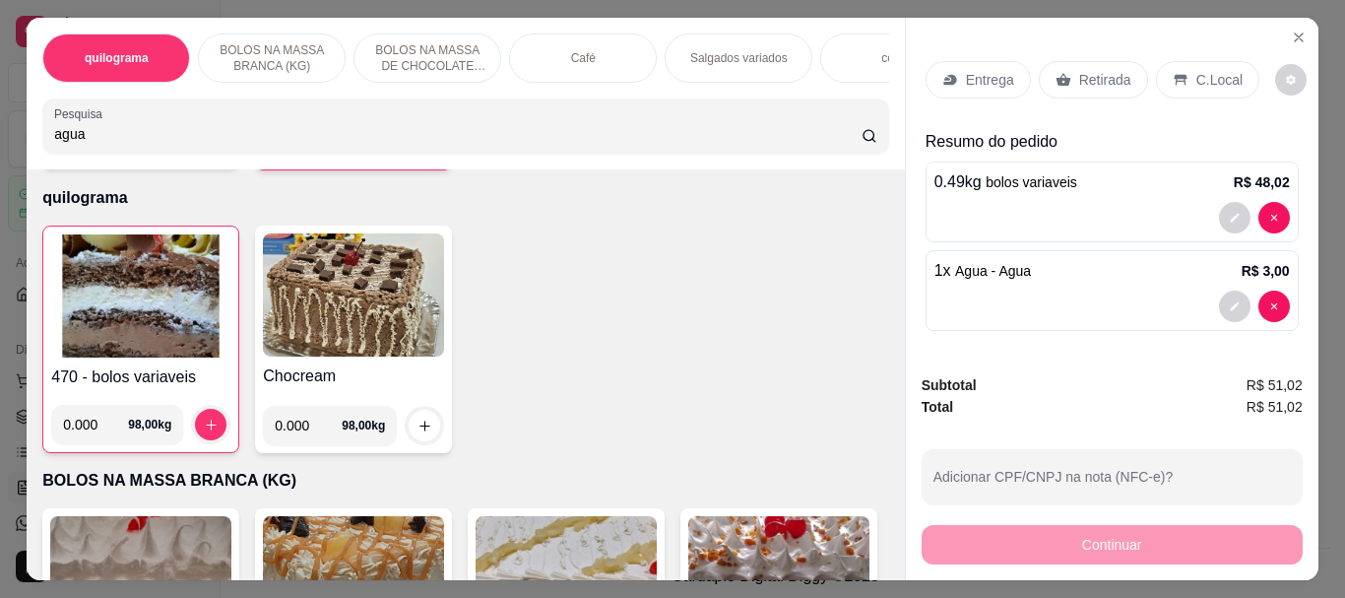
click at [586, 65] on div "Café" at bounding box center [583, 57] width 148 height 49
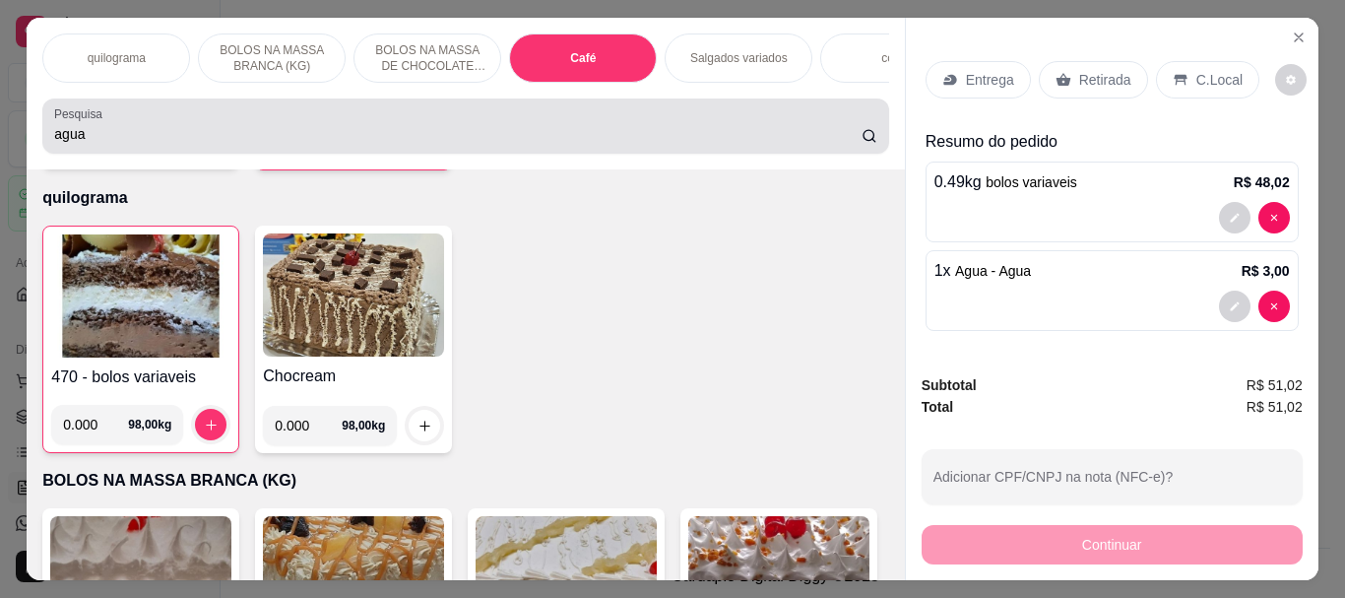
scroll to position [52, 0]
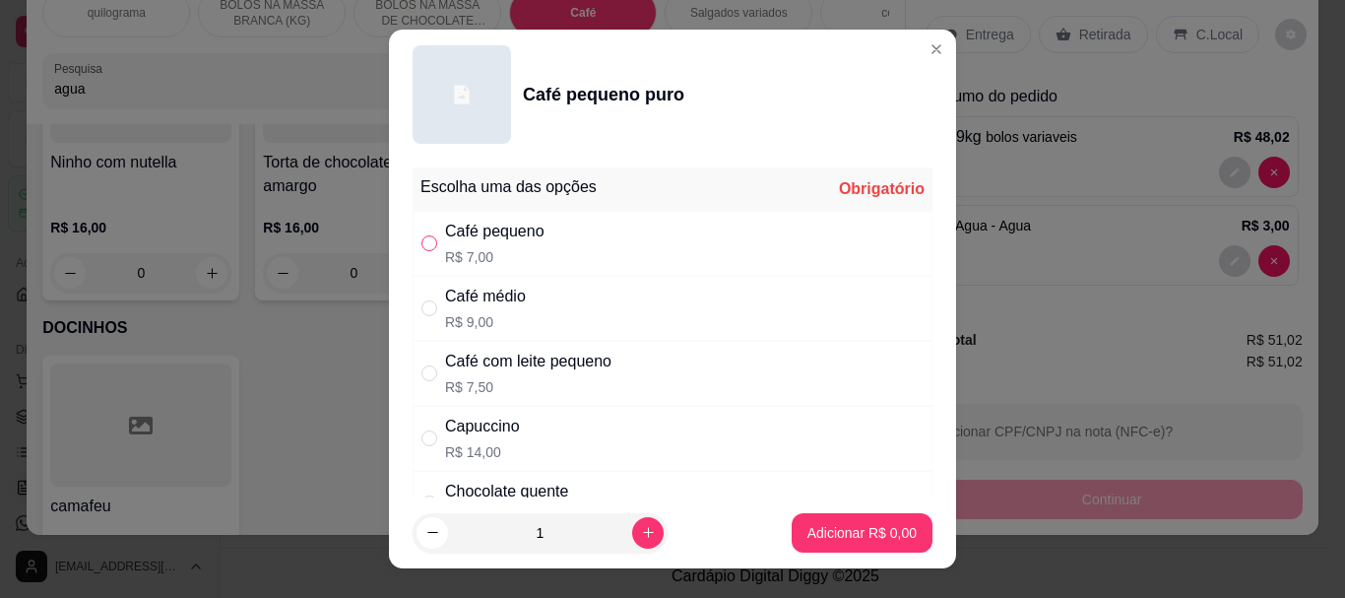
click at [424, 243] on input "" at bounding box center [429, 243] width 16 height 16
radio input "true"
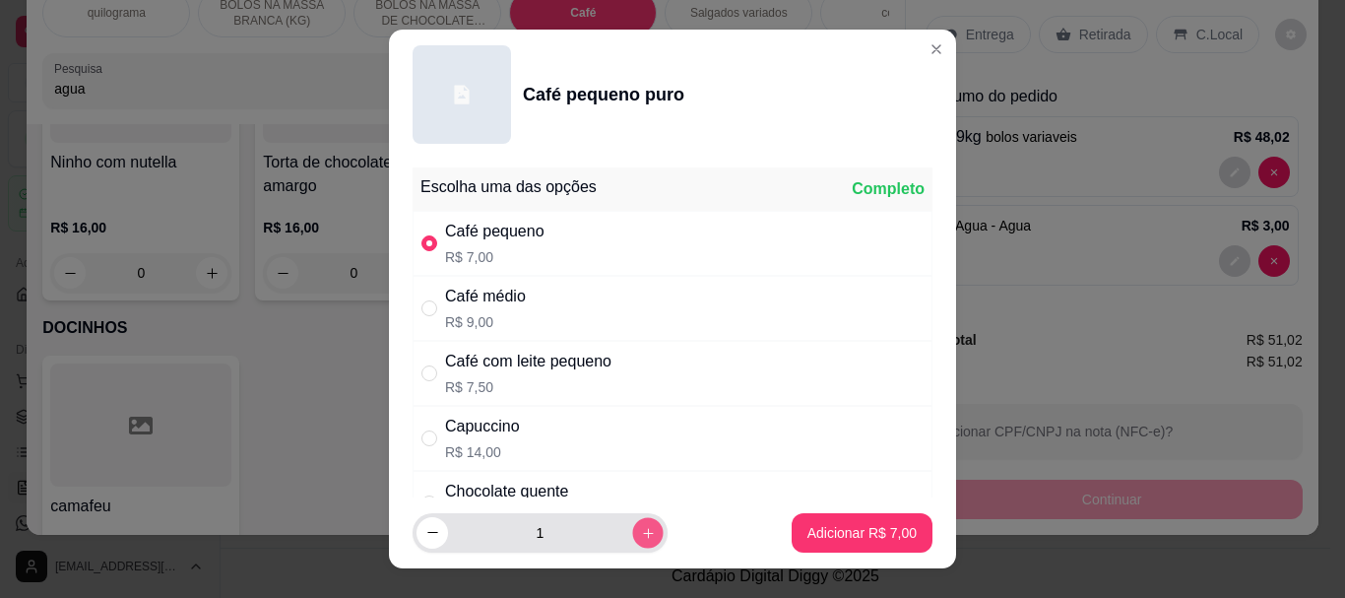
click at [641, 526] on icon "increase-product-quantity" at bounding box center [648, 532] width 15 height 15
type input "2"
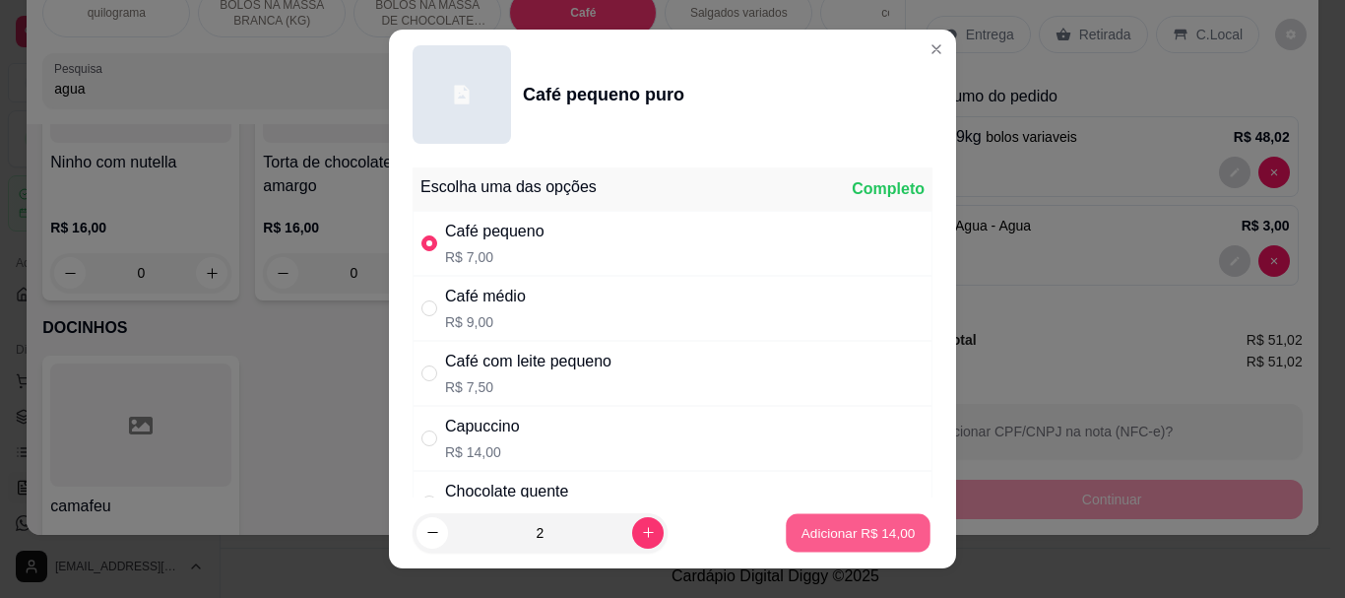
click at [823, 529] on p "Adicionar R$ 14,00" at bounding box center [858, 532] width 114 height 19
type input "2"
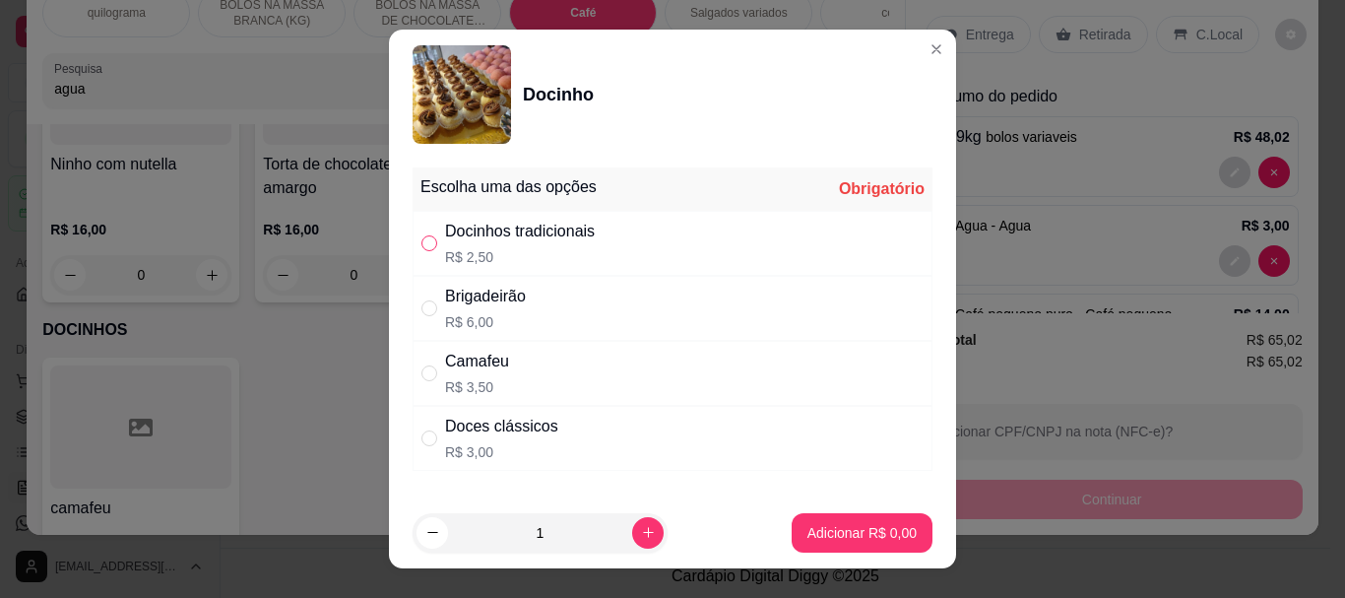
click at [426, 244] on input "" at bounding box center [429, 243] width 16 height 16
radio input "true"
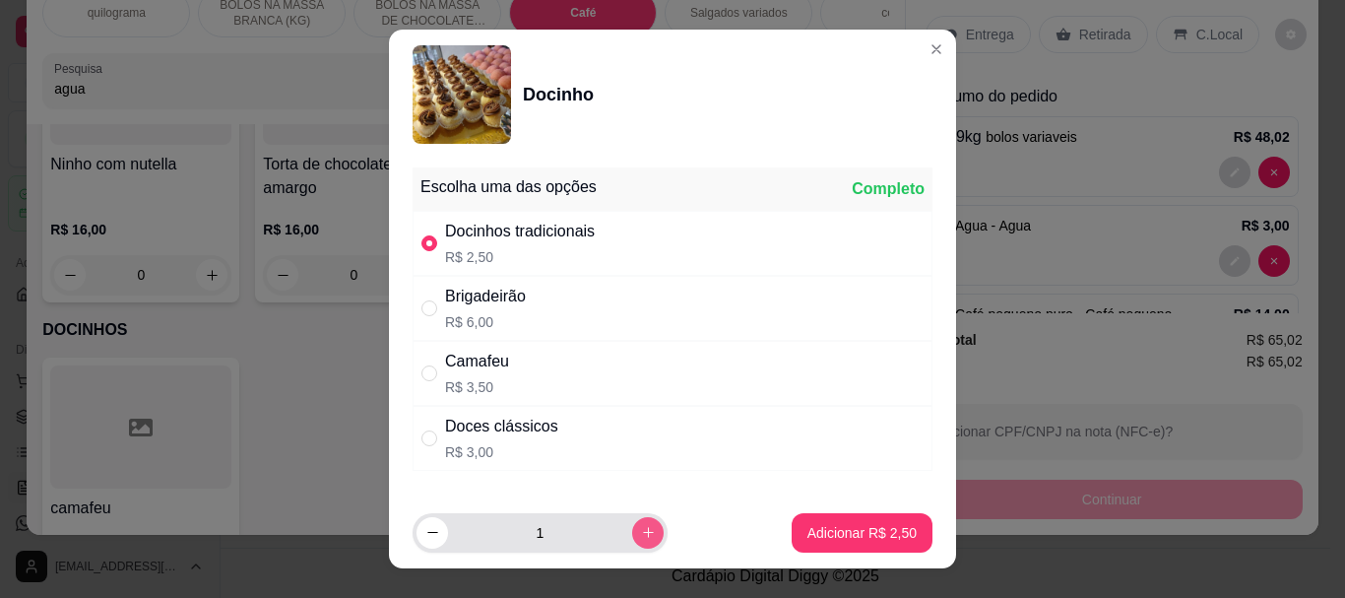
click at [643, 533] on icon "increase-product-quantity" at bounding box center [648, 532] width 11 height 11
type input "2"
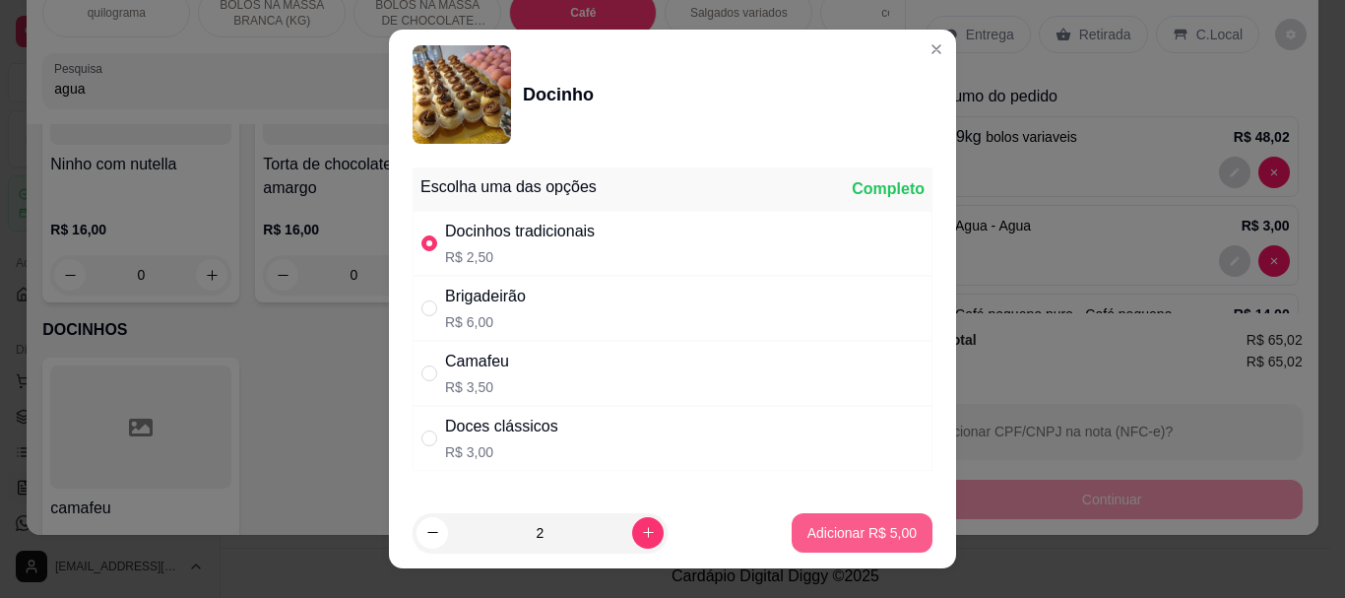
click at [796, 517] on button "Adicionar R$ 5,00" at bounding box center [862, 532] width 141 height 39
type input "2"
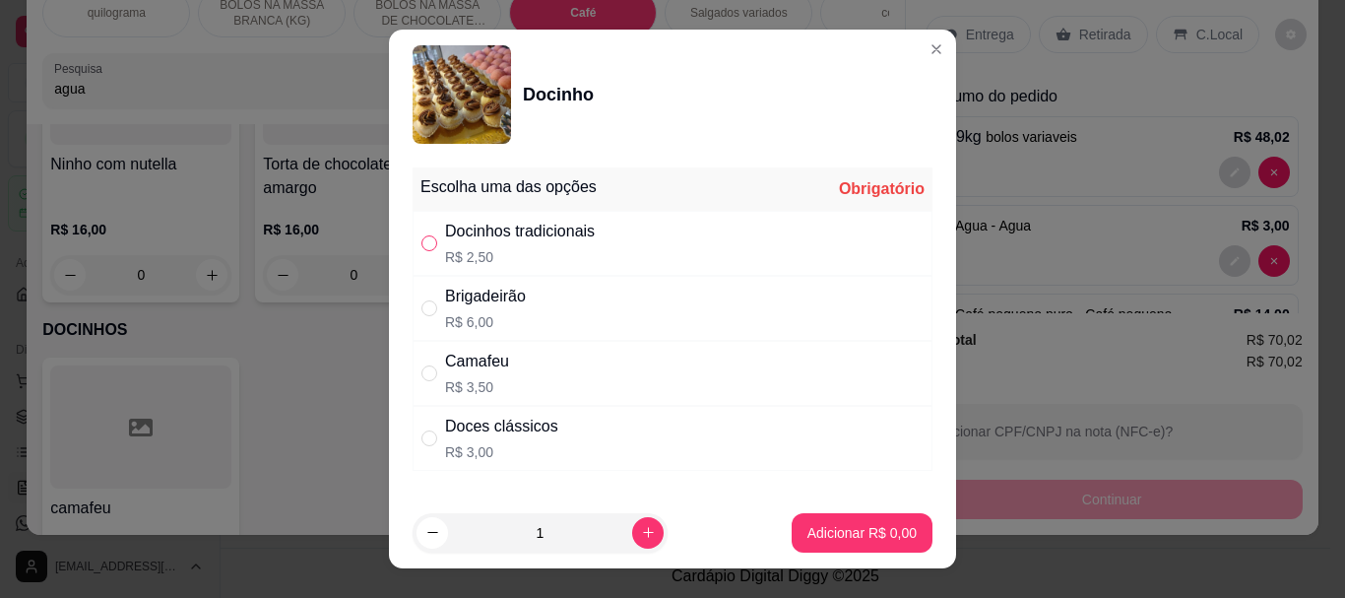
click at [425, 237] on input "" at bounding box center [429, 243] width 16 height 16
radio input "true"
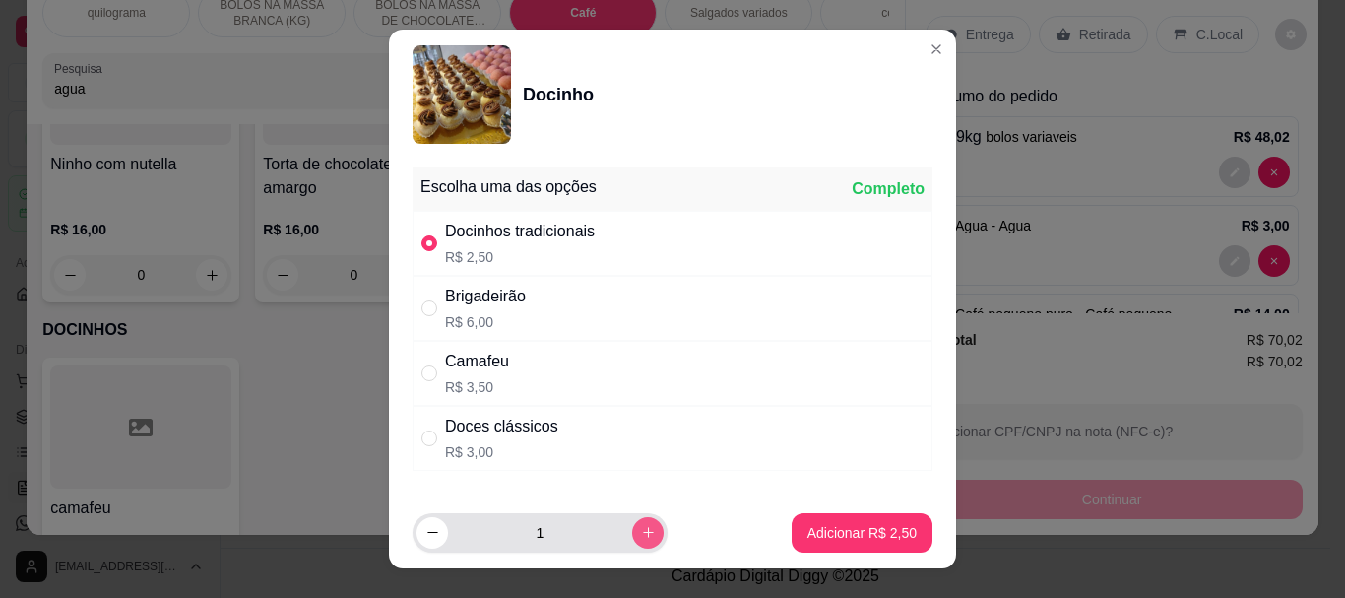
click at [633, 529] on button "increase-product-quantity" at bounding box center [648, 533] width 32 height 32
click at [633, 529] on button "increase-product-quantity" at bounding box center [647, 532] width 31 height 31
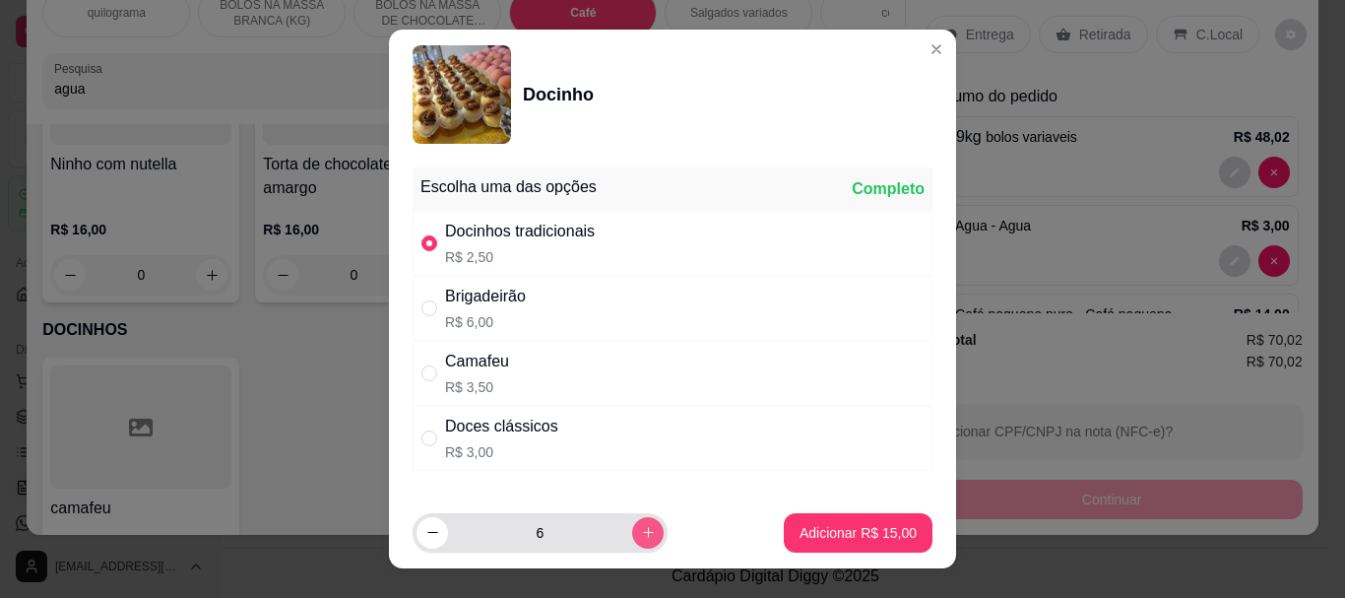
click at [633, 529] on button "increase-product-quantity" at bounding box center [648, 533] width 32 height 32
click at [633, 529] on button "increase-product-quantity" at bounding box center [647, 532] width 31 height 31
click at [633, 529] on button "increase-product-quantity" at bounding box center [648, 533] width 32 height 32
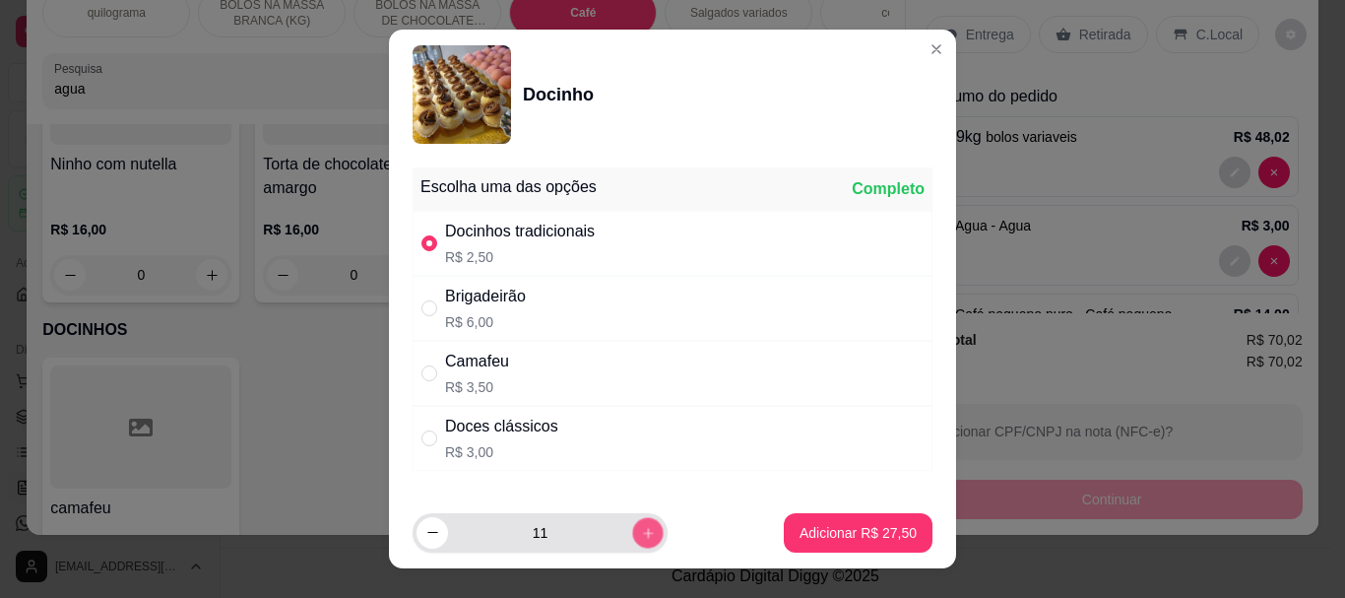
click at [633, 529] on button "increase-product-quantity" at bounding box center [647, 532] width 31 height 31
click at [633, 529] on button "increase-product-quantity" at bounding box center [648, 533] width 32 height 32
click at [633, 529] on button "increase-product-quantity" at bounding box center [647, 532] width 31 height 31
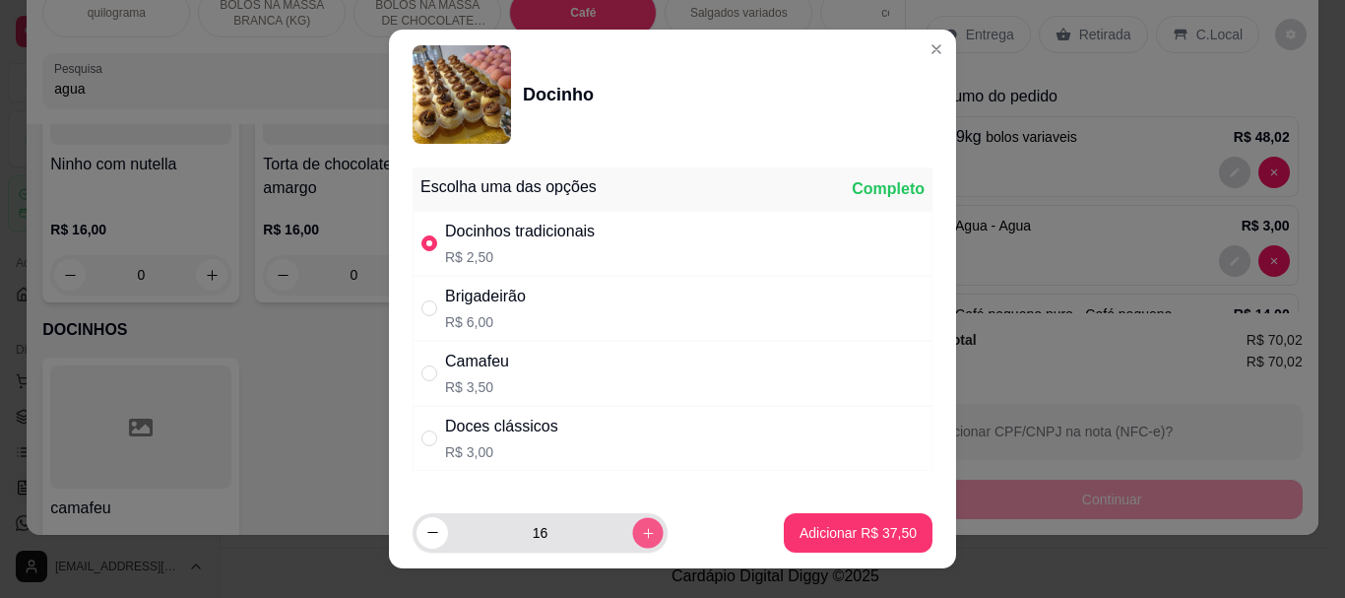
click at [633, 529] on button "increase-product-quantity" at bounding box center [647, 532] width 31 height 31
click at [633, 529] on button "increase-product-quantity" at bounding box center [648, 533] width 32 height 32
click at [633, 529] on button "increase-product-quantity" at bounding box center [647, 532] width 31 height 31
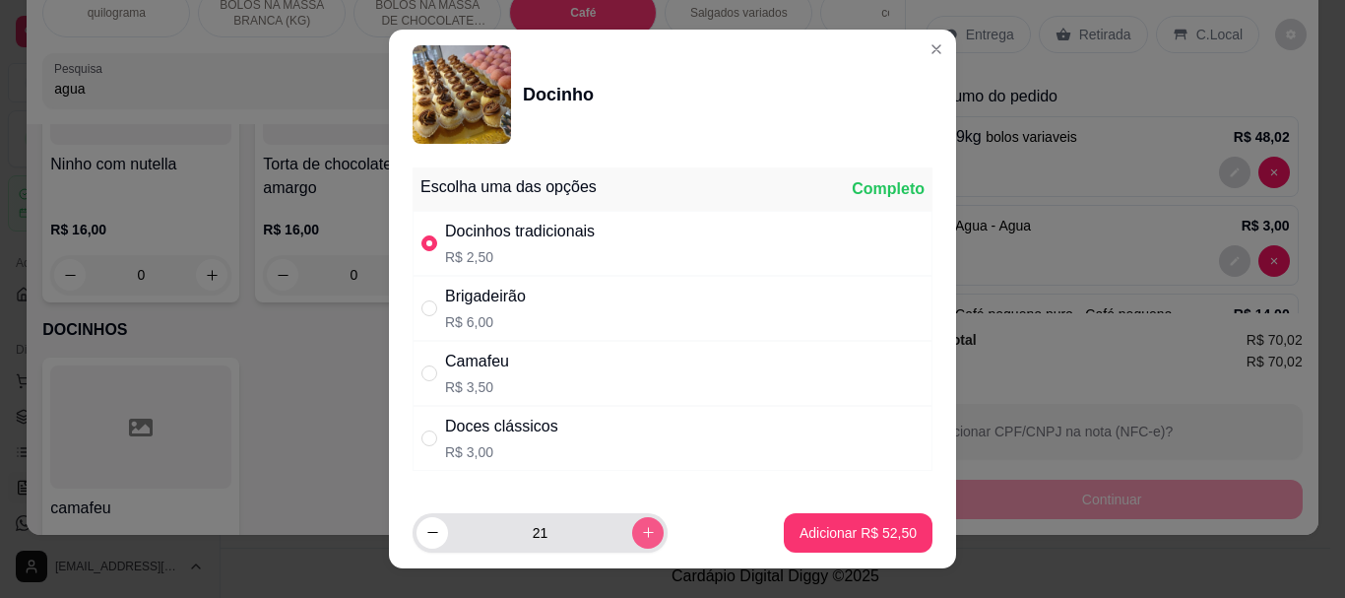
click at [633, 529] on button "increase-product-quantity" at bounding box center [648, 533] width 32 height 32
click at [633, 529] on button "increase-product-quantity" at bounding box center [647, 532] width 31 height 31
click at [633, 529] on button "increase-product-quantity" at bounding box center [648, 533] width 32 height 32
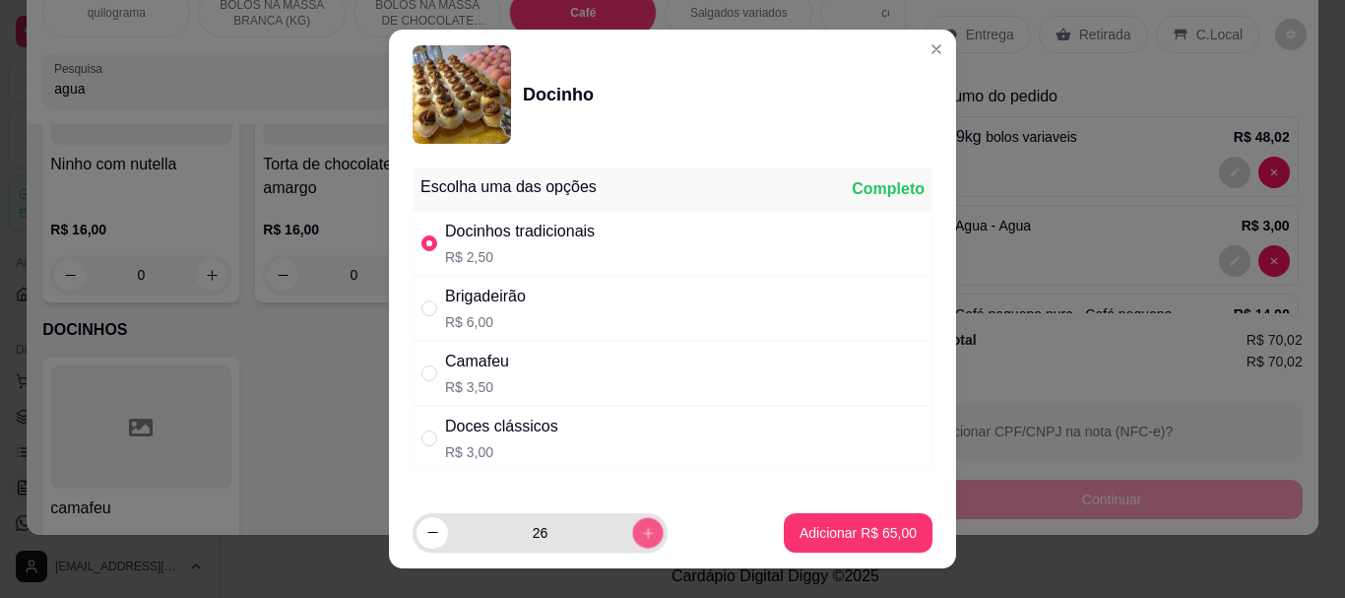
click at [633, 529] on button "increase-product-quantity" at bounding box center [647, 532] width 31 height 31
click at [633, 529] on button "increase-product-quantity" at bounding box center [648, 533] width 32 height 32
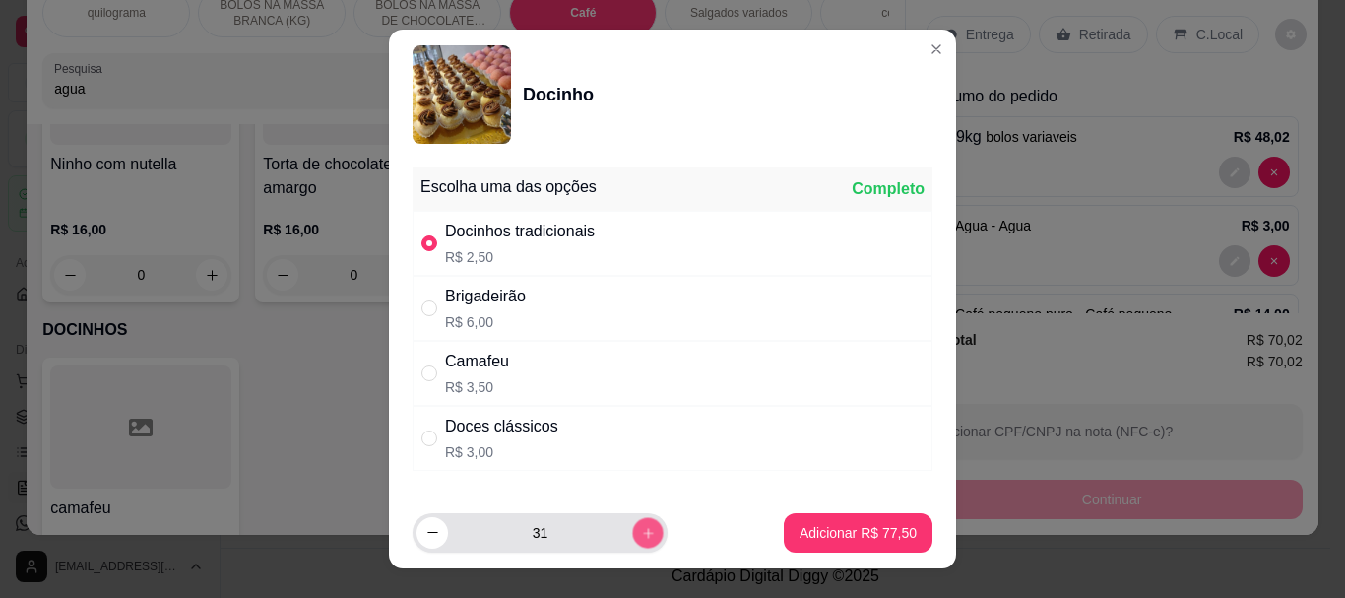
click at [633, 529] on button "increase-product-quantity" at bounding box center [647, 532] width 31 height 31
type input "34"
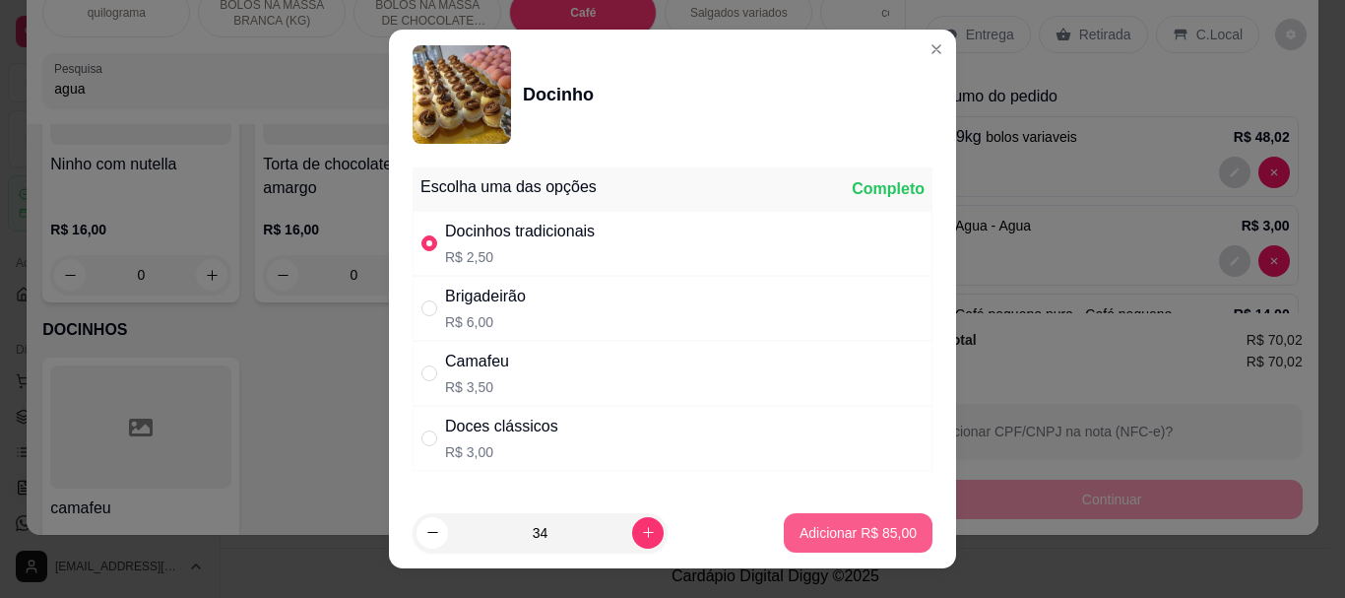
click at [811, 519] on button "Adicionar R$ 85,00" at bounding box center [858, 532] width 149 height 39
type input "36"
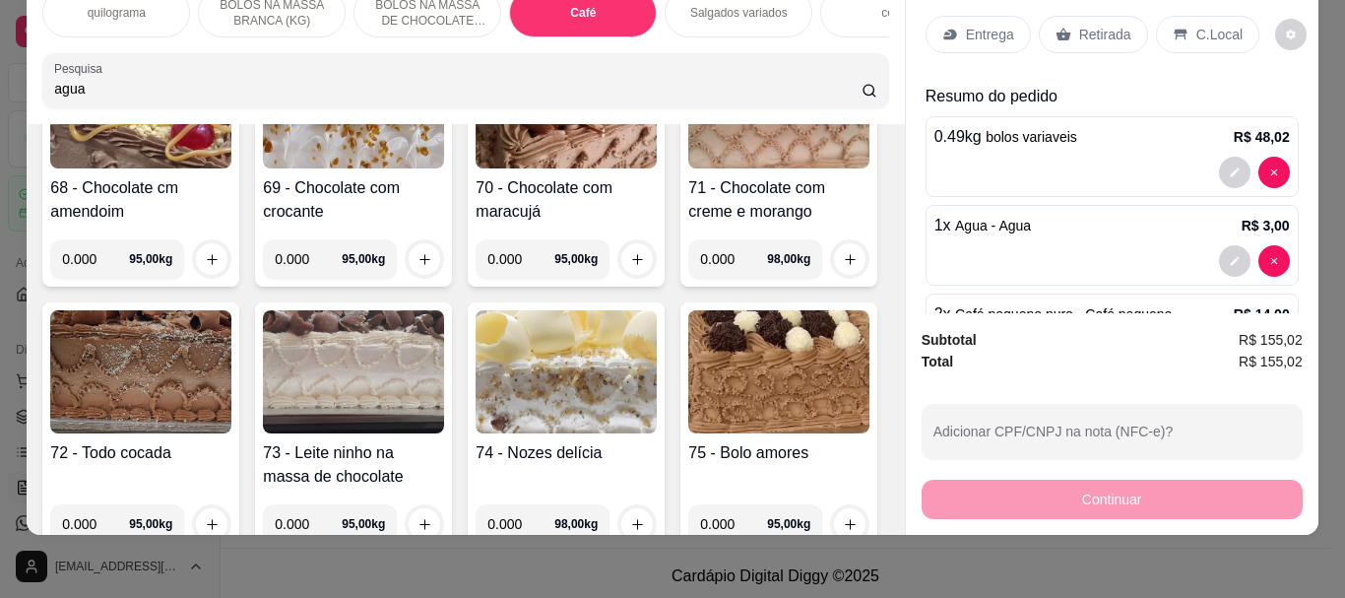
scroll to position [4332, 0]
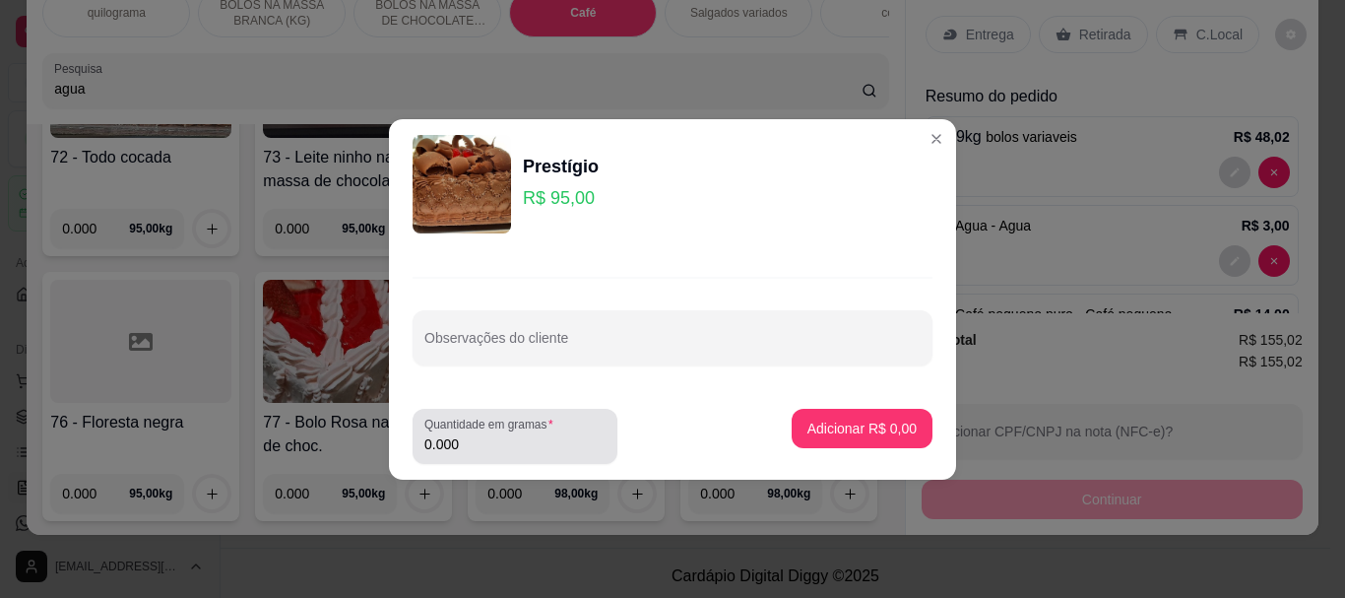
click at [477, 448] on input "0.000" at bounding box center [514, 444] width 181 height 20
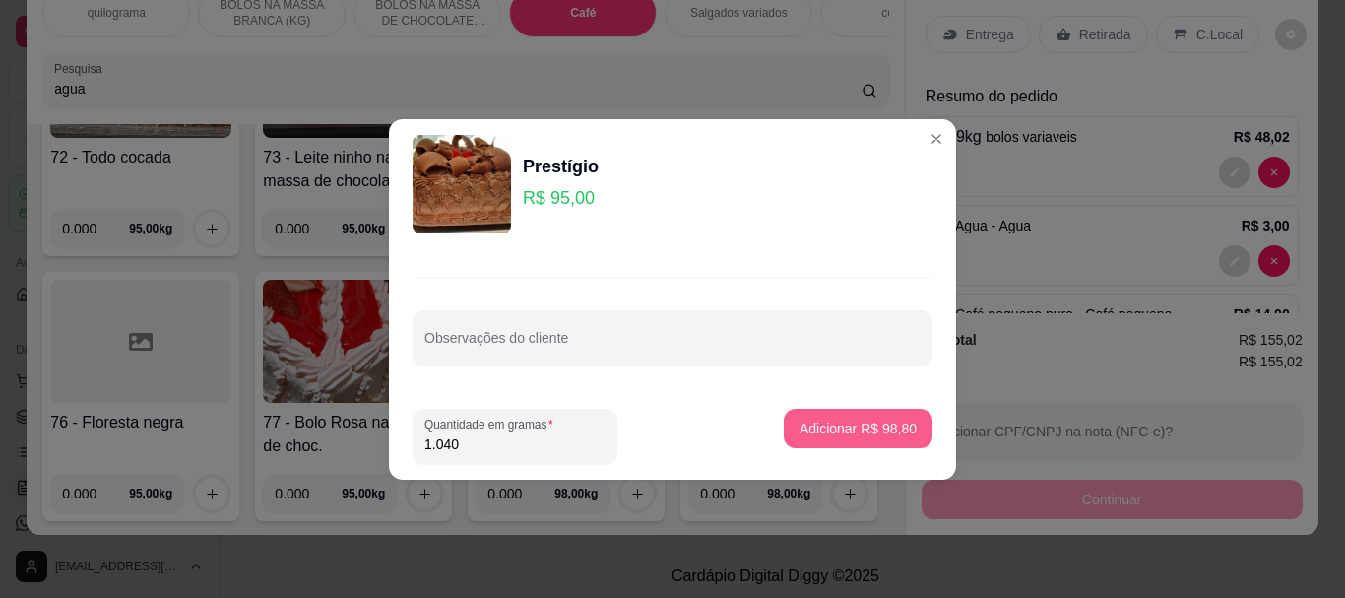
type input "1.040"
click at [786, 416] on button "Adicionar R$ 98,80" at bounding box center [858, 428] width 145 height 38
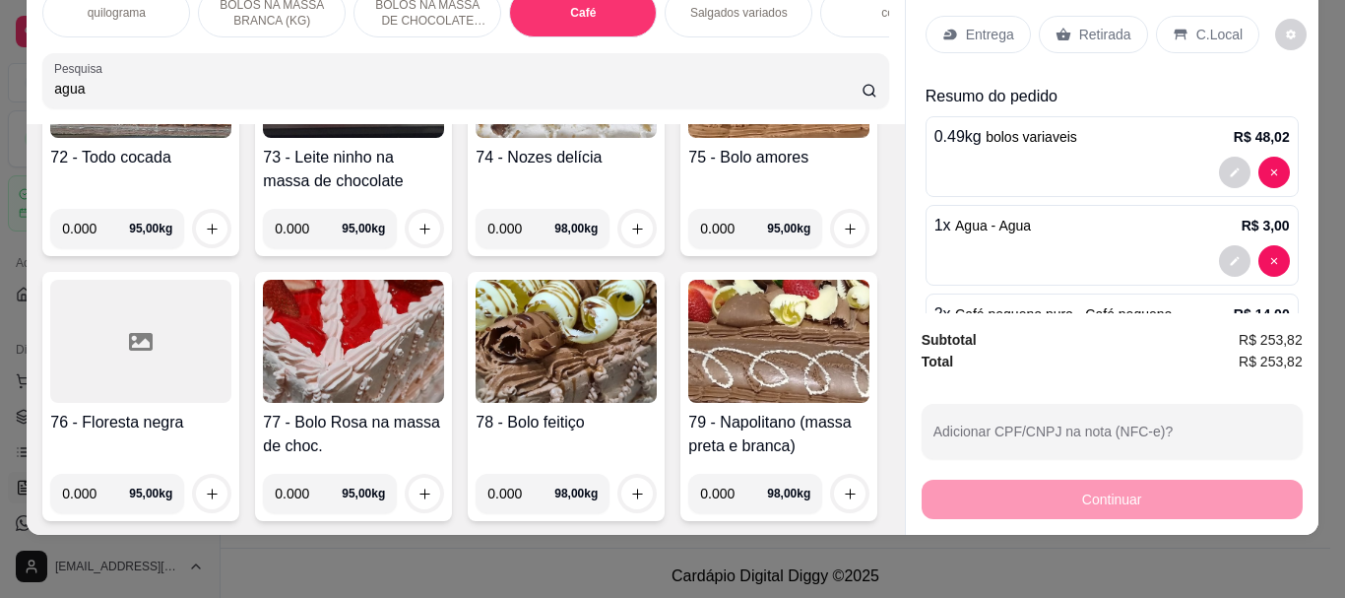
click at [1079, 25] on p "Retirada" at bounding box center [1105, 35] width 52 height 20
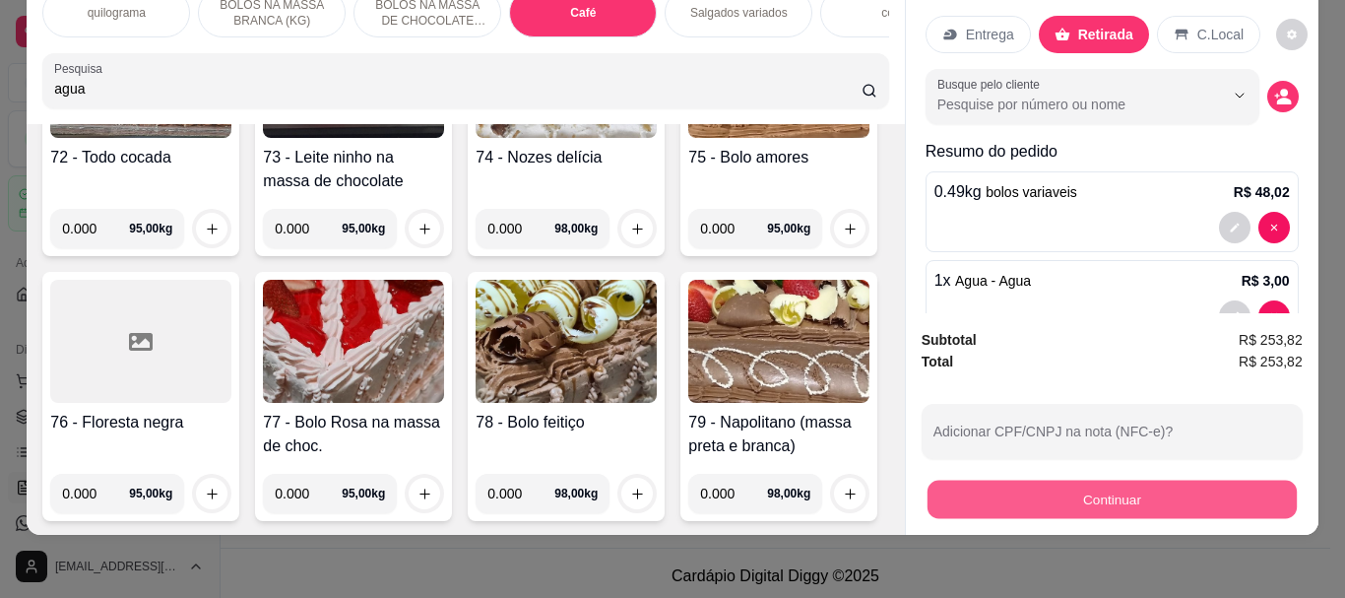
click at [1082, 479] on button "Continuar" at bounding box center [1110, 498] width 369 height 38
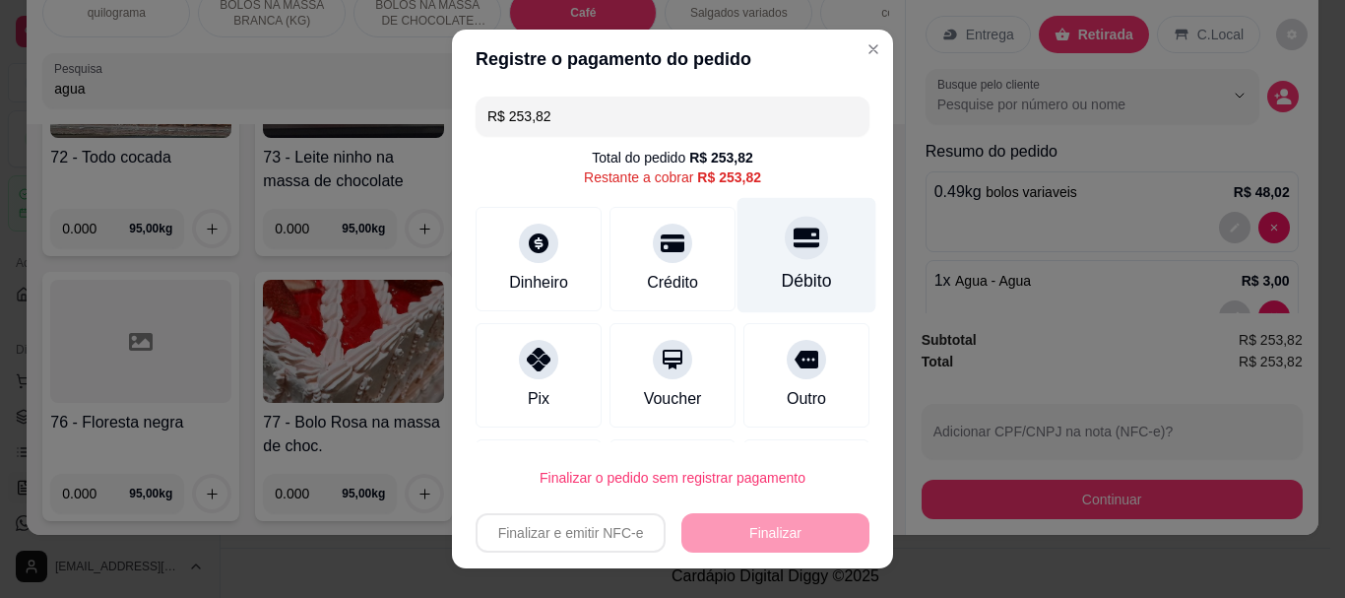
click at [790, 263] on div "Débito" at bounding box center [806, 255] width 139 height 115
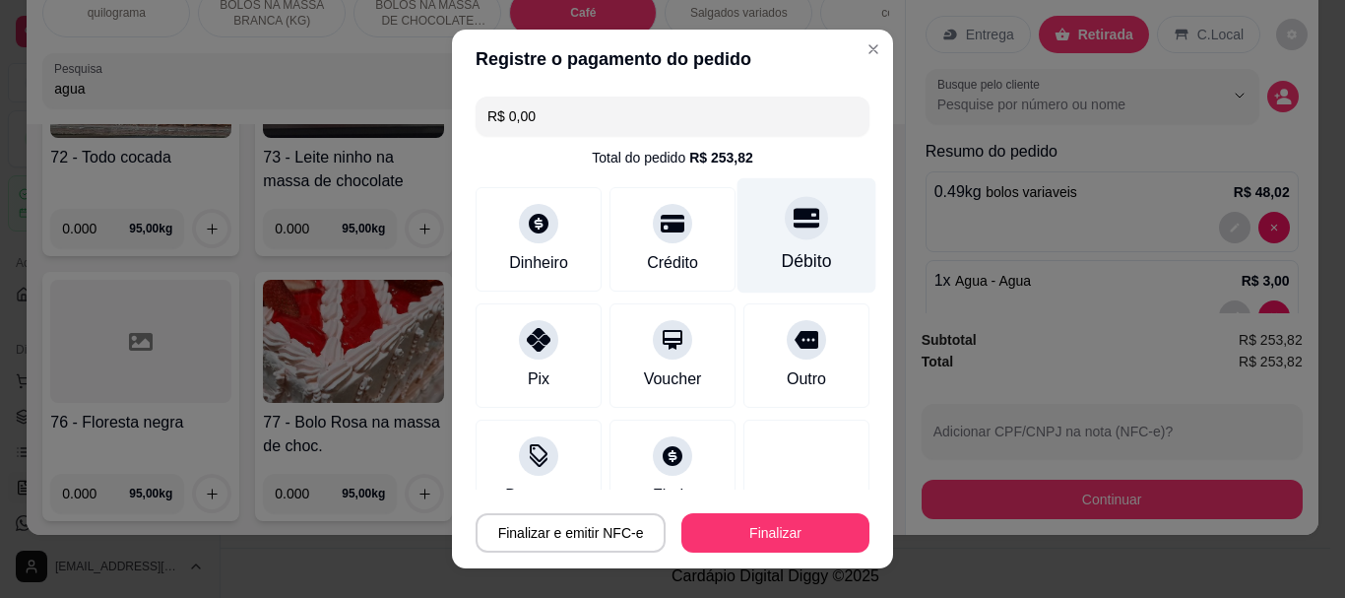
type input "R$ 0,00"
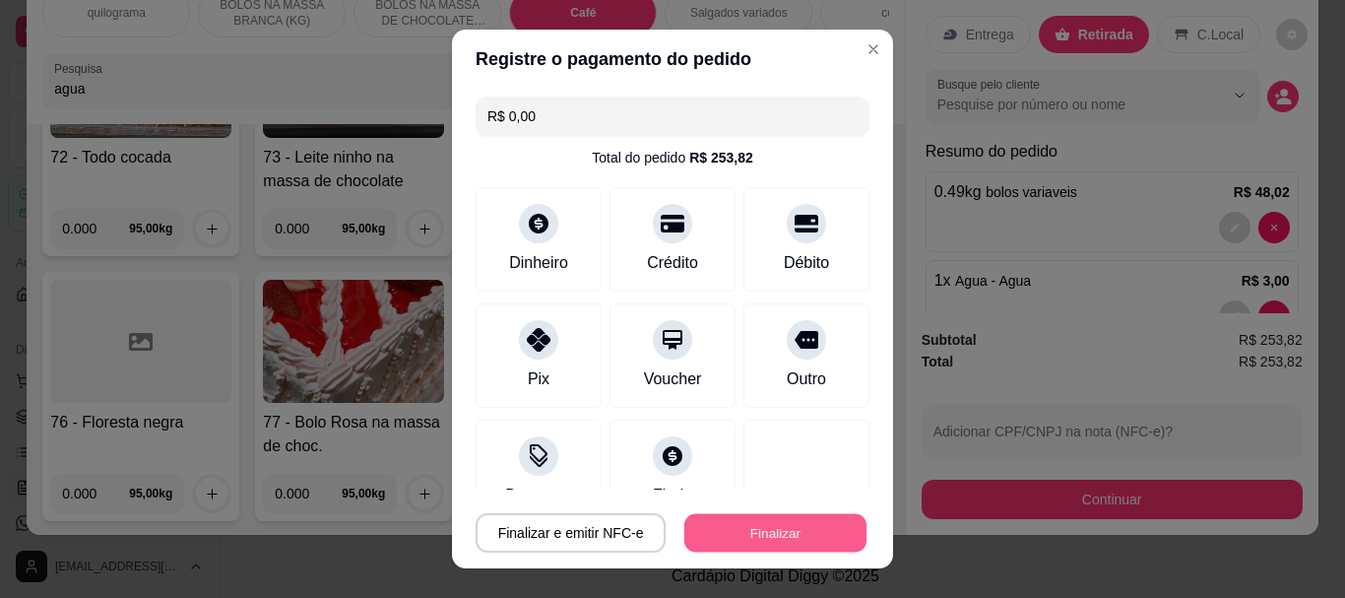
click at [757, 523] on button "Finalizar" at bounding box center [775, 532] width 182 height 38
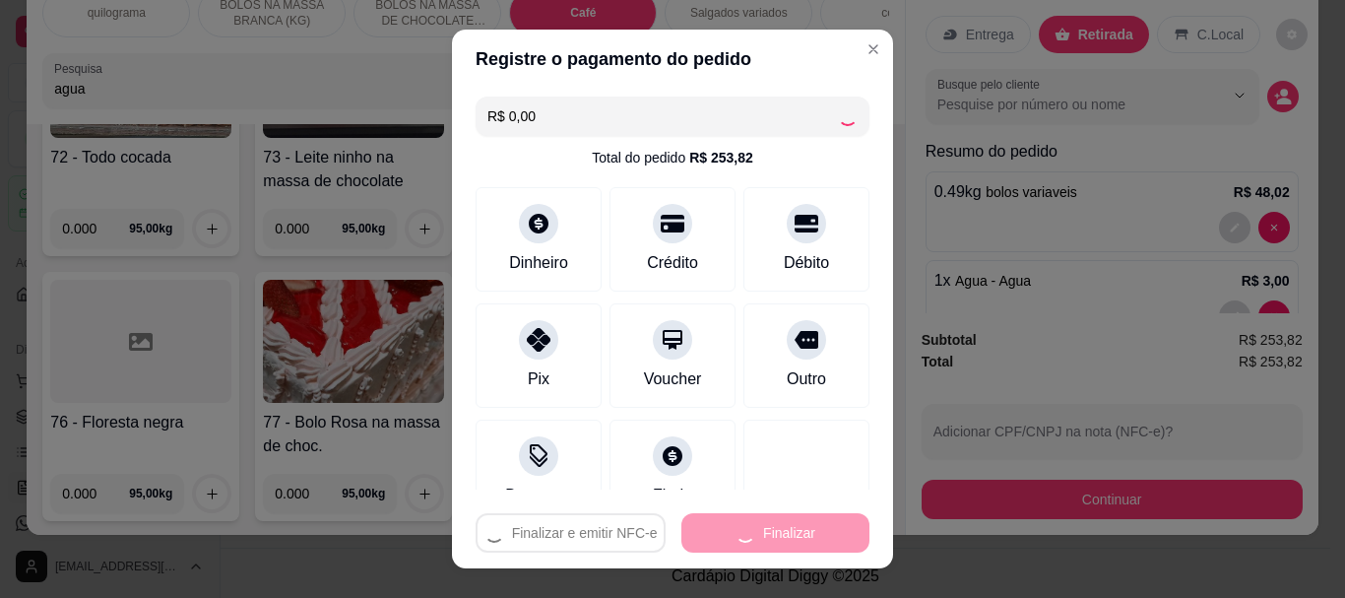
type input "0"
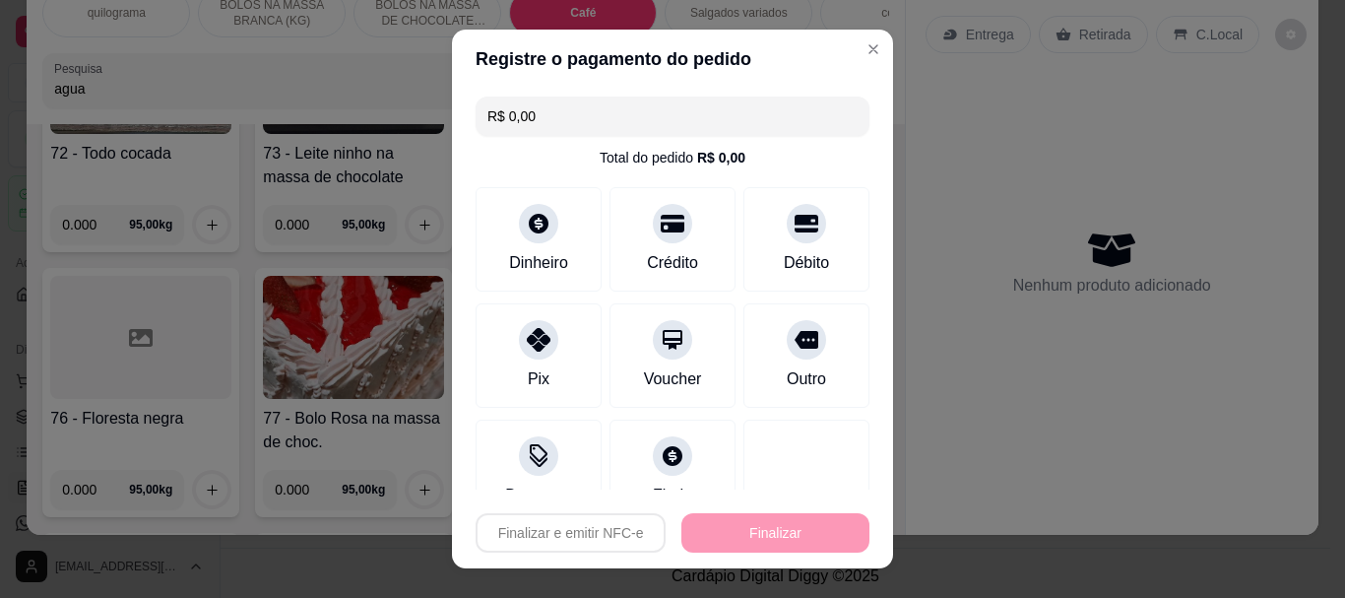
type input "-R$ 253,82"
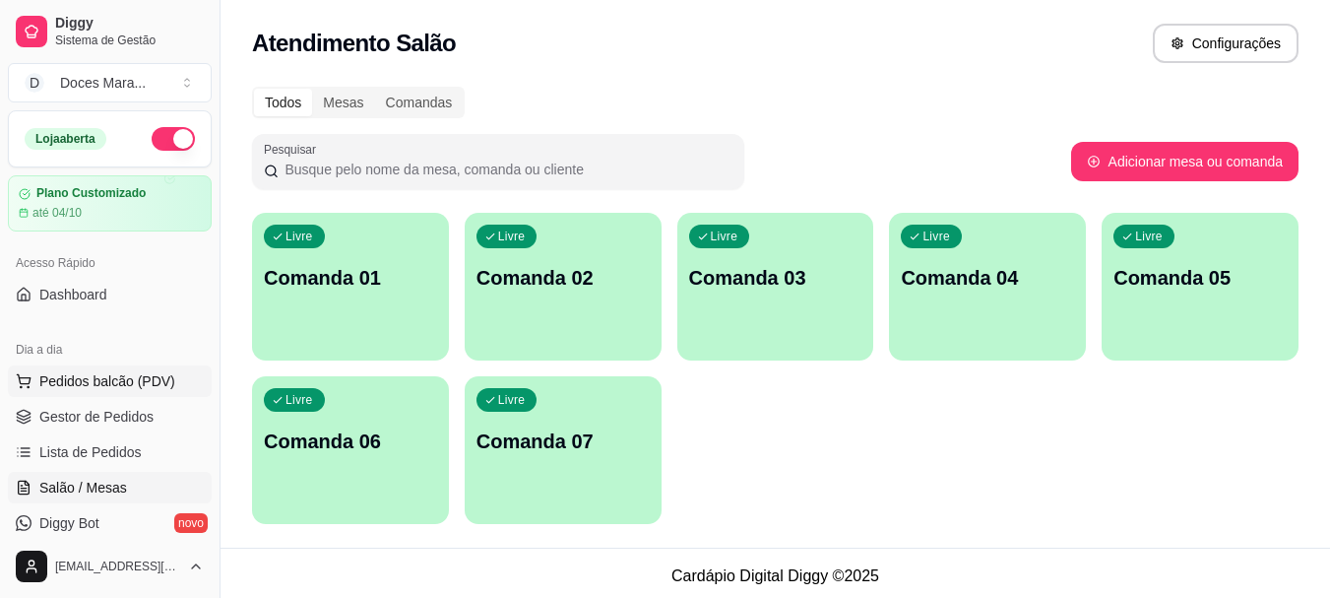
click at [71, 378] on span "Pedidos balcão (PDV)" at bounding box center [107, 381] width 136 height 20
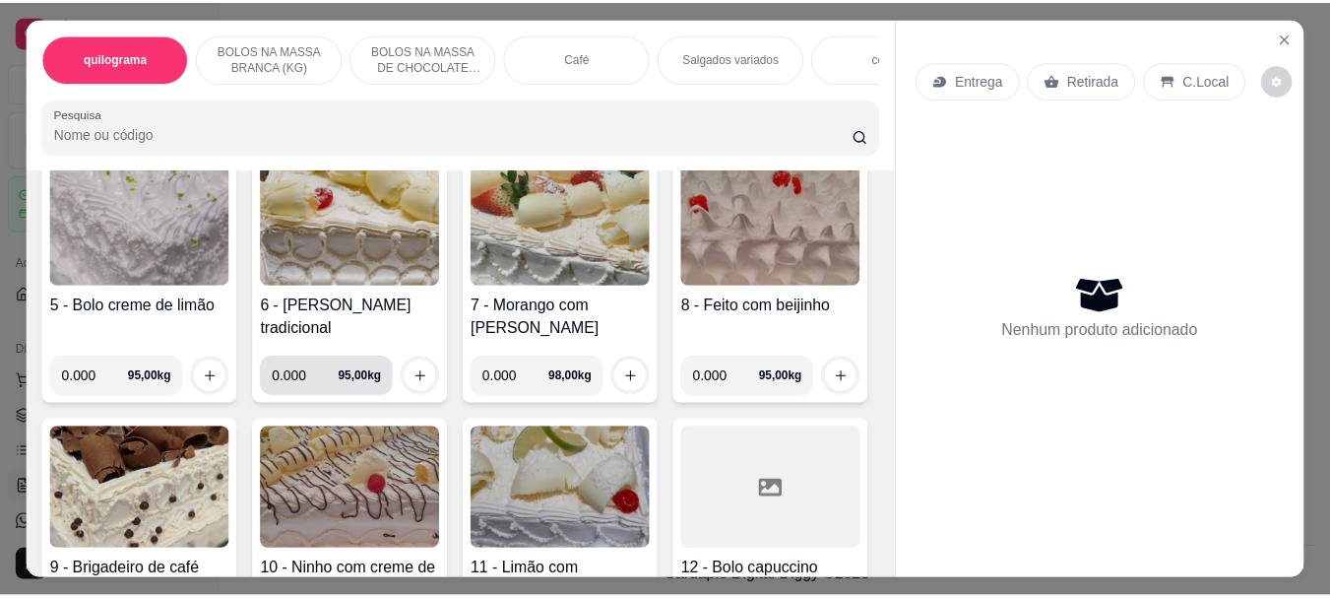
scroll to position [689, 0]
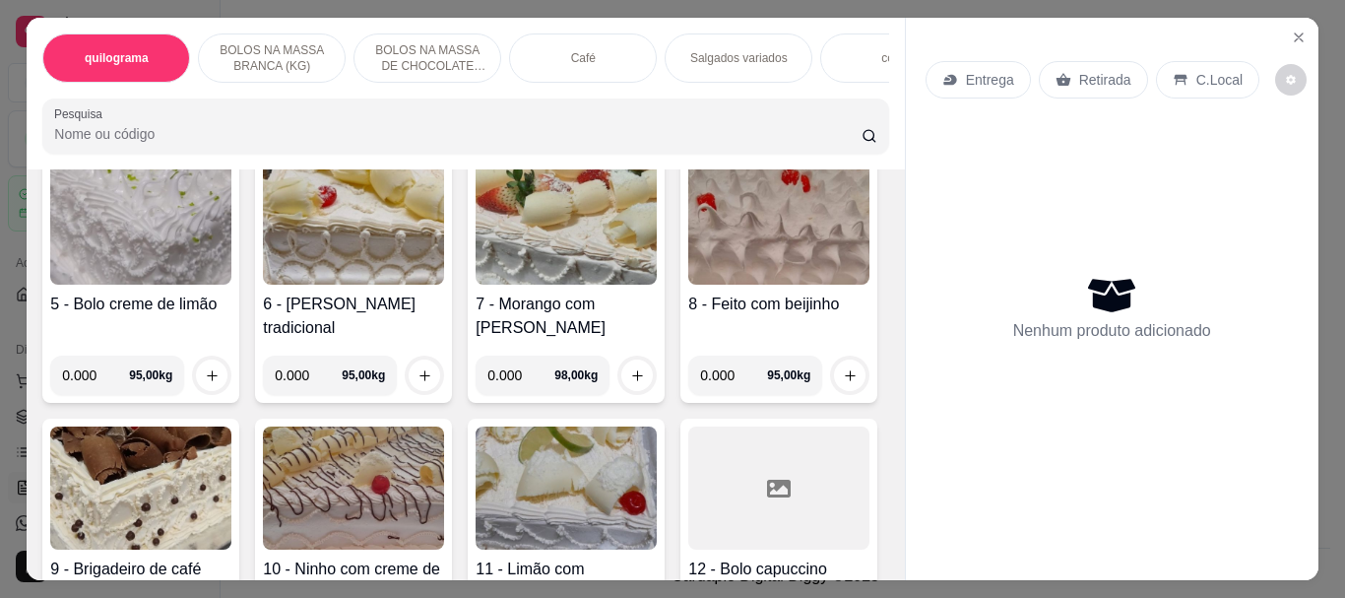
click at [475, 285] on img at bounding box center [565, 222] width 181 height 123
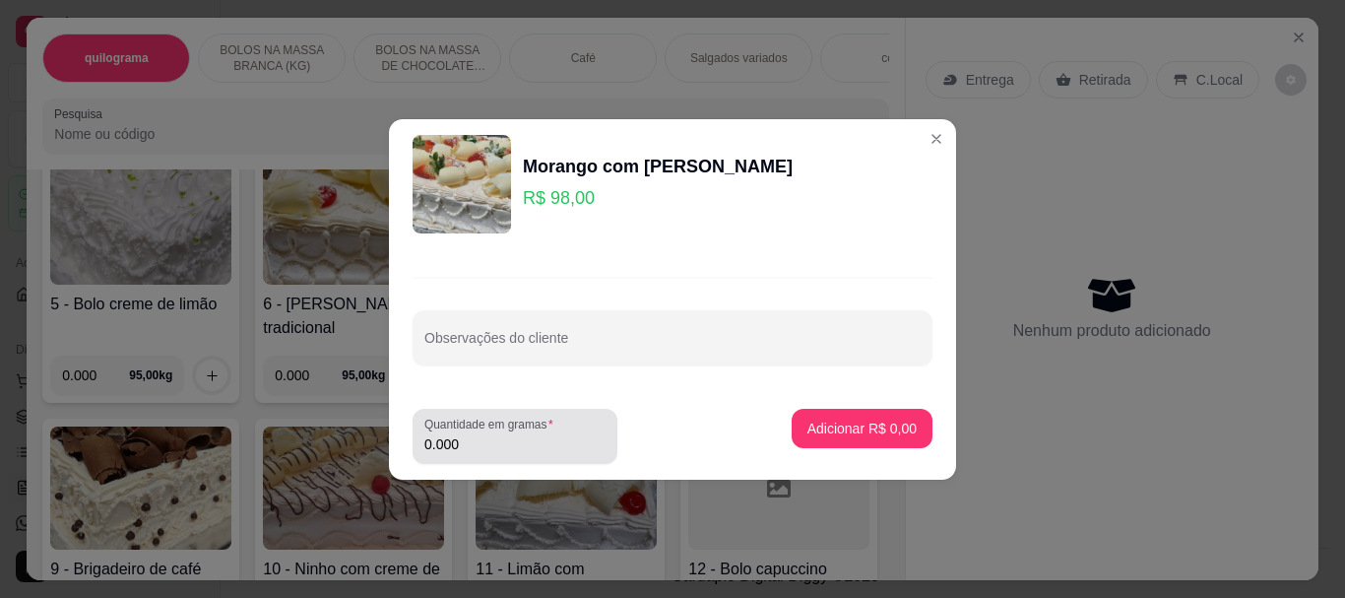
click at [542, 446] on input "0.000" at bounding box center [514, 444] width 181 height 20
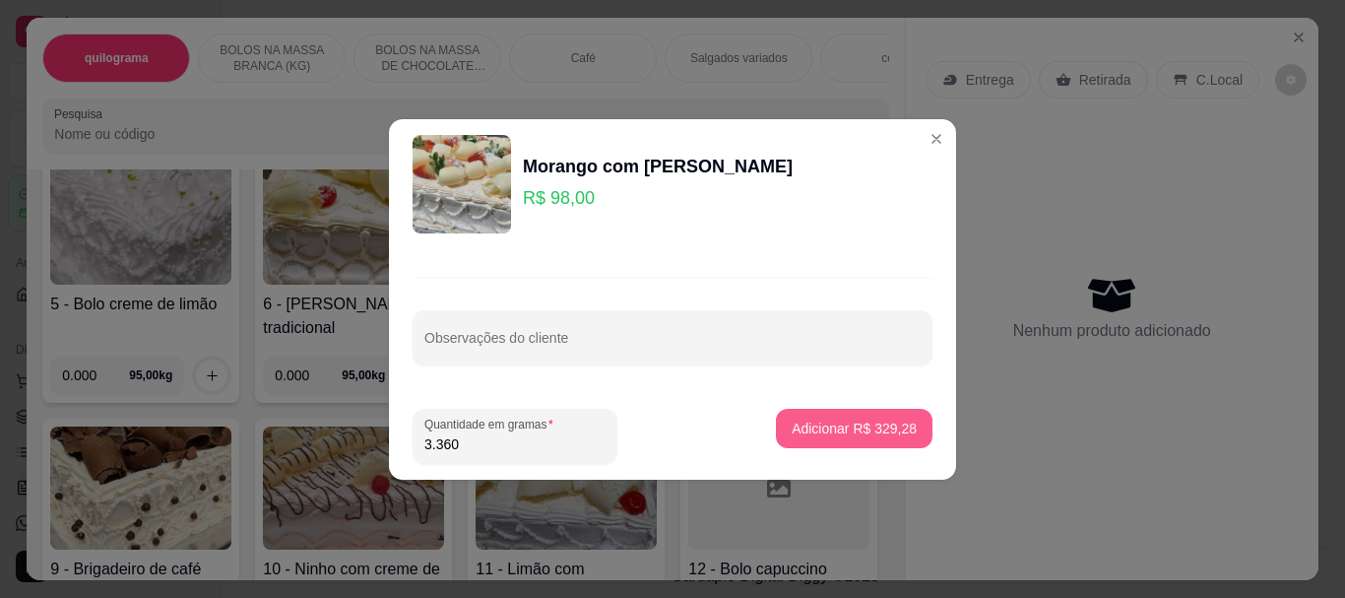
type input "3.360"
click at [851, 436] on p "Adicionar R$ 329,28" at bounding box center [853, 427] width 121 height 19
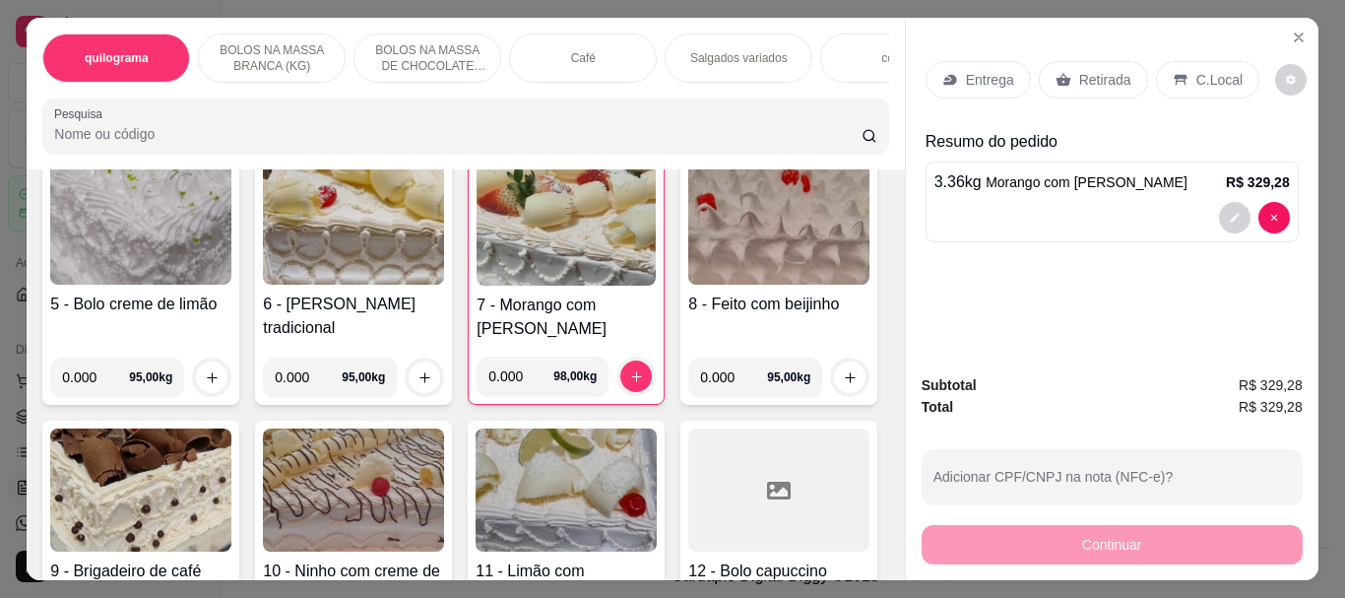
click at [1079, 70] on p "Retirada" at bounding box center [1105, 80] width 52 height 20
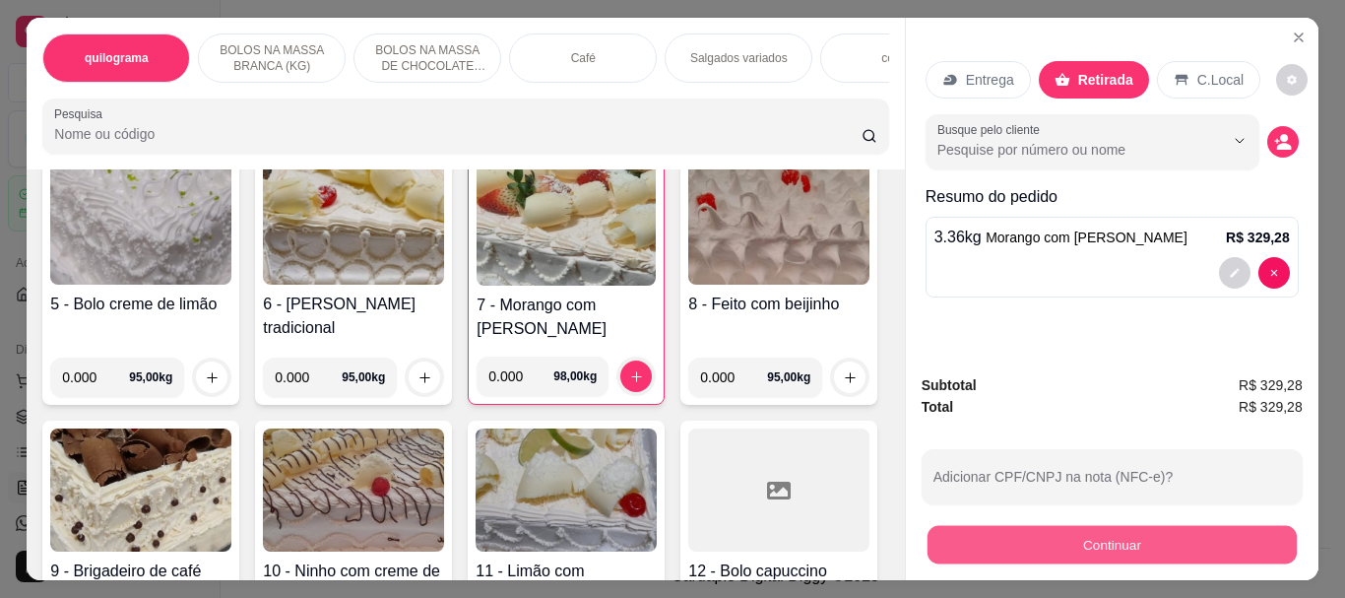
click at [1050, 537] on button "Continuar" at bounding box center [1110, 544] width 369 height 38
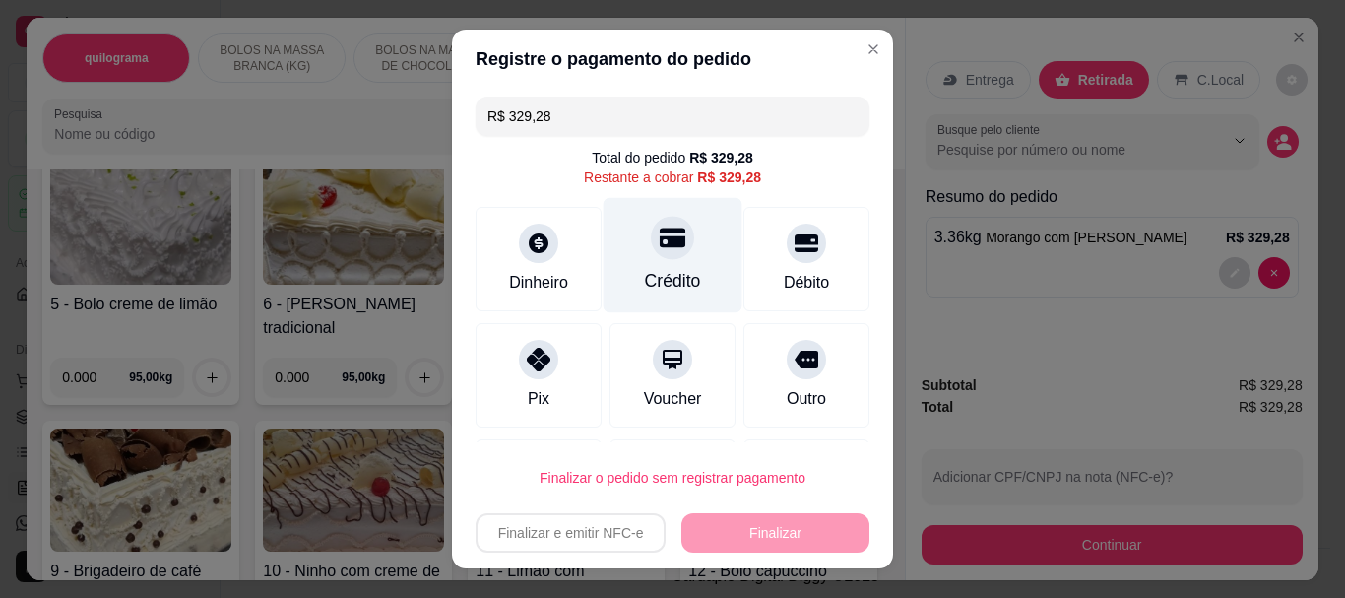
click at [664, 250] on icon at bounding box center [673, 238] width 26 height 26
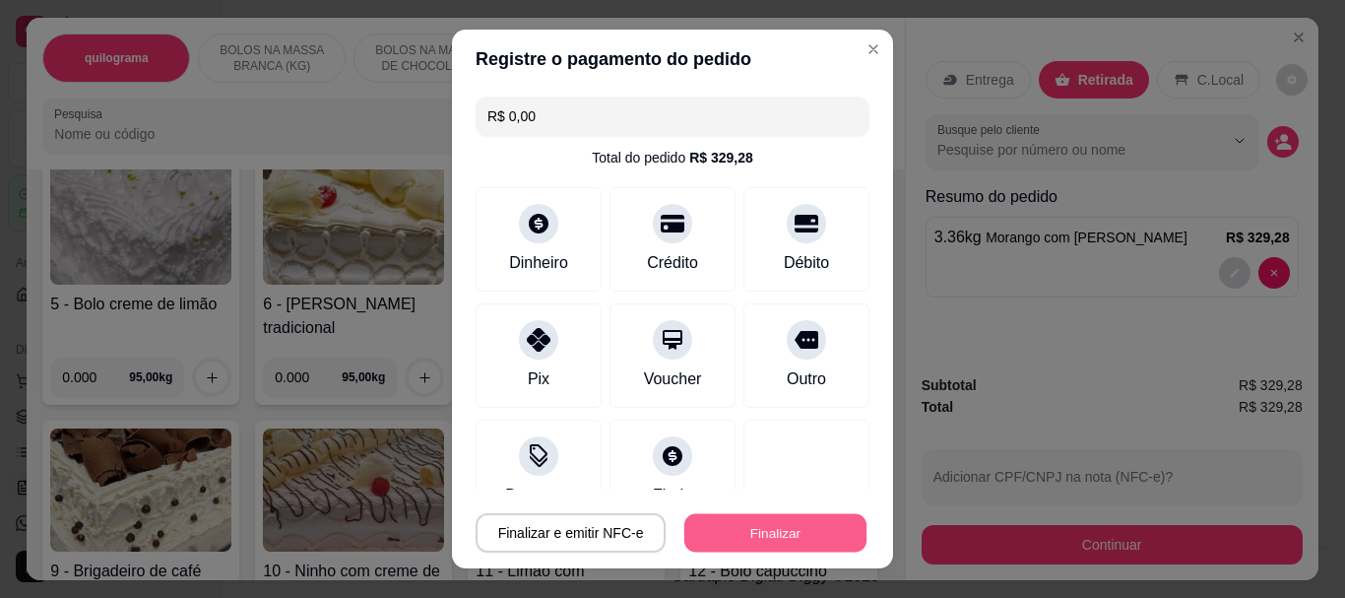
click at [739, 532] on button "Finalizar" at bounding box center [775, 532] width 182 height 38
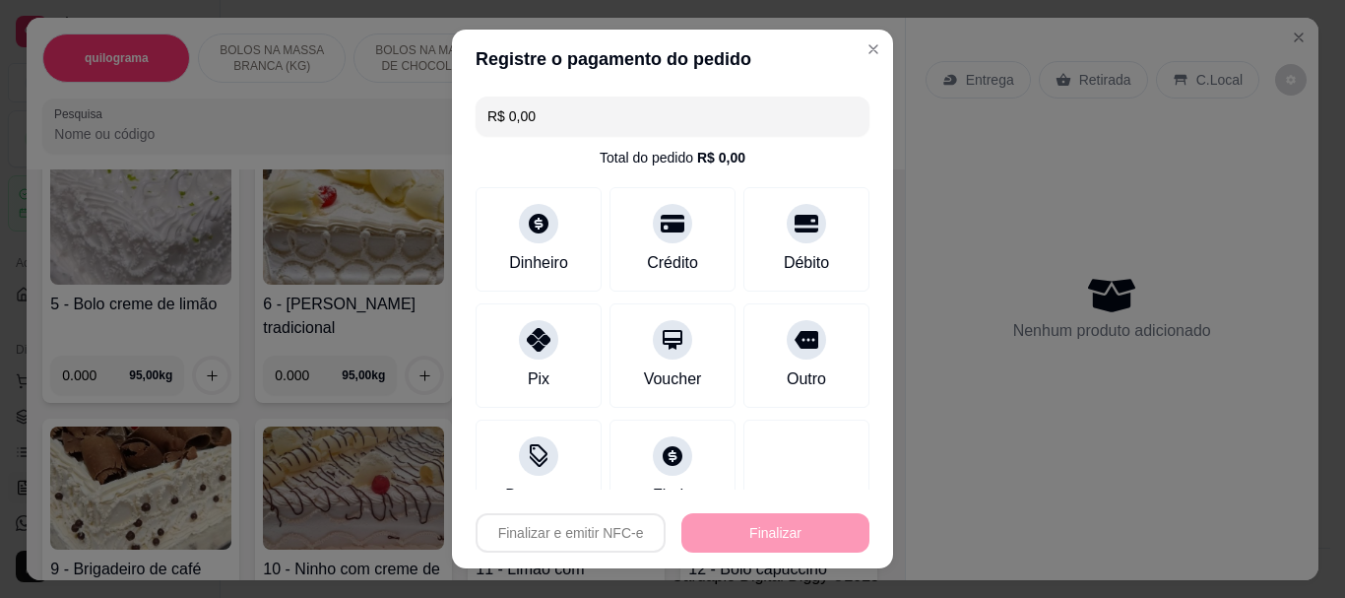
type input "-R$ 329,28"
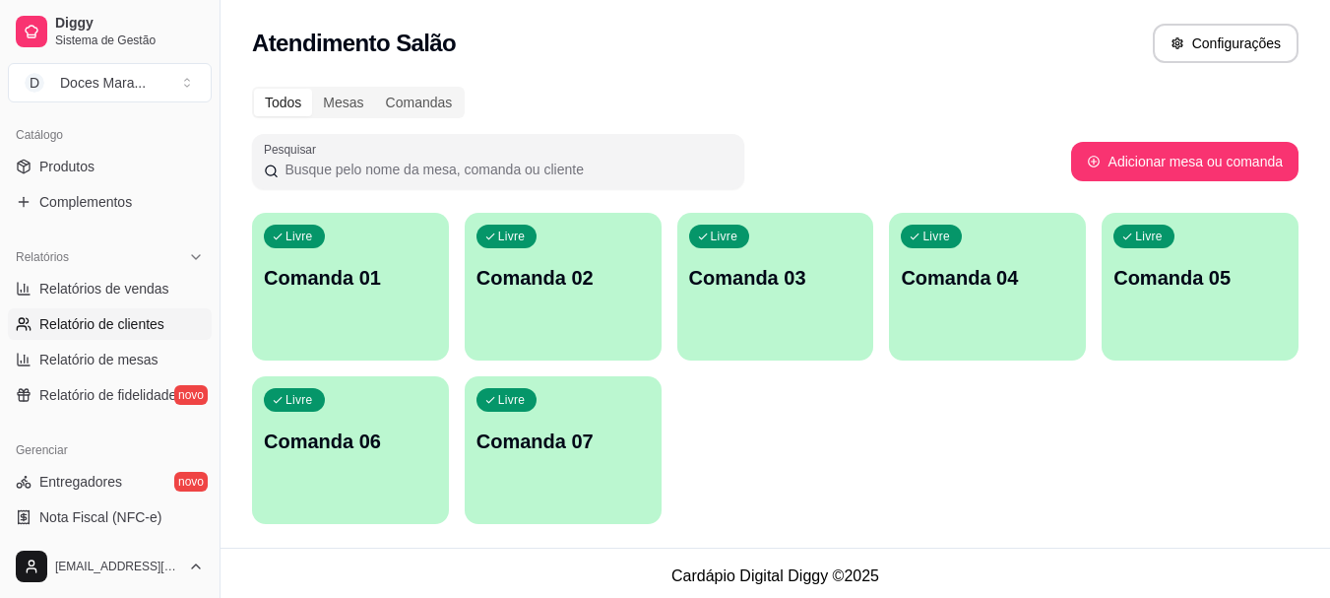
scroll to position [492, 0]
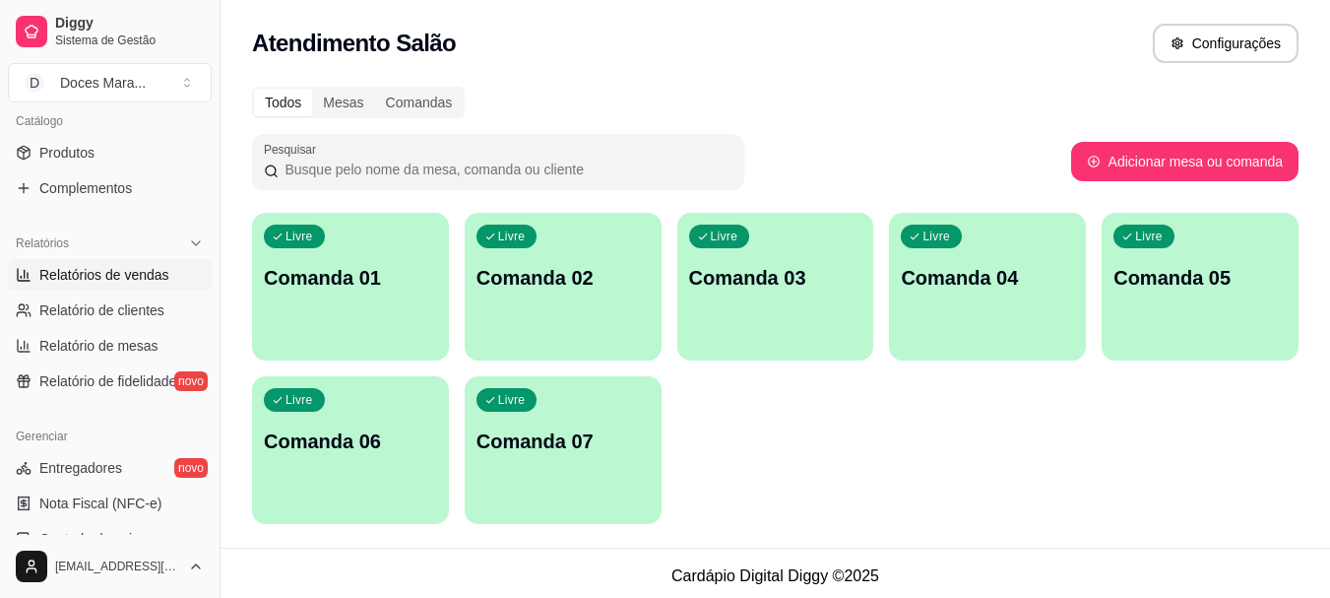
click at [101, 270] on span "Relatórios de vendas" at bounding box center [104, 275] width 130 height 20
select select "ALL"
select select "0"
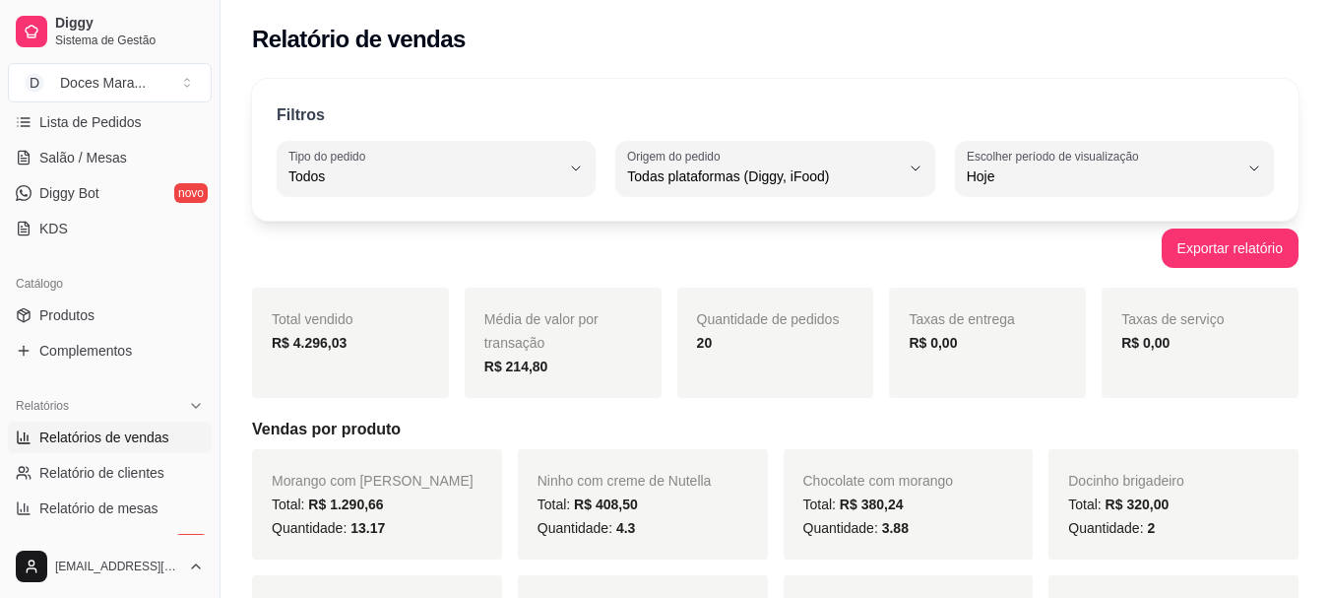
scroll to position [295, 0]
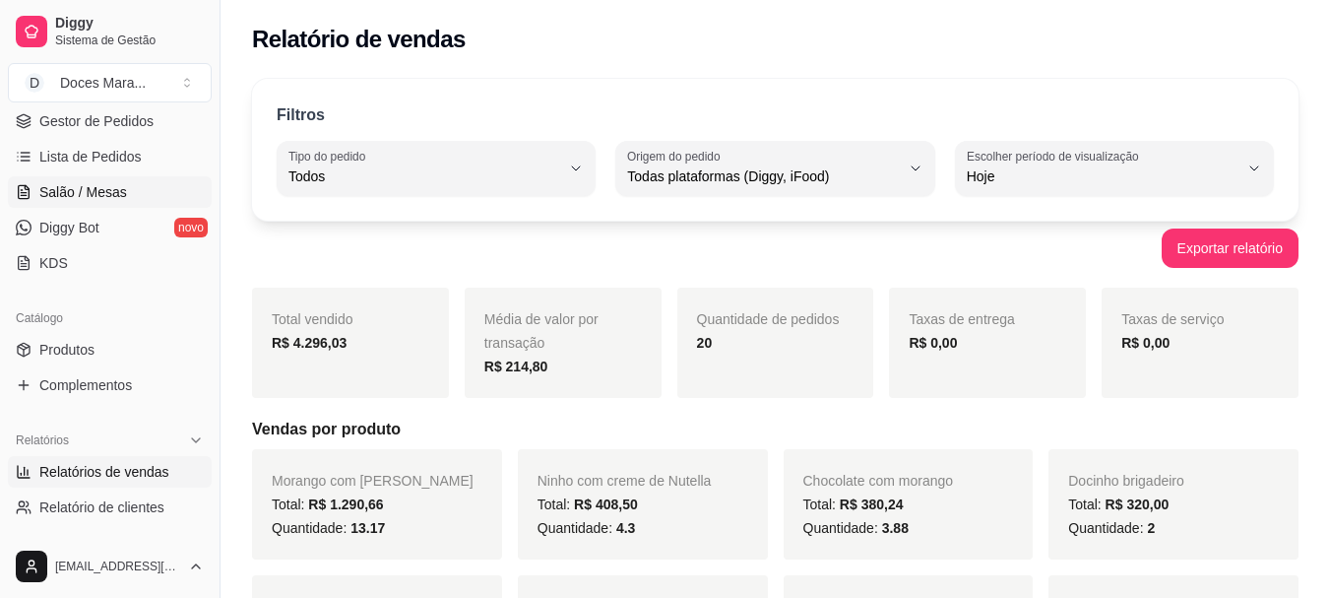
click at [96, 194] on span "Salão / Mesas" at bounding box center [83, 192] width 88 height 20
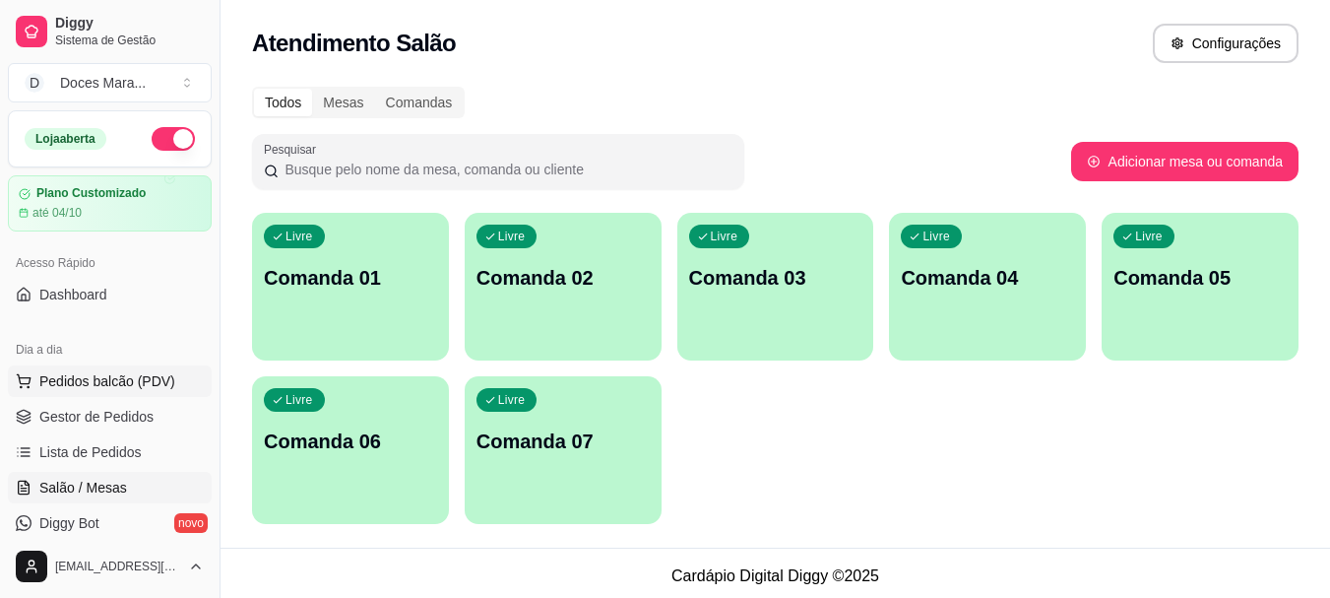
click at [81, 377] on span "Pedidos balcão (PDV)" at bounding box center [107, 381] width 136 height 20
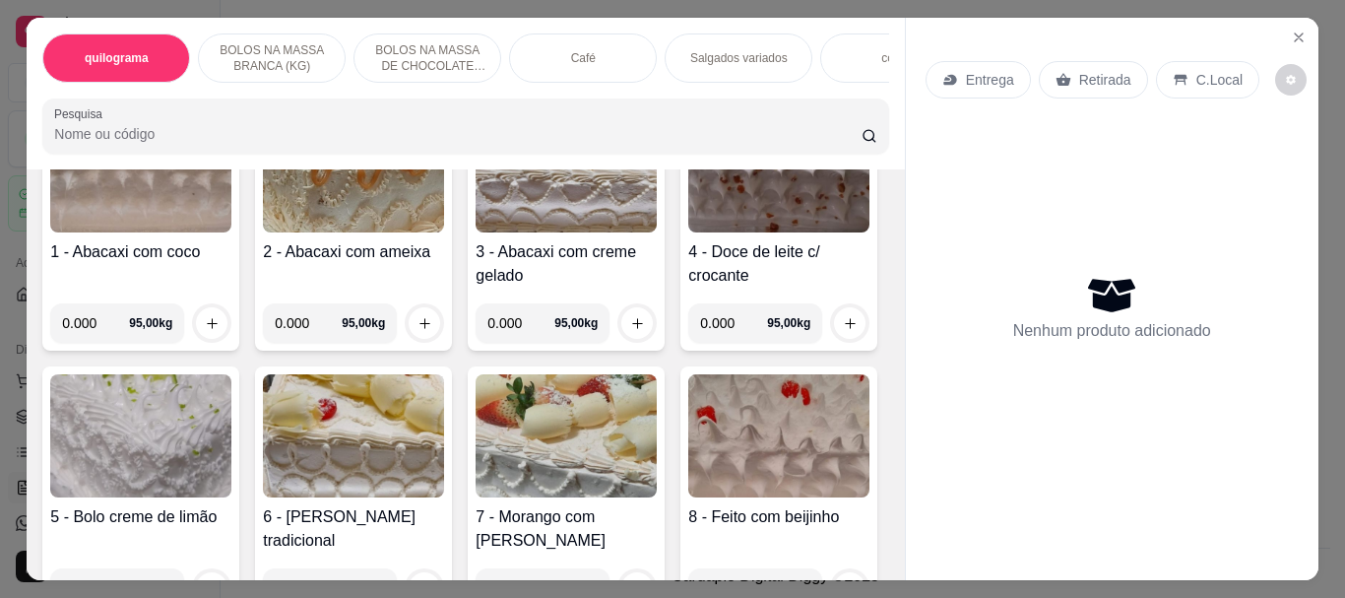
scroll to position [492, 0]
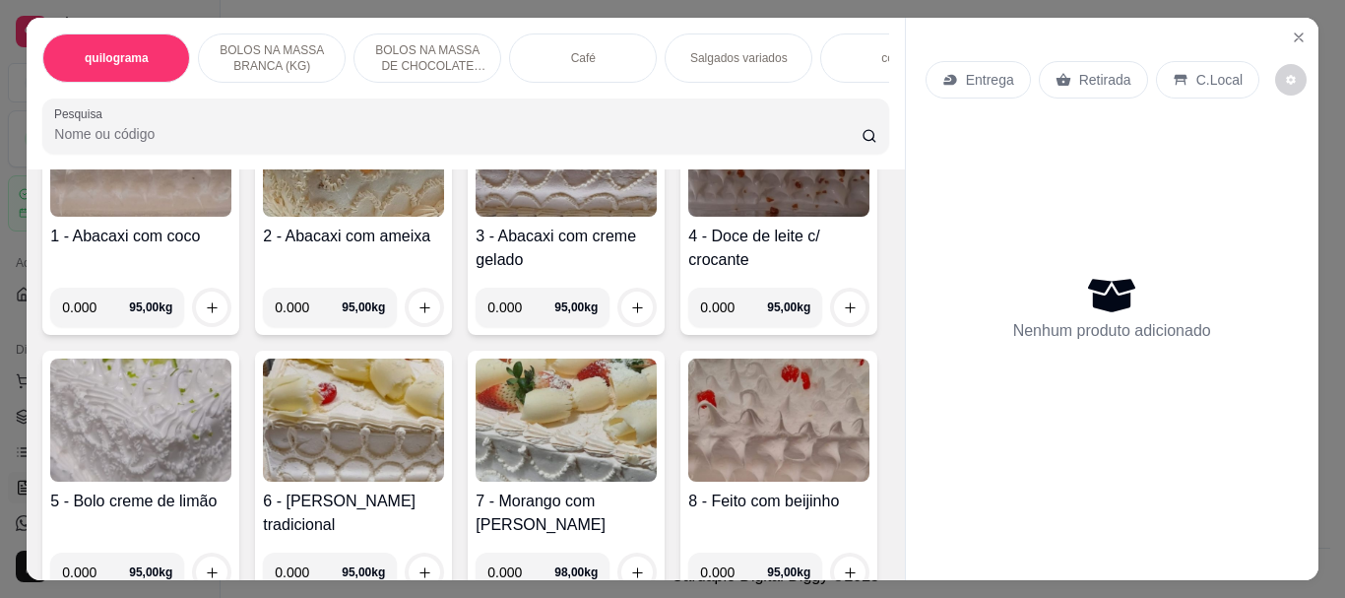
click at [688, 217] on img at bounding box center [778, 155] width 181 height 123
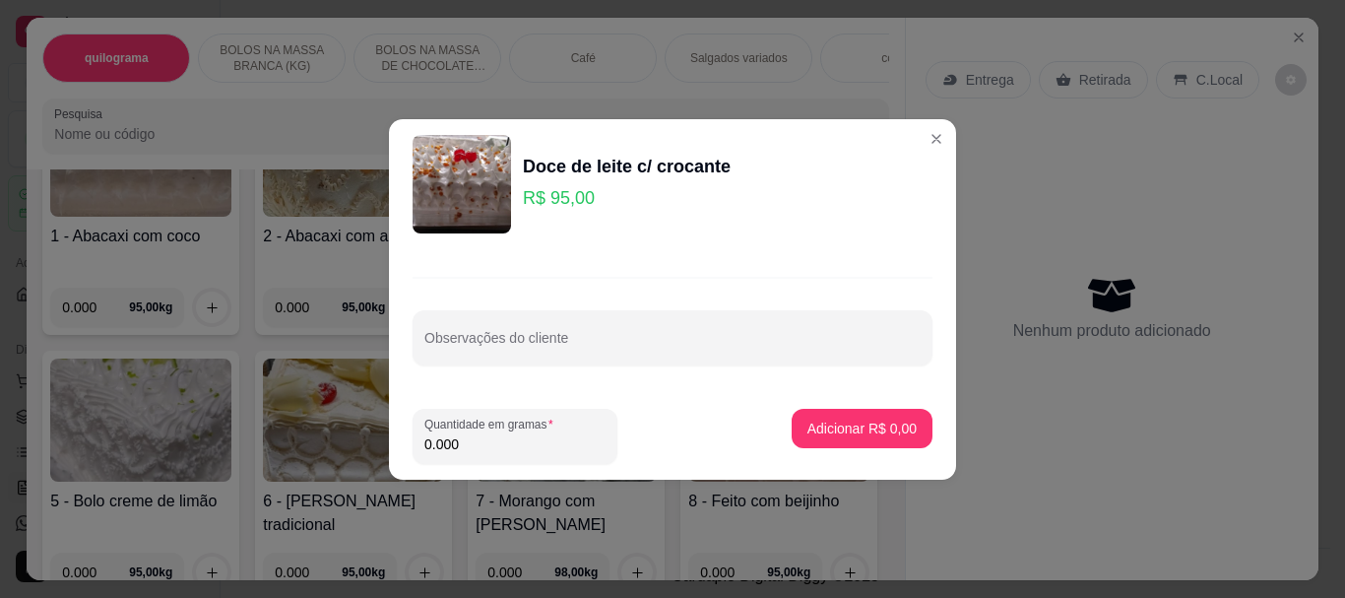
click at [484, 443] on input "0.000" at bounding box center [514, 444] width 181 height 20
type input "1.710"
click at [850, 427] on p "Adicionar R$ 162,45" at bounding box center [853, 427] width 121 height 19
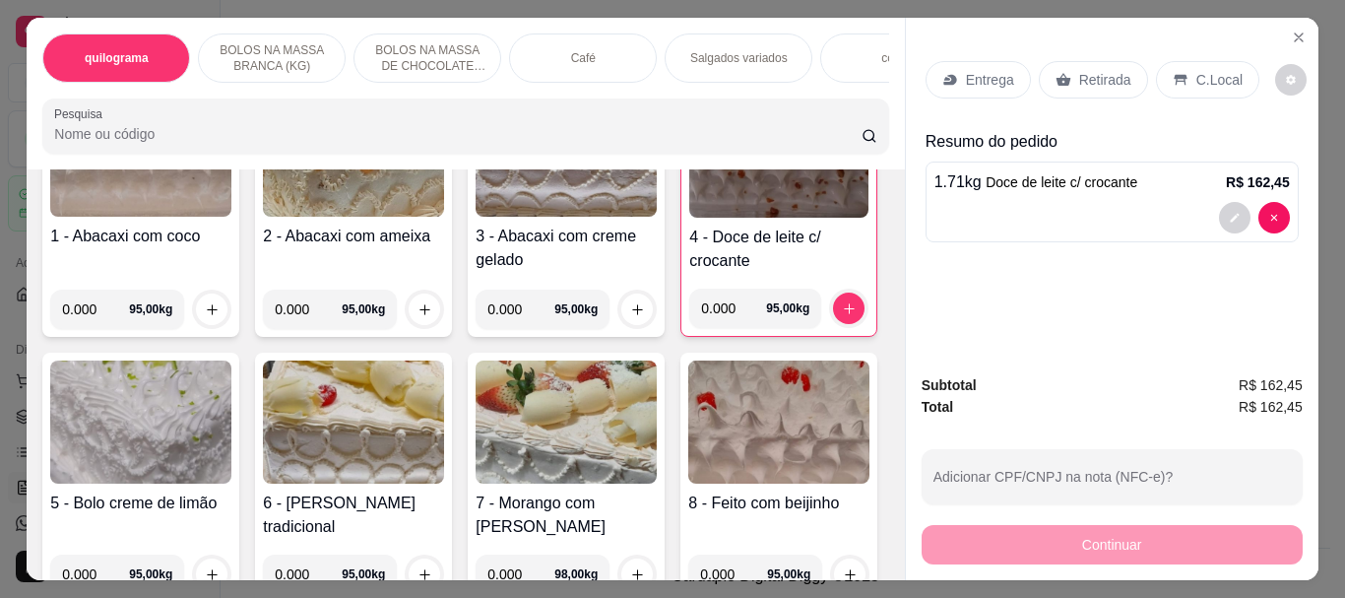
click at [1102, 77] on p "Retirada" at bounding box center [1105, 80] width 52 height 20
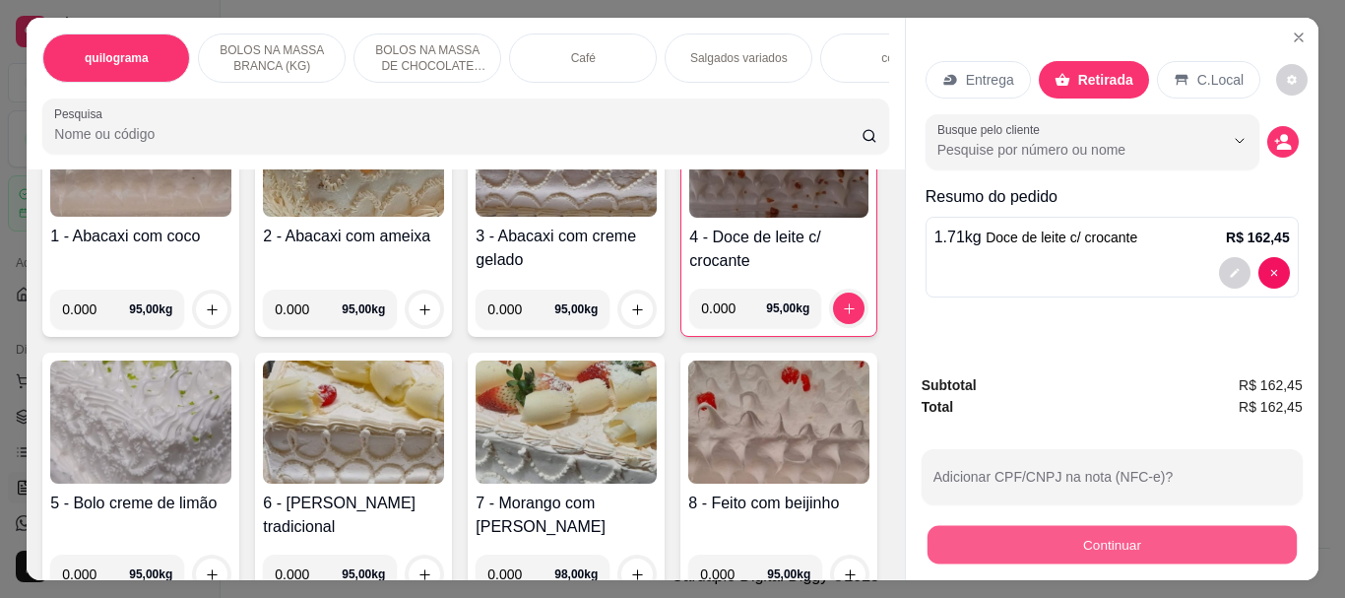
click at [1095, 537] on button "Continuar" at bounding box center [1110, 544] width 369 height 38
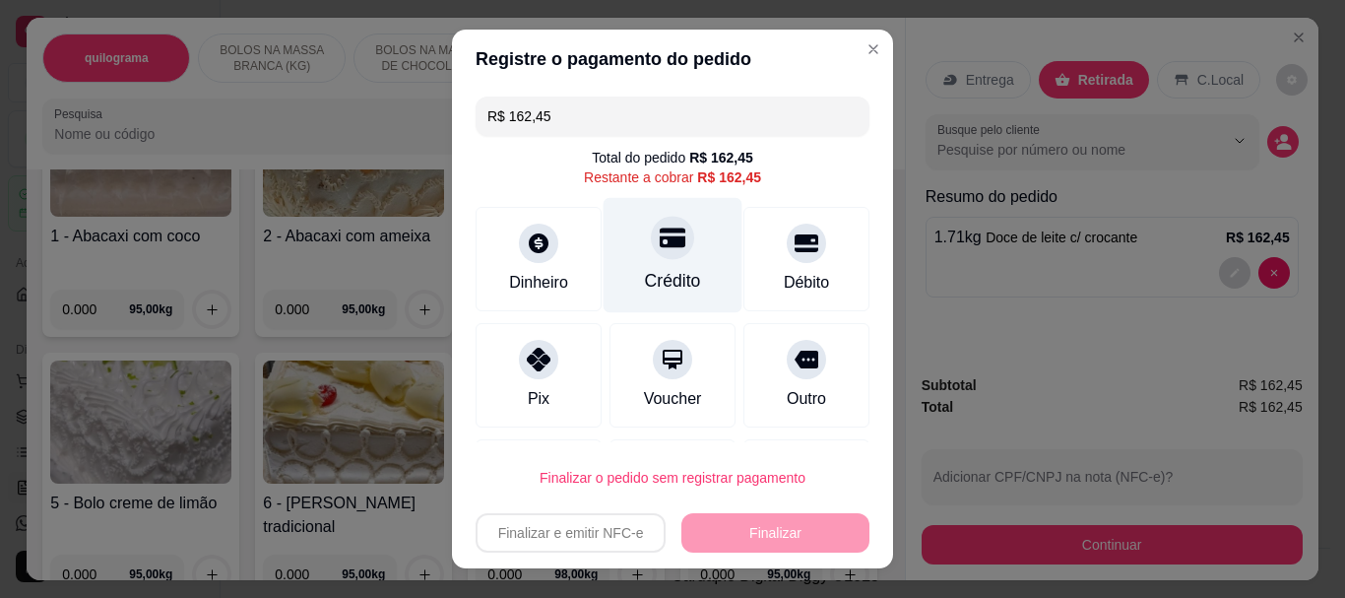
click at [643, 265] on div "Crédito" at bounding box center [672, 255] width 139 height 115
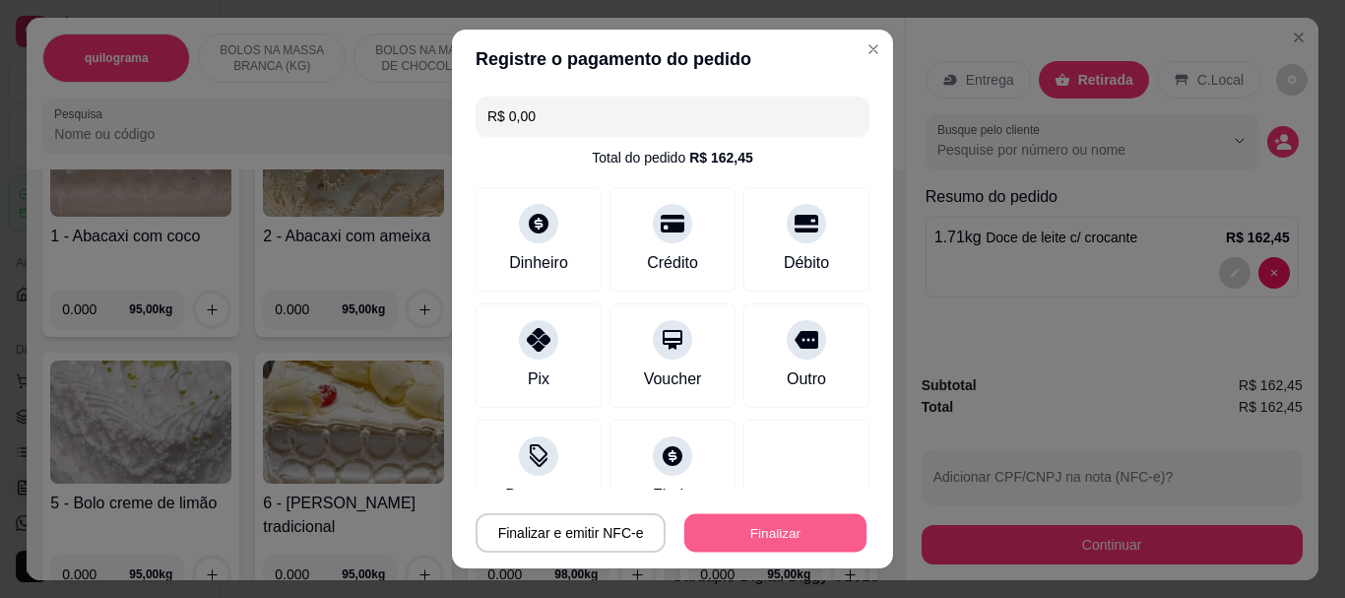
click at [744, 528] on button "Finalizar" at bounding box center [775, 532] width 182 height 38
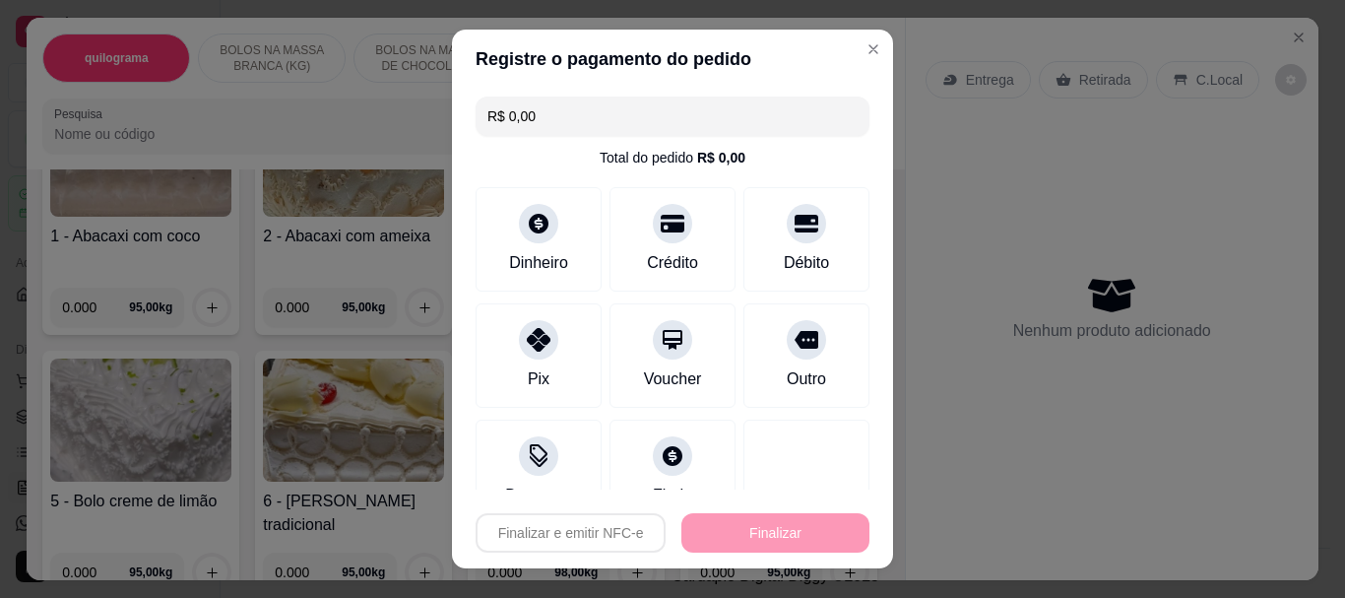
type input "-R$ 162,45"
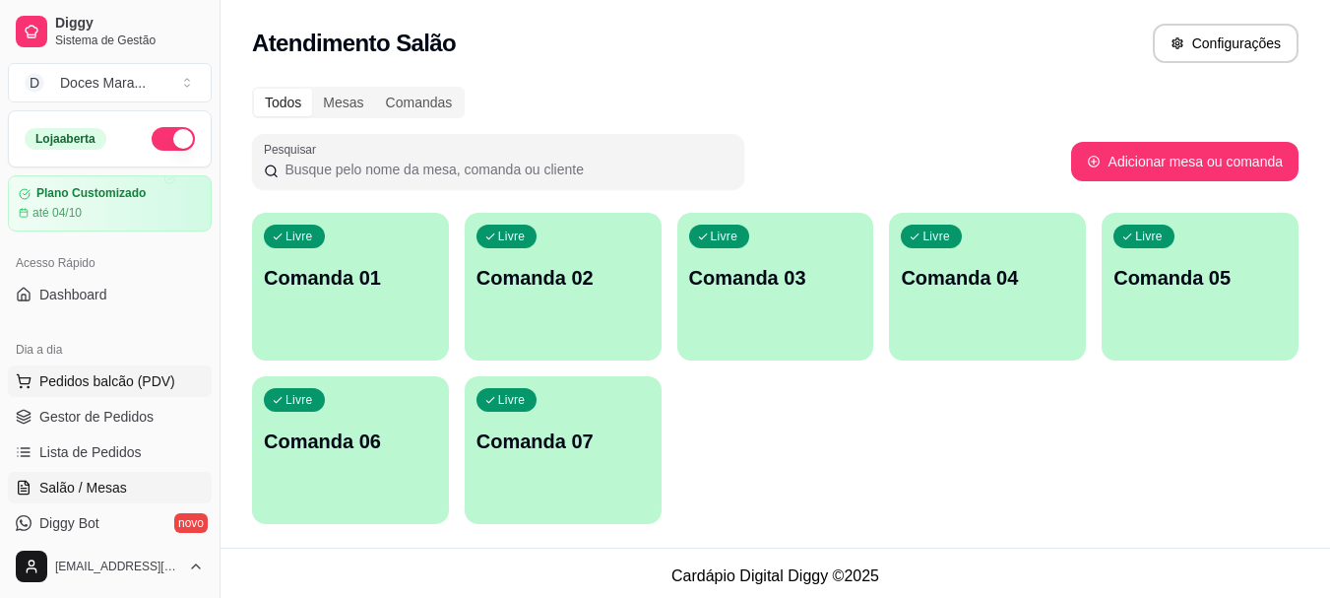
click at [120, 378] on span "Pedidos balcão (PDV)" at bounding box center [107, 381] width 136 height 20
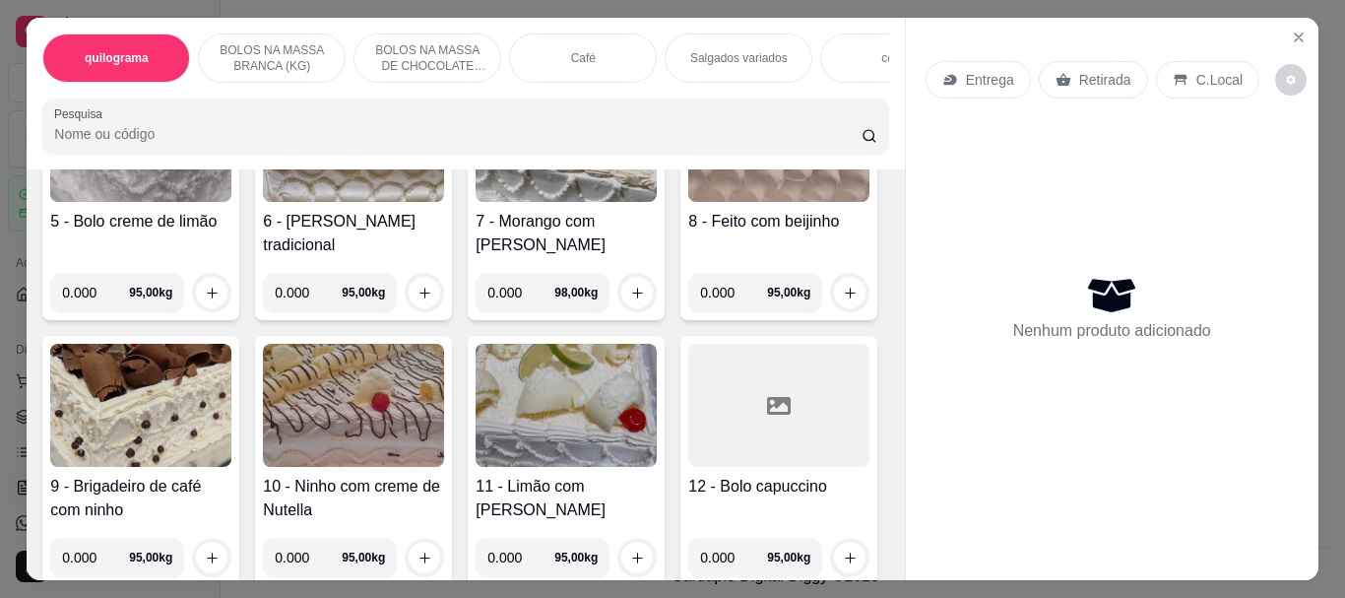
scroll to position [788, 0]
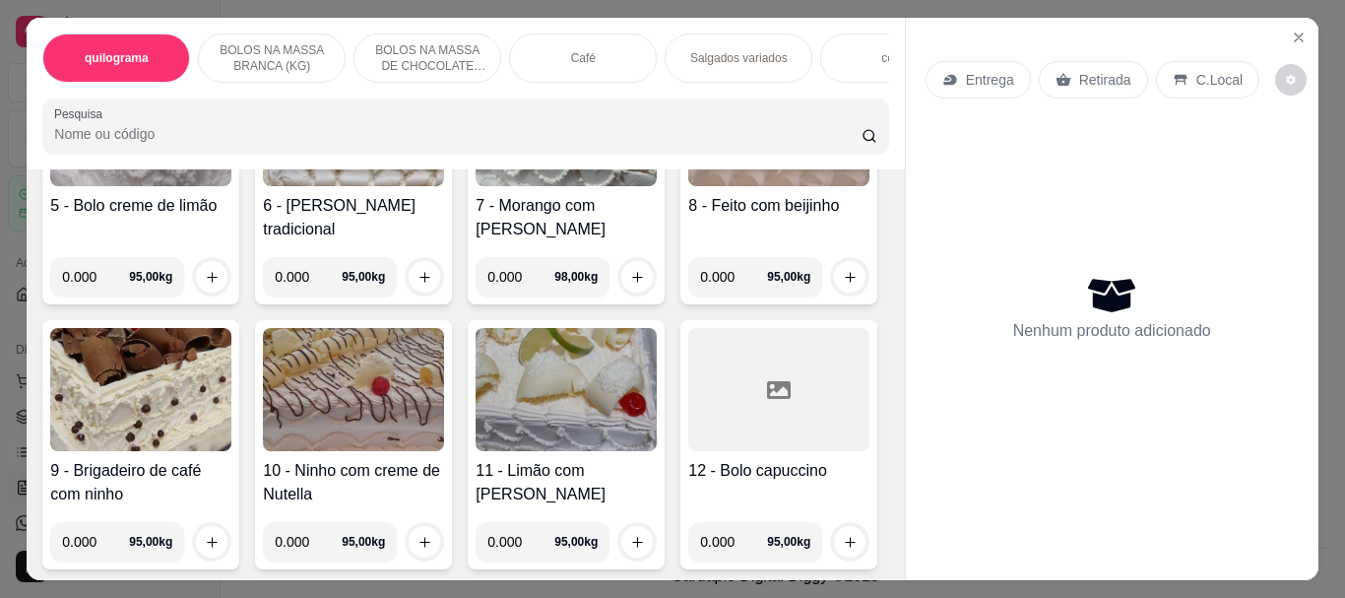
click at [475, 186] on img at bounding box center [565, 124] width 181 height 123
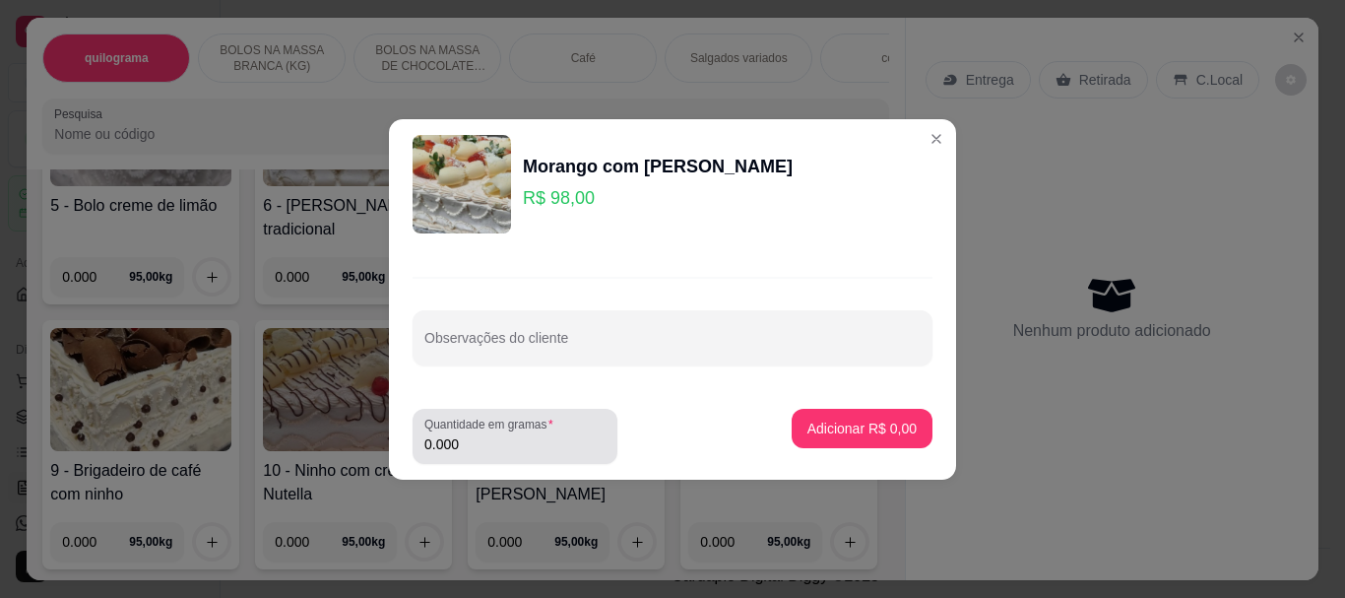
click at [474, 440] on input "0.000" at bounding box center [514, 444] width 181 height 20
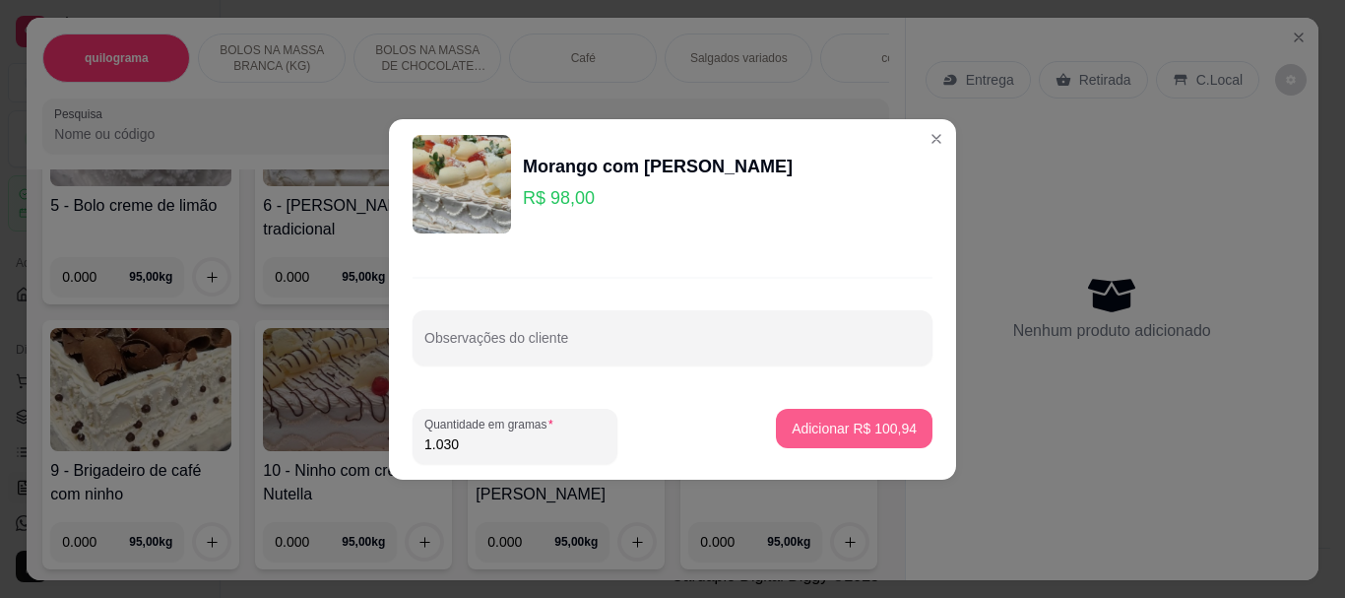
type input "1.030"
click at [870, 422] on p "Adicionar R$ 100,94" at bounding box center [853, 427] width 121 height 19
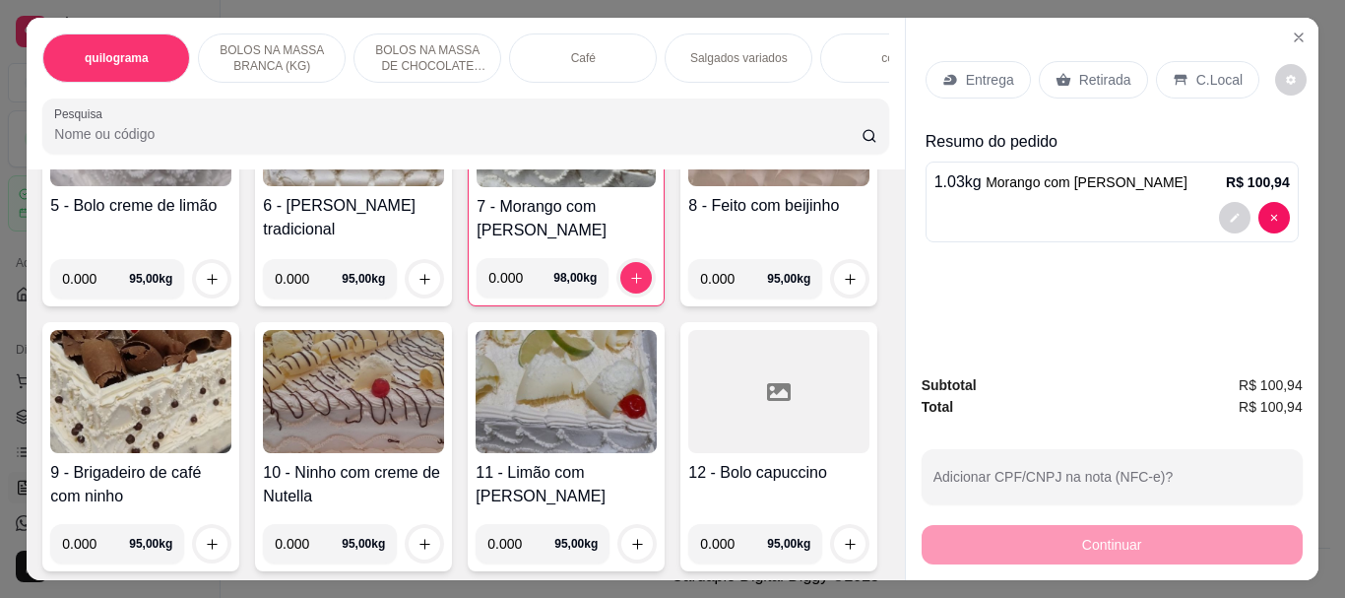
click at [1091, 83] on div "Retirada" at bounding box center [1093, 79] width 109 height 37
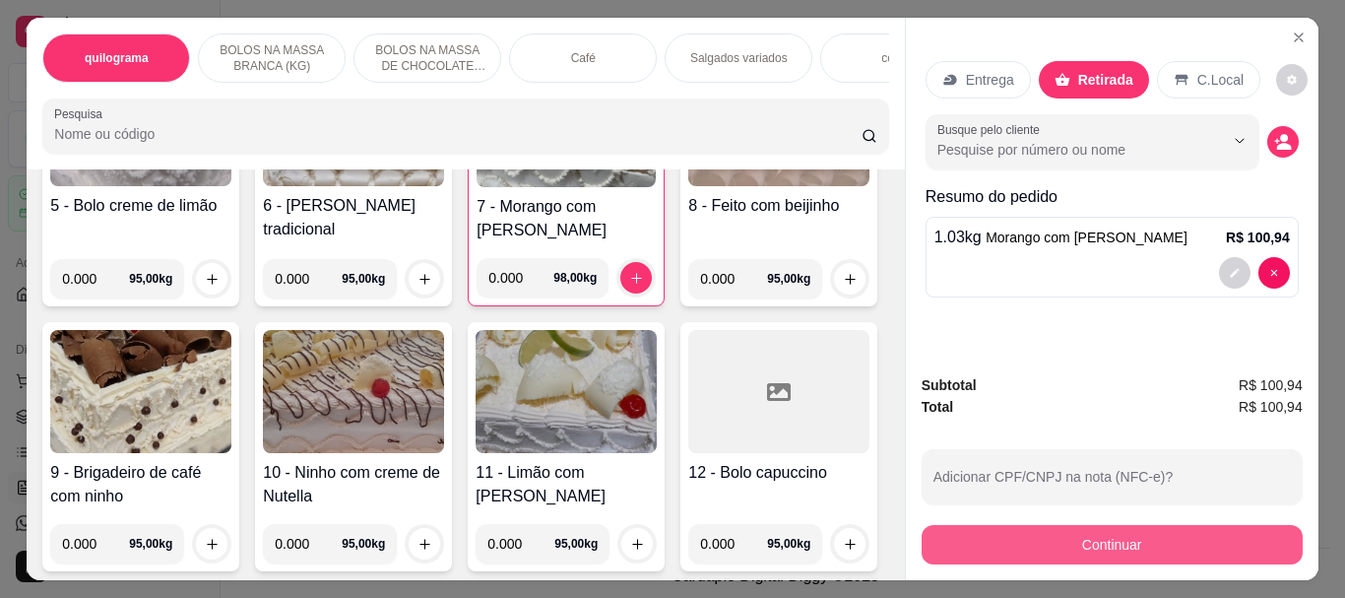
click at [1105, 538] on button "Continuar" at bounding box center [1111, 544] width 381 height 39
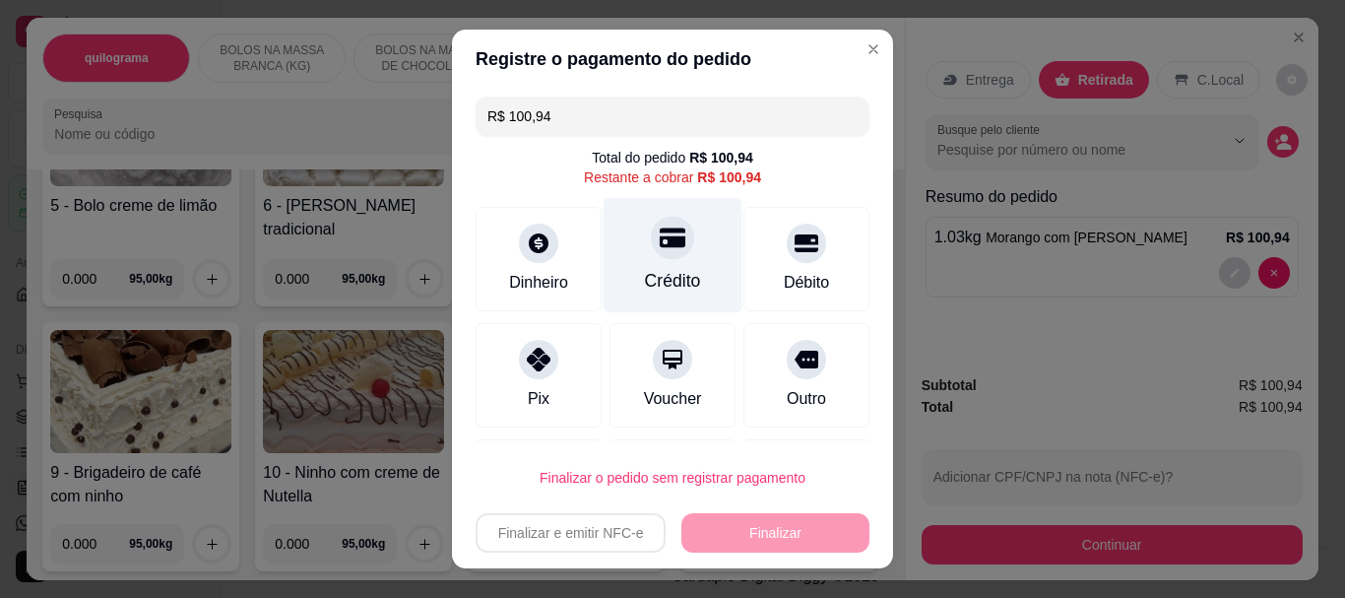
click at [622, 261] on div "Crédito" at bounding box center [672, 255] width 139 height 115
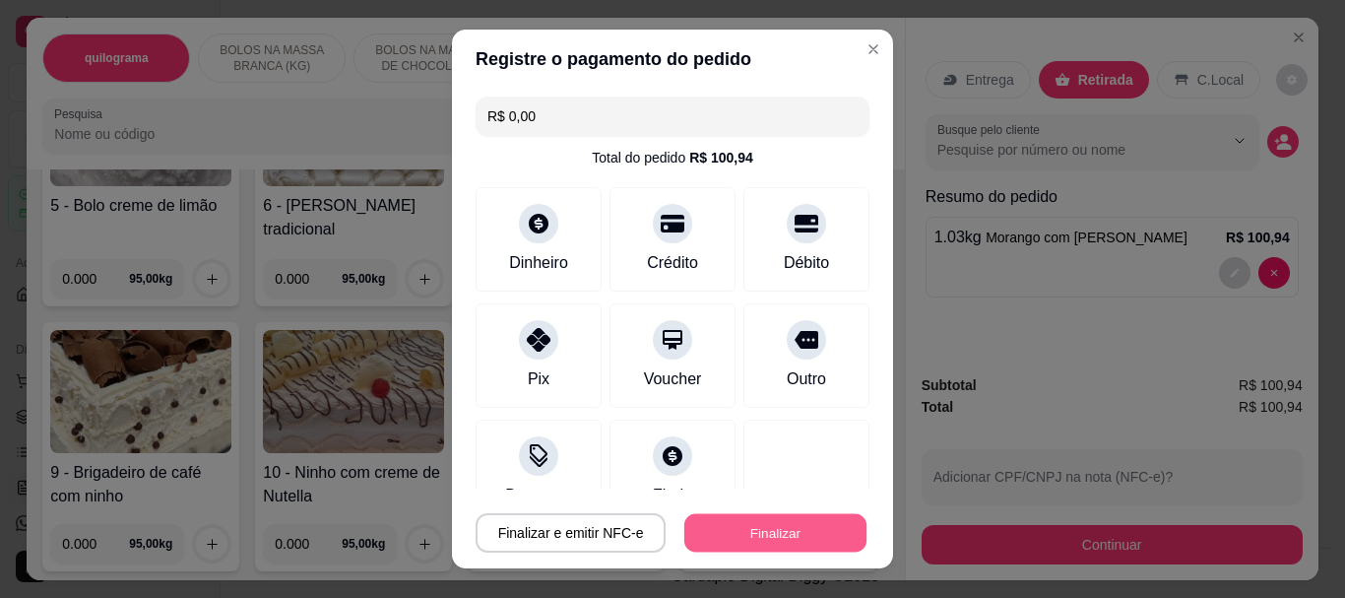
click at [766, 529] on button "Finalizar" at bounding box center [775, 532] width 182 height 38
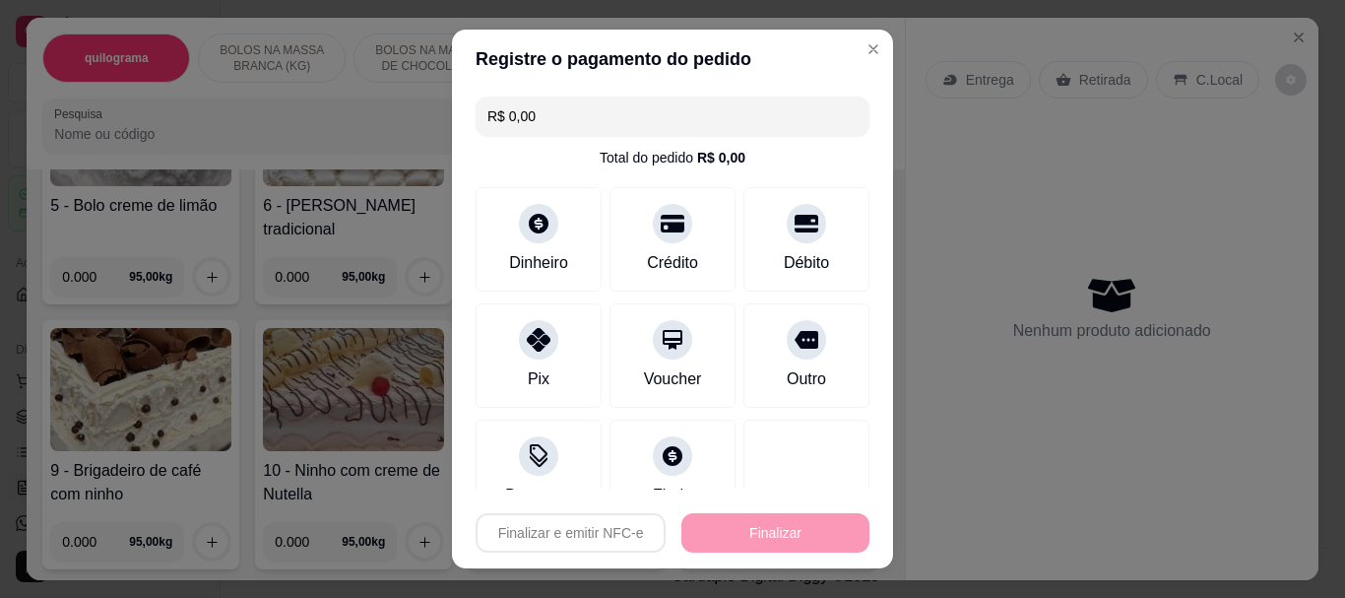
type input "-R$ 100,94"
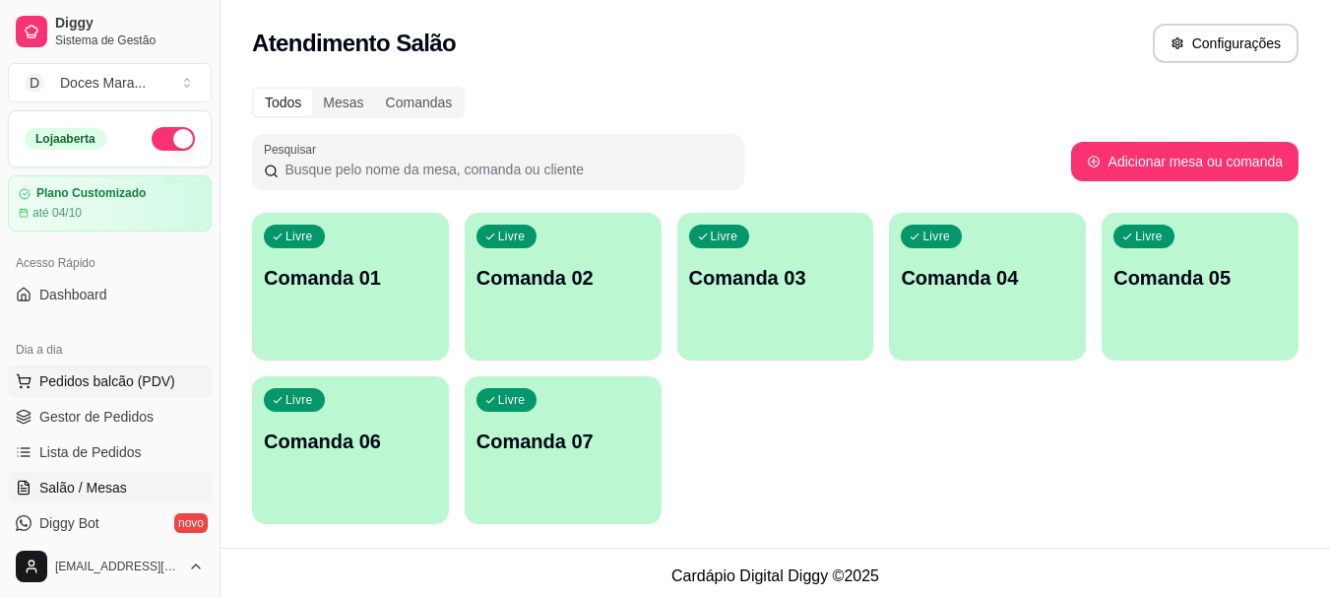
click at [103, 376] on span "Pedidos balcão (PDV)" at bounding box center [107, 381] width 136 height 20
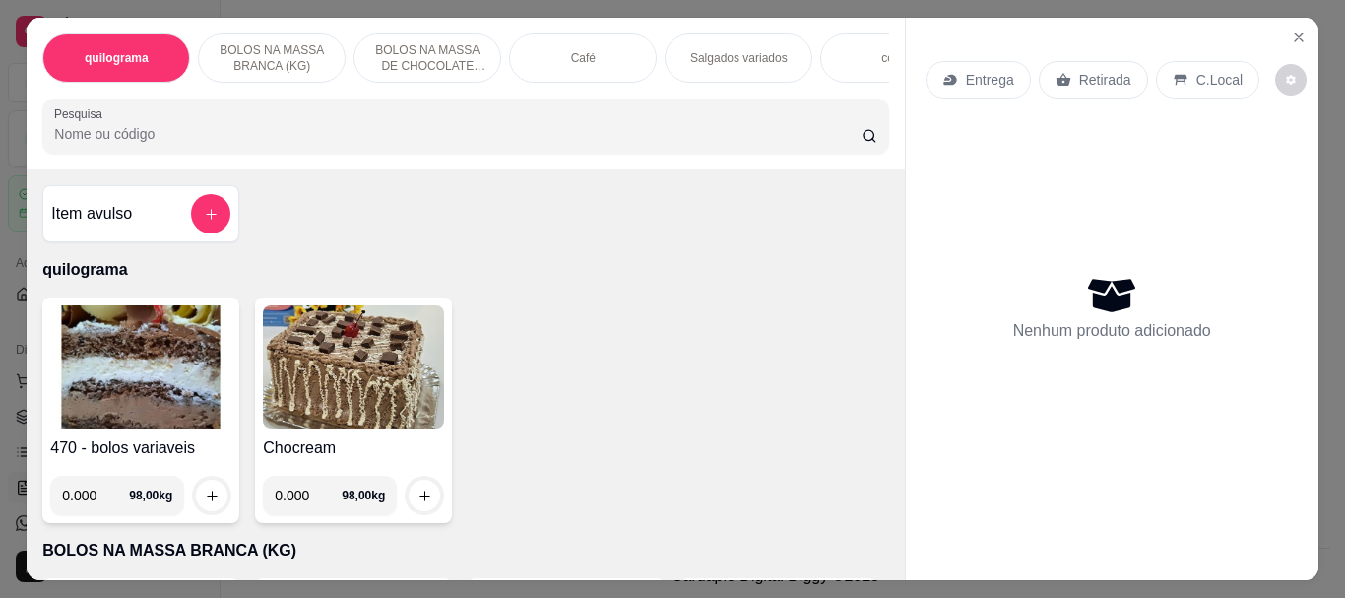
select select "ALL"
select select "0"
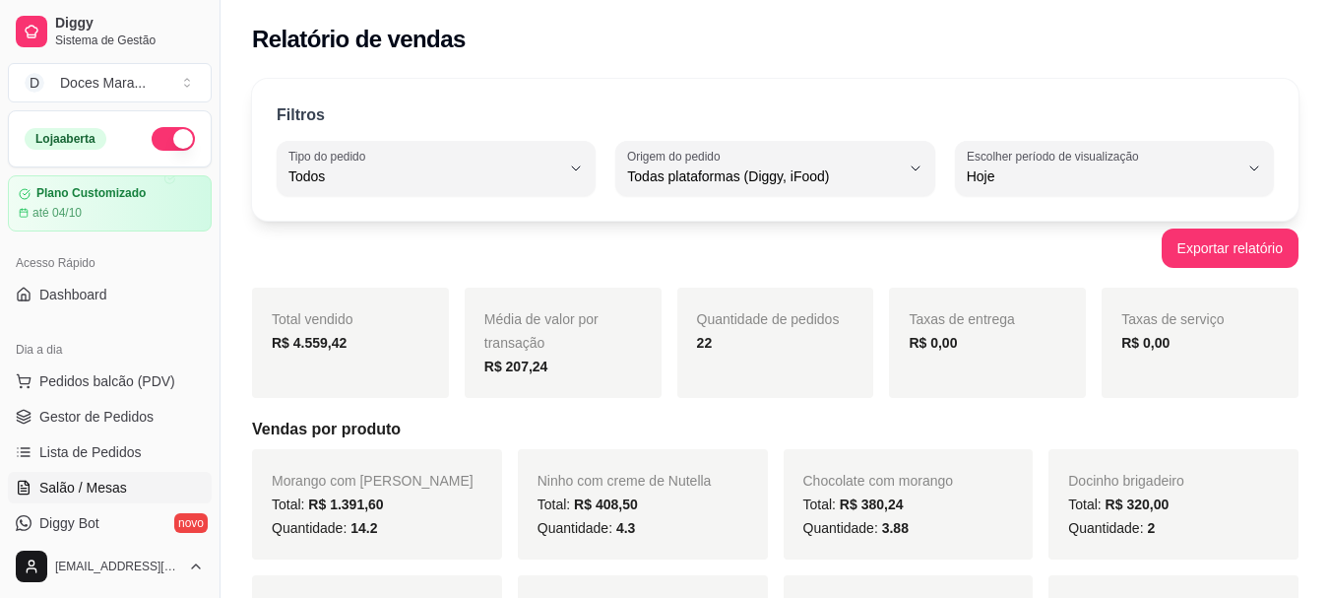
click at [96, 488] on span "Salão / Mesas" at bounding box center [83, 487] width 88 height 20
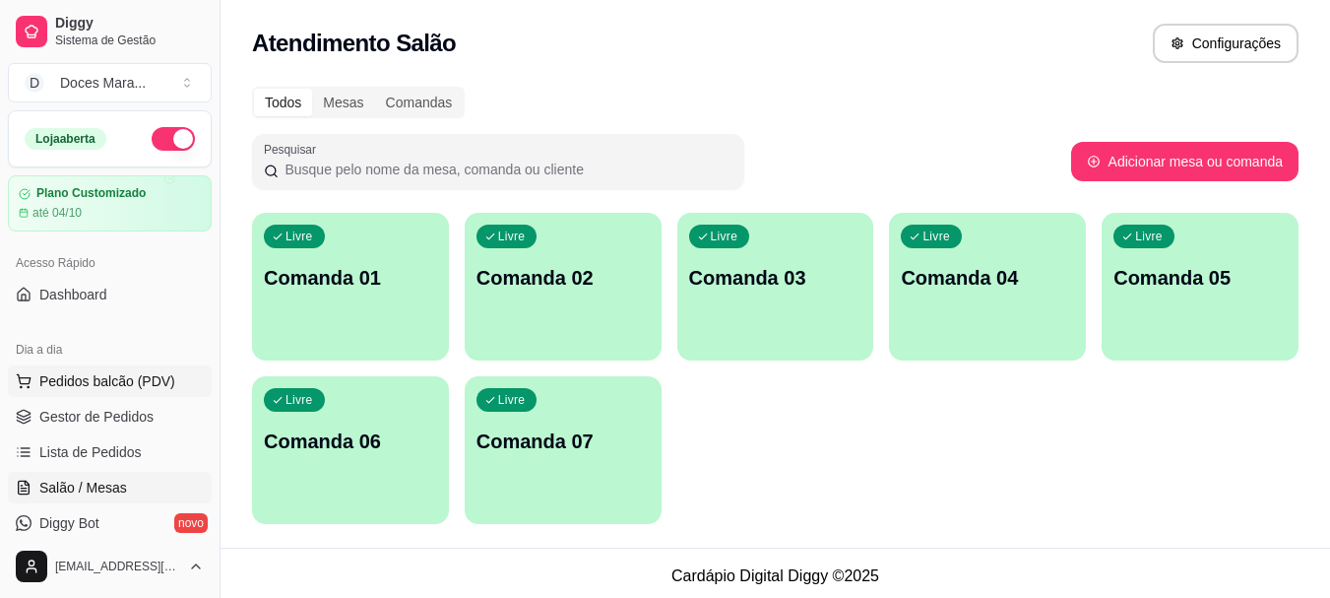
click at [67, 377] on span "Pedidos balcão (PDV)" at bounding box center [107, 381] width 136 height 20
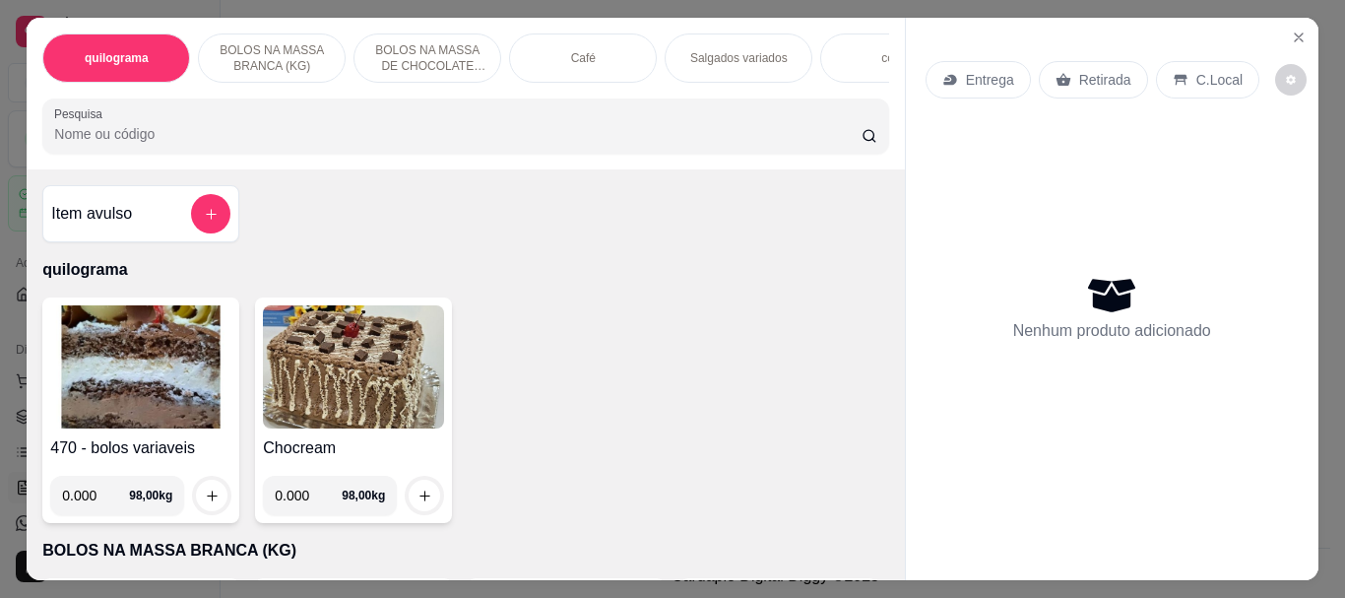
click at [97, 403] on img at bounding box center [140, 366] width 181 height 123
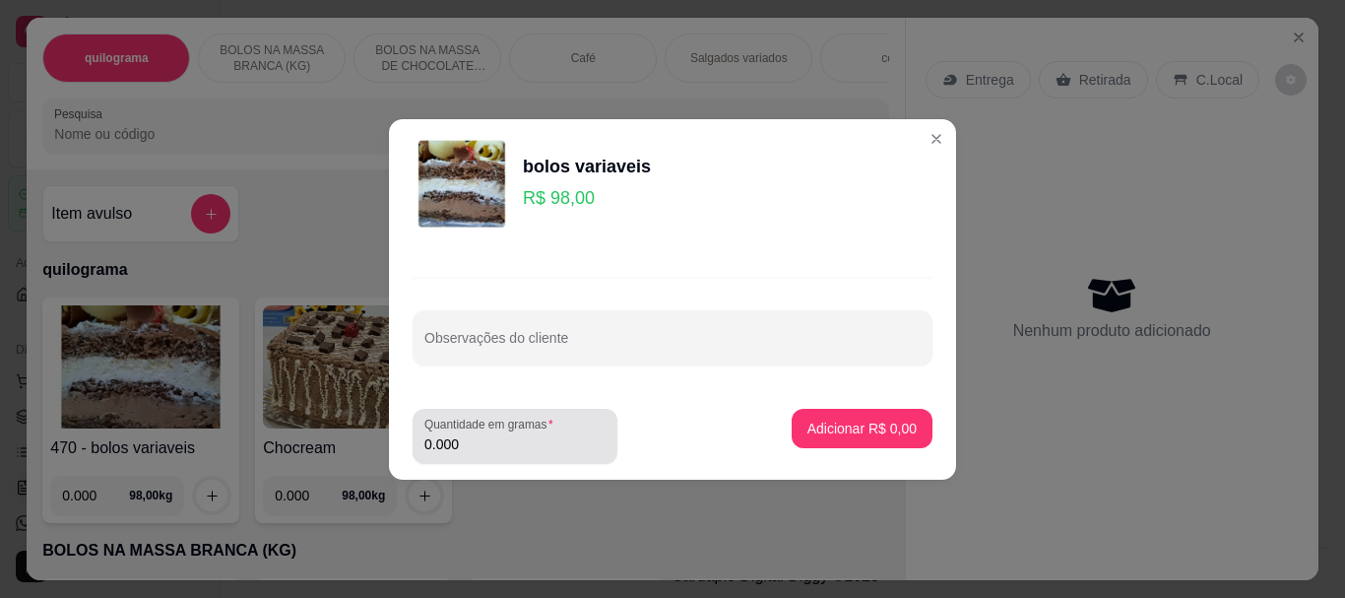
click at [501, 459] on div "Quantidade em gramas 0.000" at bounding box center [514, 436] width 205 height 55
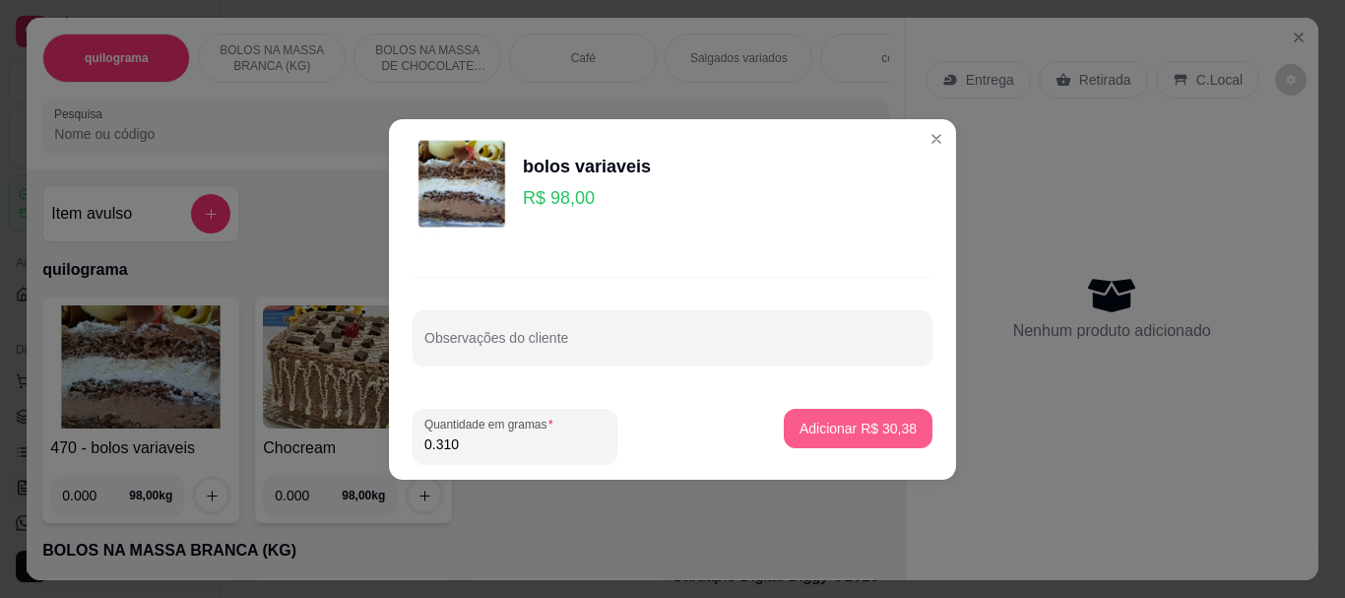
type input "0.310"
click at [847, 424] on p "Adicionar R$ 30,38" at bounding box center [857, 428] width 117 height 20
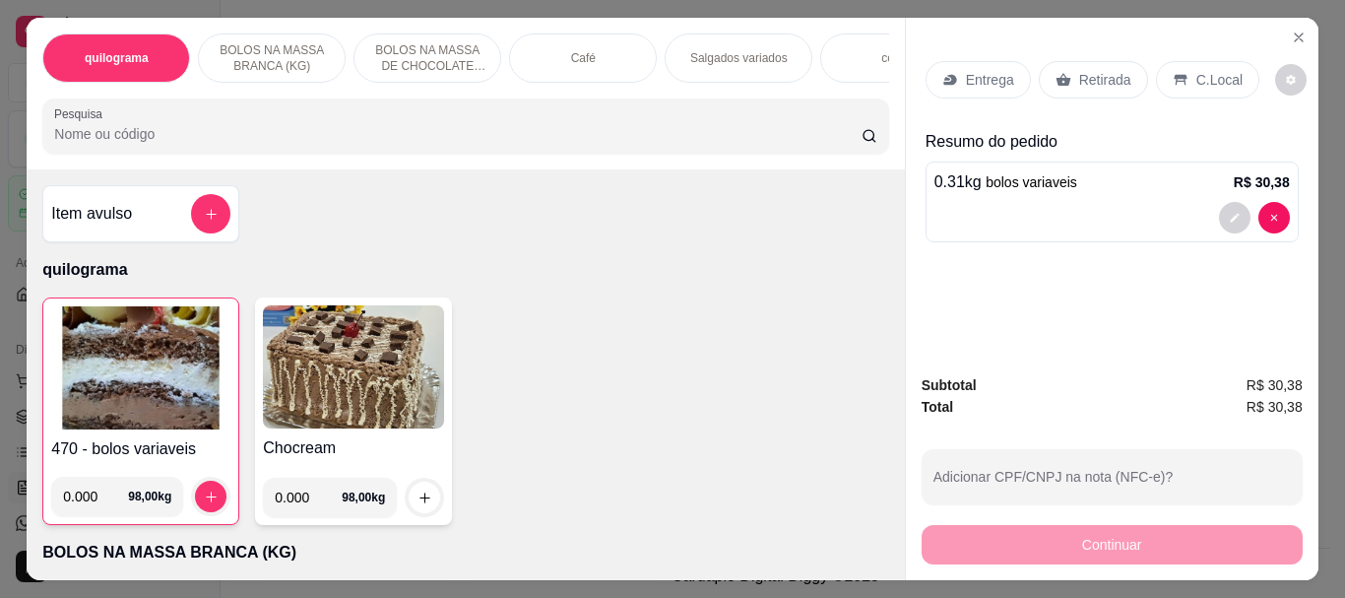
click at [563, 65] on div "Café" at bounding box center [583, 57] width 148 height 49
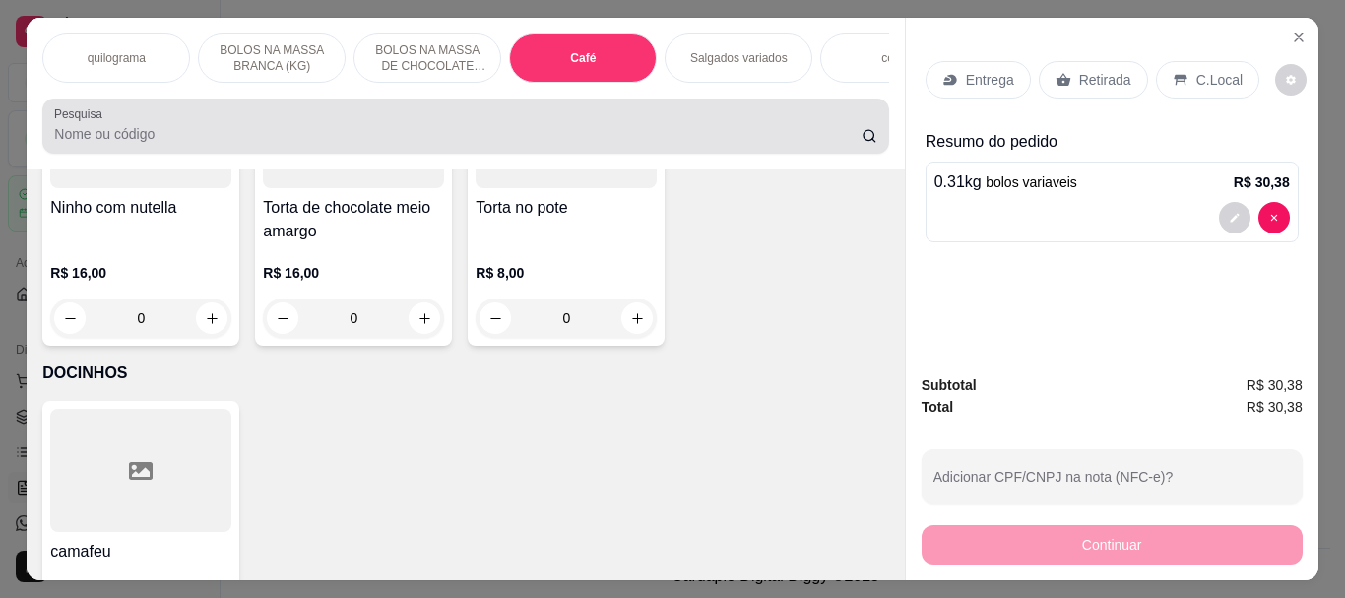
scroll to position [52, 0]
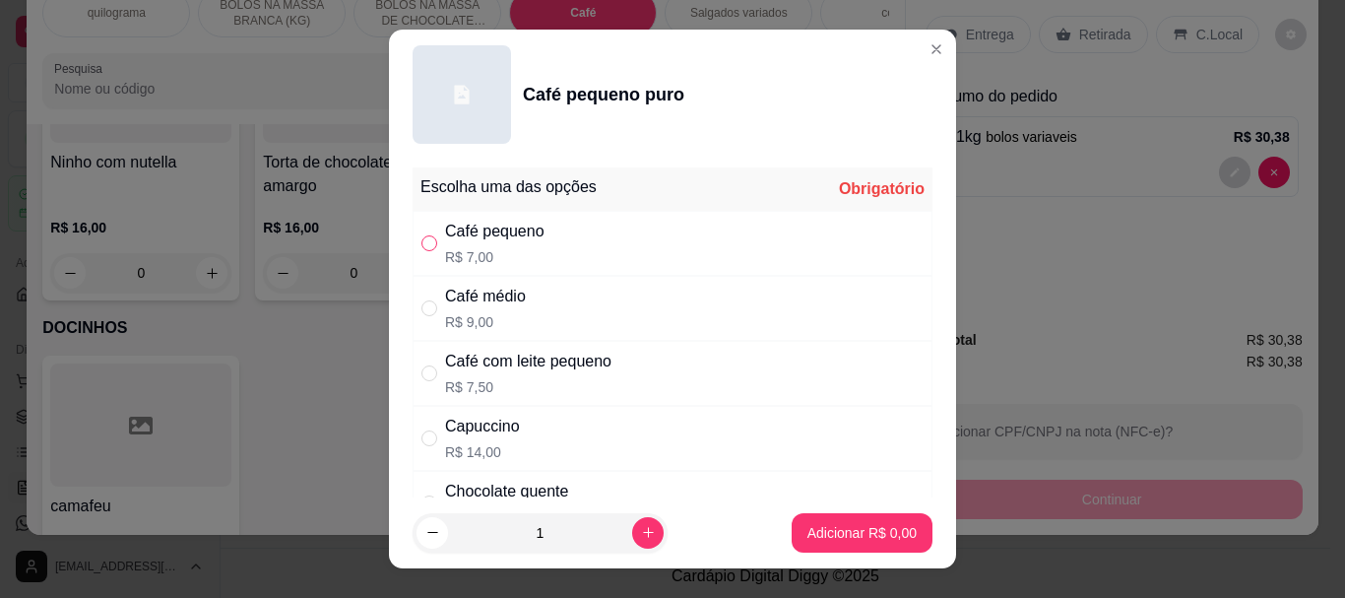
drag, startPoint x: 420, startPoint y: 235, endPoint x: 487, endPoint y: 336, distance: 120.7
click at [423, 237] on input "" at bounding box center [429, 243] width 16 height 16
radio input "true"
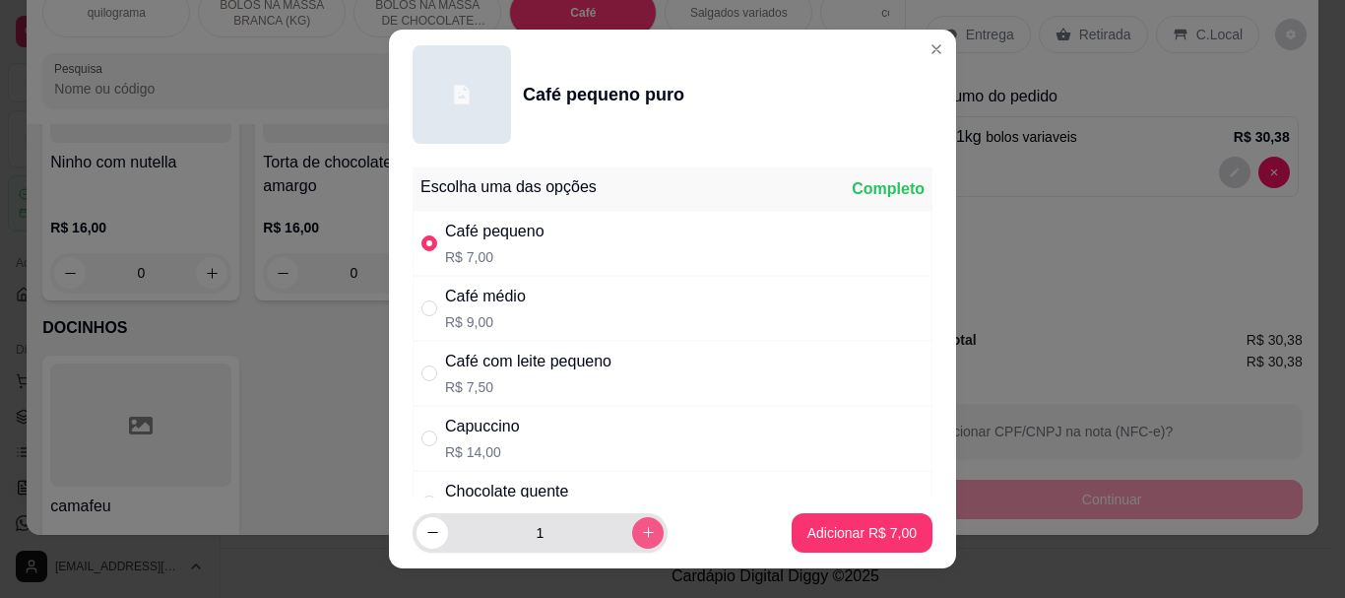
click at [632, 526] on button "increase-product-quantity" at bounding box center [648, 533] width 32 height 32
type input "2"
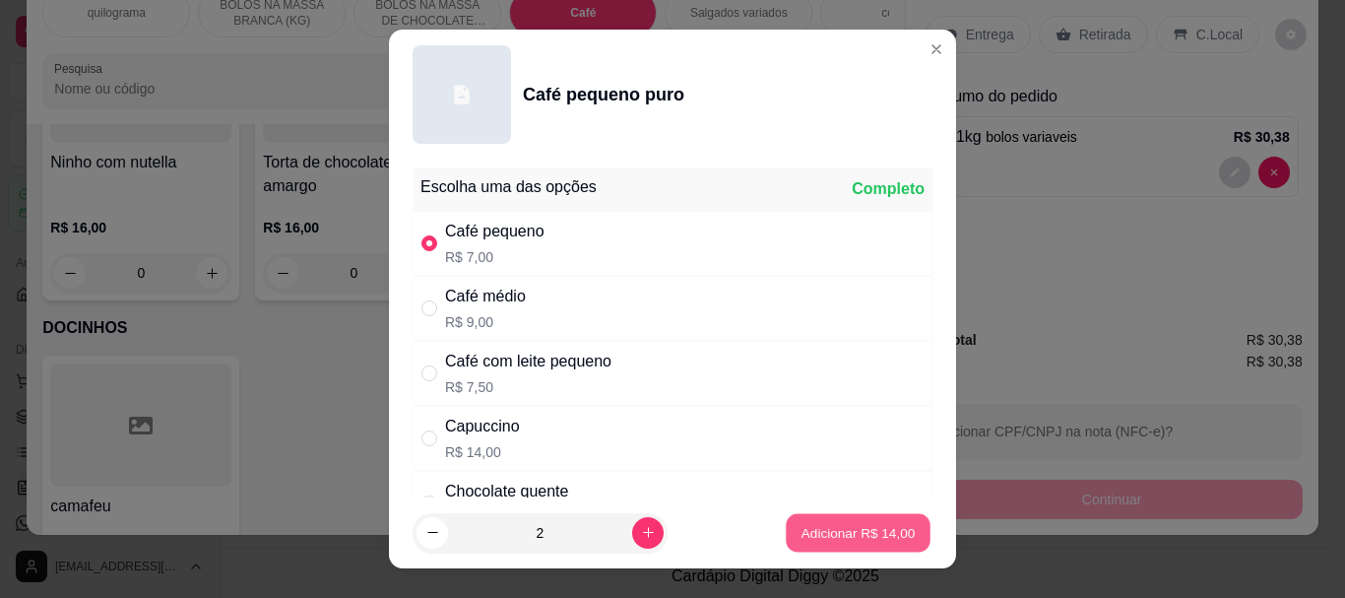
click at [828, 513] on button "Adicionar R$ 14,00" at bounding box center [858, 532] width 145 height 38
type input "2"
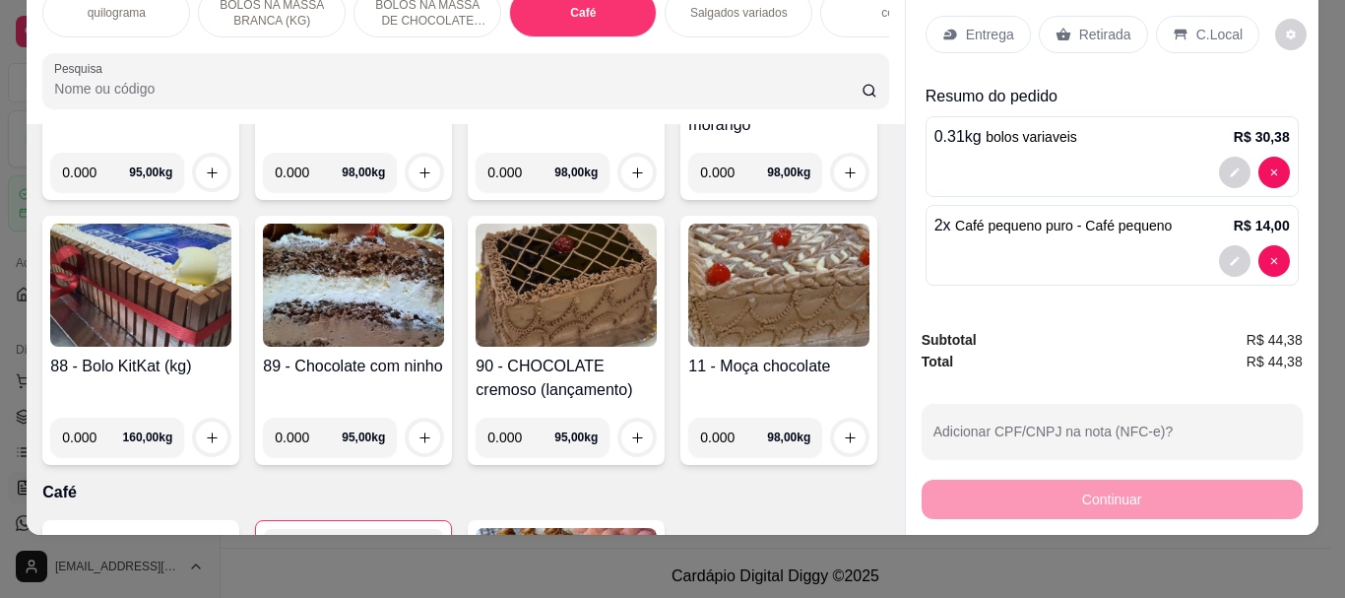
scroll to position [4712, 0]
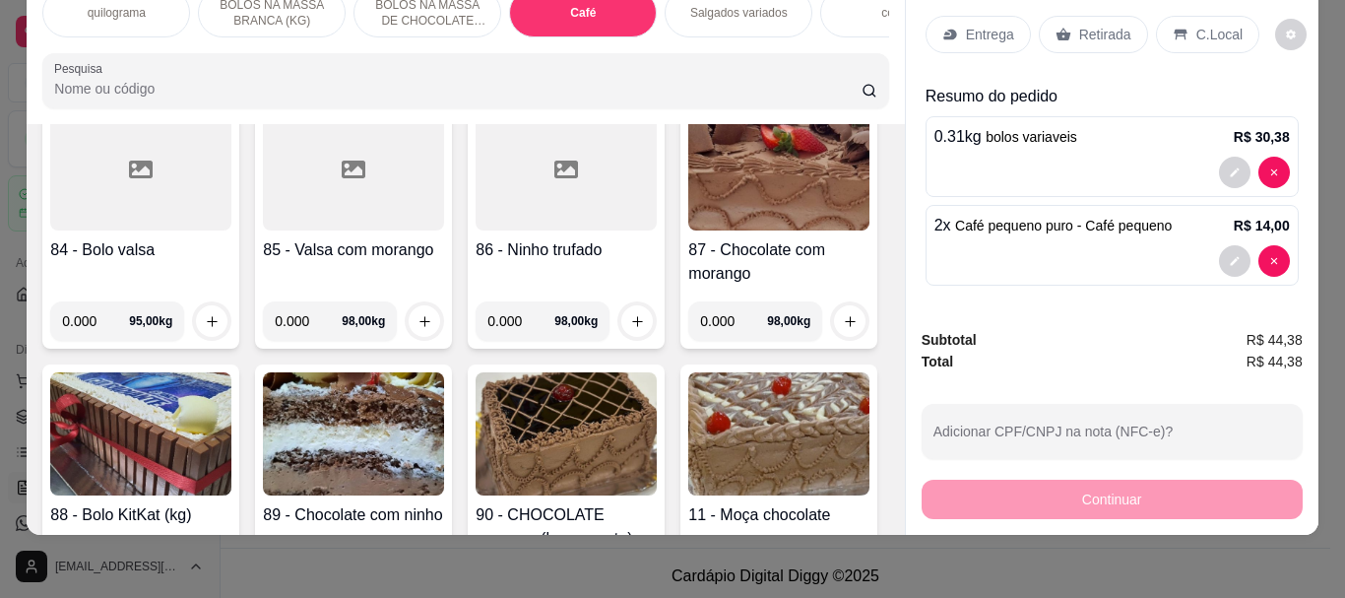
click at [1098, 25] on p "Retirada" at bounding box center [1105, 35] width 52 height 20
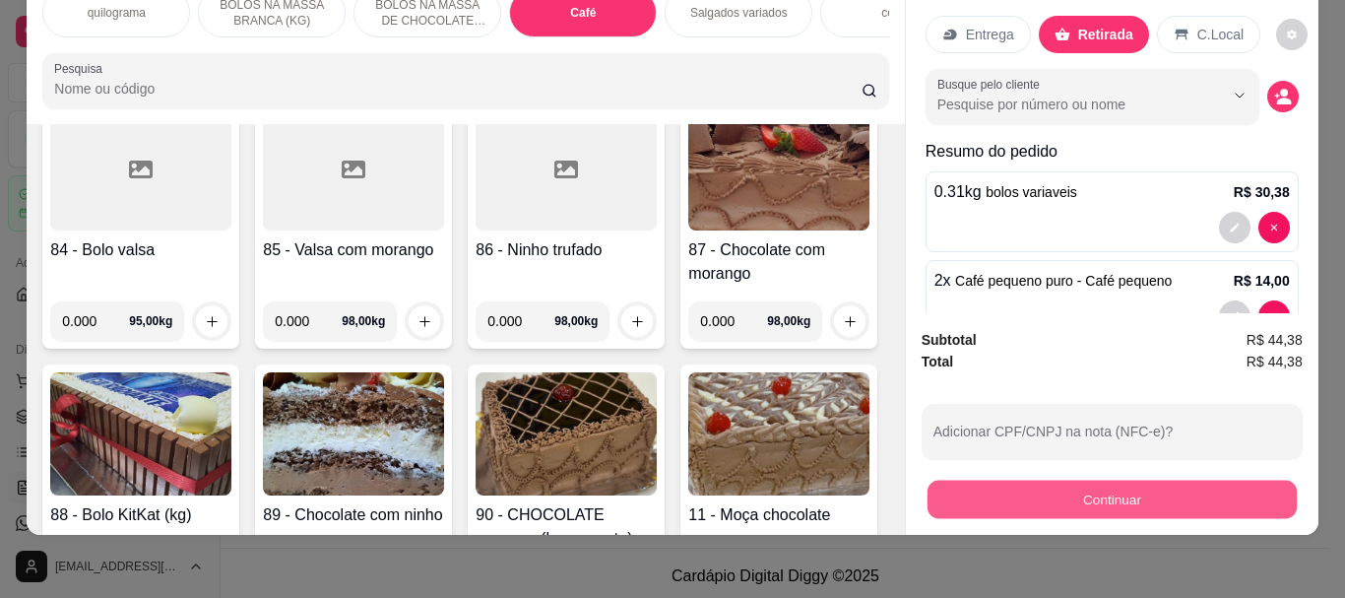
click at [1082, 479] on button "Continuar" at bounding box center [1110, 498] width 369 height 38
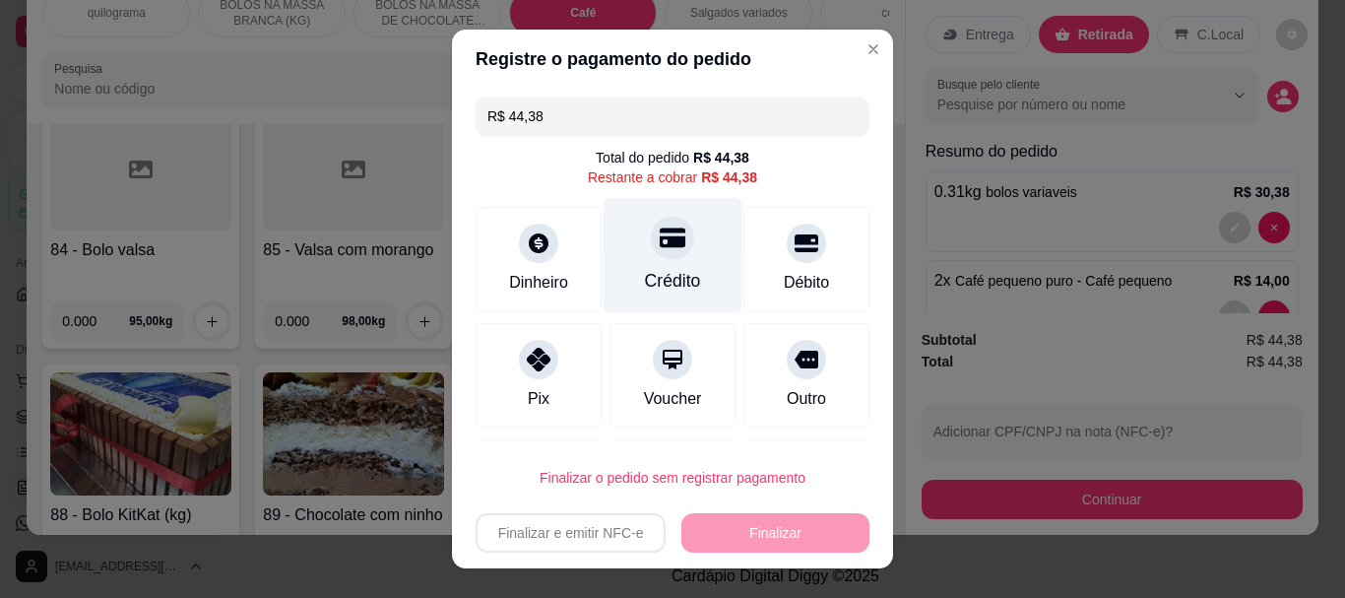
click at [660, 244] on icon at bounding box center [673, 238] width 26 height 20
type input "R$ 0,00"
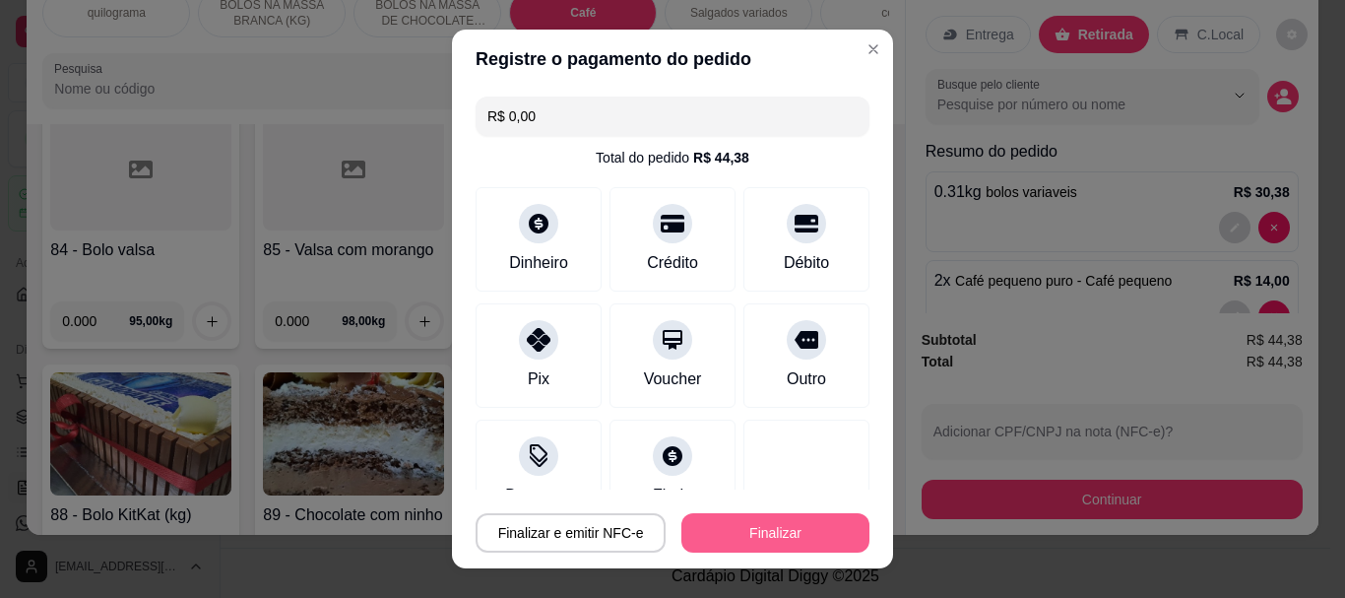
click at [742, 529] on button "Finalizar" at bounding box center [775, 532] width 188 height 39
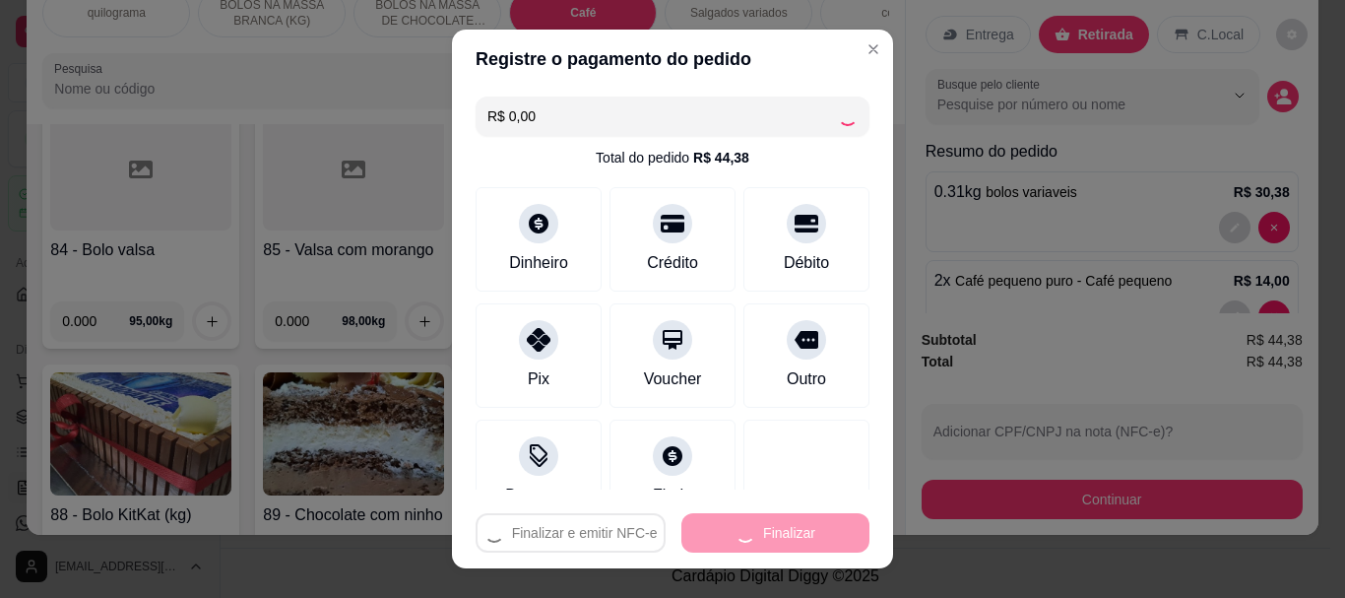
type input "0"
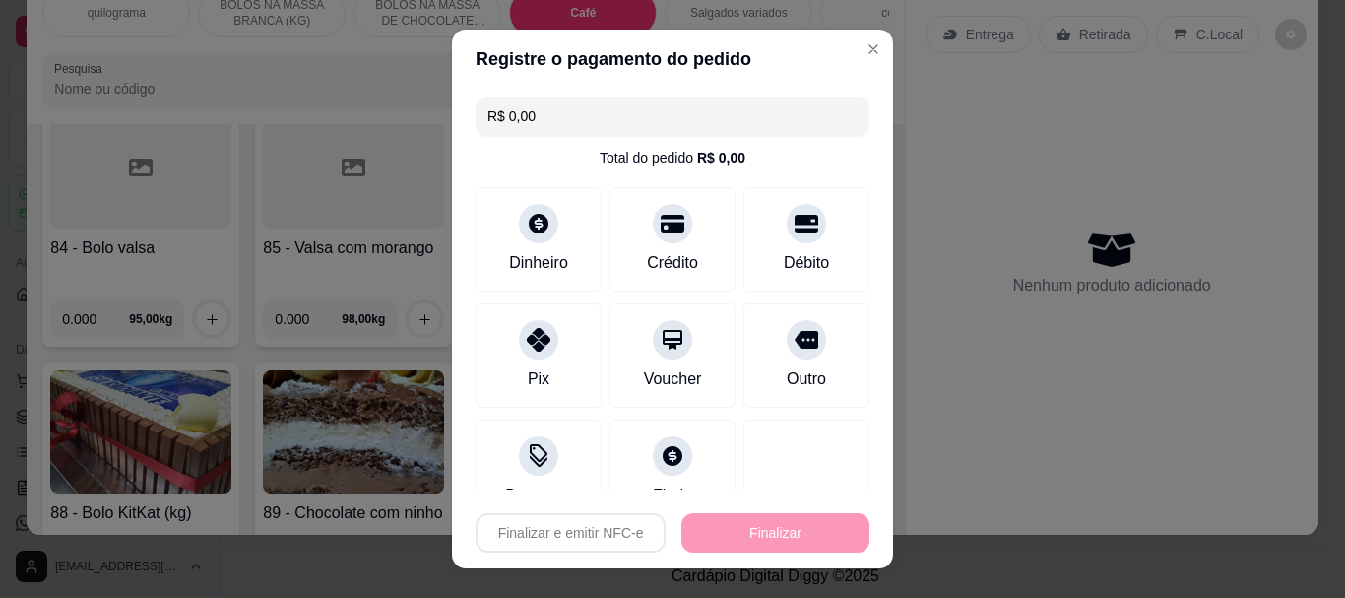
type input "-R$ 44,38"
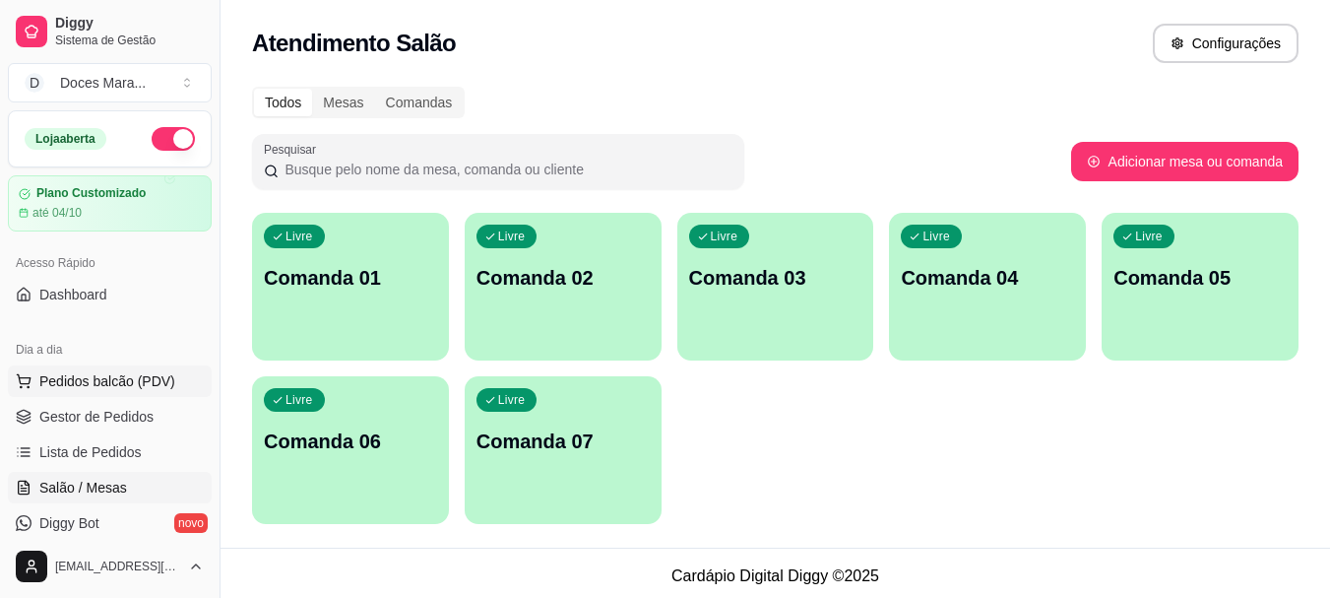
click at [97, 381] on span "Pedidos balcão (PDV)" at bounding box center [107, 381] width 136 height 20
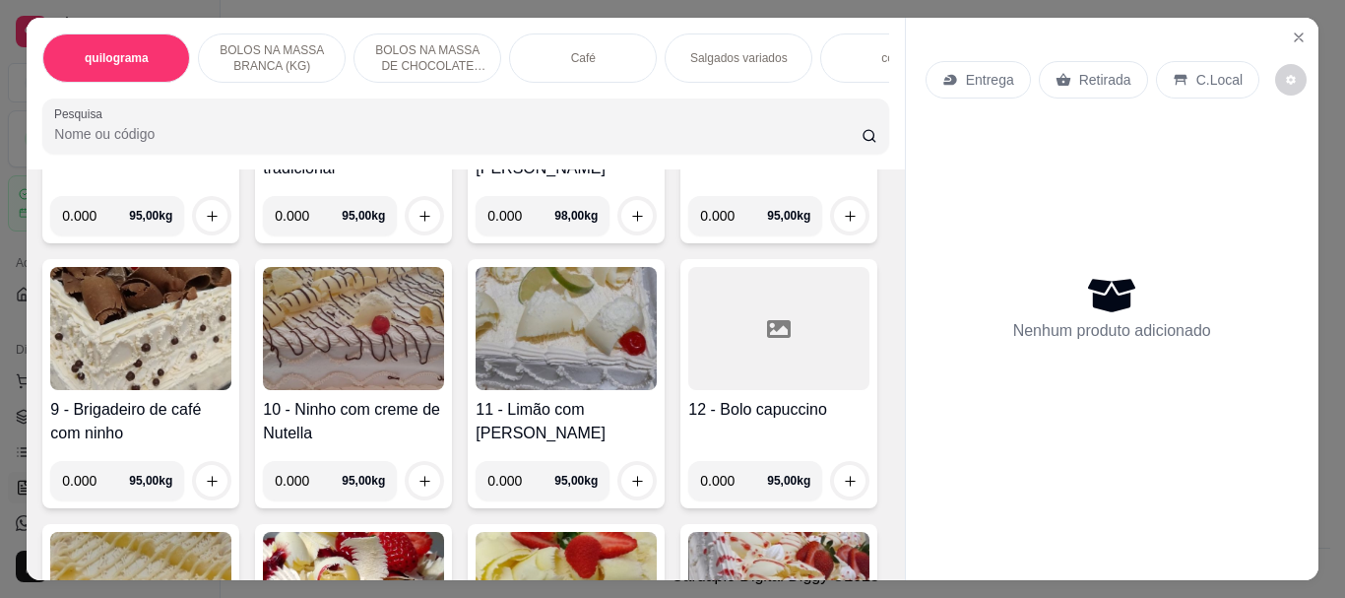
scroll to position [886, 0]
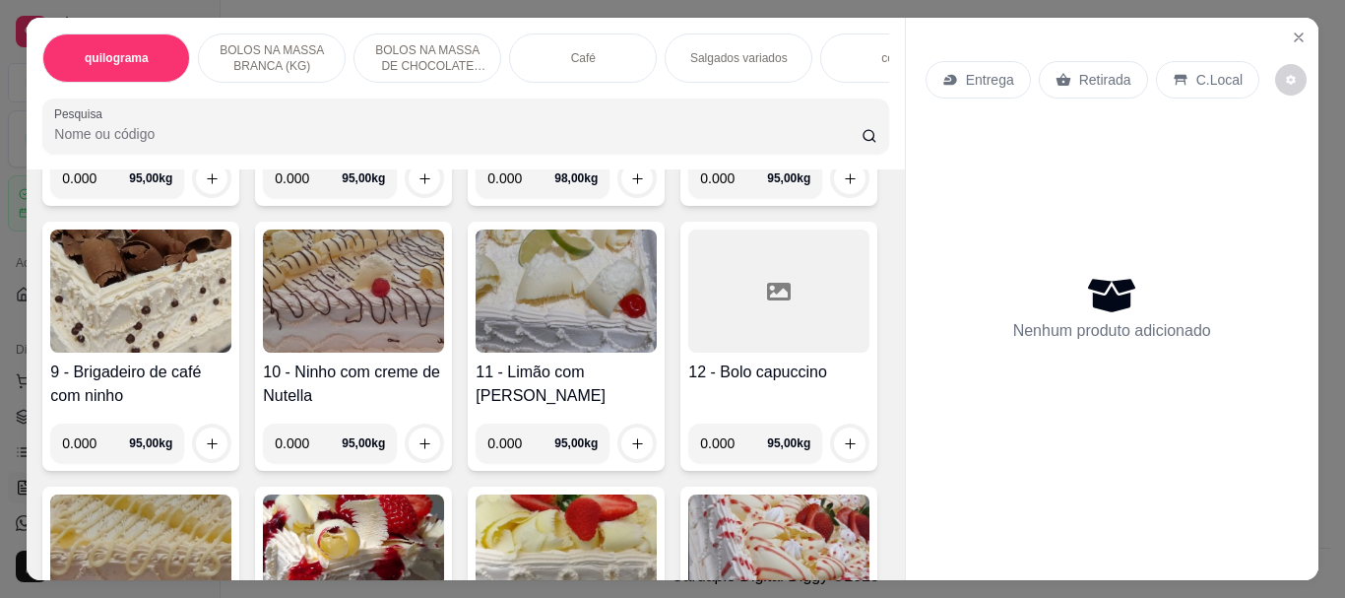
click at [475, 88] on img at bounding box center [565, 26] width 181 height 123
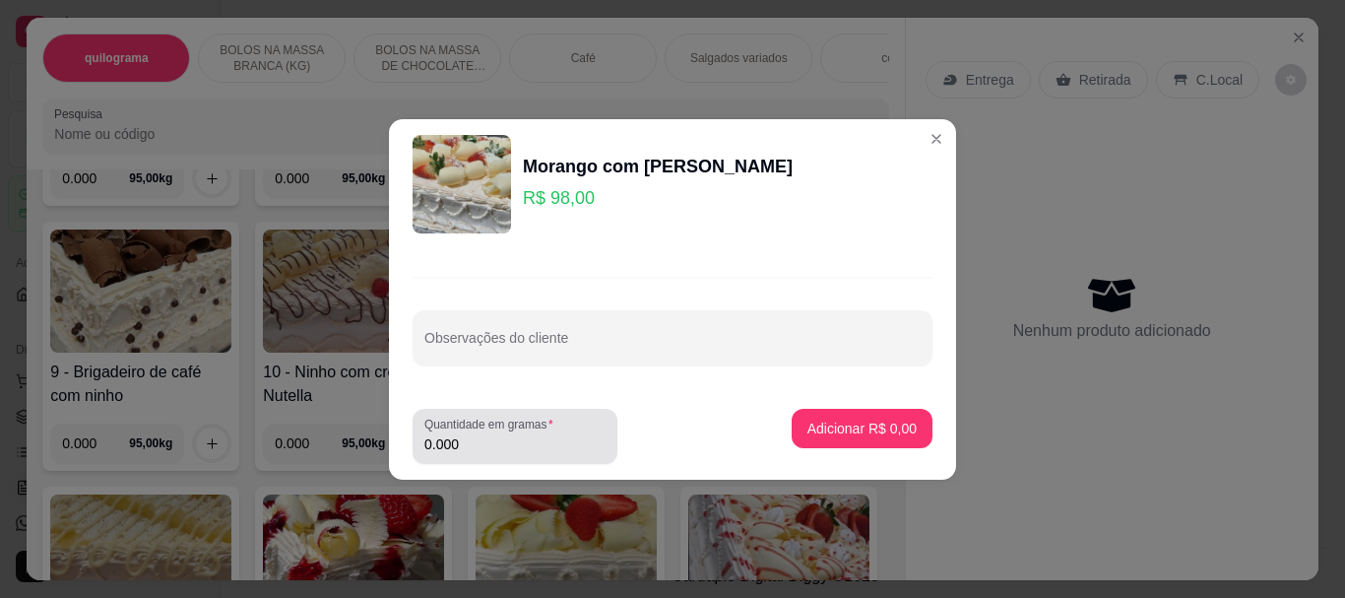
click at [478, 437] on input "0.000" at bounding box center [514, 444] width 181 height 20
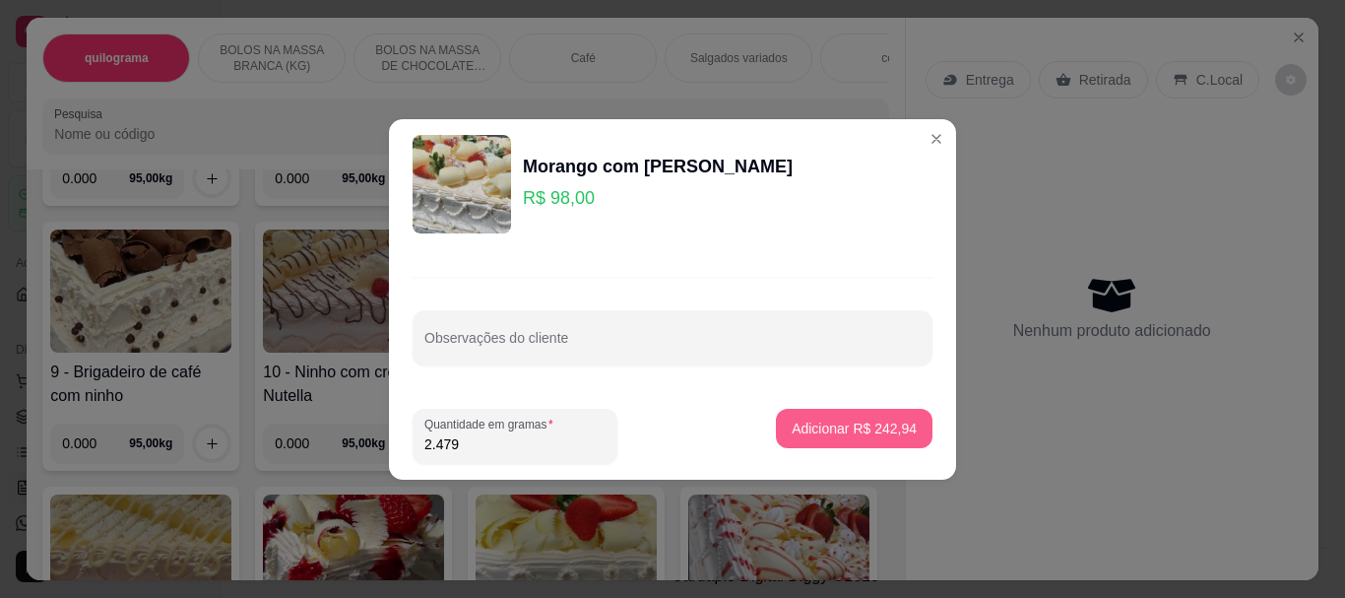
type input "2.479"
click at [851, 426] on p "Adicionar R$ 242,94" at bounding box center [853, 427] width 121 height 19
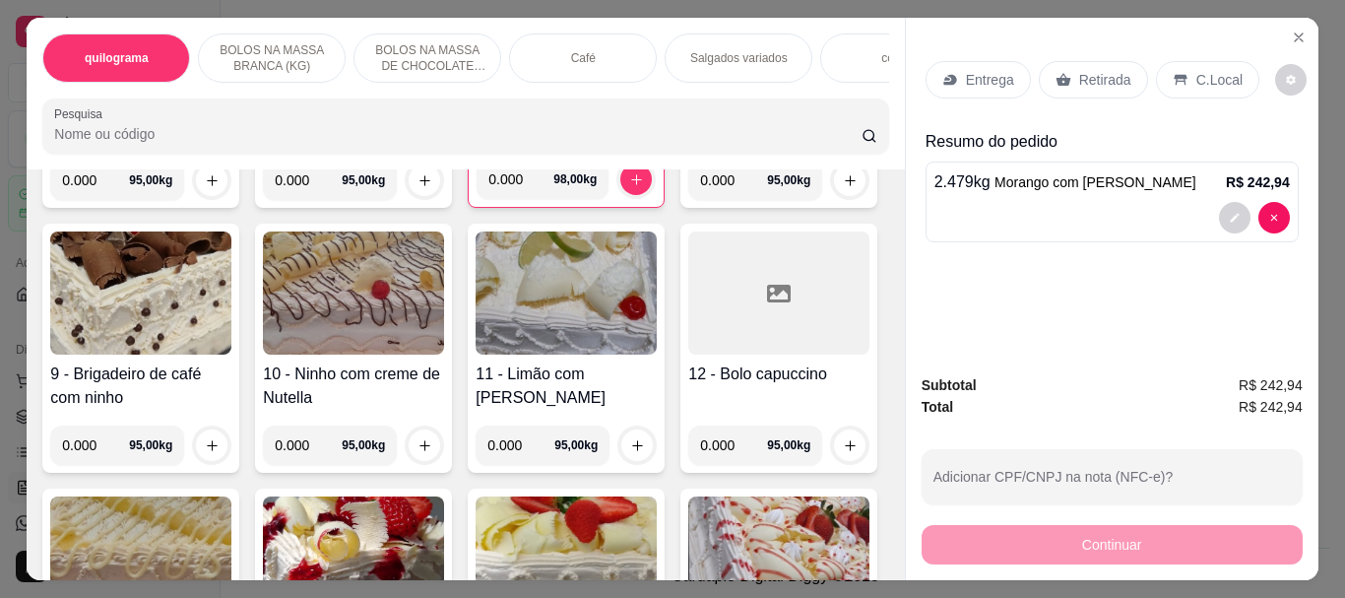
click at [1085, 72] on p "Retirada" at bounding box center [1105, 80] width 52 height 20
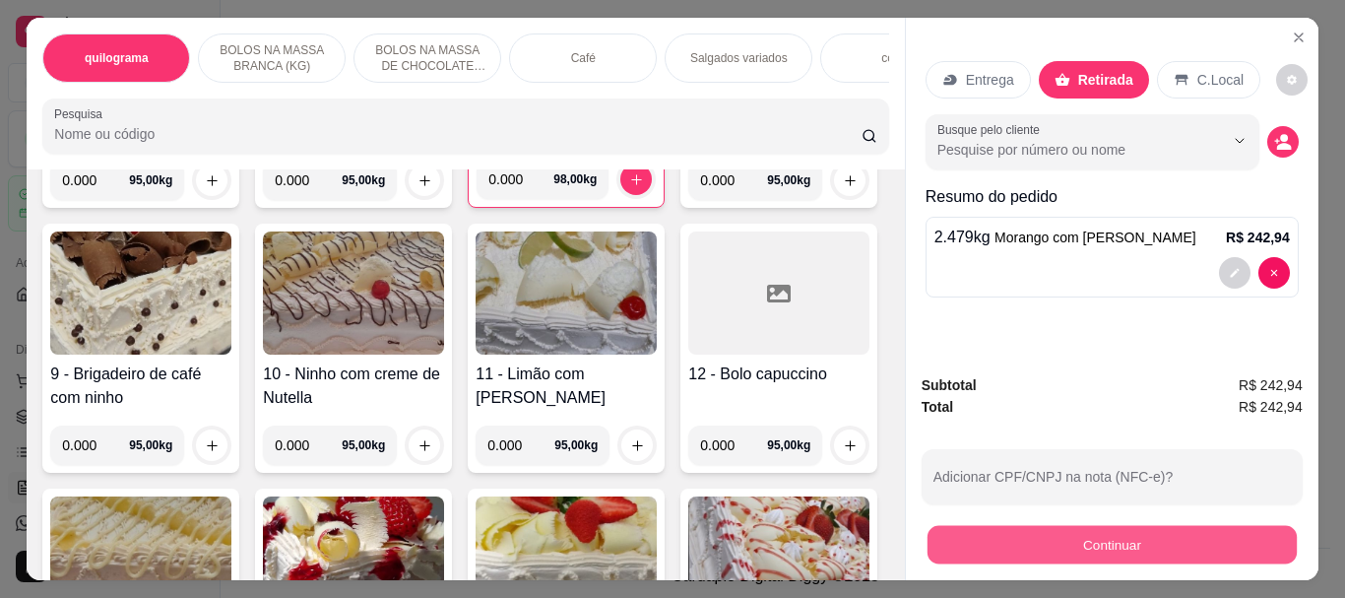
click at [1013, 541] on button "Continuar" at bounding box center [1110, 544] width 369 height 38
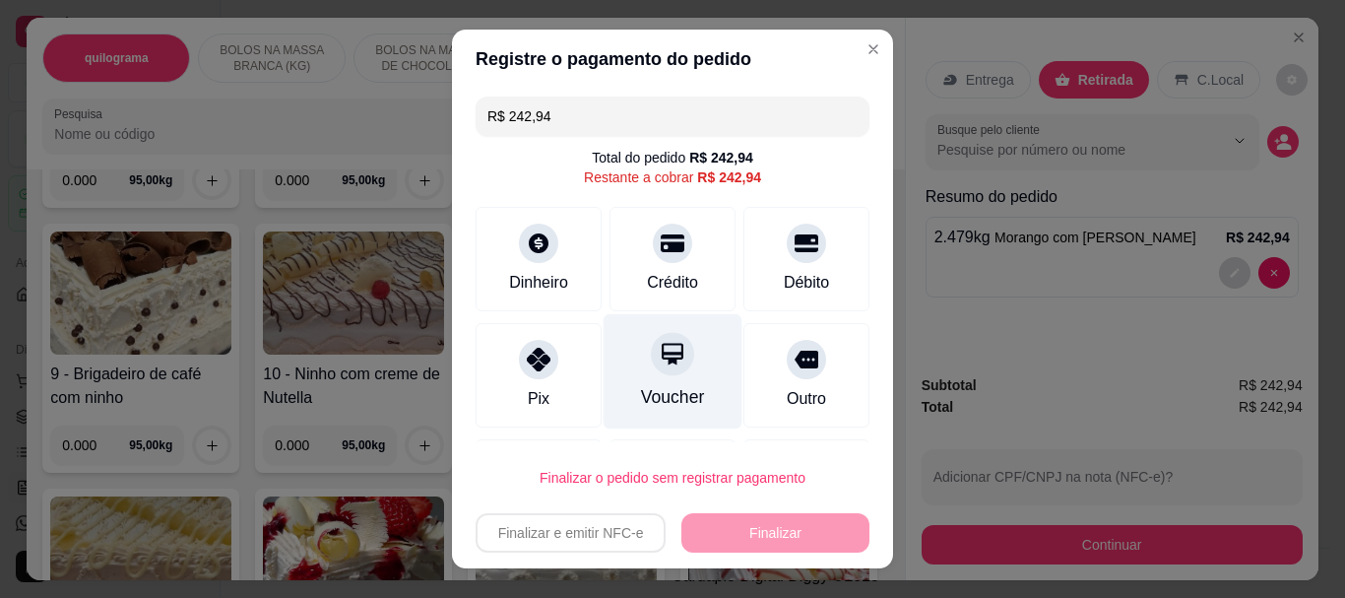
scroll to position [109, 0]
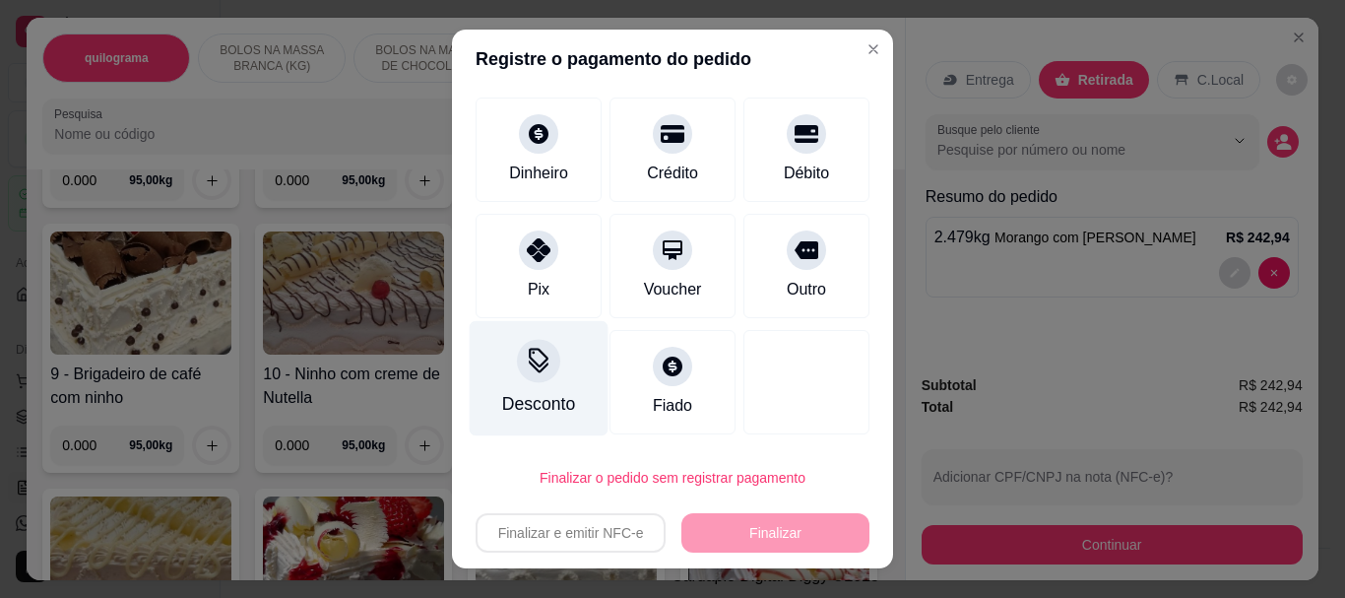
click at [532, 368] on icon at bounding box center [539, 366] width 20 height 13
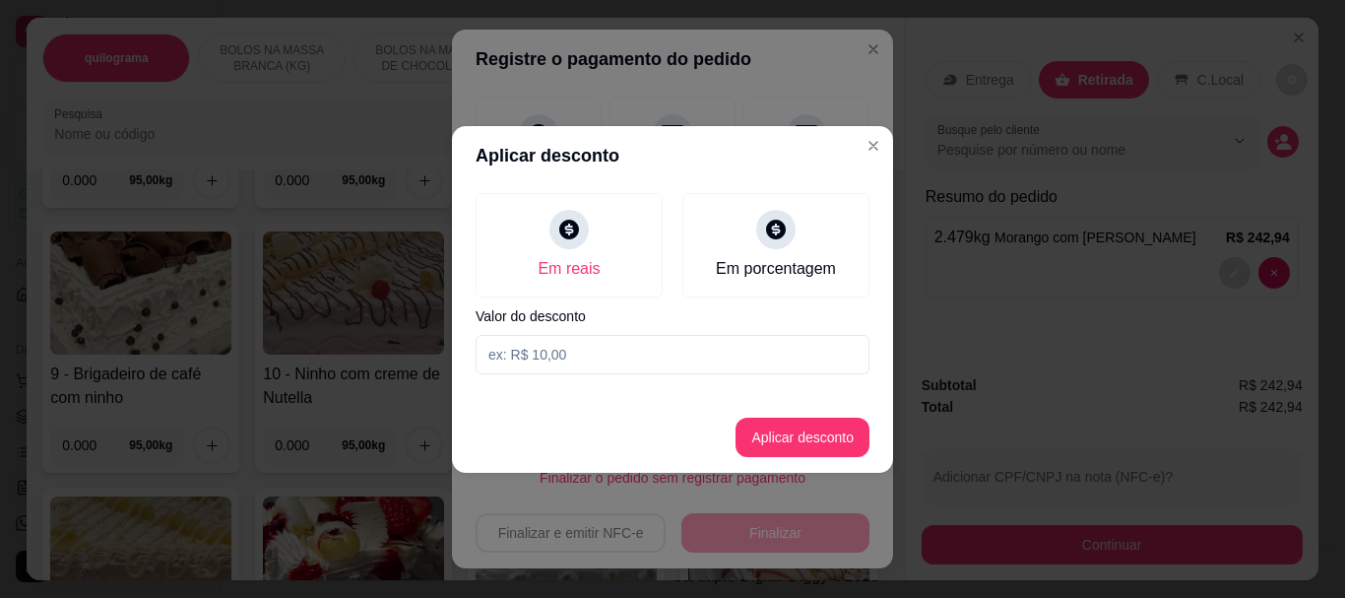
click at [523, 348] on input at bounding box center [672, 354] width 394 height 39
type input "20,00"
click at [802, 431] on button "Aplicar desconto" at bounding box center [802, 436] width 134 height 39
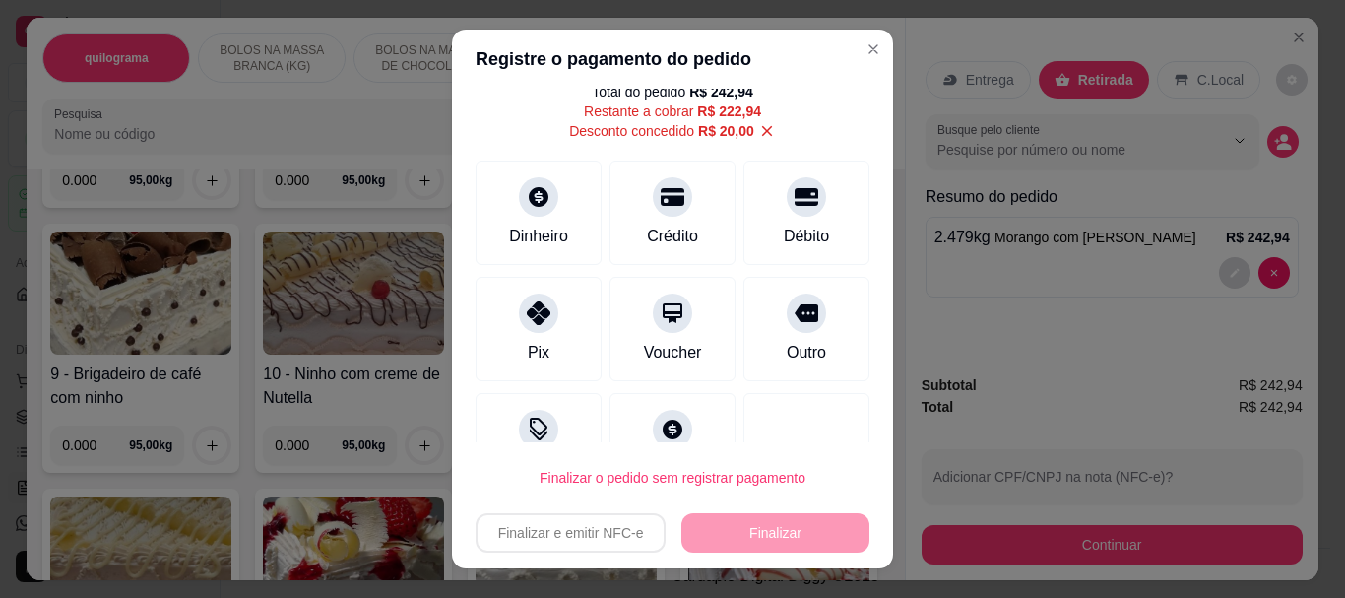
scroll to position [0, 0]
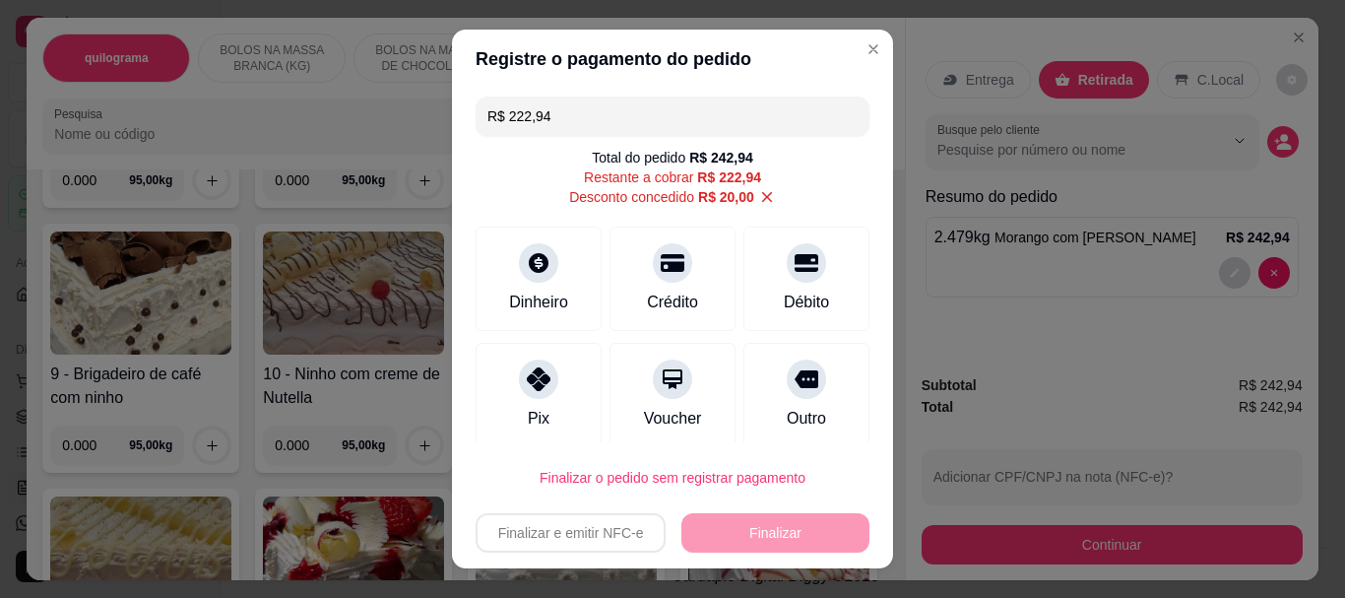
click at [759, 534] on div "Finalizar e emitir NFC-e Finalizar" at bounding box center [672, 532] width 394 height 39
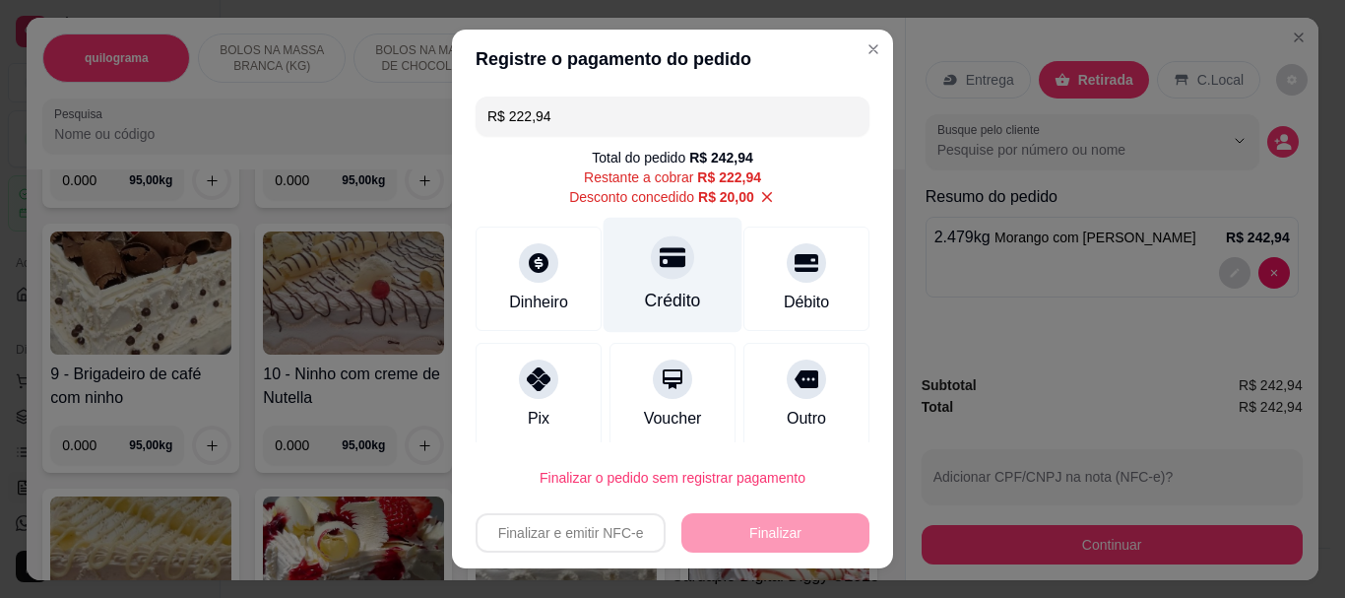
click at [639, 285] on div "Crédito" at bounding box center [672, 275] width 139 height 115
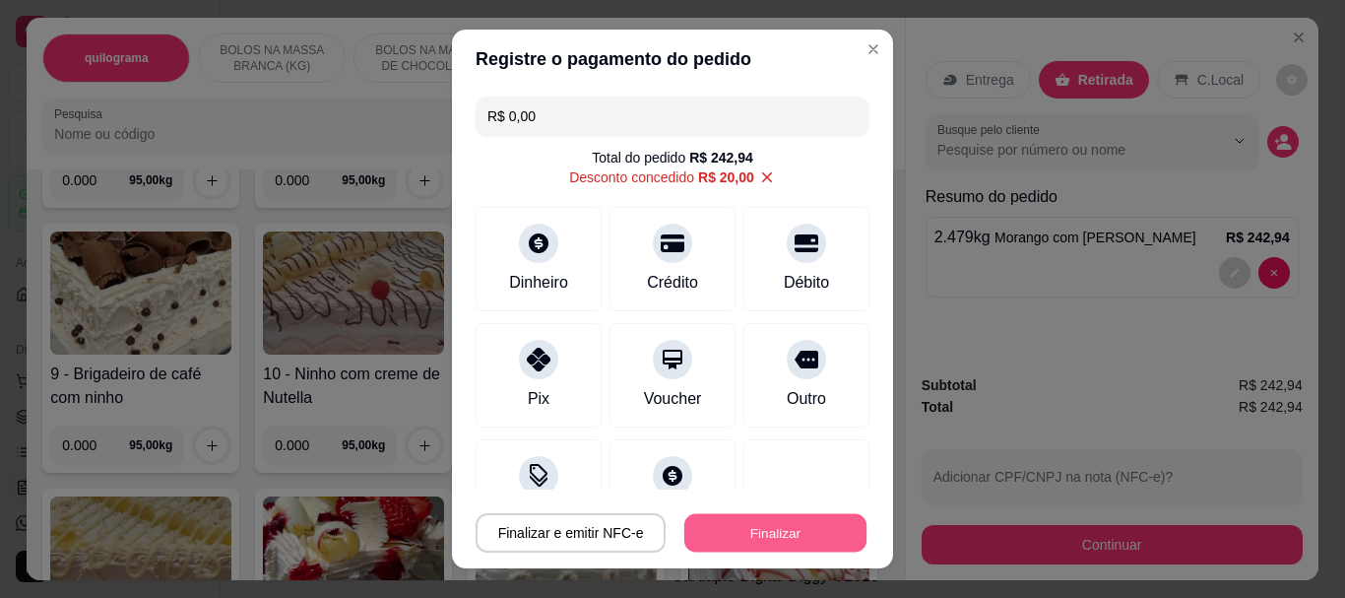
click at [744, 523] on button "Finalizar" at bounding box center [775, 532] width 182 height 38
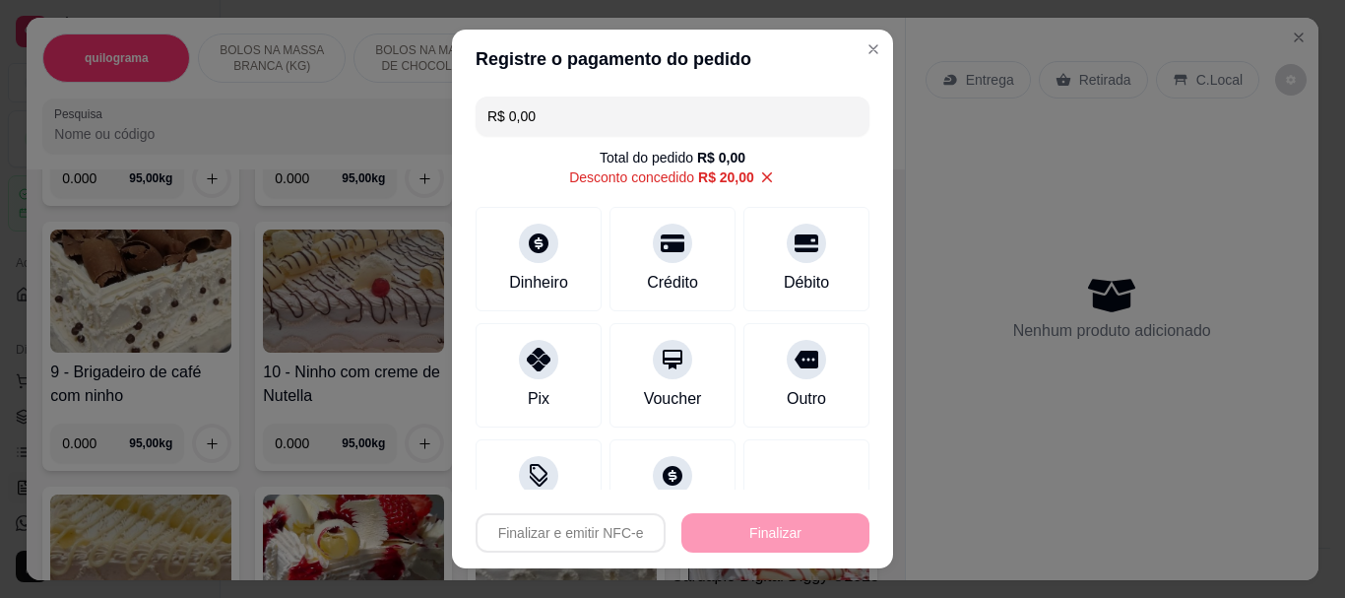
type input "-R$ 242,94"
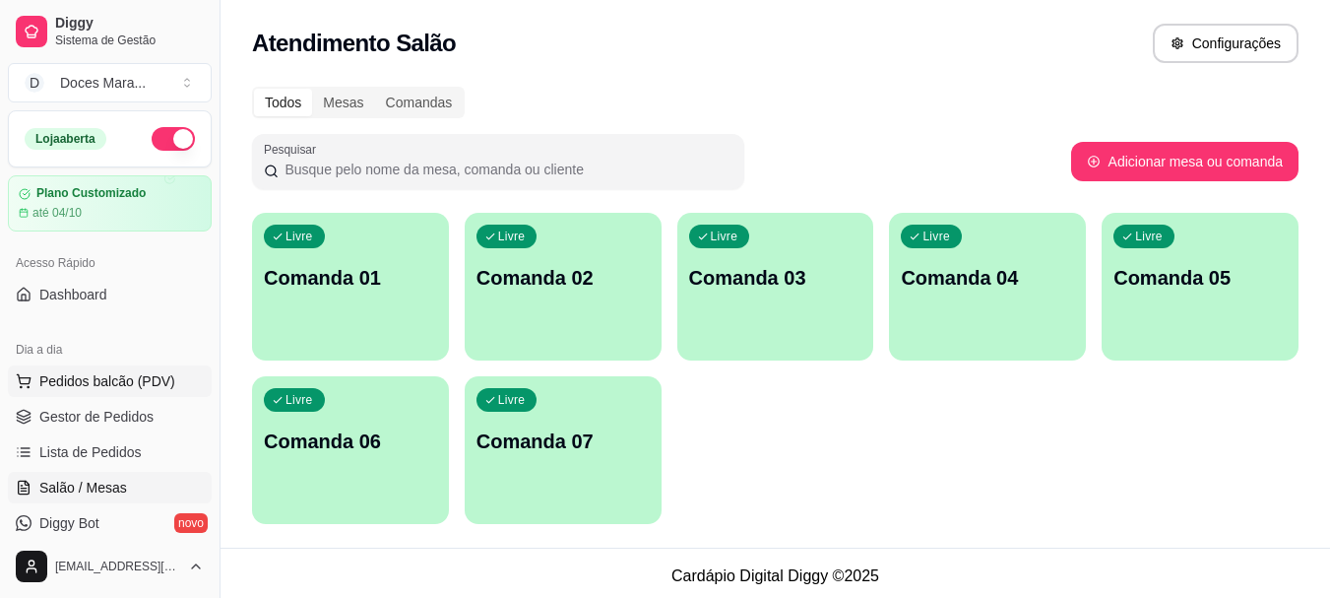
click at [63, 376] on span "Pedidos balcão (PDV)" at bounding box center [107, 381] width 136 height 20
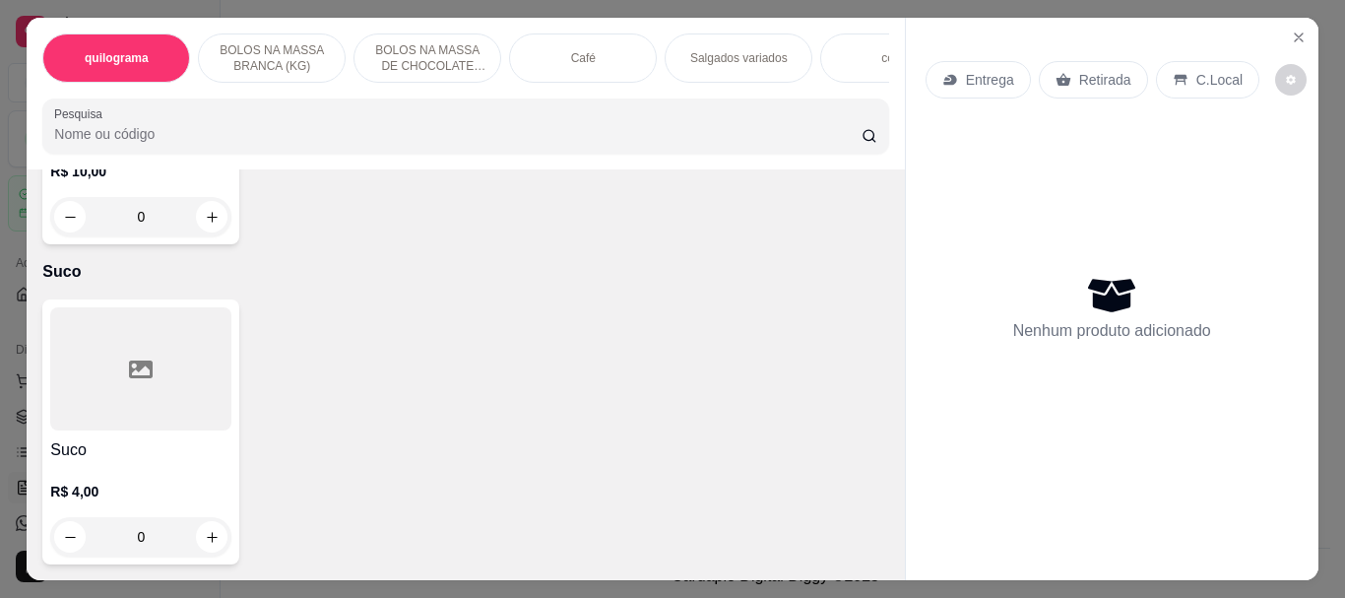
scroll to position [15630, 0]
click at [155, 511] on div "Item avulso quilograma 470 - bolos variaveis 0.000 98,00 kg Chocream 0.000 98,0…" at bounding box center [465, 374] width 877 height 411
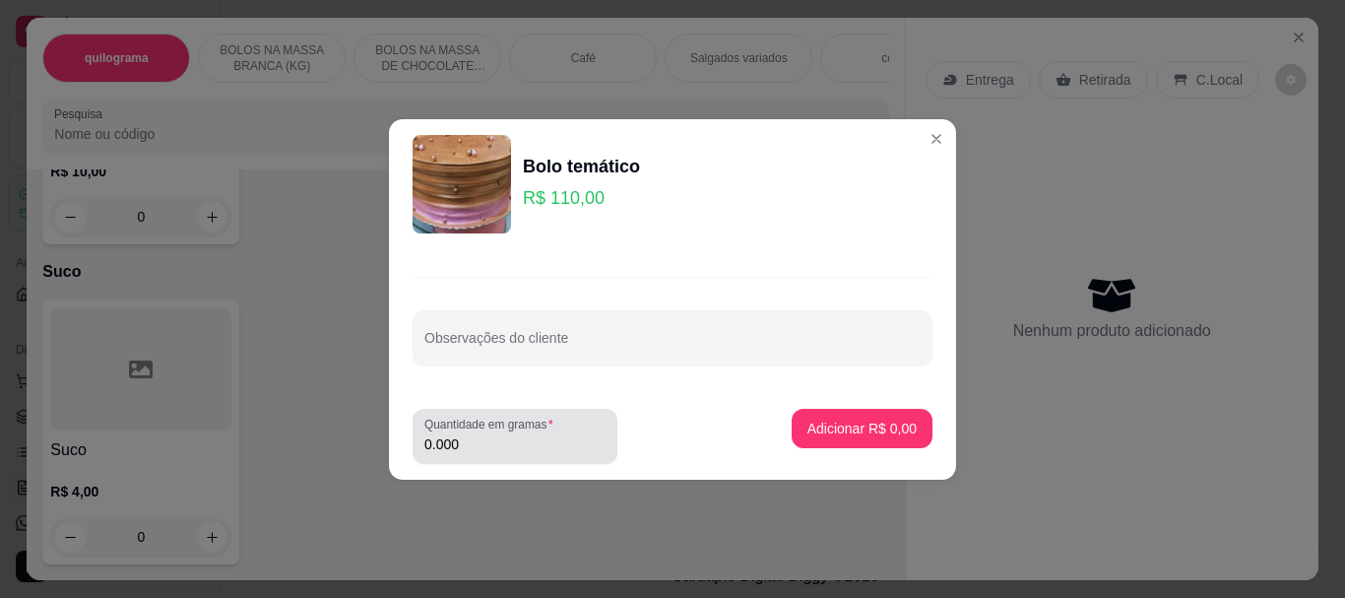
click at [477, 439] on input "0.000" at bounding box center [514, 444] width 181 height 20
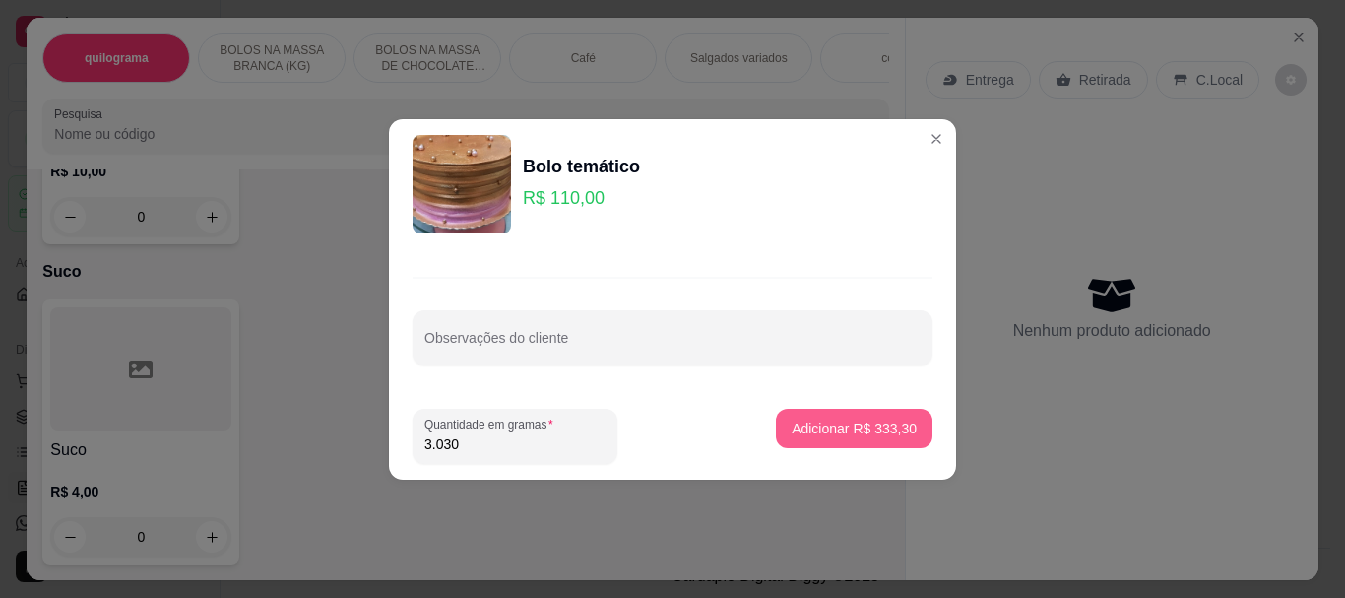
type input "3.030"
click at [794, 427] on p "Adicionar R$ 333,30" at bounding box center [854, 428] width 125 height 20
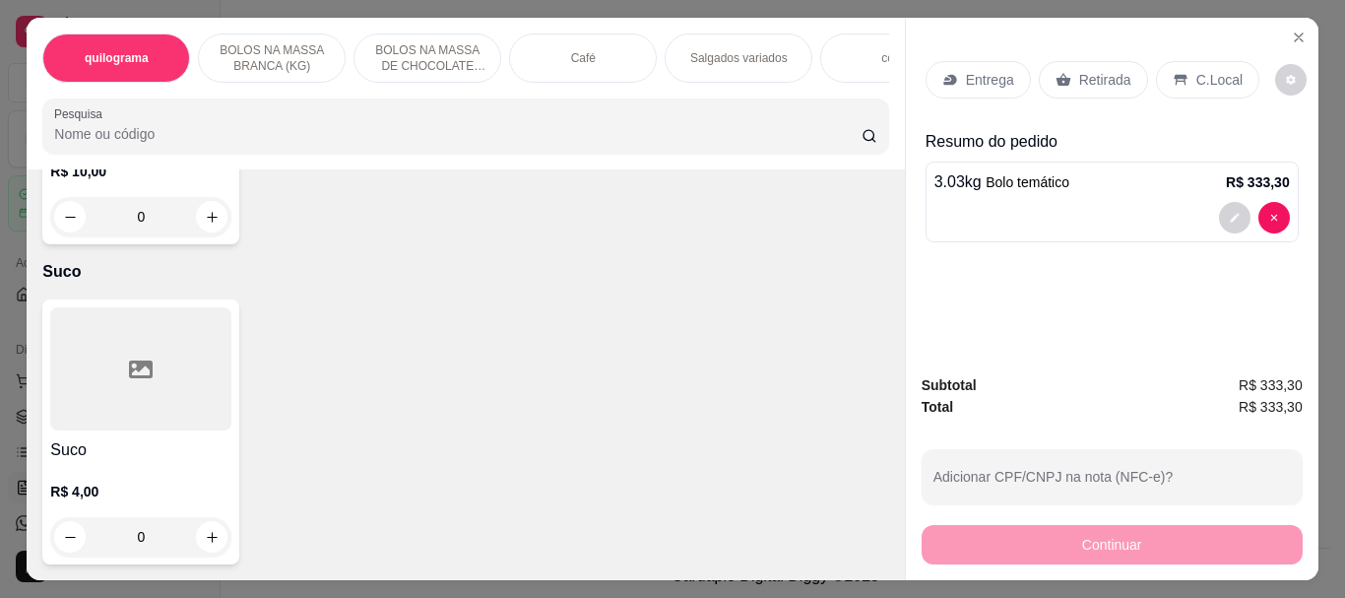
click at [1088, 70] on p "Retirada" at bounding box center [1105, 80] width 52 height 20
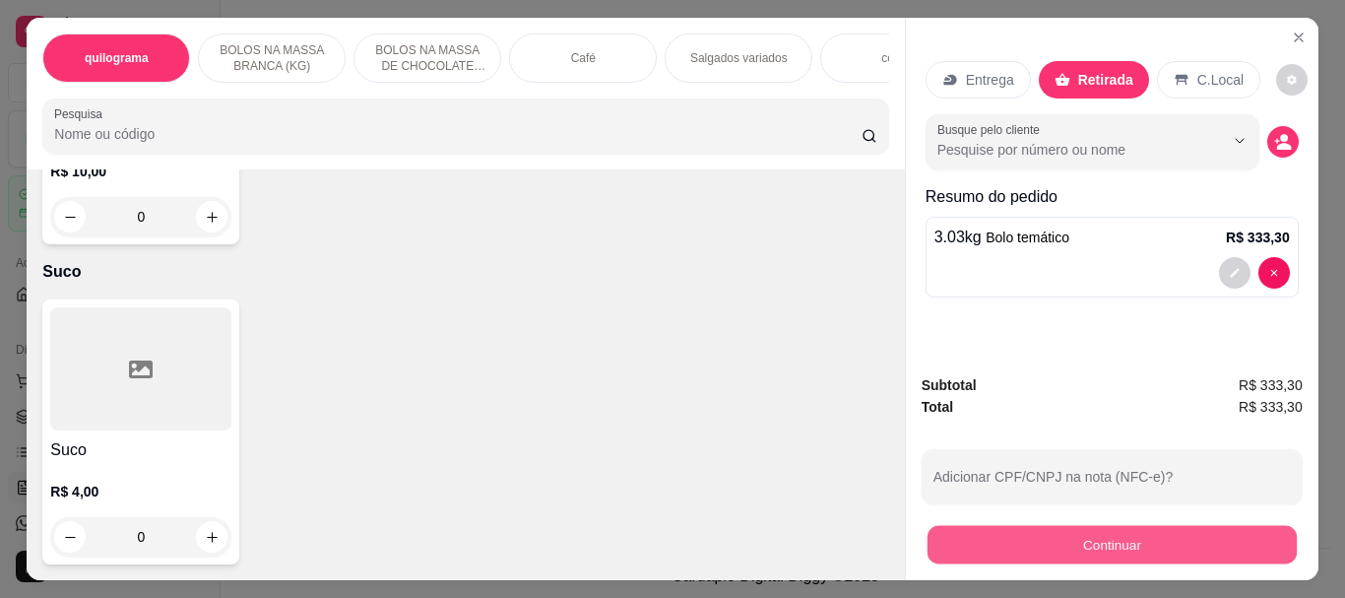
click at [1076, 525] on button "Continuar" at bounding box center [1110, 544] width 369 height 38
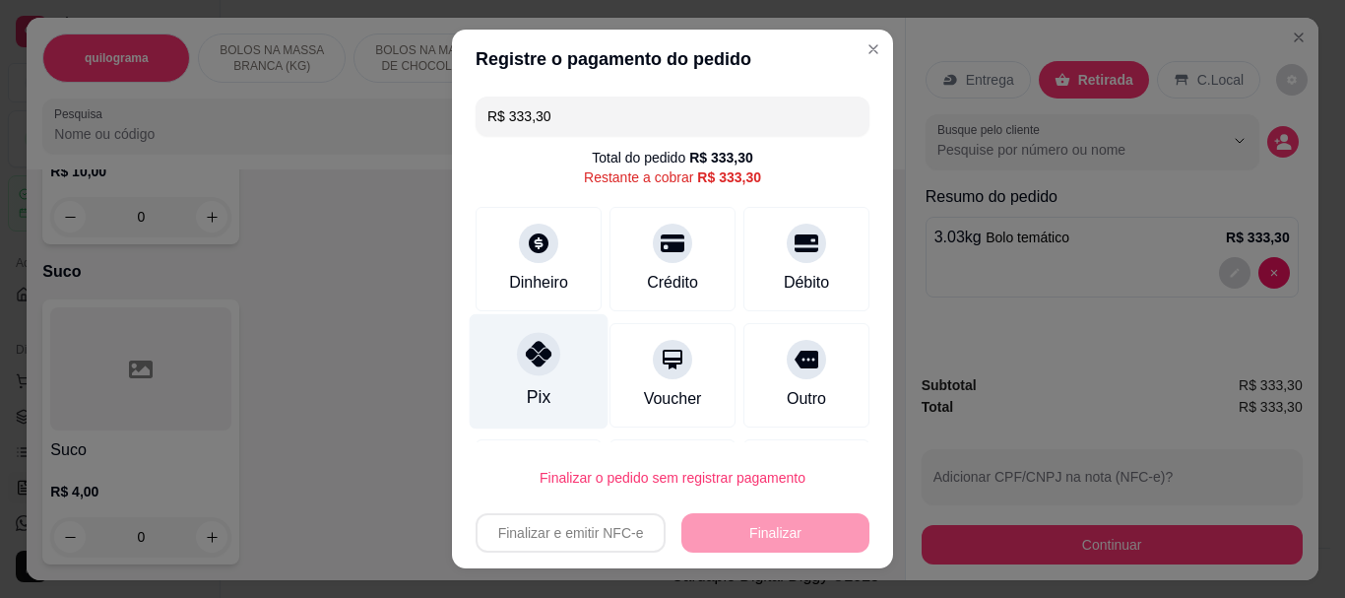
click at [532, 358] on icon at bounding box center [539, 355] width 26 height 26
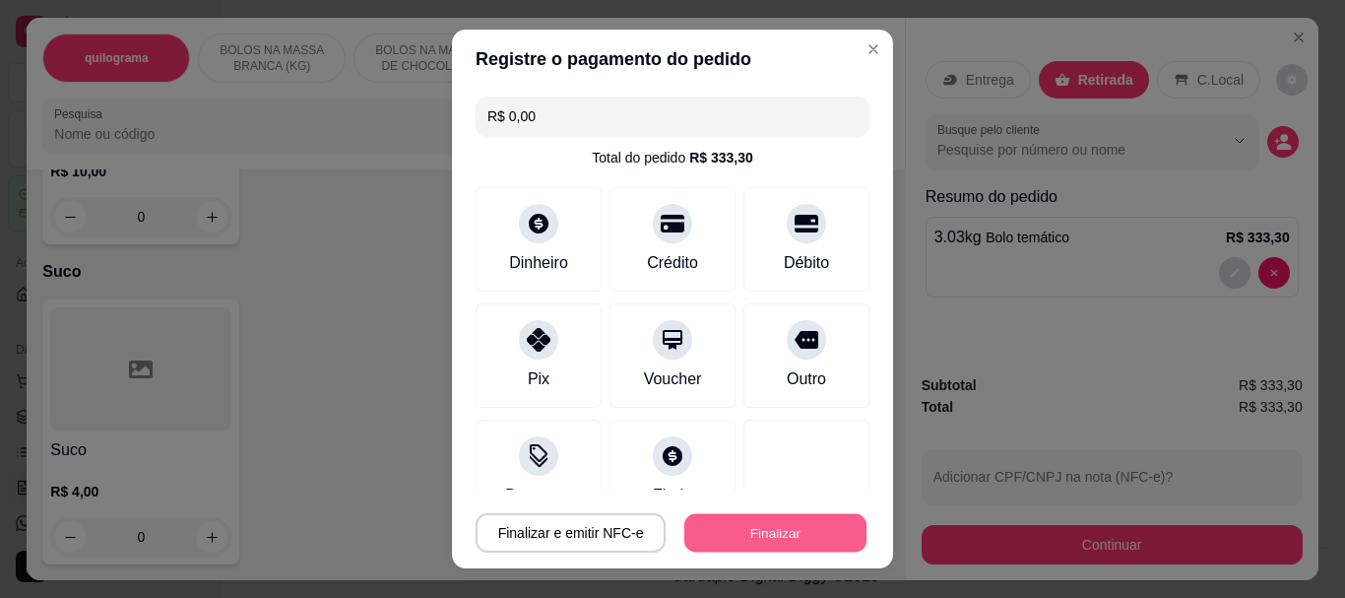
click at [733, 528] on button "Finalizar" at bounding box center [775, 532] width 182 height 38
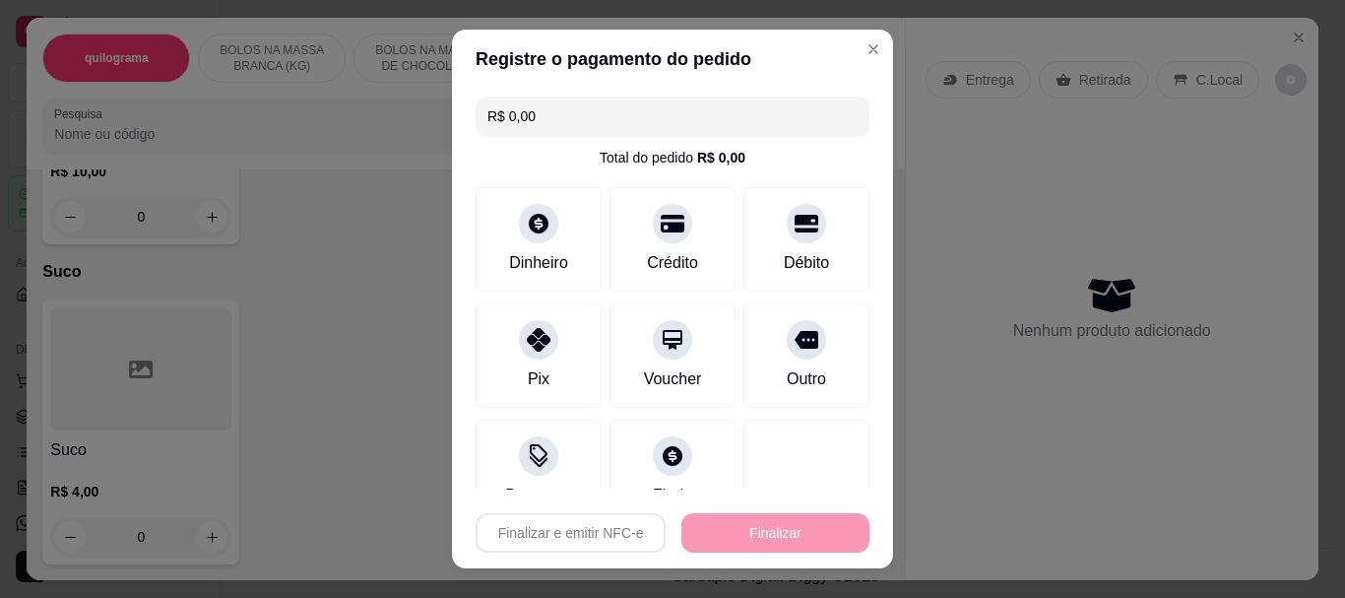
type input "-R$ 333,30"
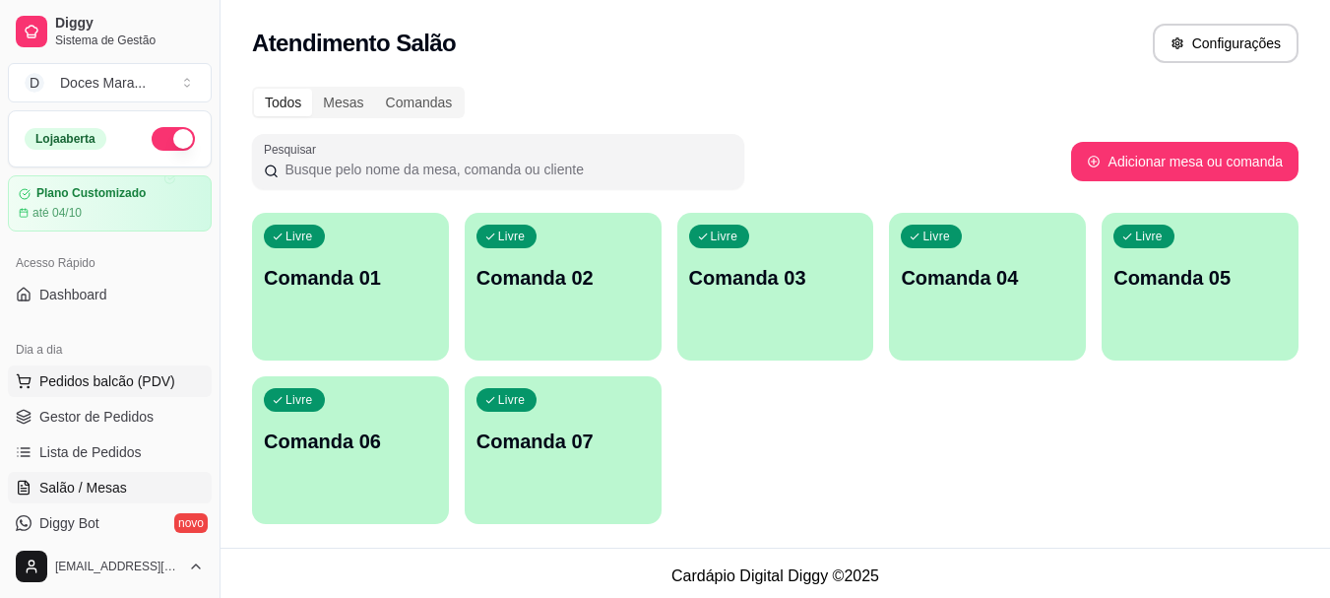
click at [85, 385] on span "Pedidos balcão (PDV)" at bounding box center [107, 381] width 136 height 20
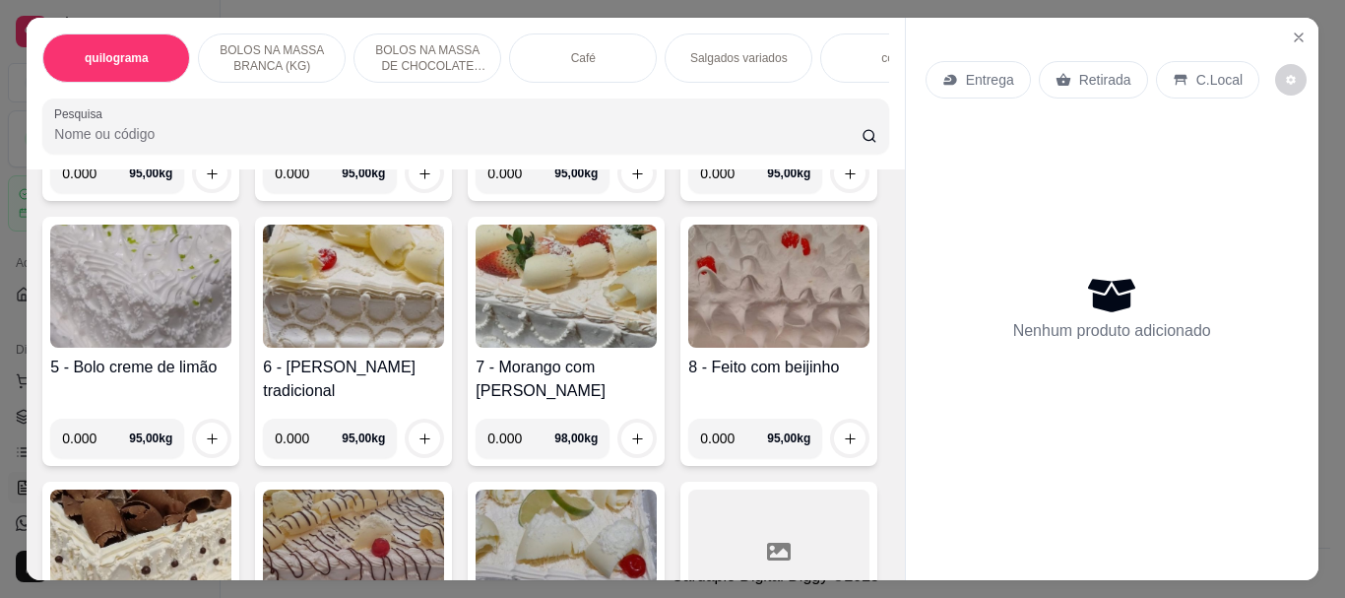
scroll to position [689, 0]
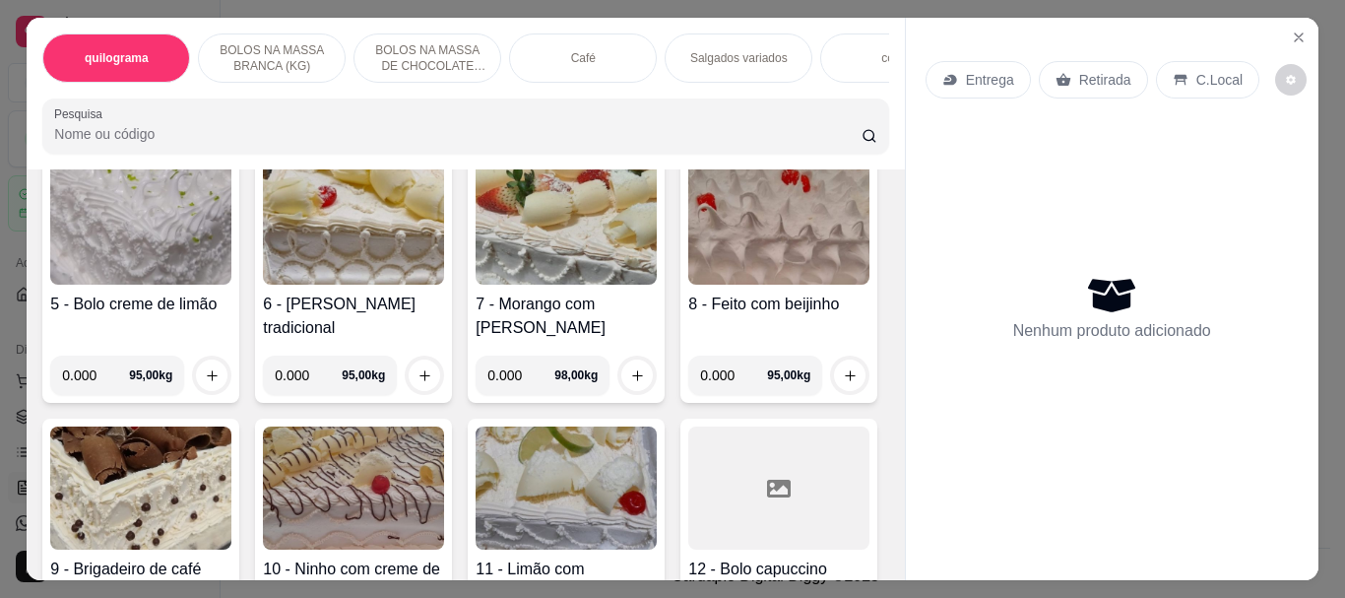
click at [475, 285] on img at bounding box center [565, 222] width 181 height 123
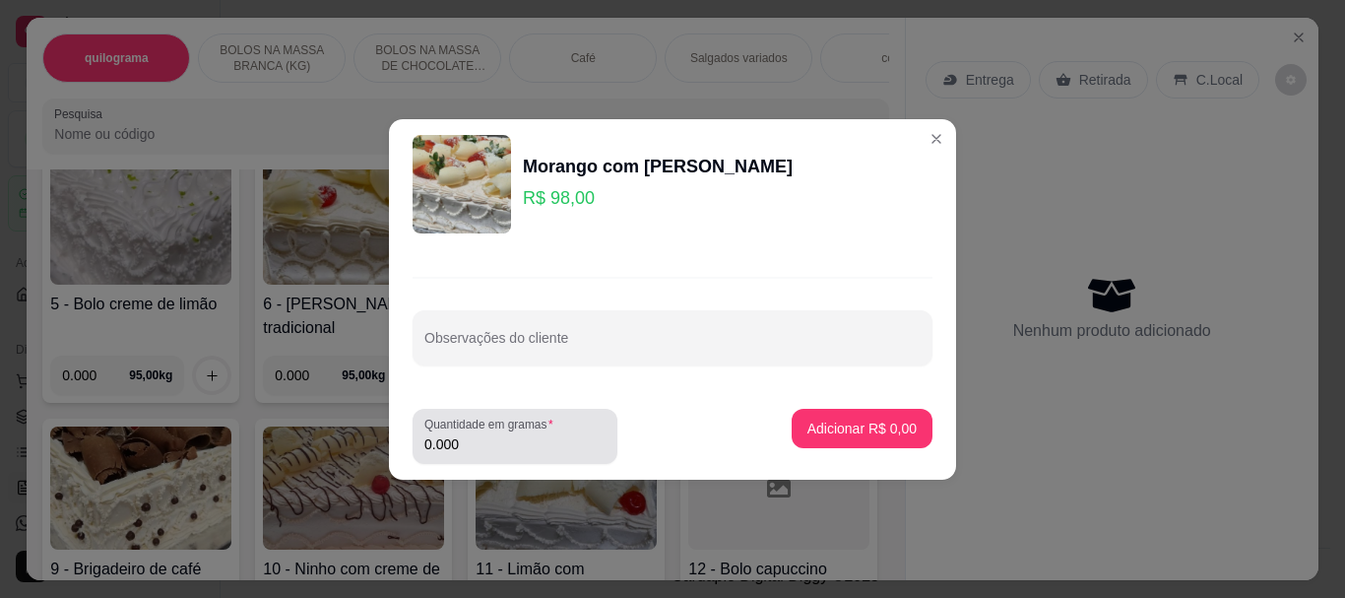
click at [473, 444] on input "0.000" at bounding box center [514, 444] width 181 height 20
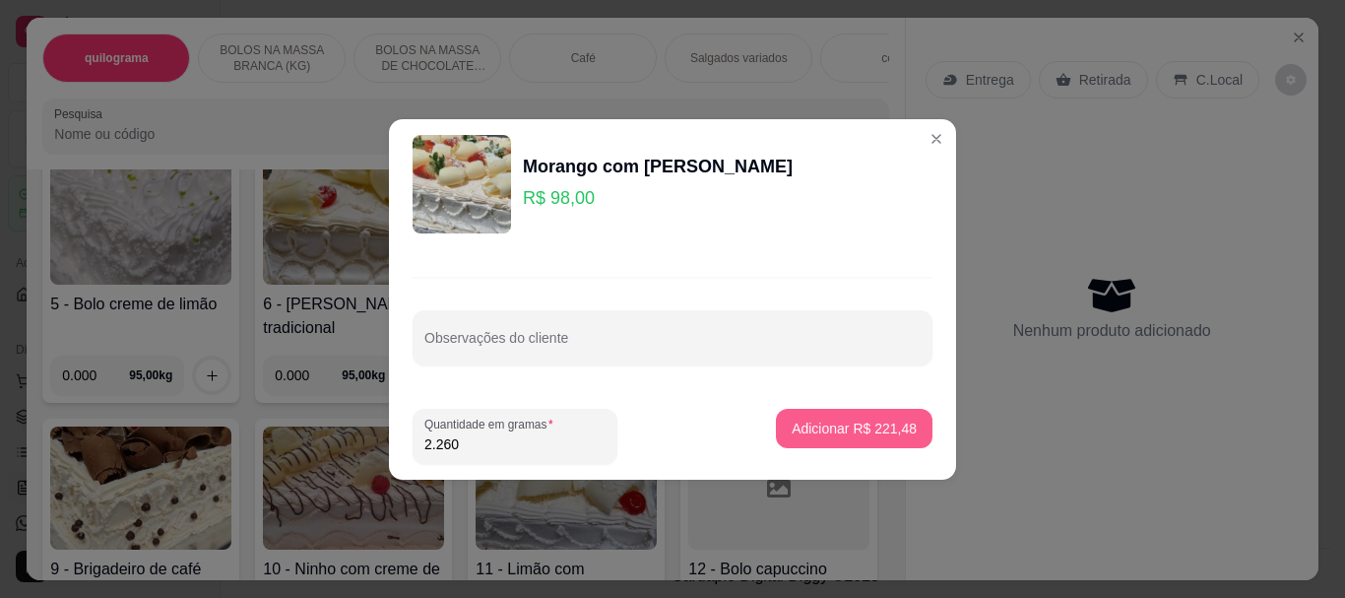
type input "2.260"
click at [832, 422] on p "Adicionar R$ 221,48" at bounding box center [853, 427] width 121 height 19
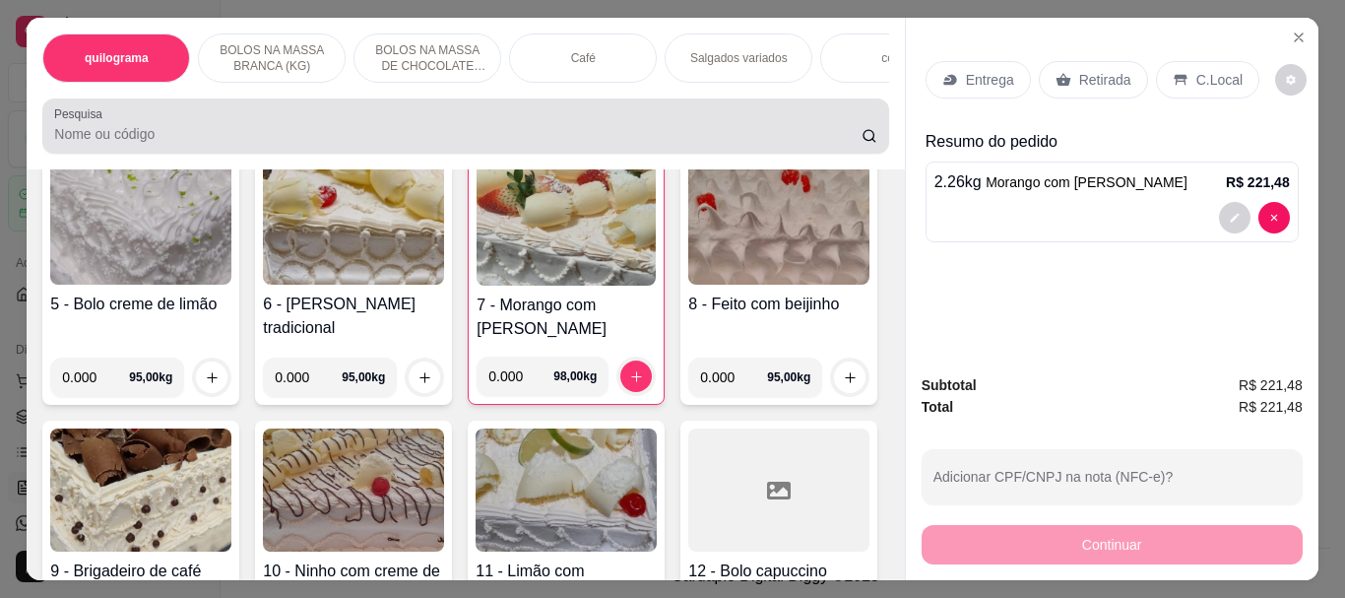
click at [143, 125] on div at bounding box center [465, 125] width 822 height 39
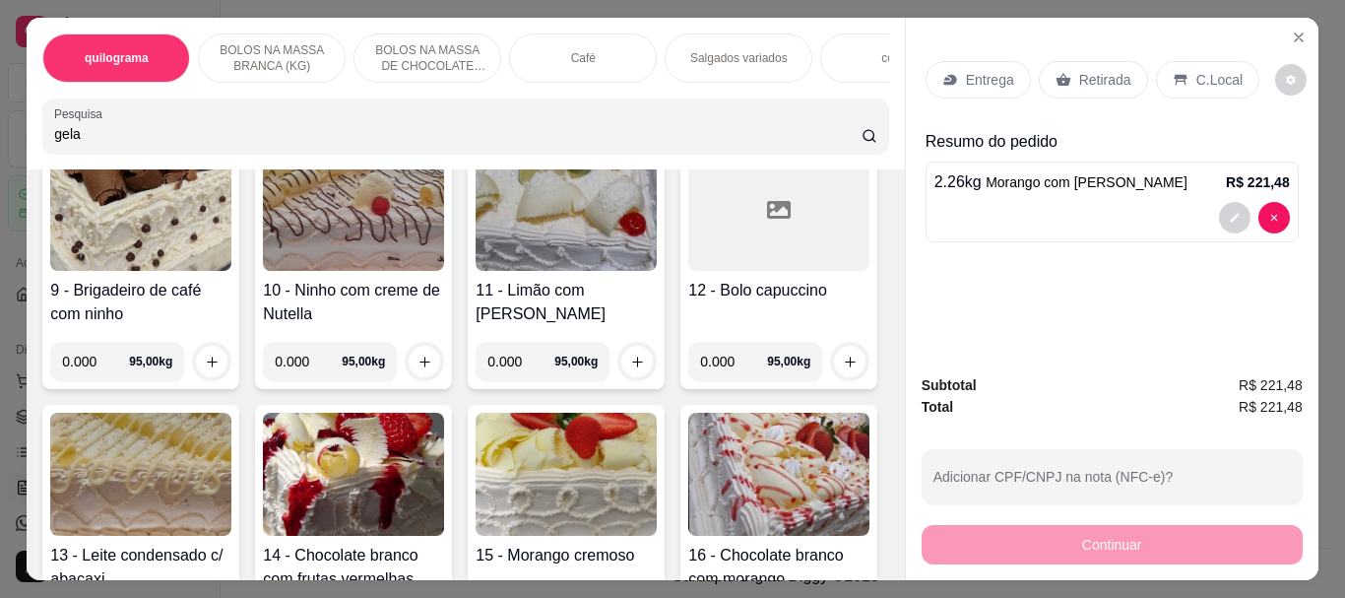
scroll to position [1337, 0]
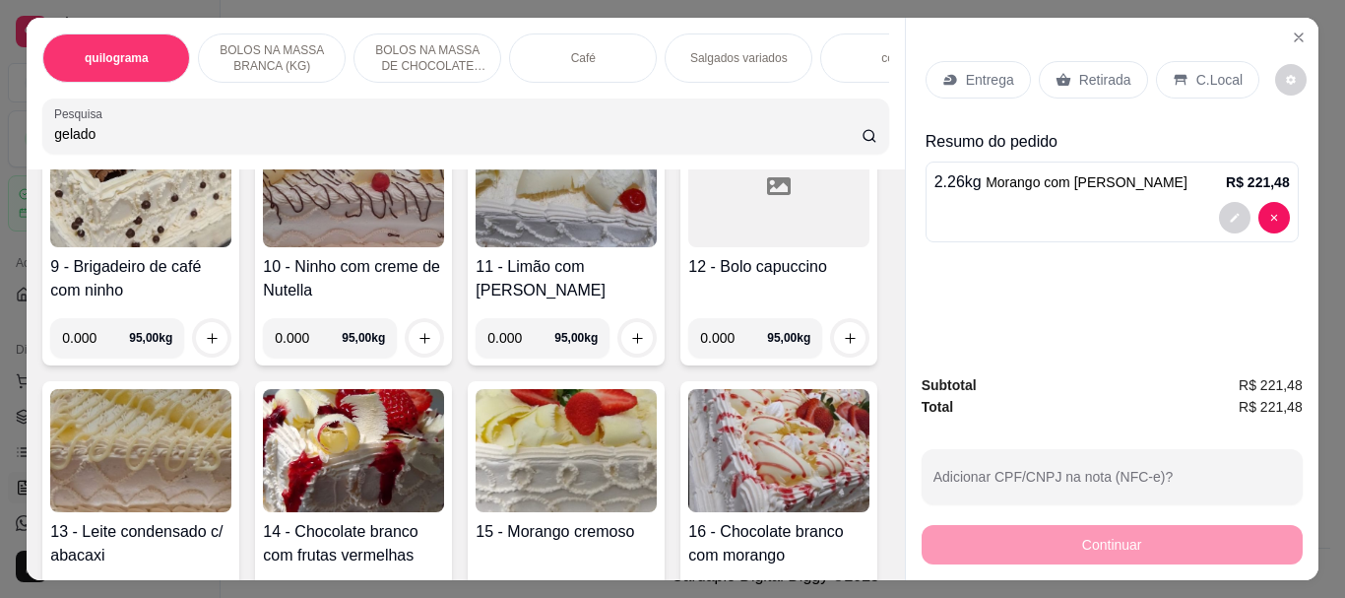
type input "gelado"
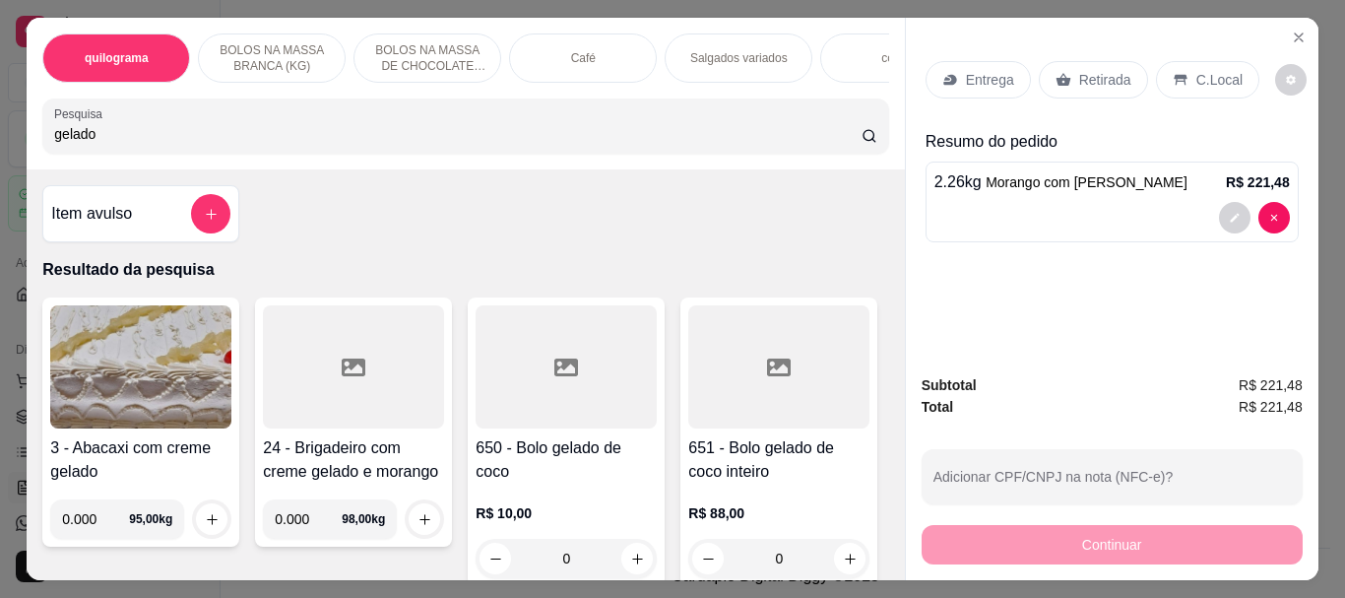
click at [591, 390] on div at bounding box center [565, 366] width 181 height 123
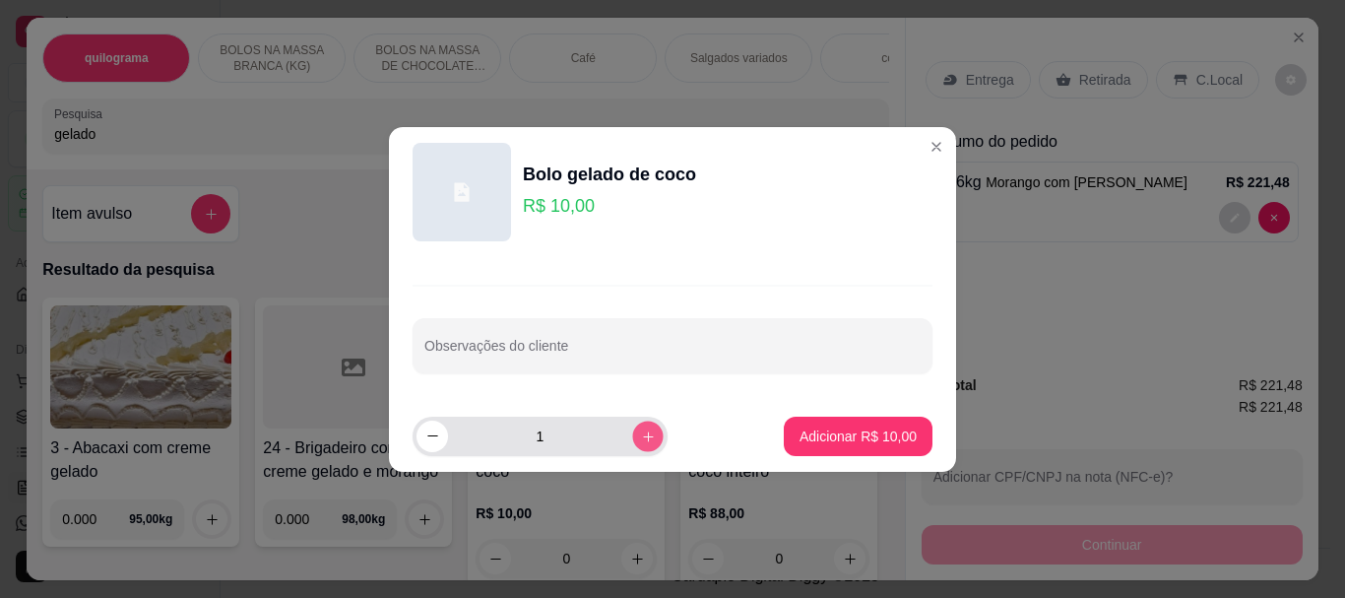
click at [640, 427] on button "increase-product-quantity" at bounding box center [647, 435] width 31 height 31
type input "2"
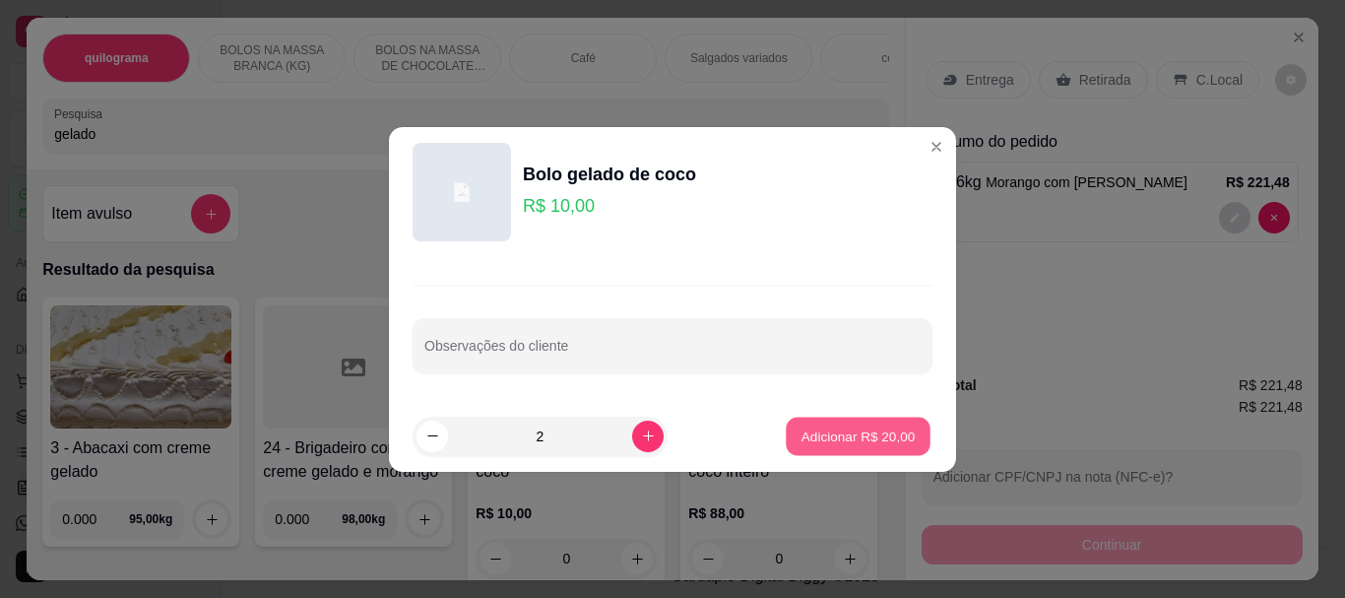
click at [786, 436] on button "Adicionar R$ 20,00" at bounding box center [858, 435] width 145 height 38
type input "2"
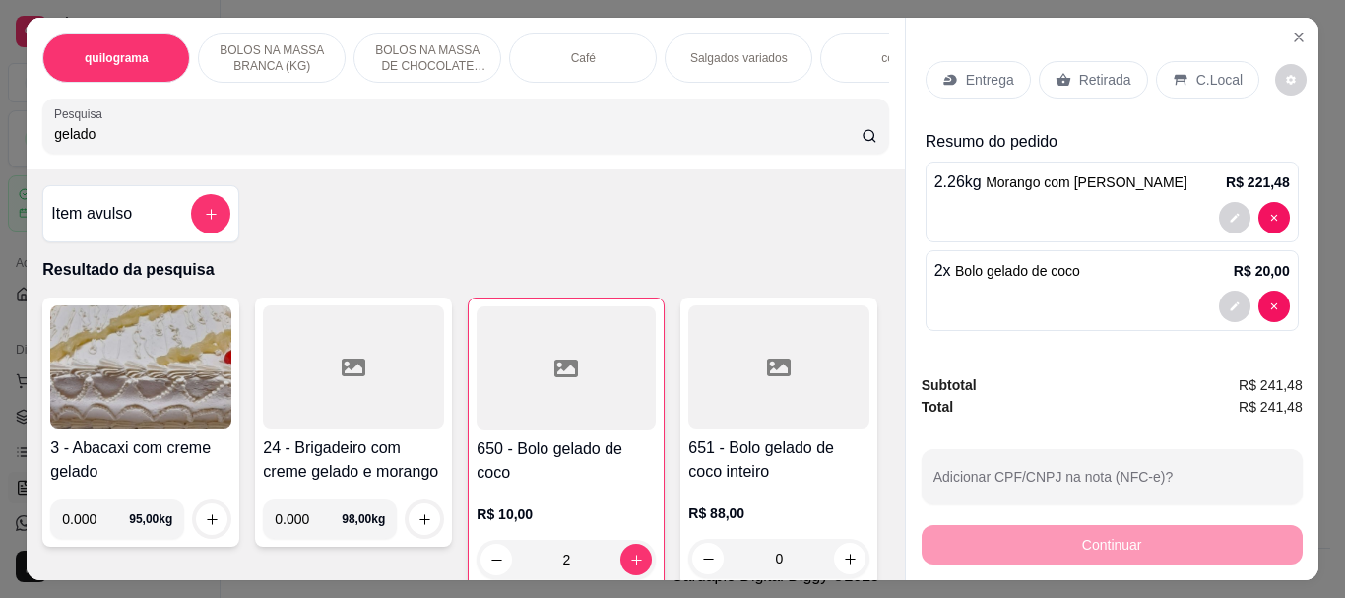
click at [113, 144] on input "gelado" at bounding box center [457, 134] width 807 height 20
type input "g"
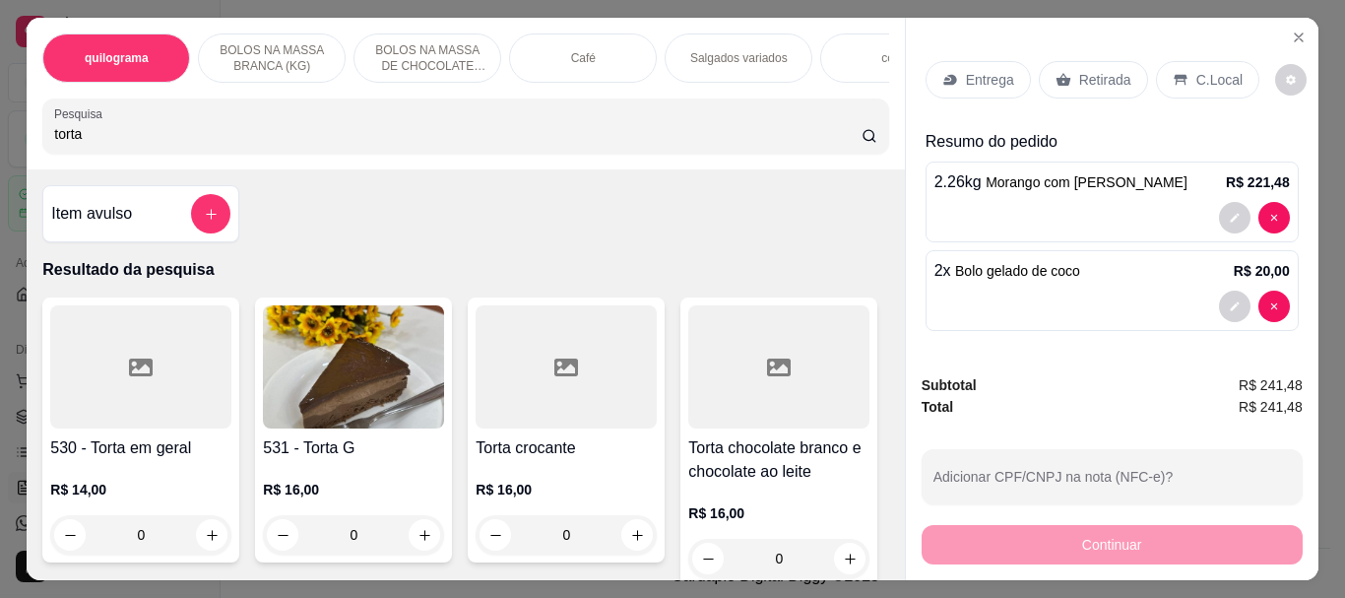
type input "torta"
click at [283, 329] on img at bounding box center [353, 366] width 181 height 123
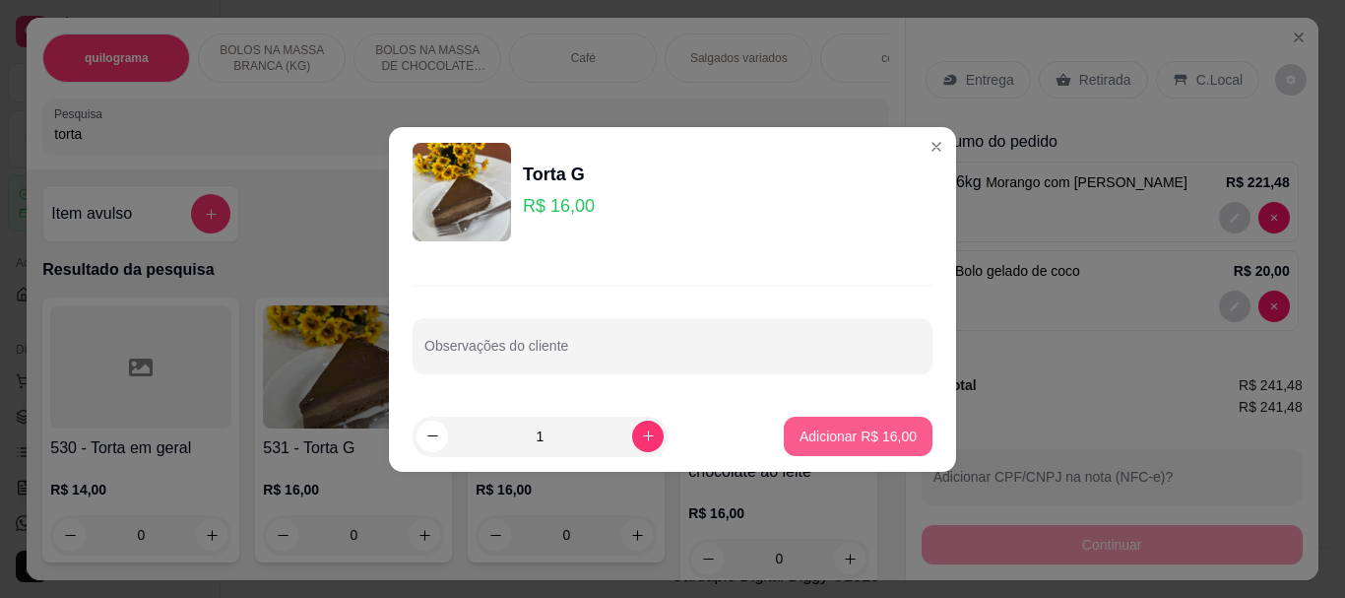
click at [826, 426] on p "Adicionar R$ 16,00" at bounding box center [857, 436] width 117 height 20
type input "1"
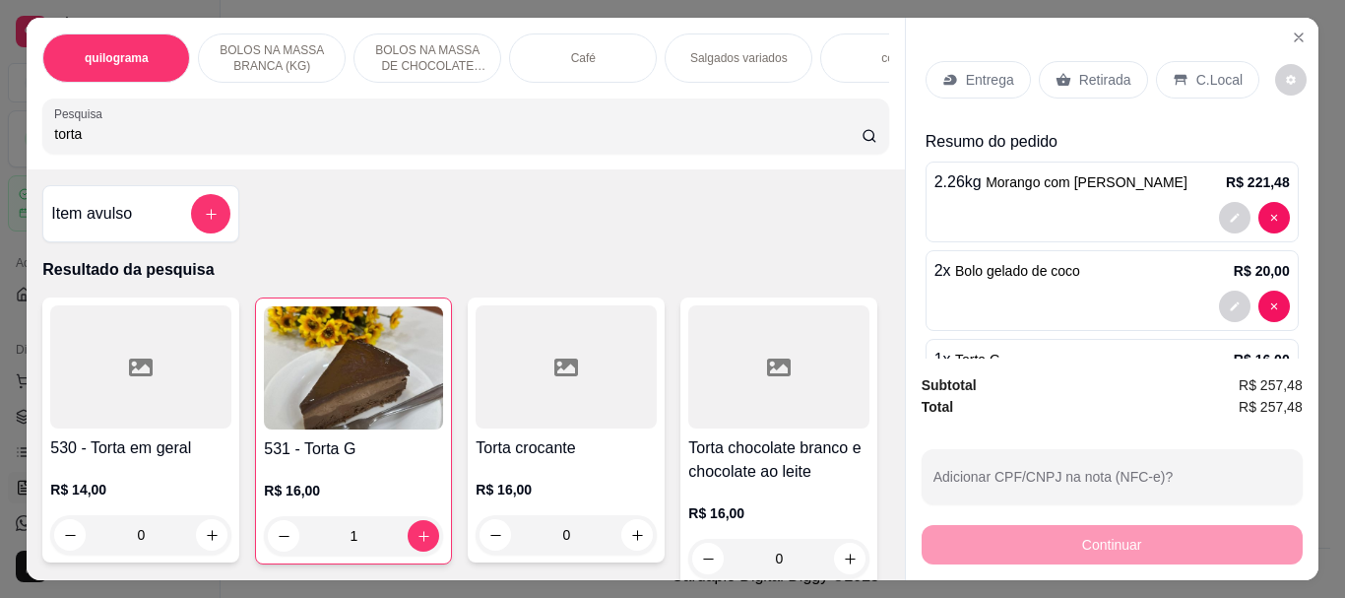
click at [1108, 71] on p "Retirada" at bounding box center [1105, 80] width 52 height 20
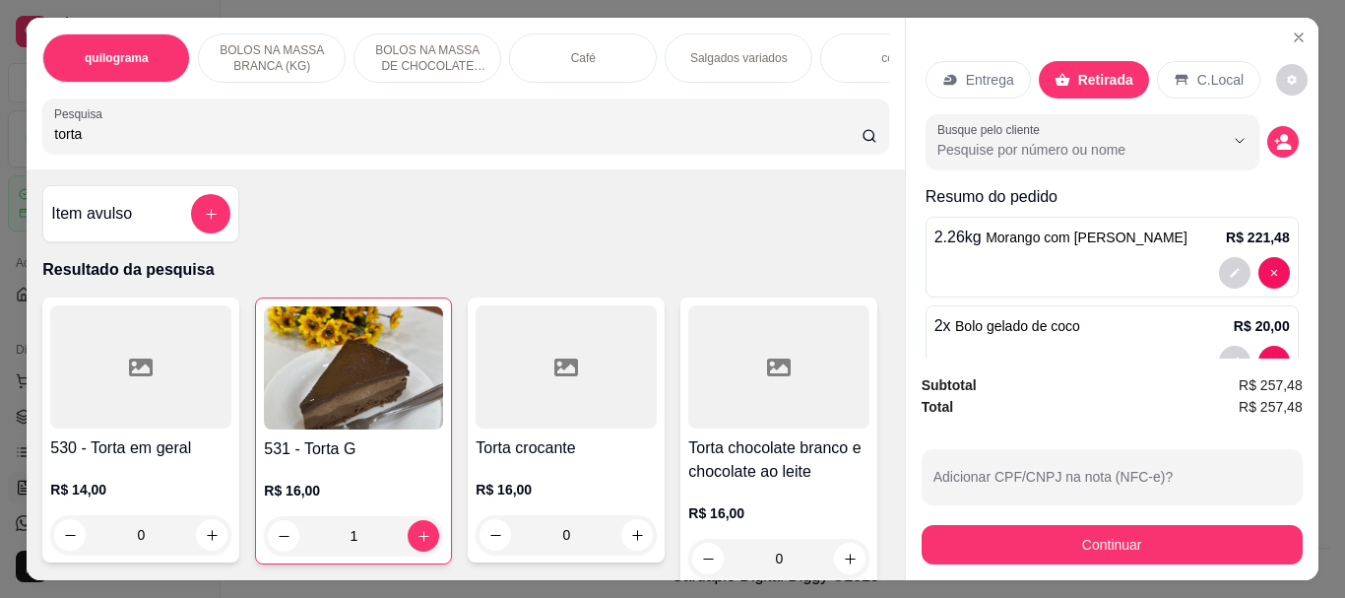
click at [547, 69] on div "Café" at bounding box center [583, 57] width 148 height 49
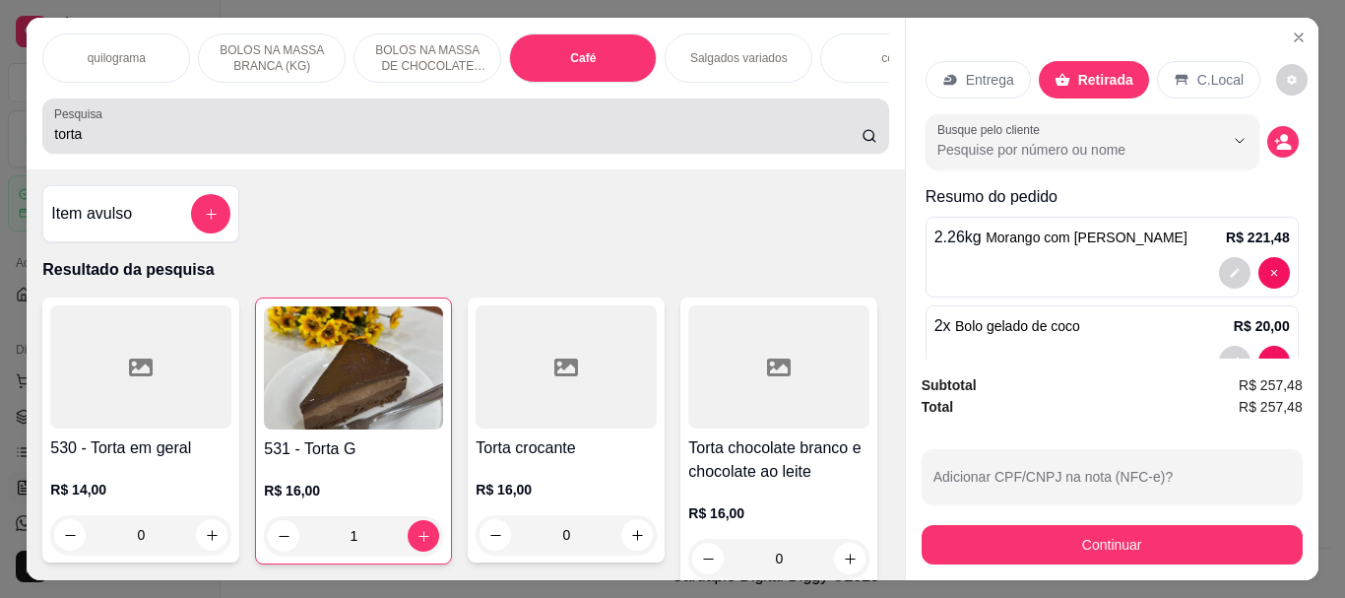
scroll to position [52, 0]
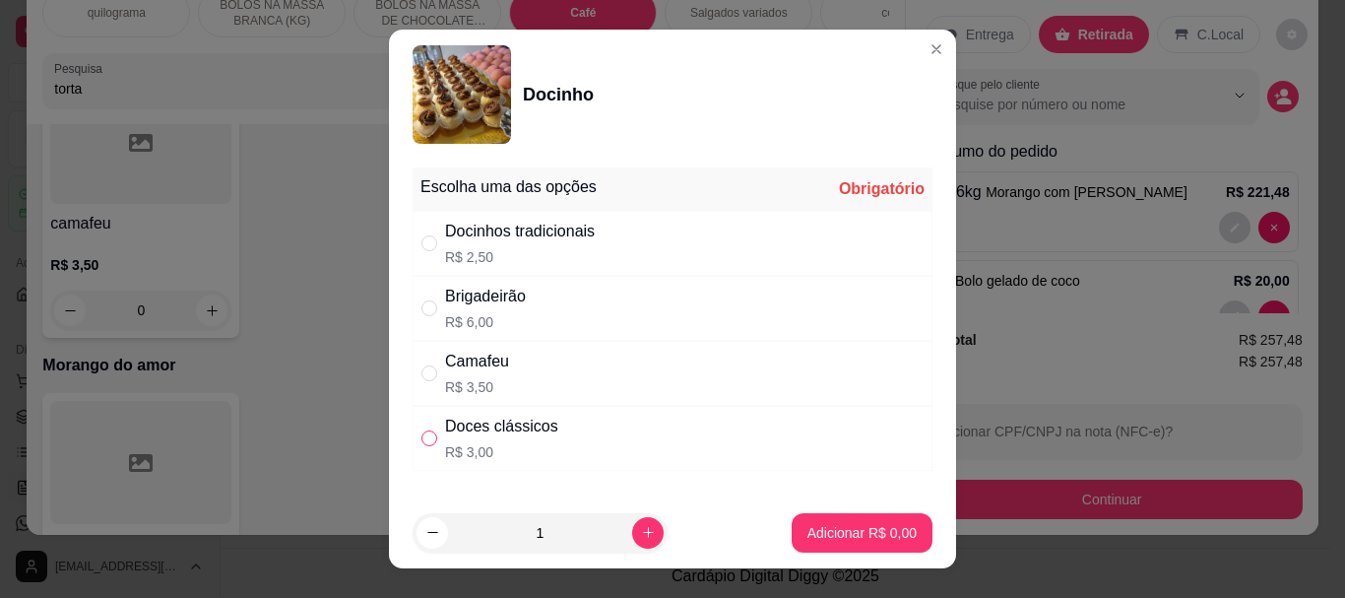
click at [421, 440] on input "" at bounding box center [429, 438] width 16 height 16
radio input "true"
click at [836, 538] on p "Adicionar R$ 3,00" at bounding box center [861, 533] width 109 height 20
type input "1"
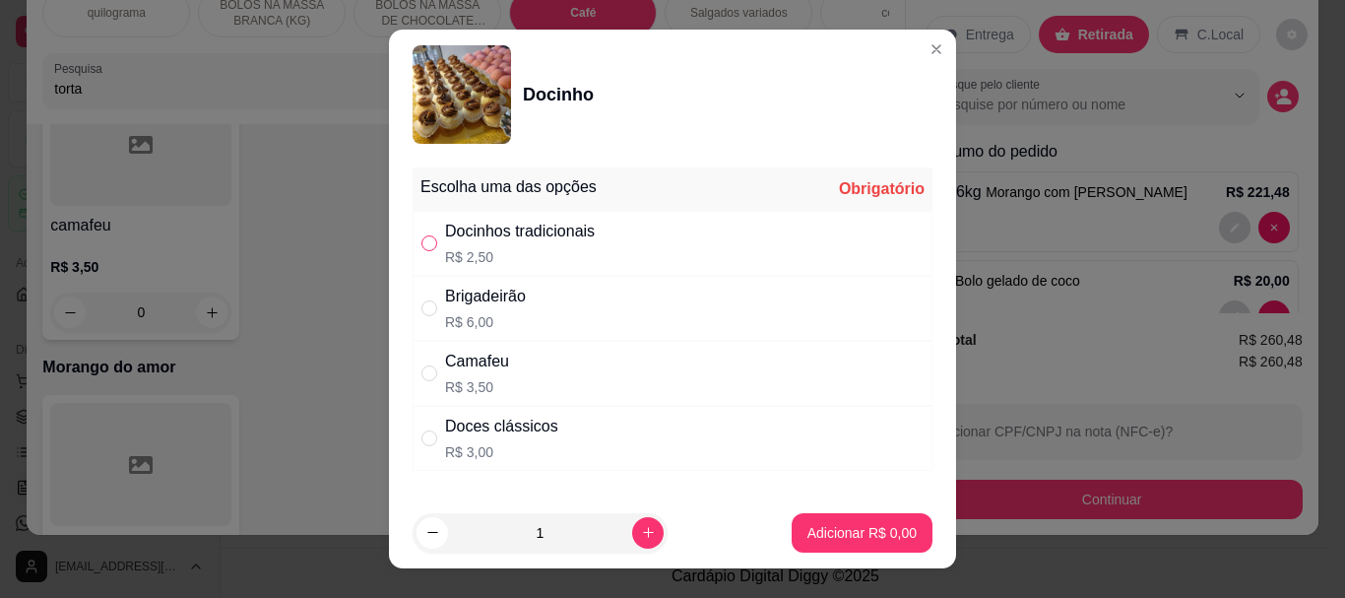
click at [428, 248] on input "" at bounding box center [429, 243] width 16 height 16
radio input "true"
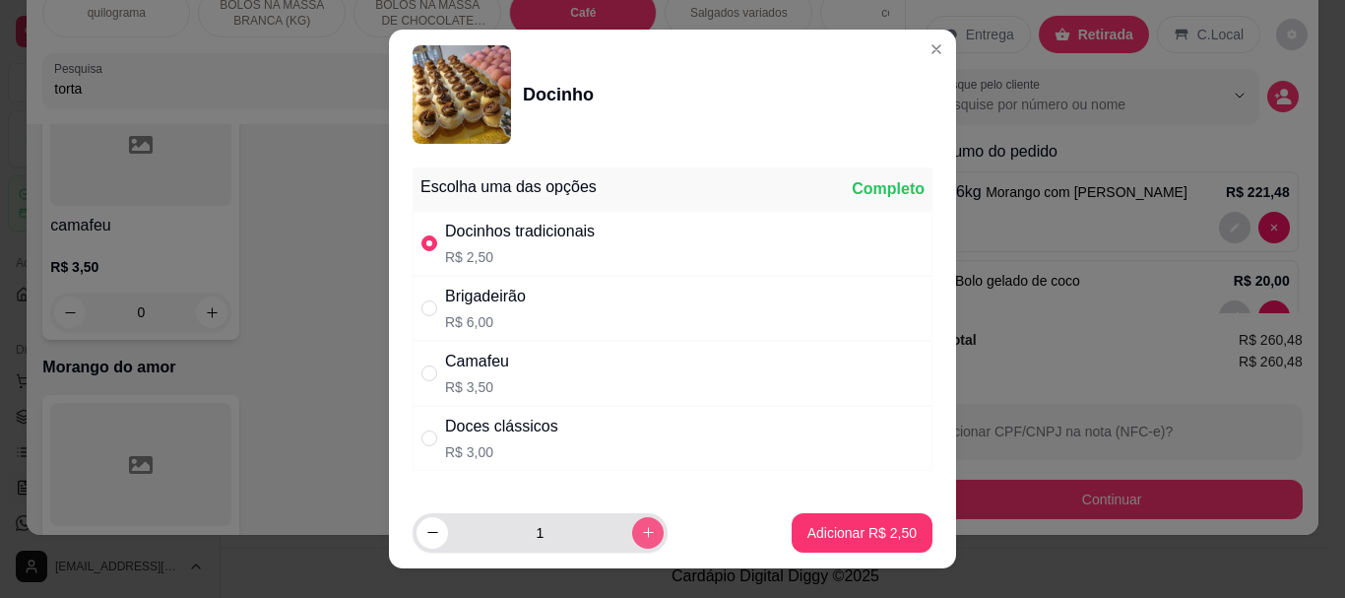
click at [632, 526] on button "increase-product-quantity" at bounding box center [648, 533] width 32 height 32
click at [632, 526] on button "increase-product-quantity" at bounding box center [647, 532] width 31 height 31
type input "3"
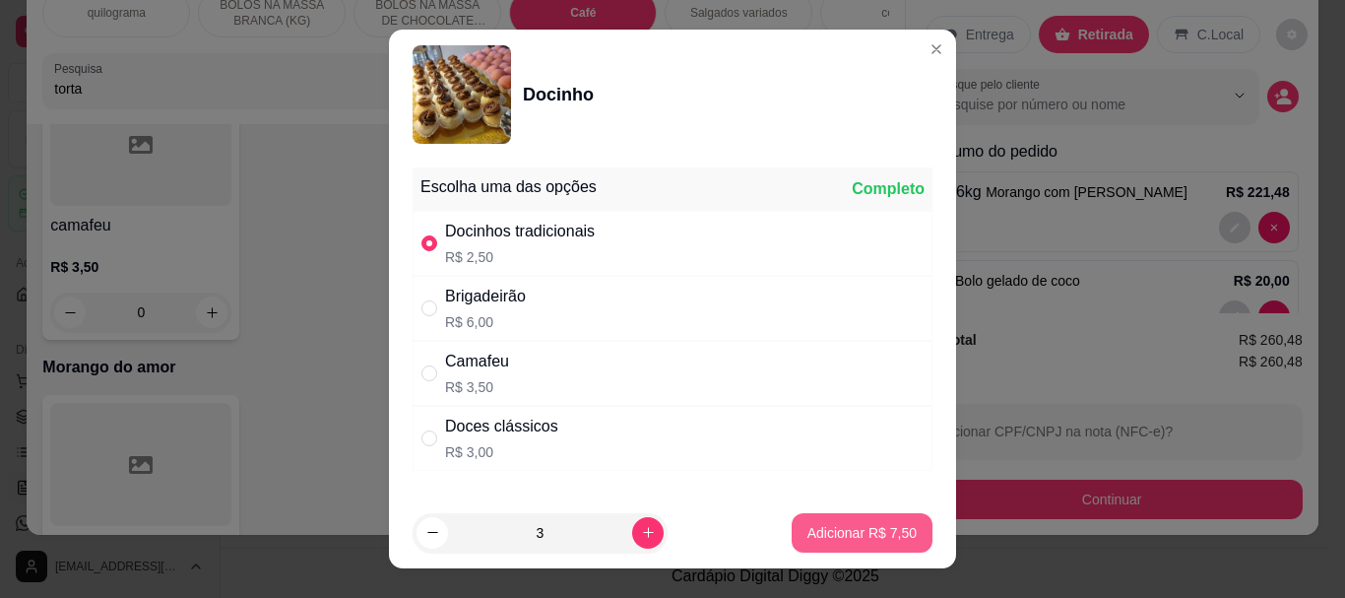
click at [808, 524] on p "Adicionar R$ 7,50" at bounding box center [861, 533] width 109 height 20
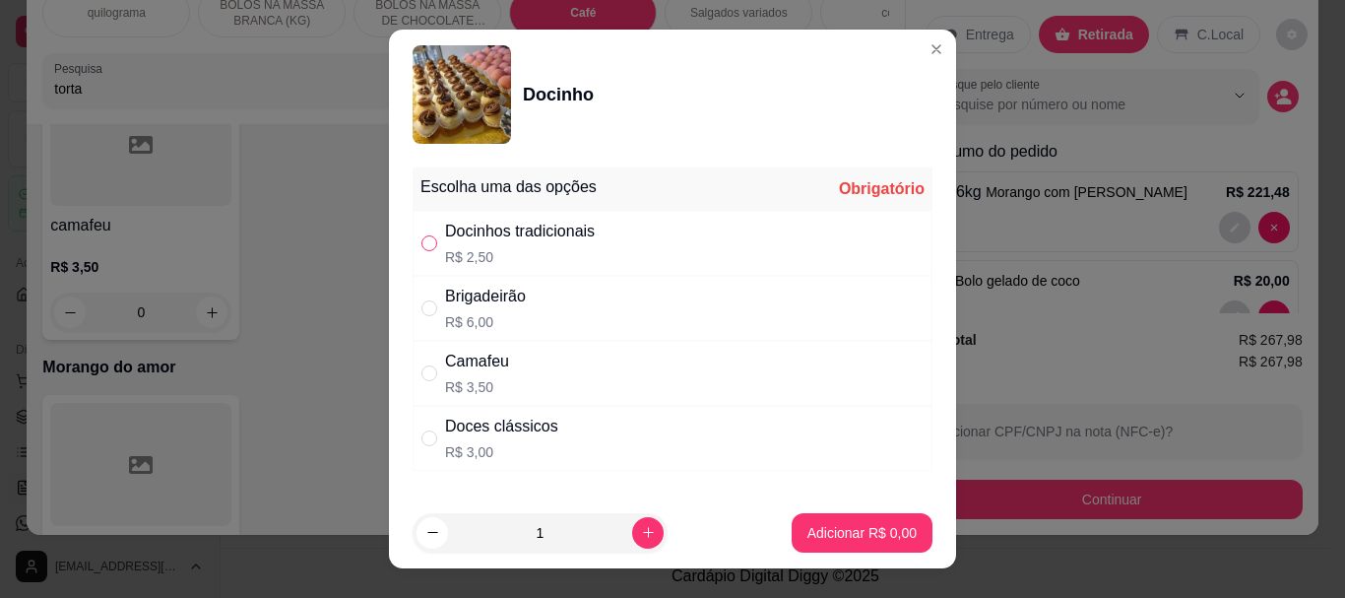
click at [424, 241] on input "" at bounding box center [429, 243] width 16 height 16
radio input "true"
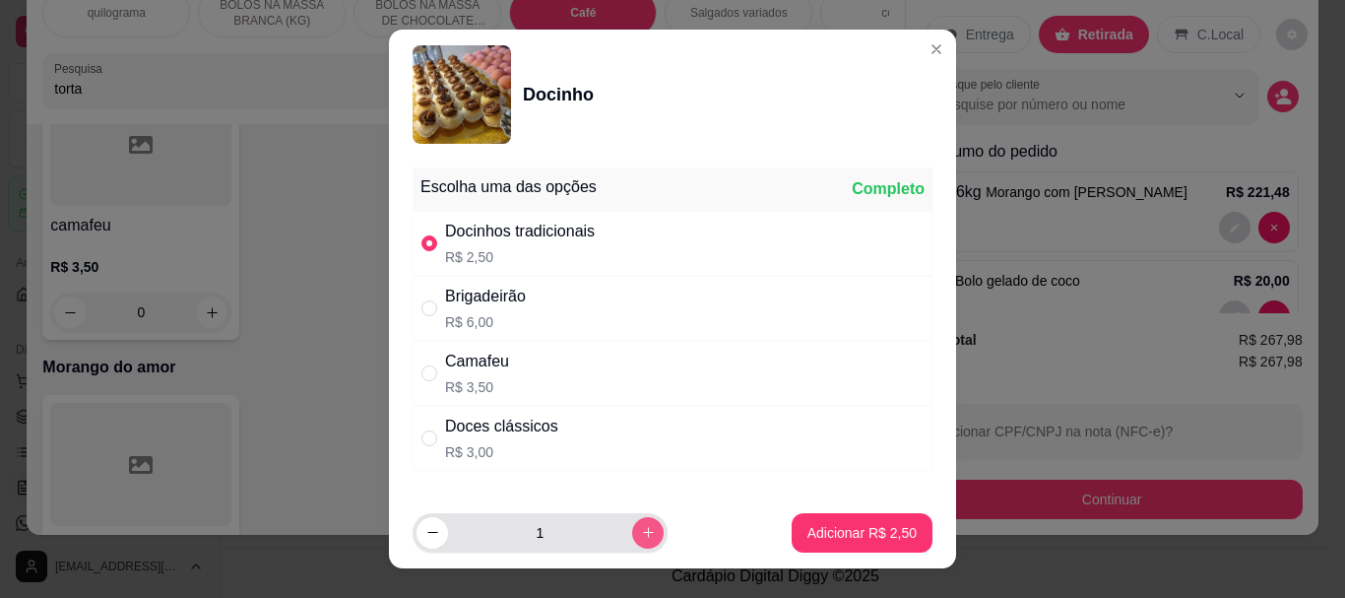
click at [632, 519] on button "increase-product-quantity" at bounding box center [648, 533] width 32 height 32
type input "3"
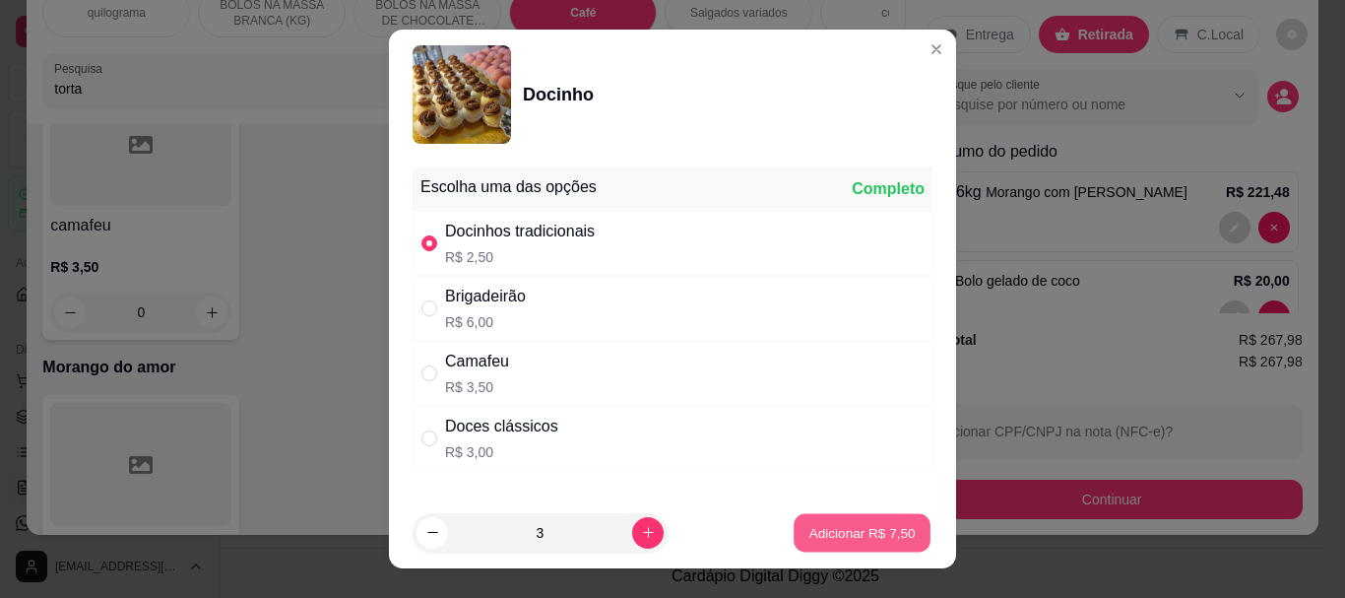
click at [828, 533] on p "Adicionar R$ 7,50" at bounding box center [861, 532] width 106 height 19
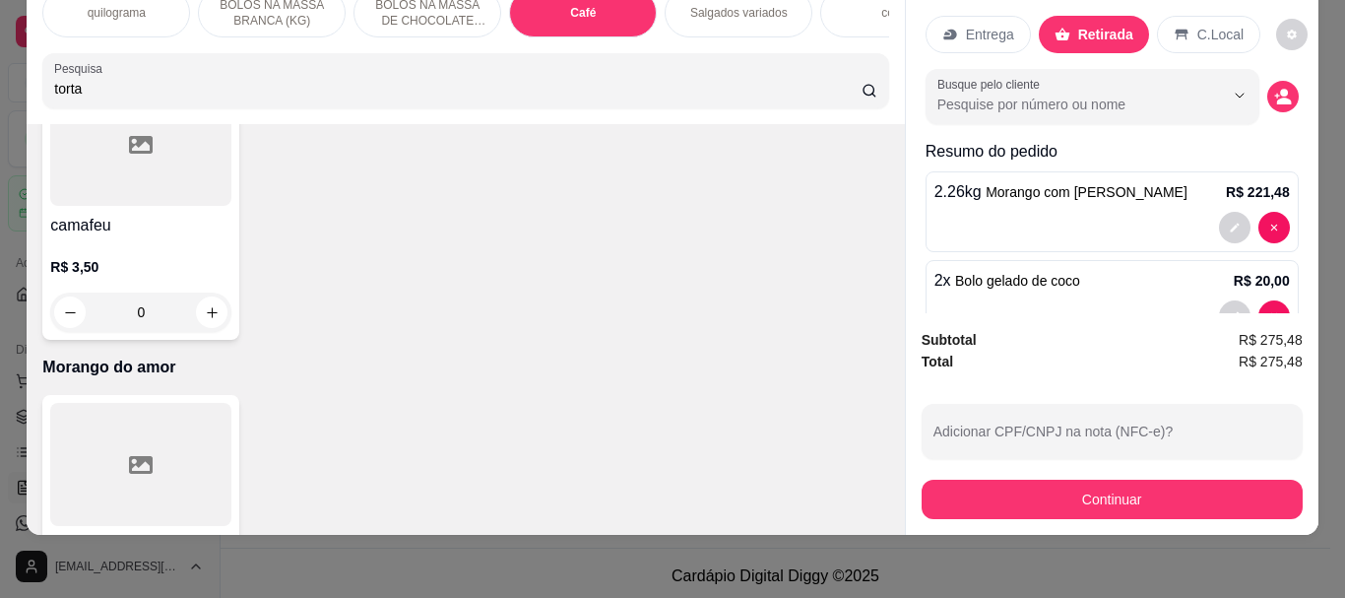
click at [224, 80] on input "torta" at bounding box center [457, 89] width 807 height 20
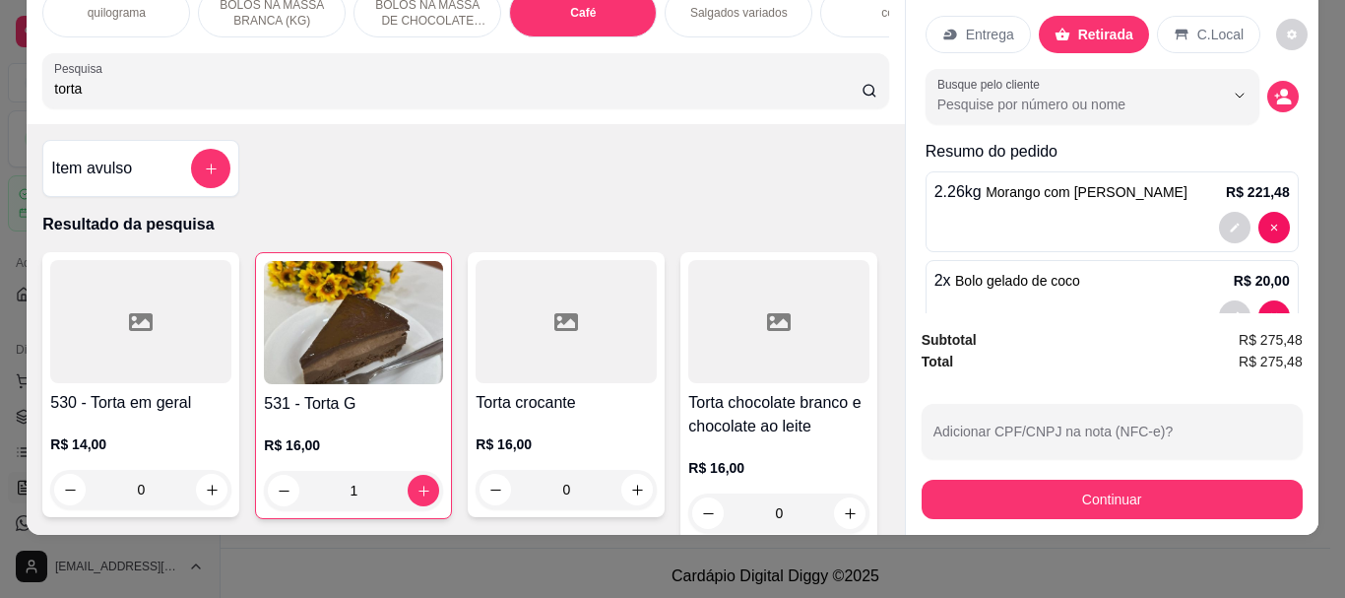
click at [347, 332] on img at bounding box center [353, 322] width 179 height 123
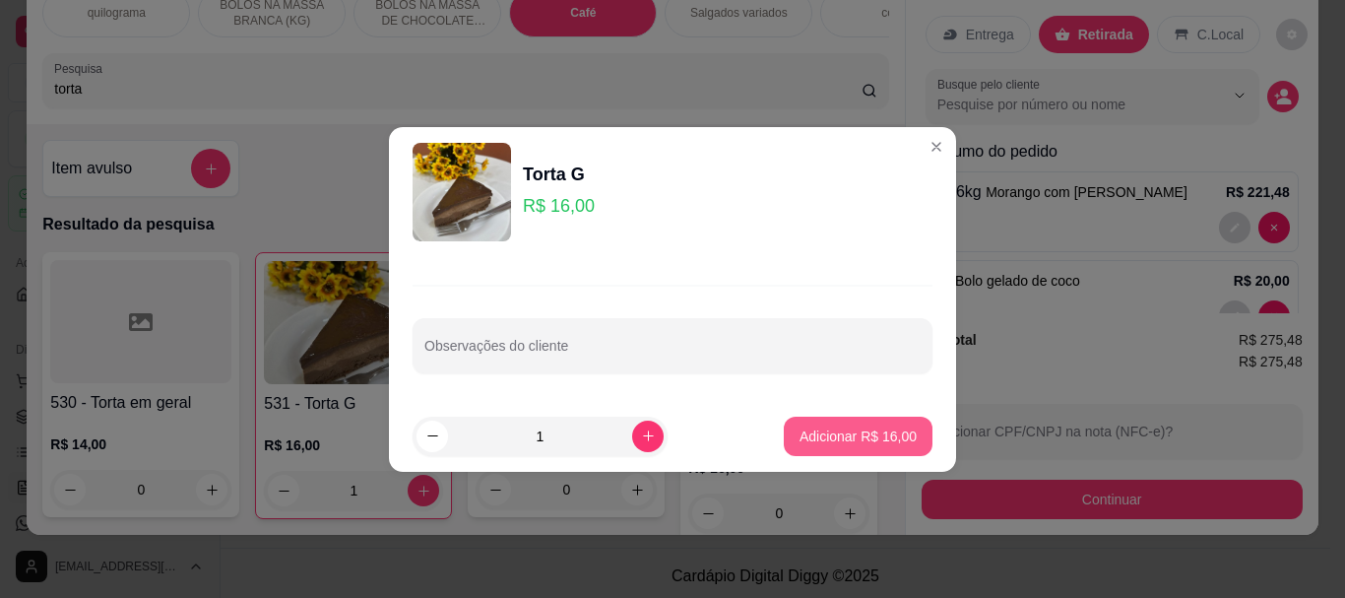
click at [858, 435] on p "Adicionar R$ 16,00" at bounding box center [857, 436] width 117 height 20
type input "2"
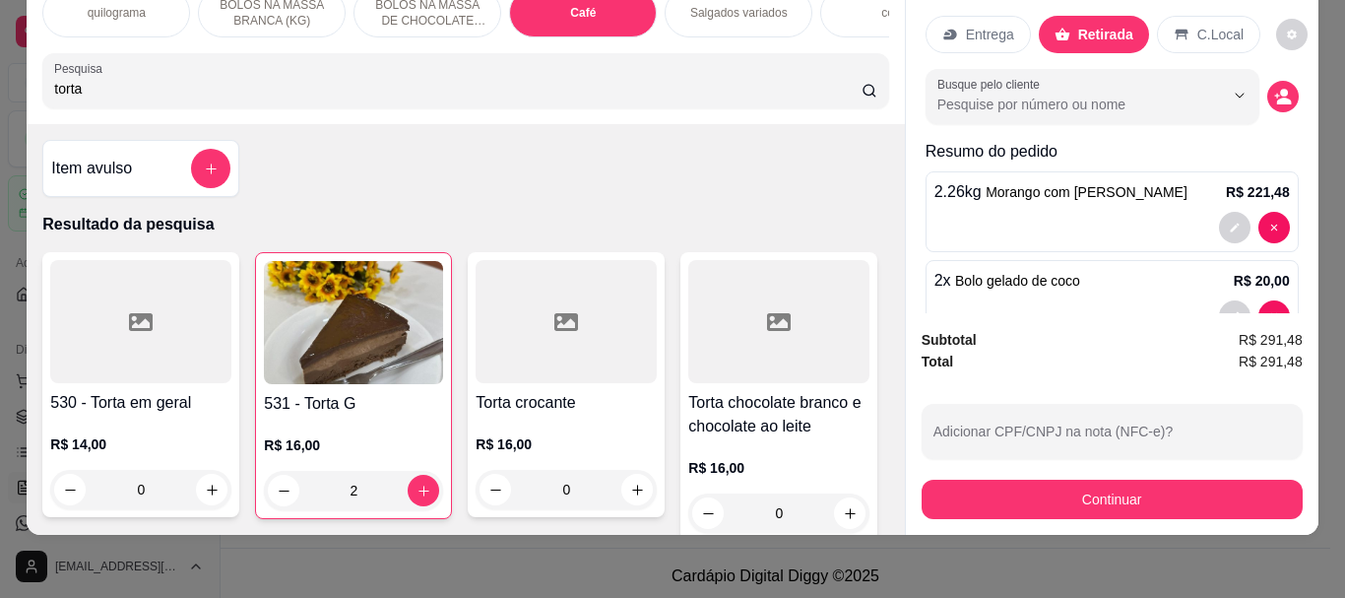
click at [1103, 25] on p "Retirada" at bounding box center [1105, 35] width 55 height 20
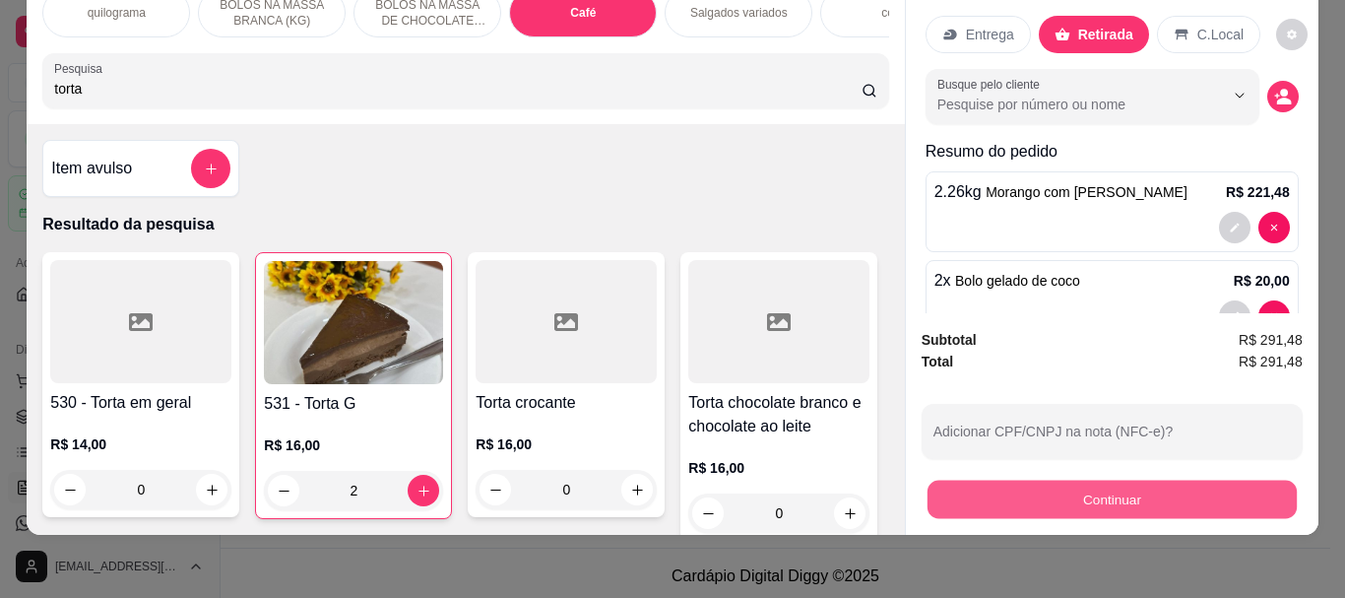
click at [1069, 481] on button "Continuar" at bounding box center [1110, 498] width 369 height 38
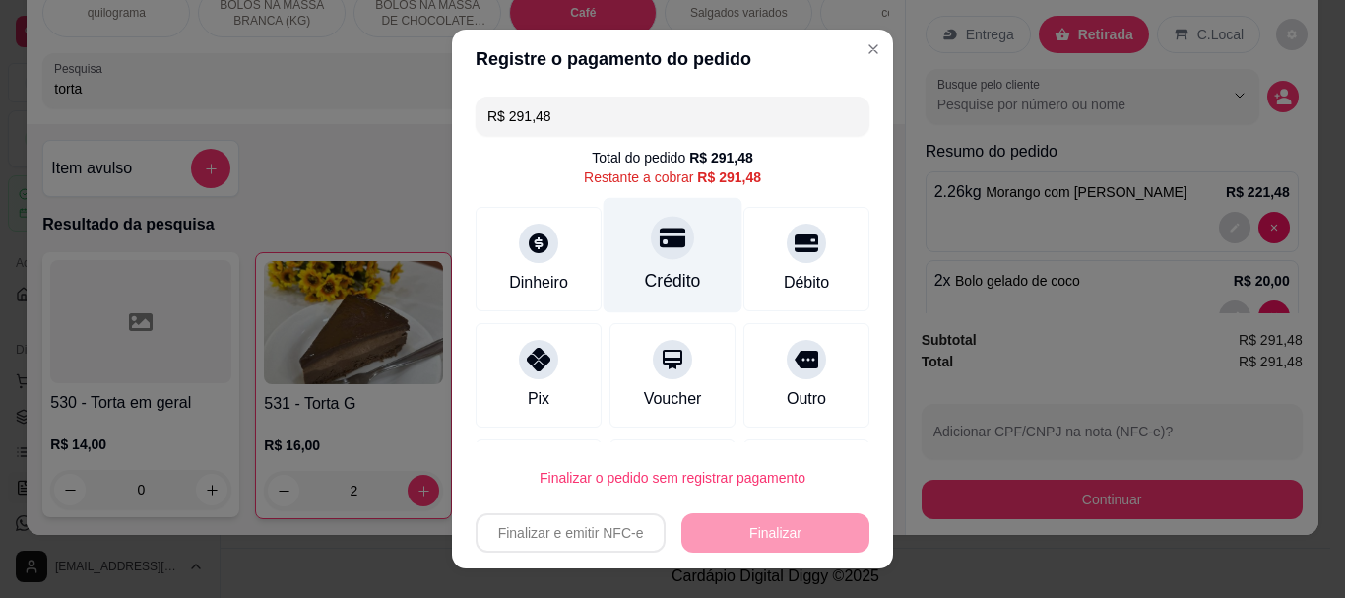
click at [660, 269] on div "Crédito" at bounding box center [673, 282] width 56 height 26
type input "R$ 0,00"
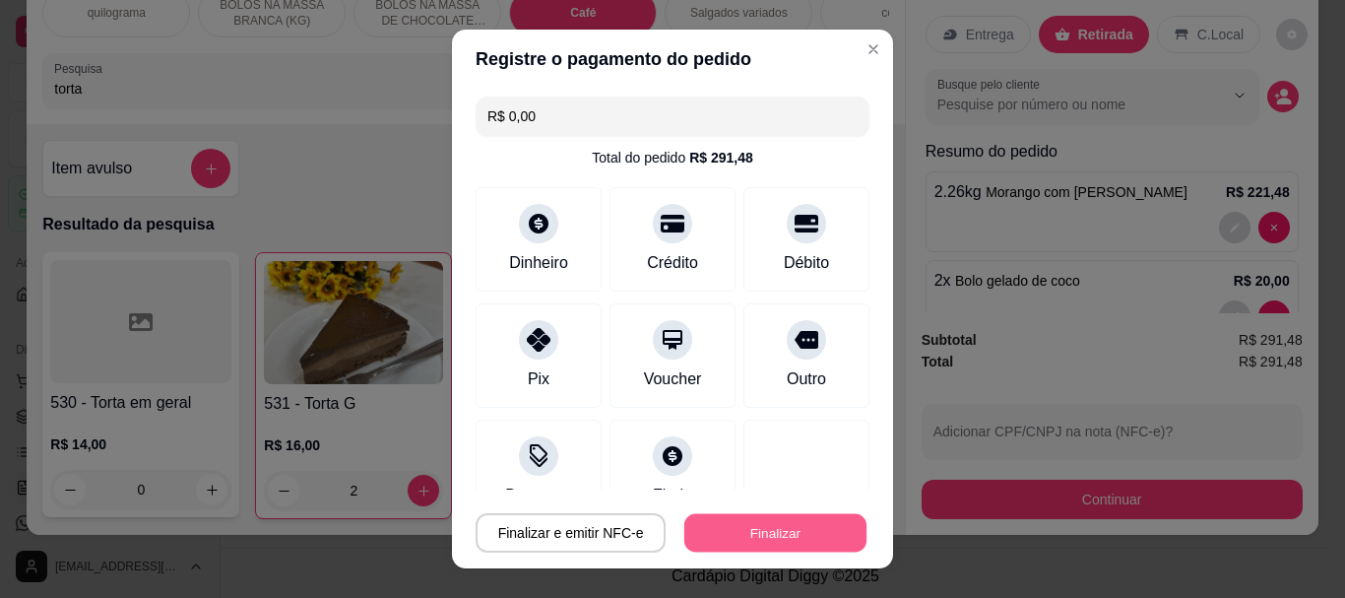
click at [731, 519] on button "Finalizar" at bounding box center [775, 532] width 182 height 38
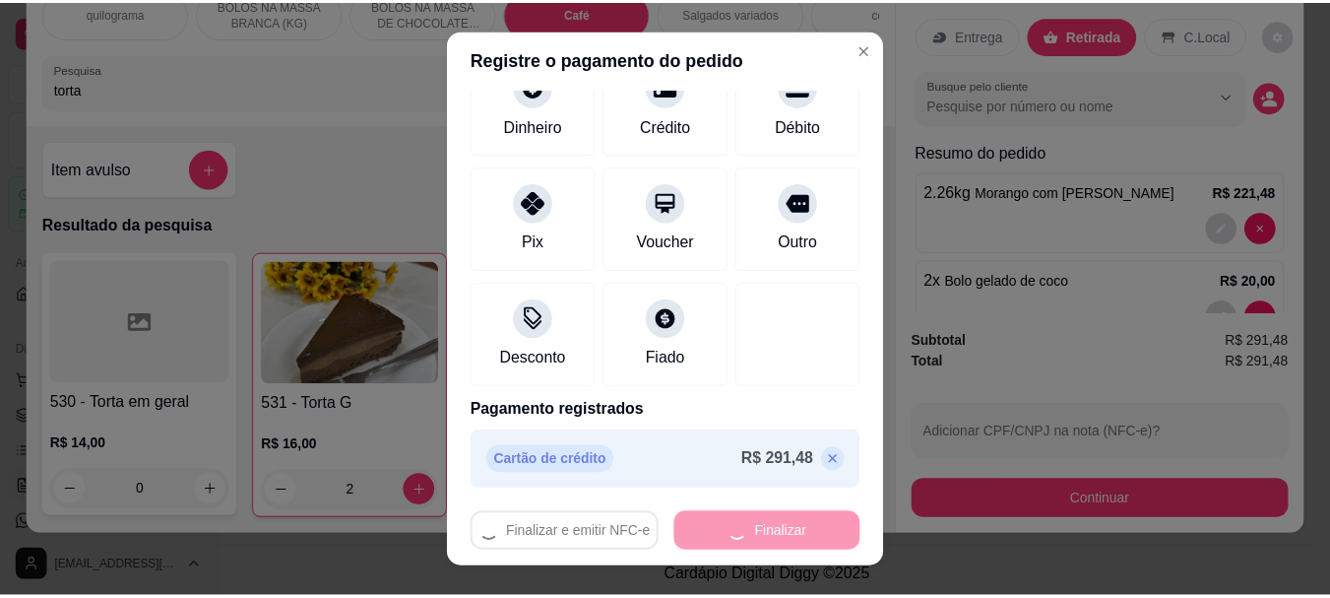
scroll to position [145, 0]
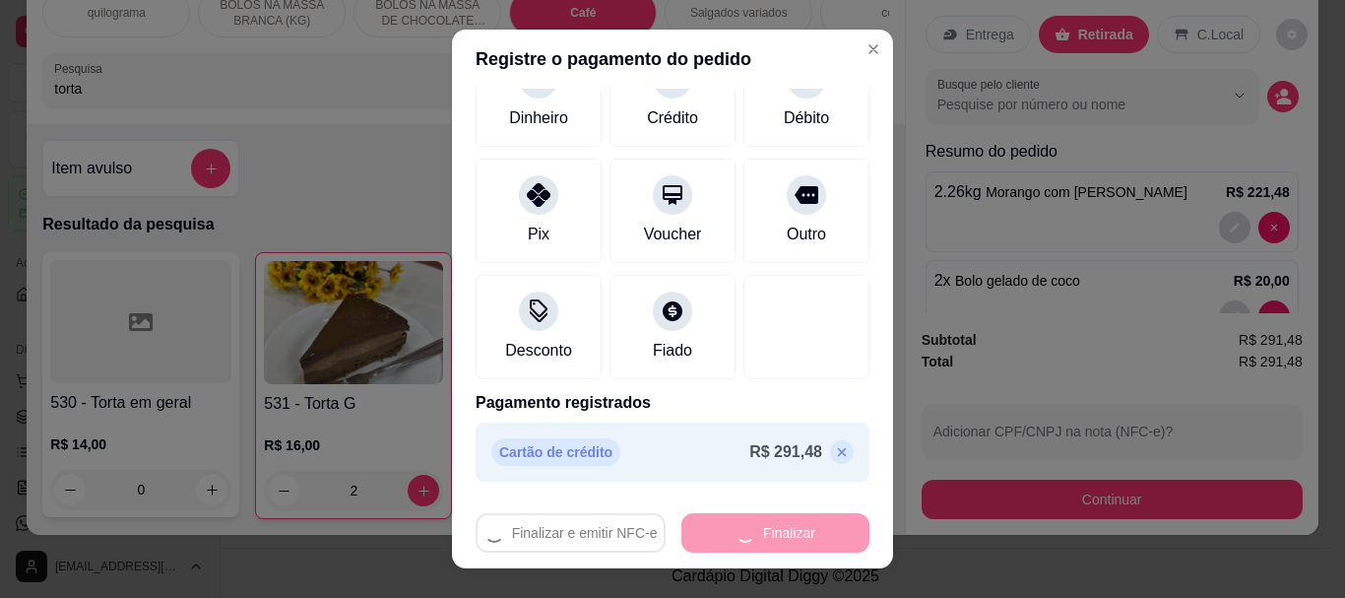
type input "0"
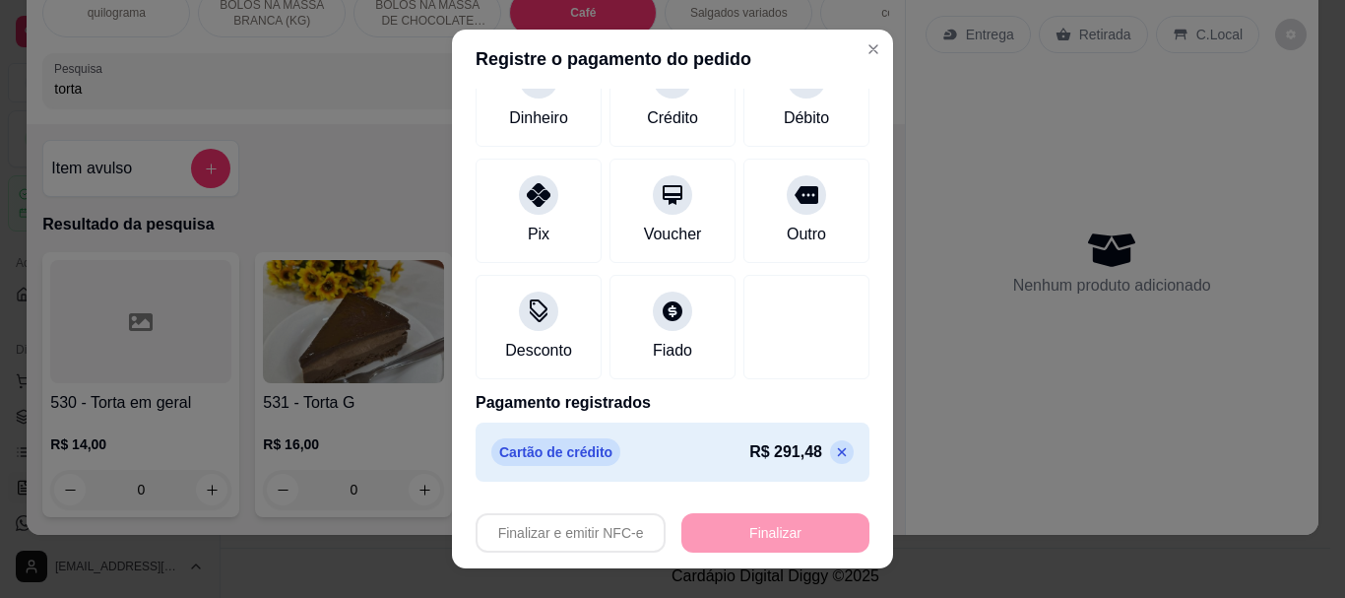
type input "-R$ 291,48"
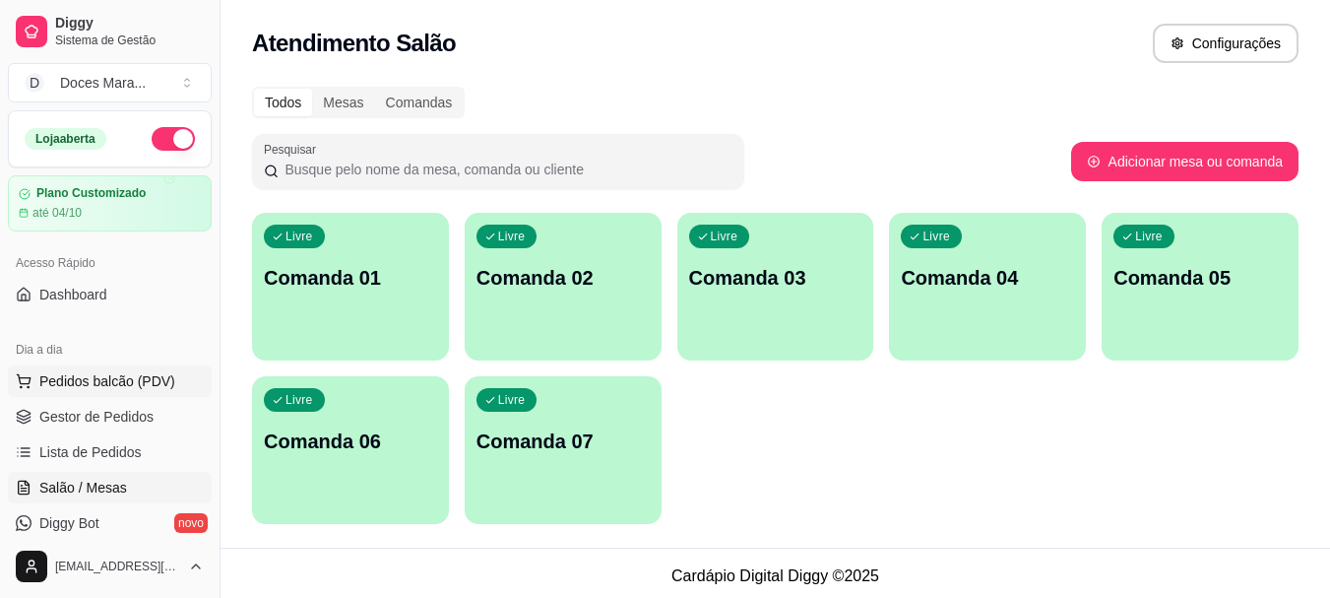
click at [98, 376] on span "Pedidos balcão (PDV)" at bounding box center [107, 381] width 136 height 20
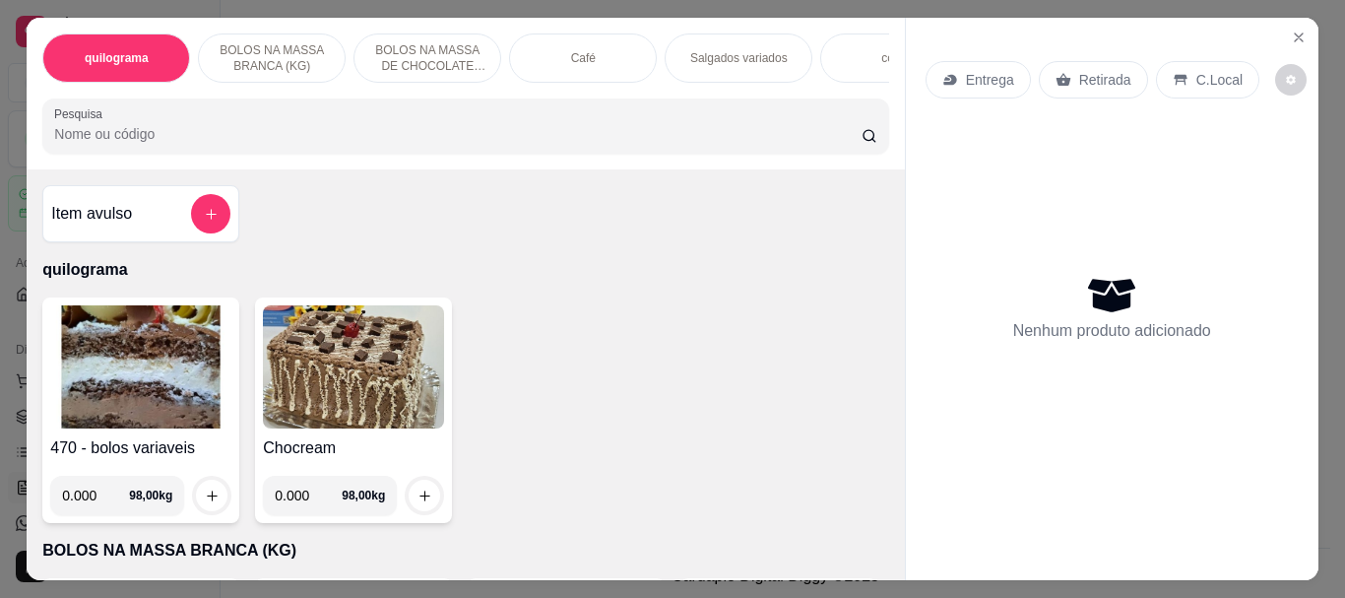
select select "ALL"
select select "0"
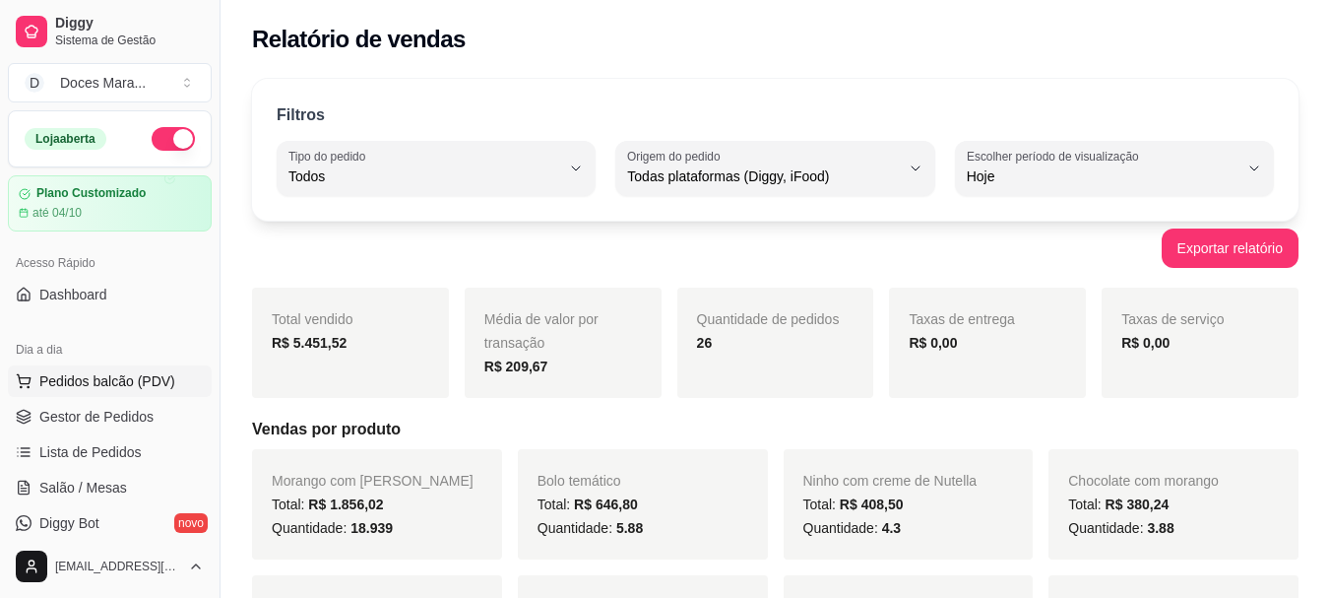
click at [112, 380] on span "Pedidos balcão (PDV)" at bounding box center [107, 381] width 136 height 20
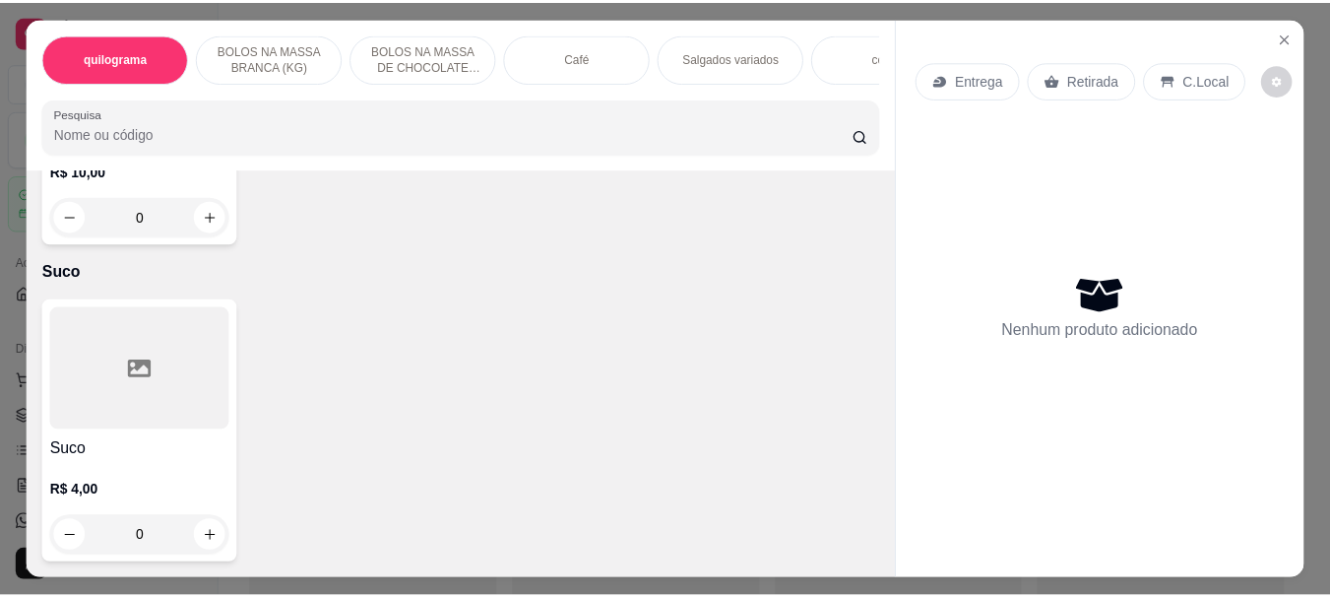
scroll to position [15551, 0]
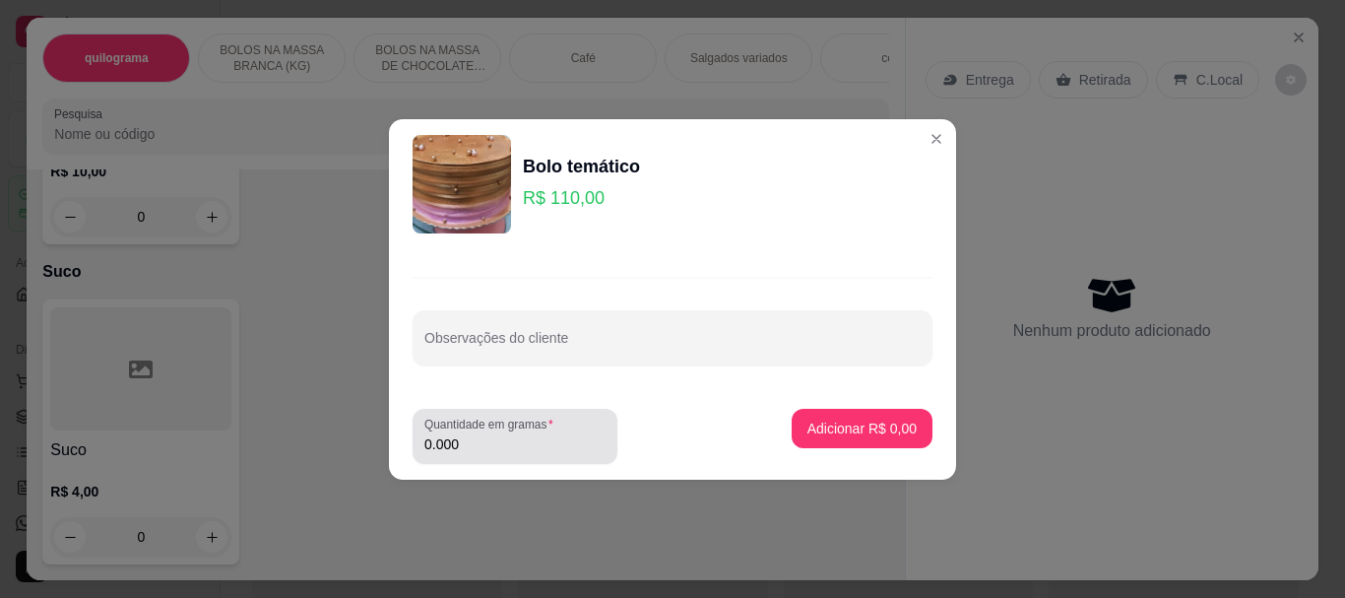
click at [472, 442] on input "0.000" at bounding box center [514, 444] width 181 height 20
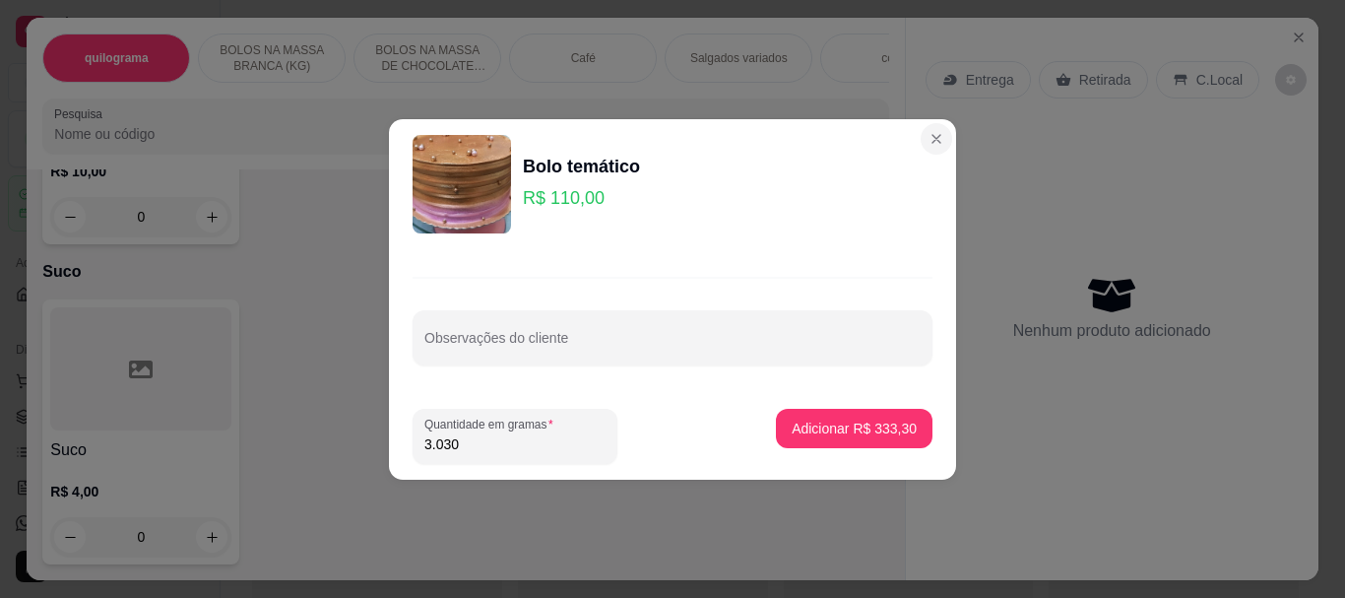
type input "3.030"
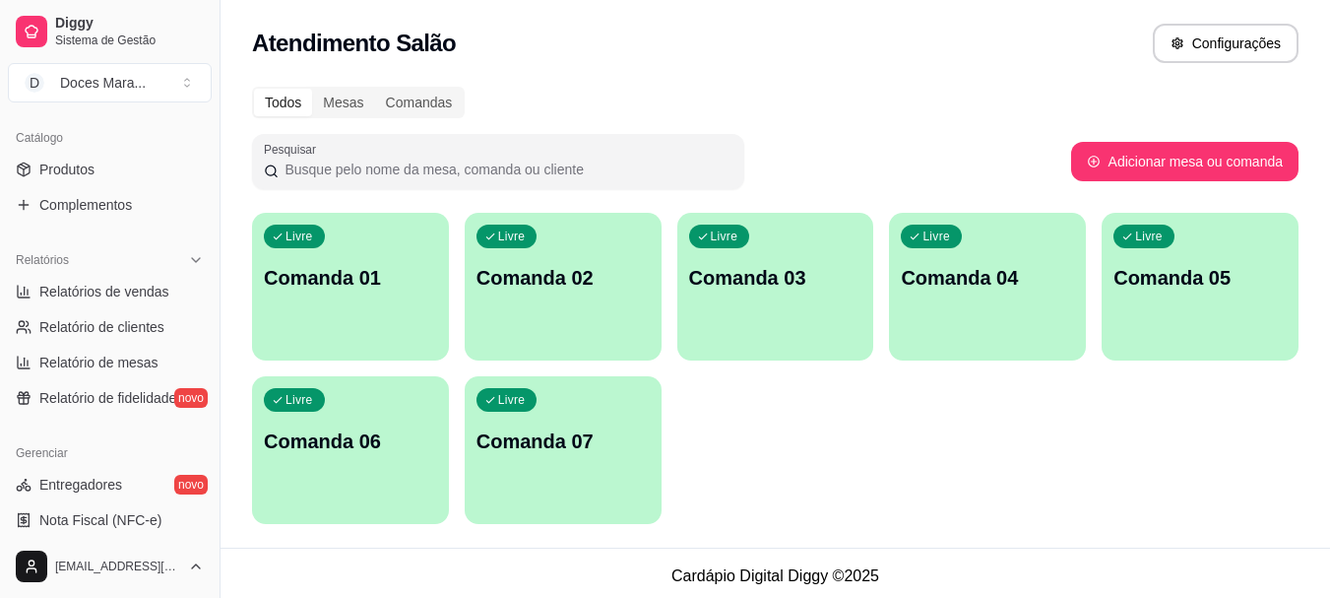
scroll to position [394, 0]
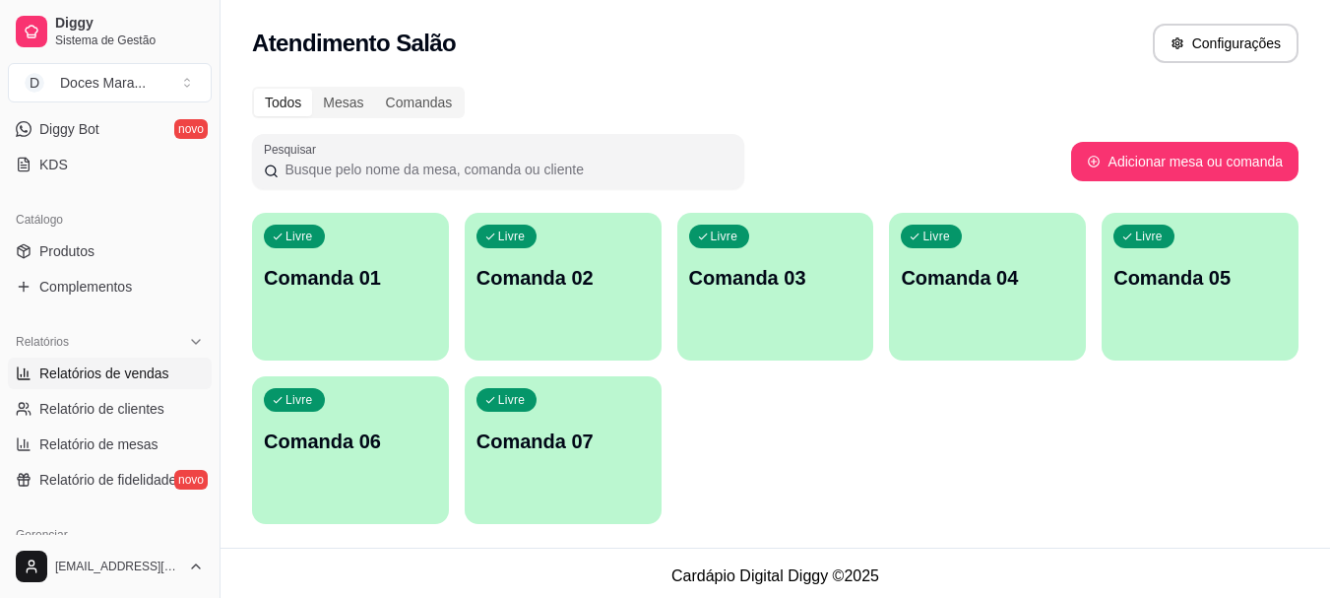
click at [147, 376] on span "Relatórios de vendas" at bounding box center [104, 373] width 130 height 20
select select "ALL"
select select "0"
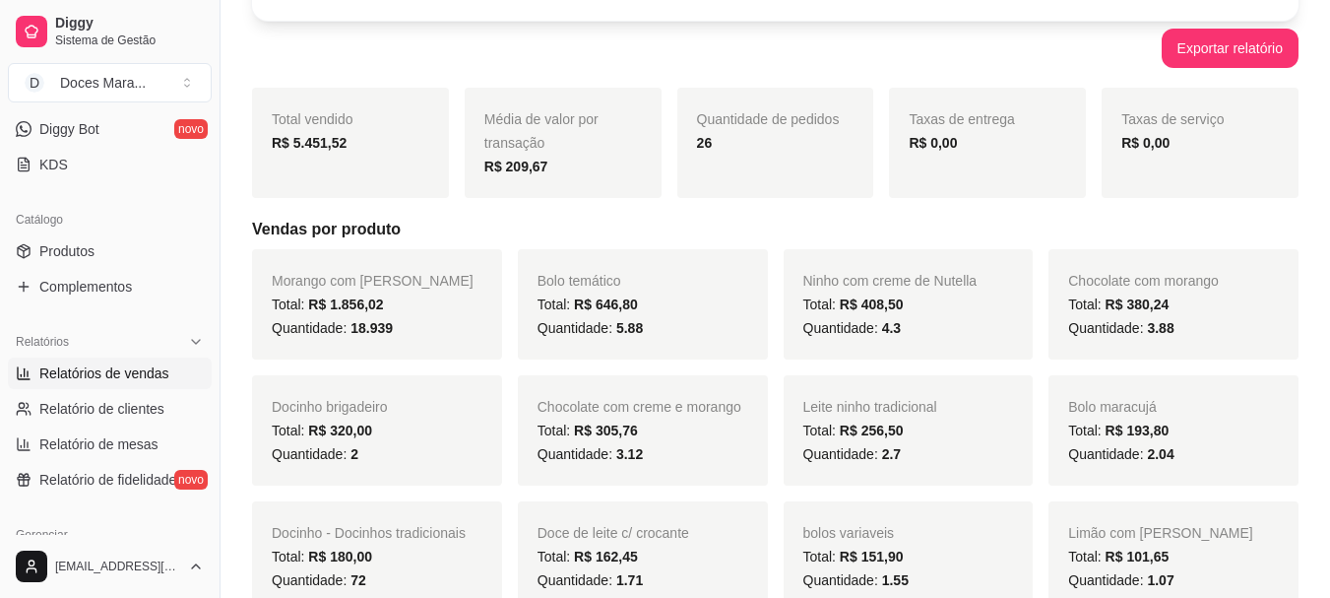
scroll to position [197, 0]
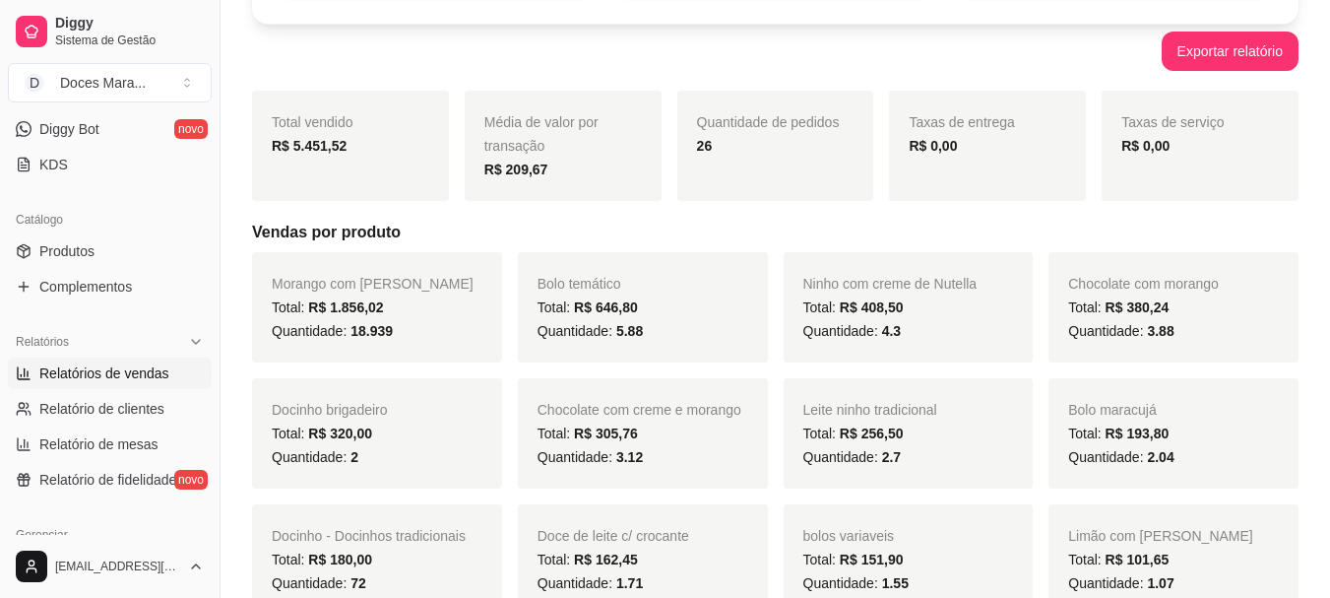
click at [599, 324] on span "Quantidade: 5.88" at bounding box center [590, 331] width 105 height 16
click at [676, 304] on div "Total: R$ 646,80" at bounding box center [643, 307] width 211 height 24
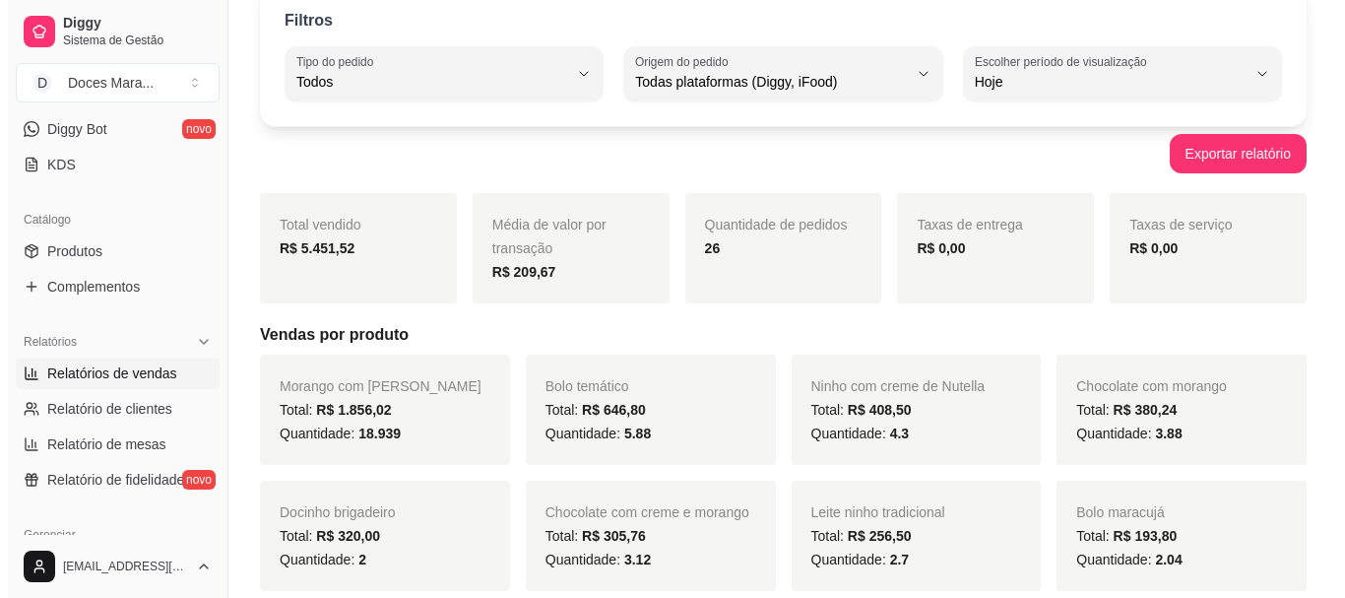
scroll to position [0, 0]
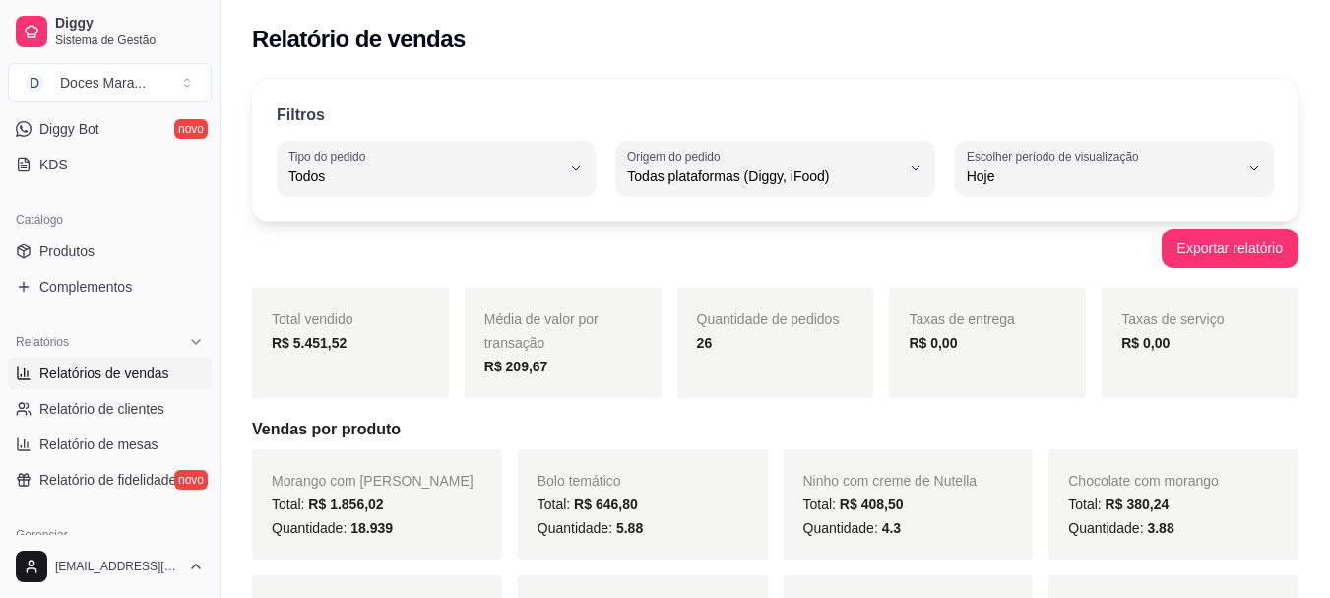
click at [118, 369] on span "Relatórios de vendas" at bounding box center [104, 373] width 130 height 20
click at [119, 447] on span "Relatório de mesas" at bounding box center [98, 444] width 119 height 20
select select "TOTAL_OF_ORDERS"
select select "7"
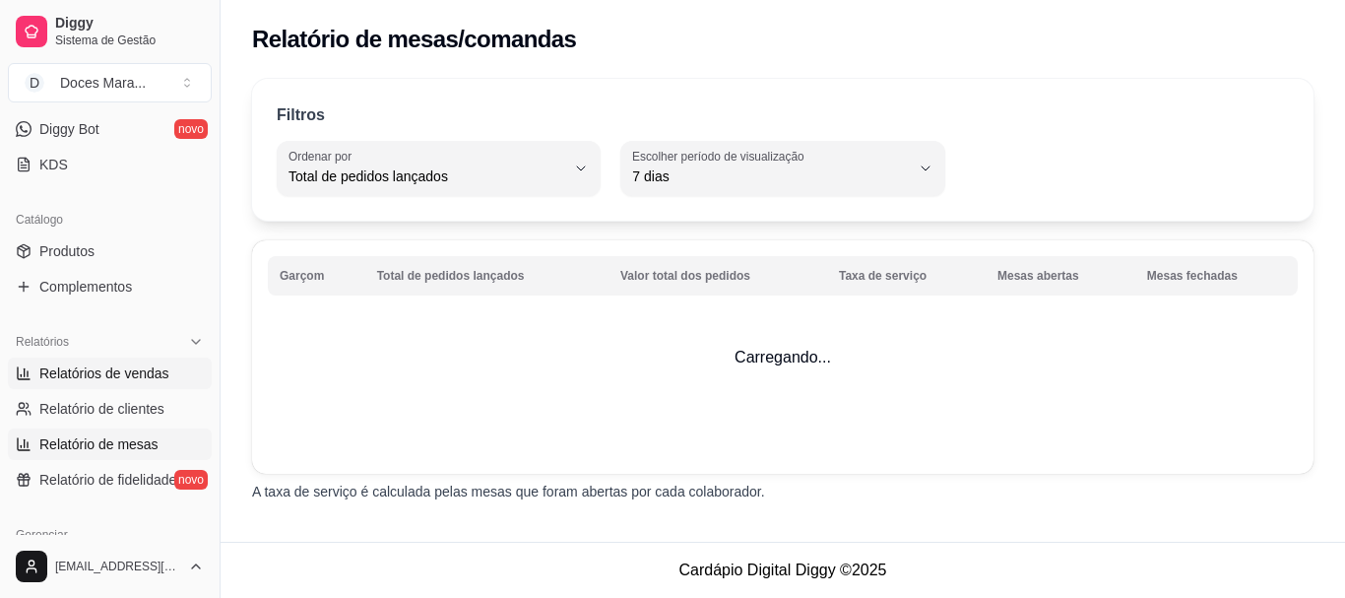
click at [116, 370] on span "Relatórios de vendas" at bounding box center [104, 373] width 130 height 20
select select "ALL"
select select "0"
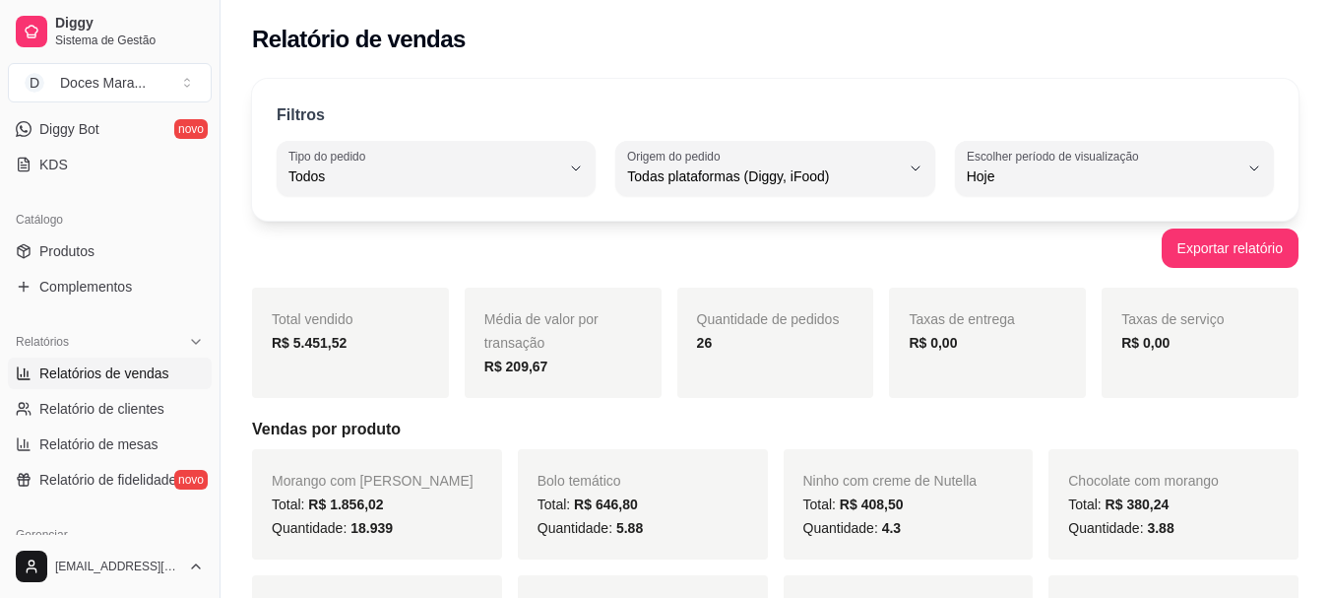
select select "TOTAL_OF_ORDERS"
select select "7"
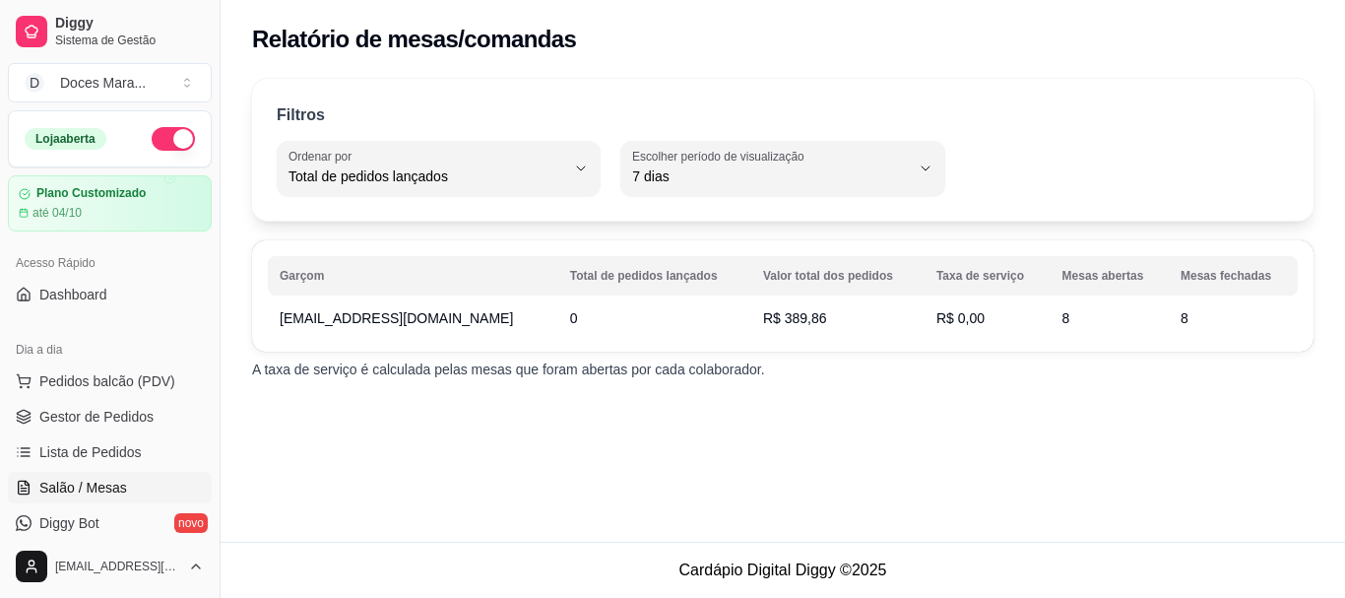
click at [123, 484] on span "Salão / Mesas" at bounding box center [83, 487] width 88 height 20
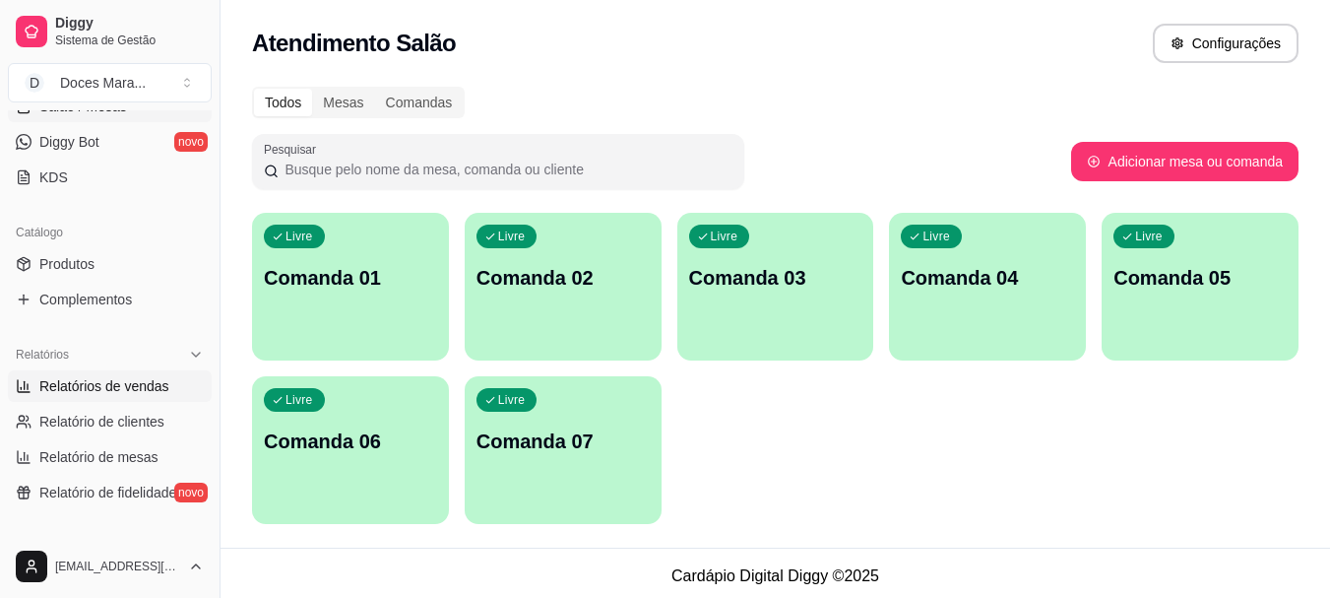
scroll to position [394, 0]
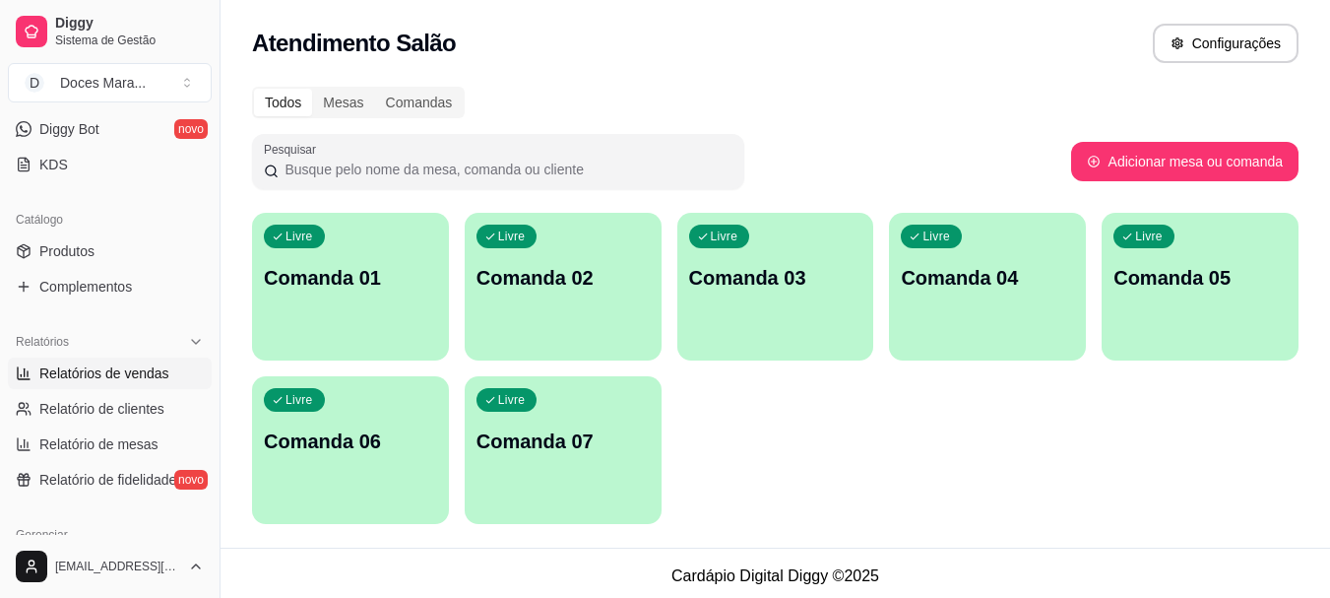
click at [127, 372] on span "Relatórios de vendas" at bounding box center [104, 373] width 130 height 20
select select "ALL"
select select "0"
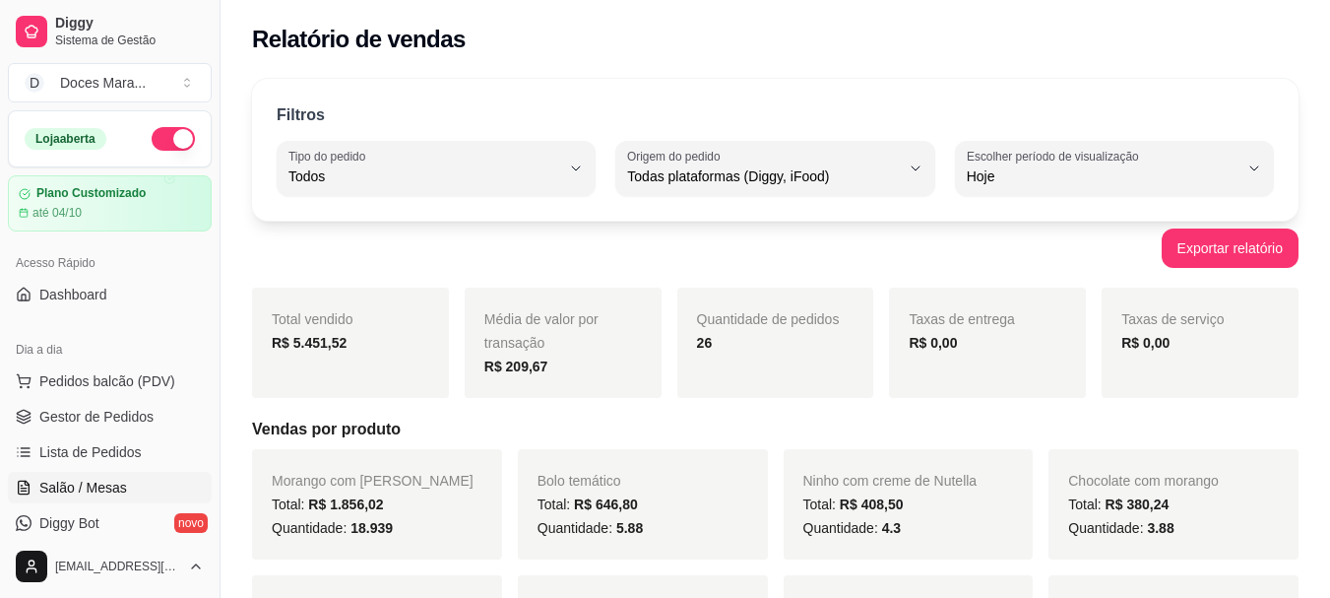
click at [120, 479] on span "Salão / Mesas" at bounding box center [83, 487] width 88 height 20
